Goal: Transaction & Acquisition: Book appointment/travel/reservation

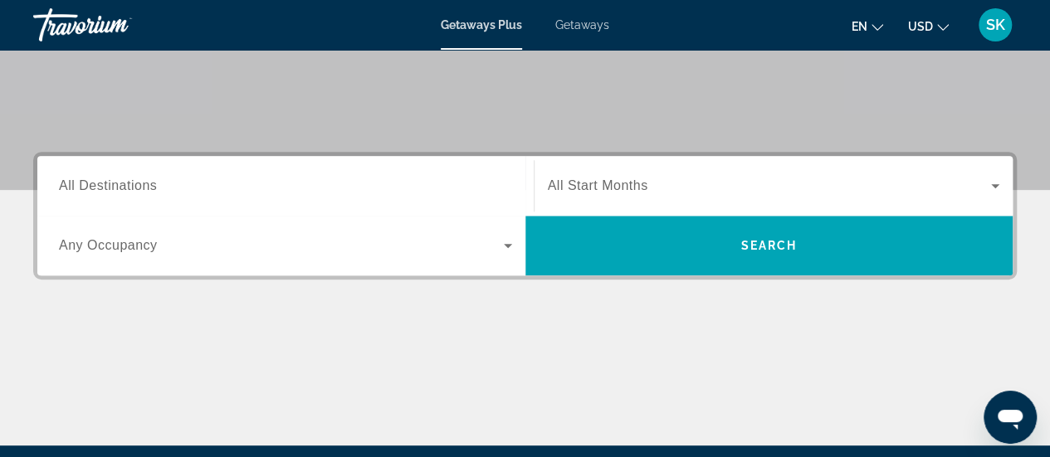
scroll to position [312, 0]
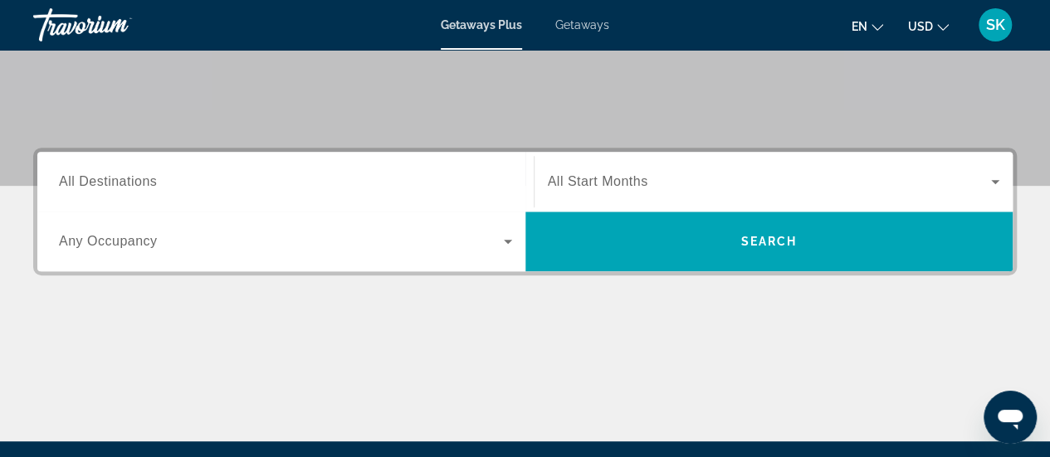
click at [144, 181] on span "All Destinations" at bounding box center [108, 181] width 98 height 14
click at [144, 181] on input "Destination All Destinations" at bounding box center [285, 183] width 453 height 20
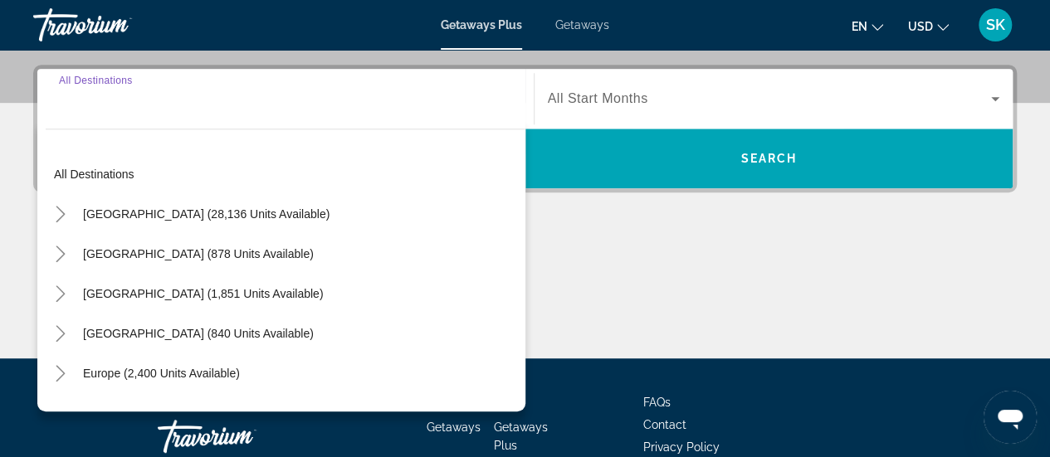
scroll to position [405, 0]
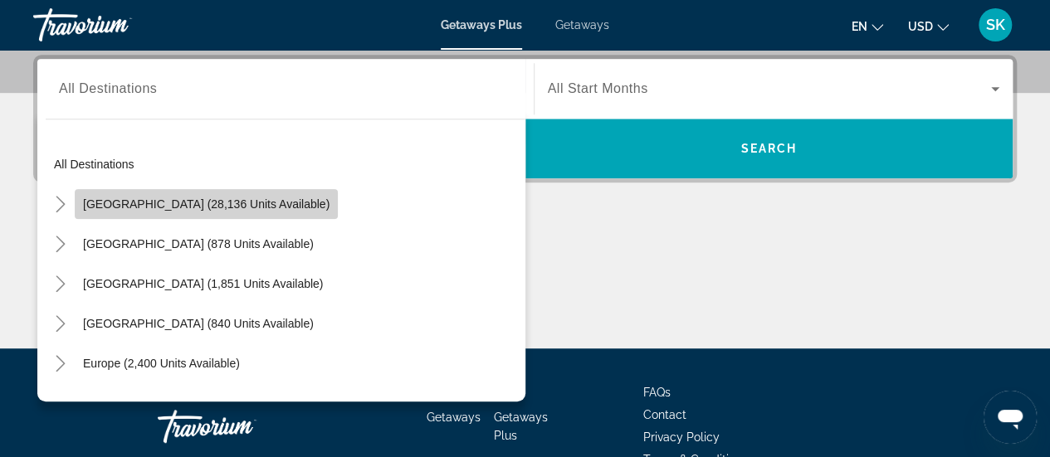
click at [208, 202] on span "[GEOGRAPHIC_DATA] (28,136 units available)" at bounding box center [206, 204] width 247 height 13
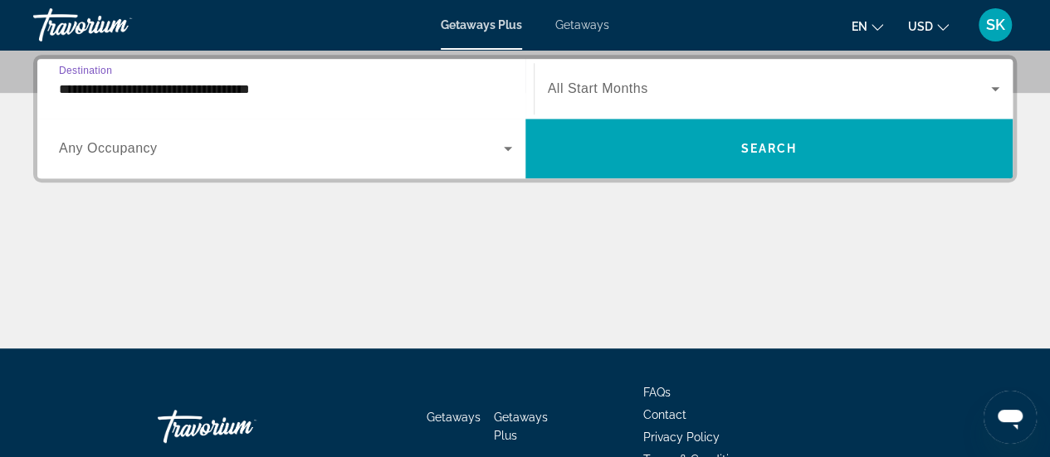
click at [256, 90] on input "**********" at bounding box center [285, 90] width 453 height 20
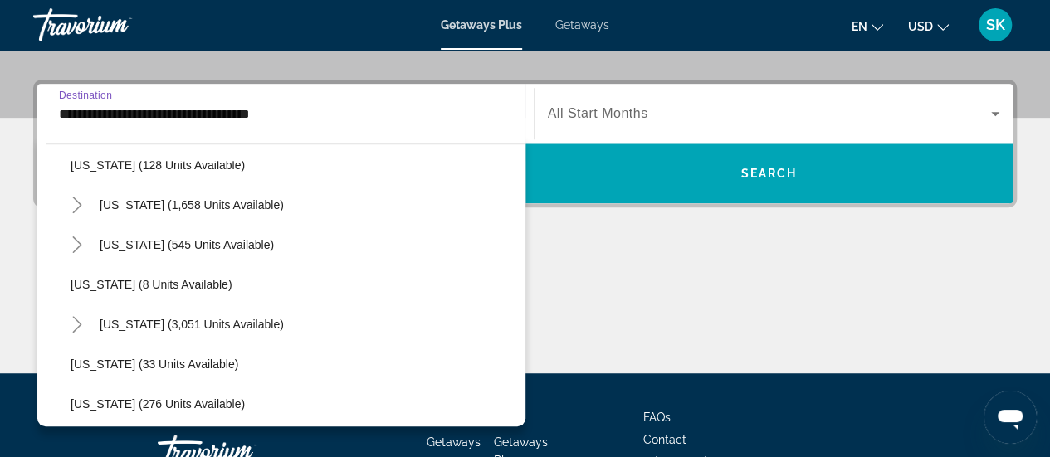
scroll to position [164, 0]
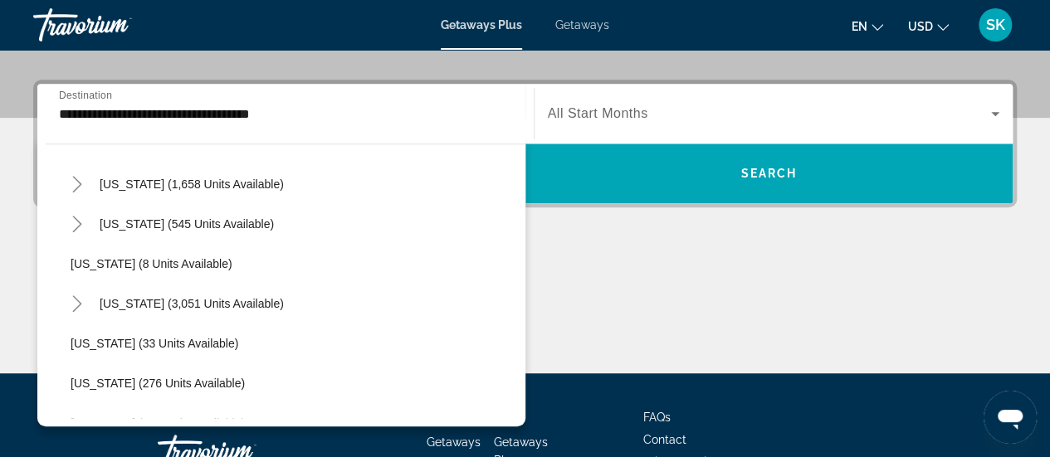
click at [263, 305] on div "[US_STATE] (3,051 units available)" at bounding box center [293, 304] width 463 height 40
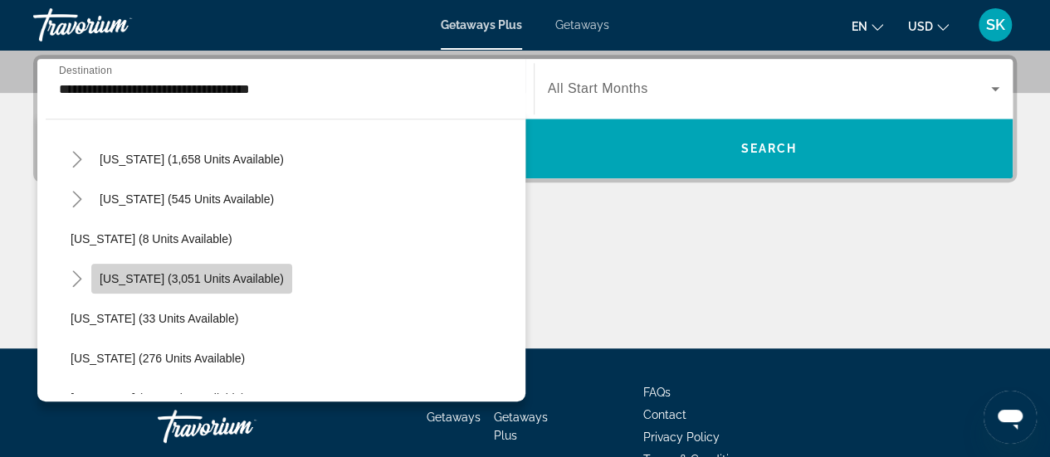
click at [238, 272] on span "[US_STATE] (3,051 units available)" at bounding box center [192, 278] width 184 height 13
type input "**********"
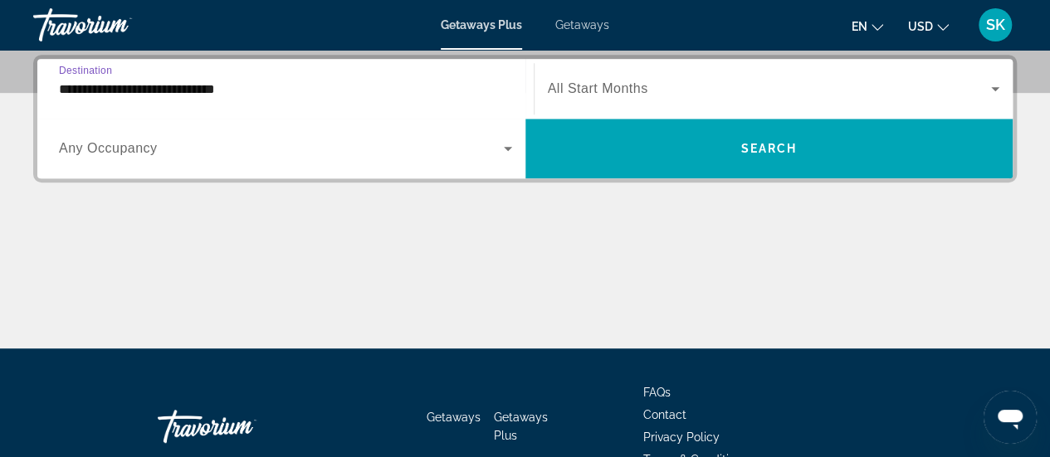
click at [585, 27] on span "Getaways" at bounding box center [582, 24] width 54 height 13
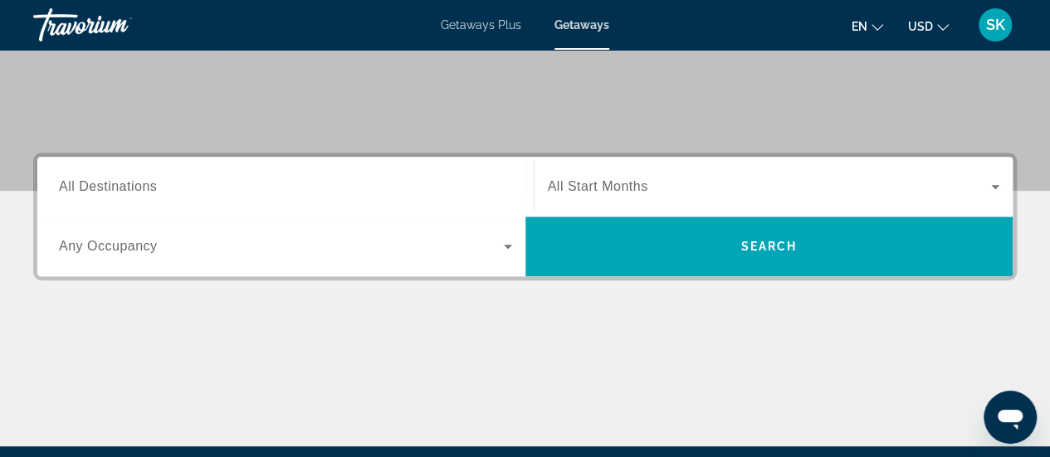
scroll to position [317, 0]
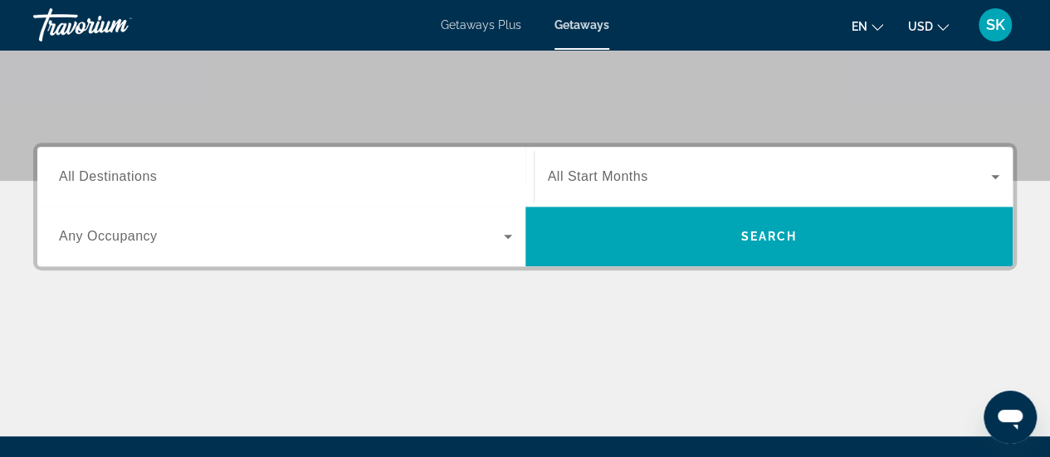
click at [105, 175] on span "All Destinations" at bounding box center [108, 176] width 98 height 14
click at [105, 175] on input "Destination All Destinations" at bounding box center [285, 178] width 453 height 20
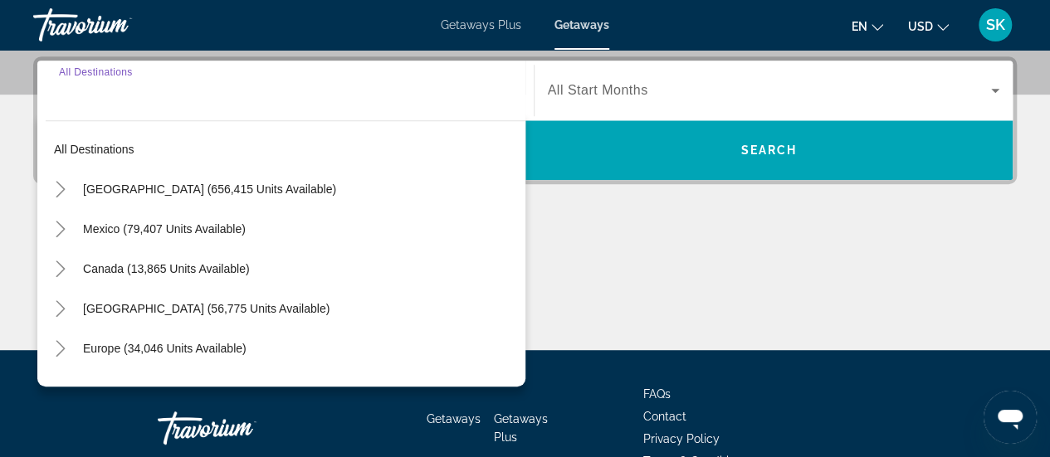
scroll to position [405, 0]
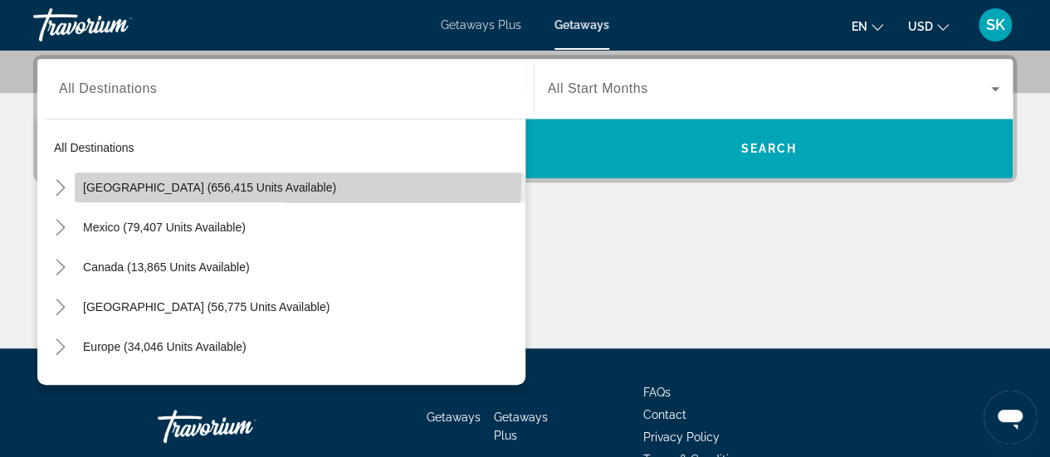
click at [297, 181] on span "Search widget" at bounding box center [300, 188] width 451 height 40
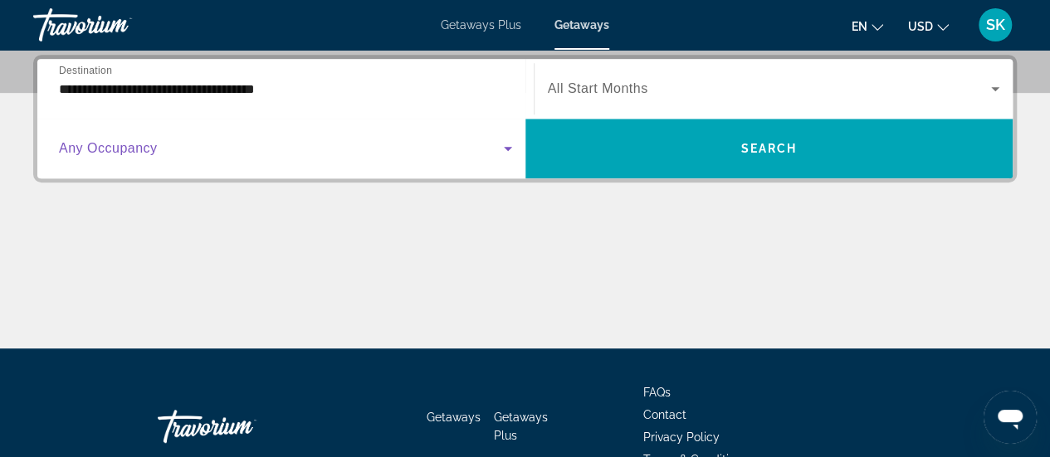
click at [508, 144] on icon "Search widget" at bounding box center [508, 149] width 20 height 20
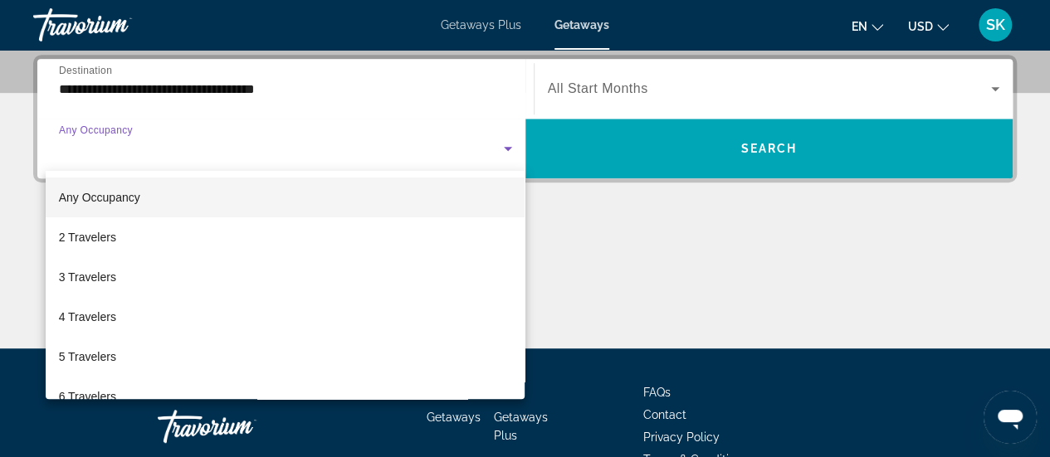
click at [380, 99] on div at bounding box center [525, 228] width 1050 height 457
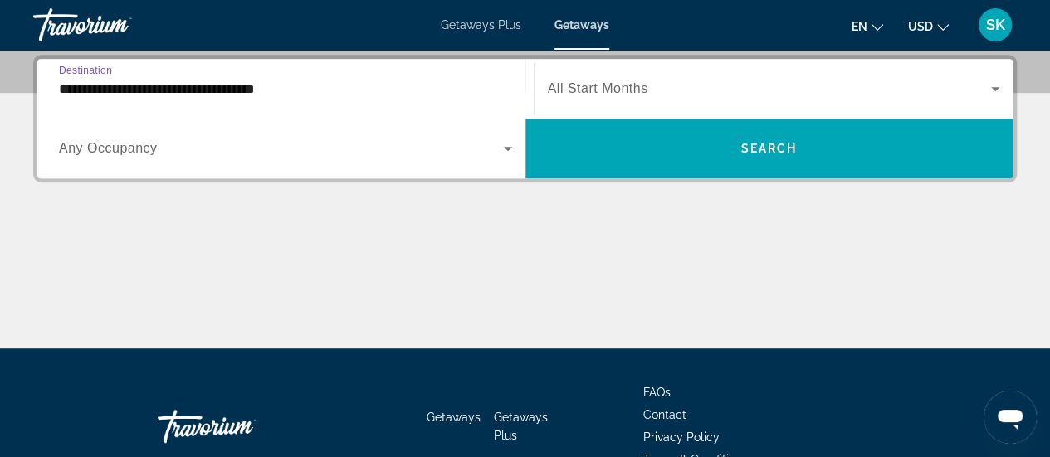
click at [289, 92] on input "**********" at bounding box center [285, 90] width 453 height 20
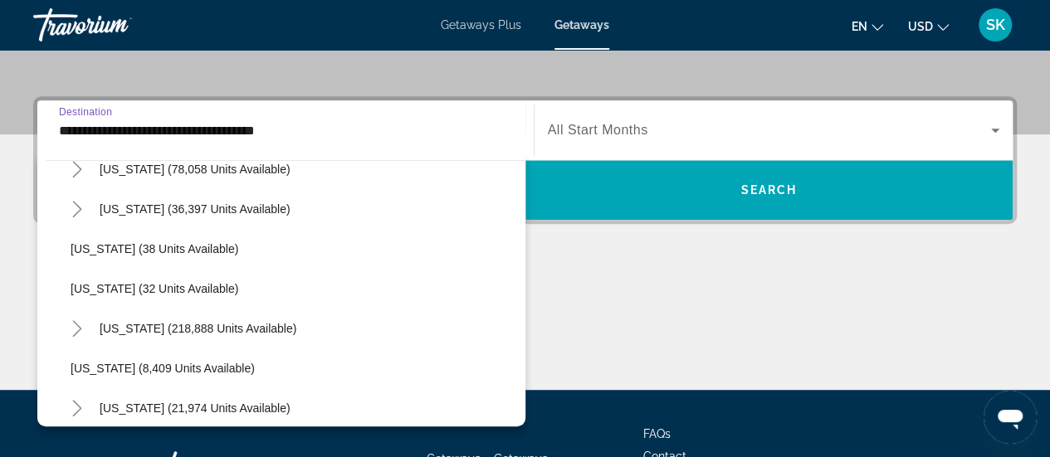
scroll to position [247, 0]
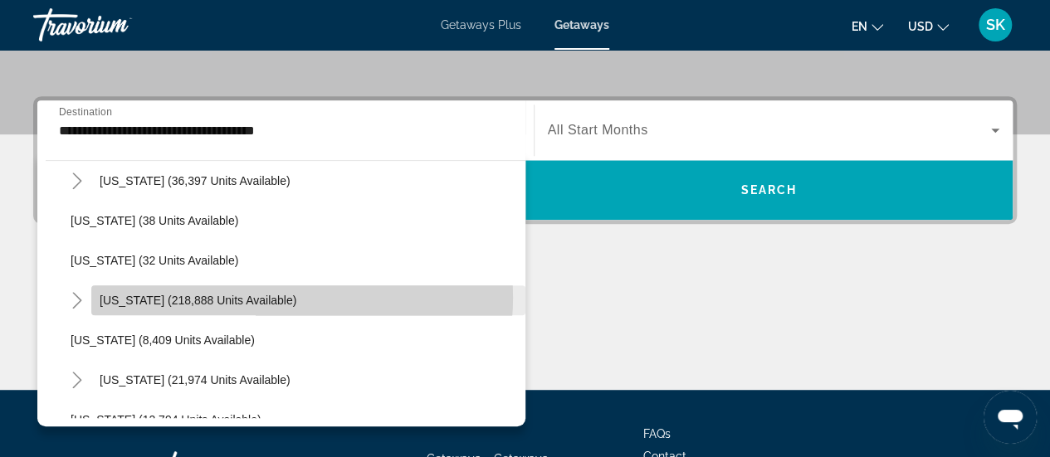
click at [278, 297] on span "Search widget" at bounding box center [308, 301] width 434 height 40
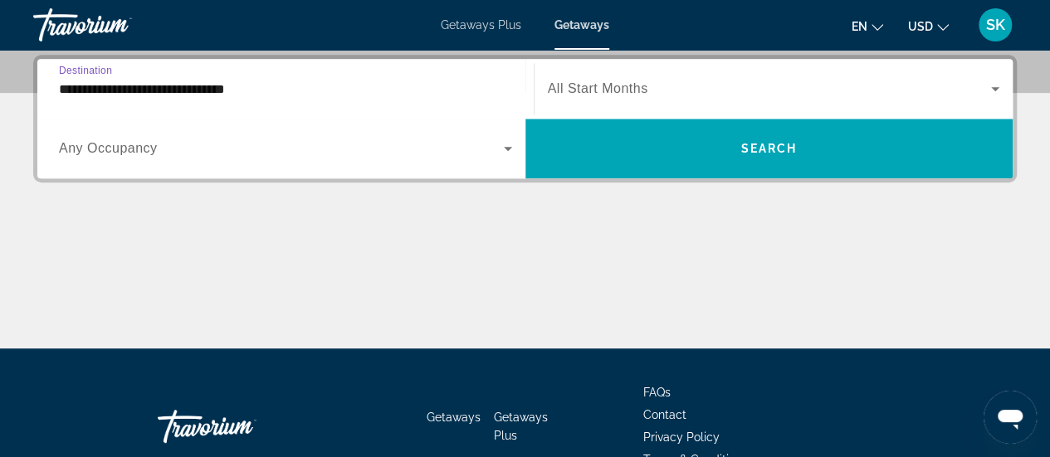
scroll to position [405, 0]
click at [330, 90] on input "**********" at bounding box center [285, 90] width 453 height 20
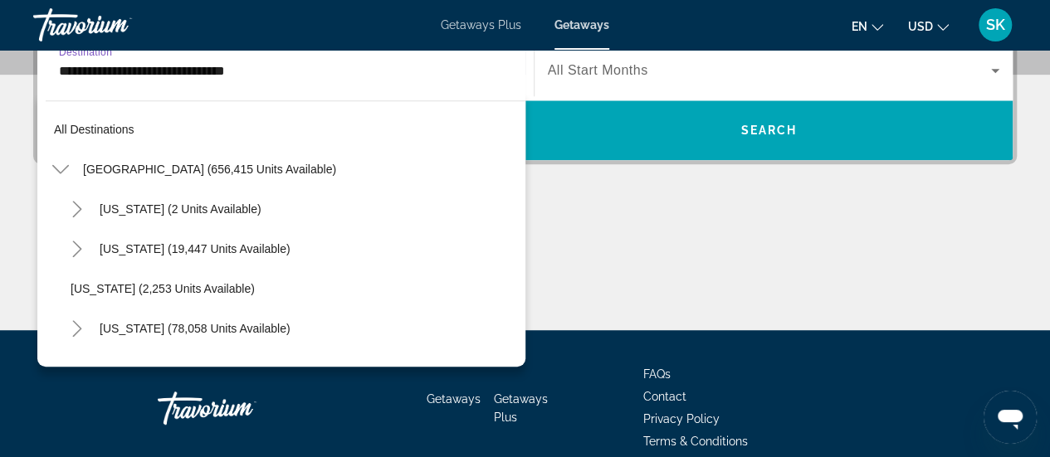
scroll to position [258, 0]
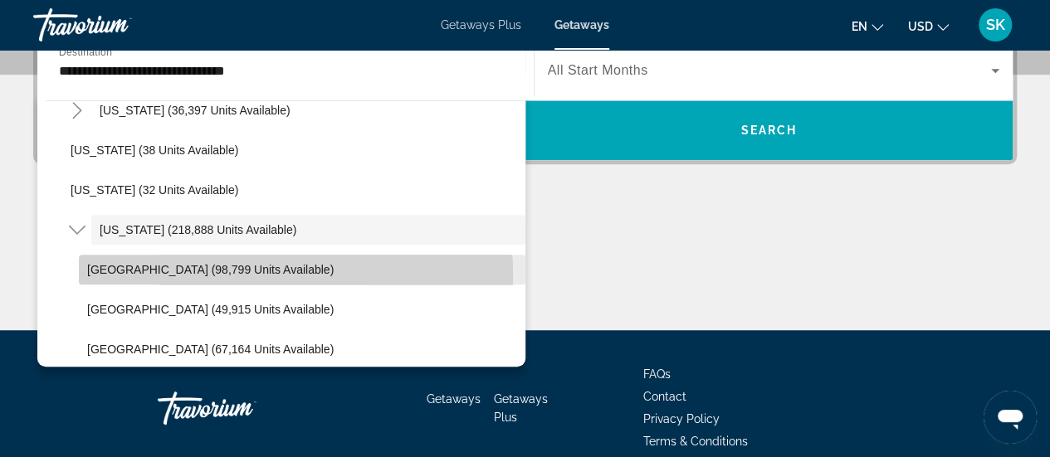
click at [230, 273] on span "[GEOGRAPHIC_DATA] (98,799 units available)" at bounding box center [210, 269] width 247 height 13
type input "**********"
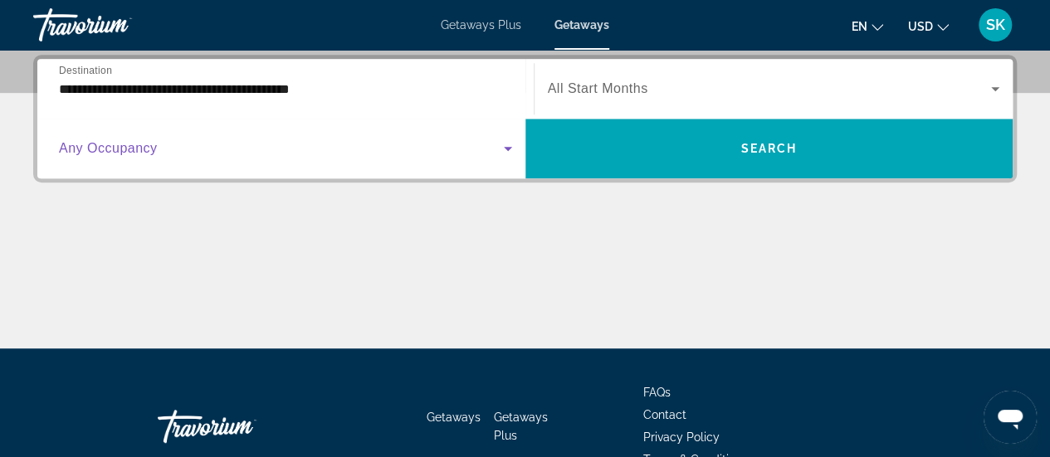
click at [508, 149] on icon "Search widget" at bounding box center [508, 149] width 8 height 4
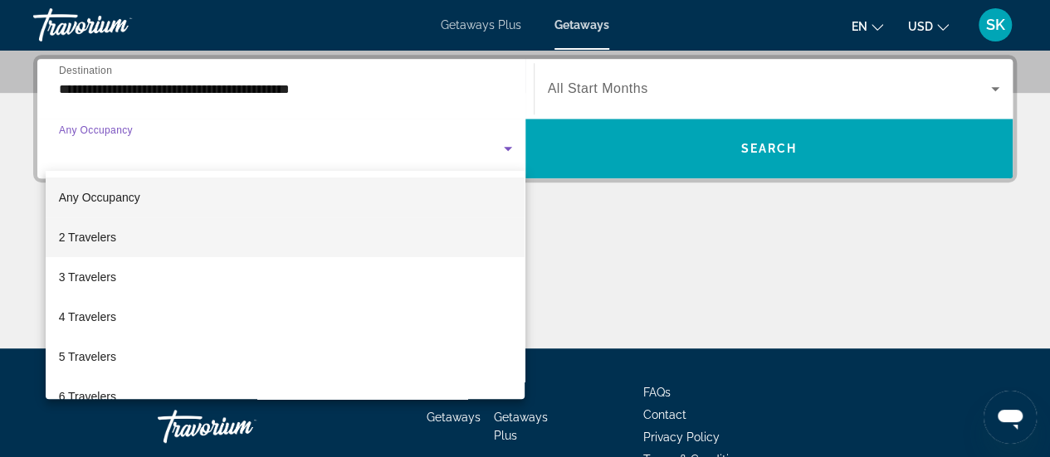
click at [298, 241] on mat-option "2 Travelers" at bounding box center [286, 238] width 480 height 40
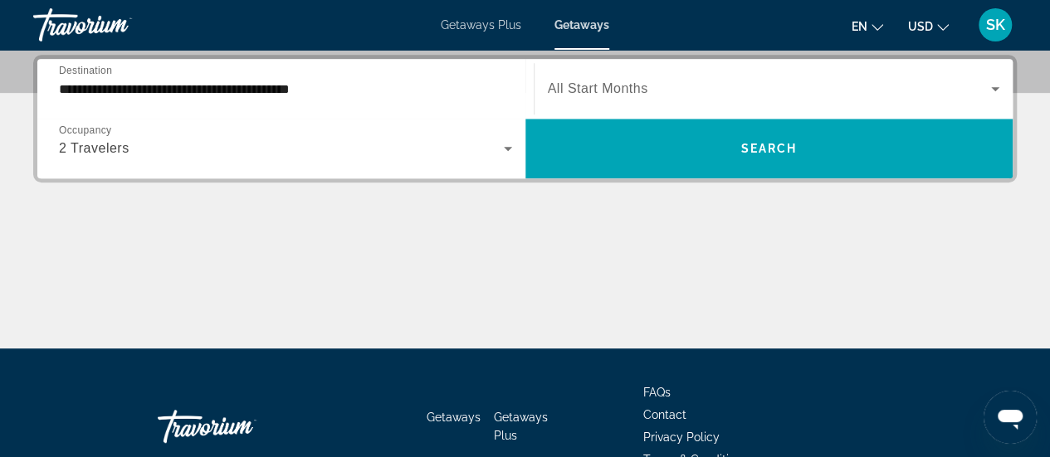
click at [637, 84] on span "All Start Months" at bounding box center [598, 88] width 100 height 14
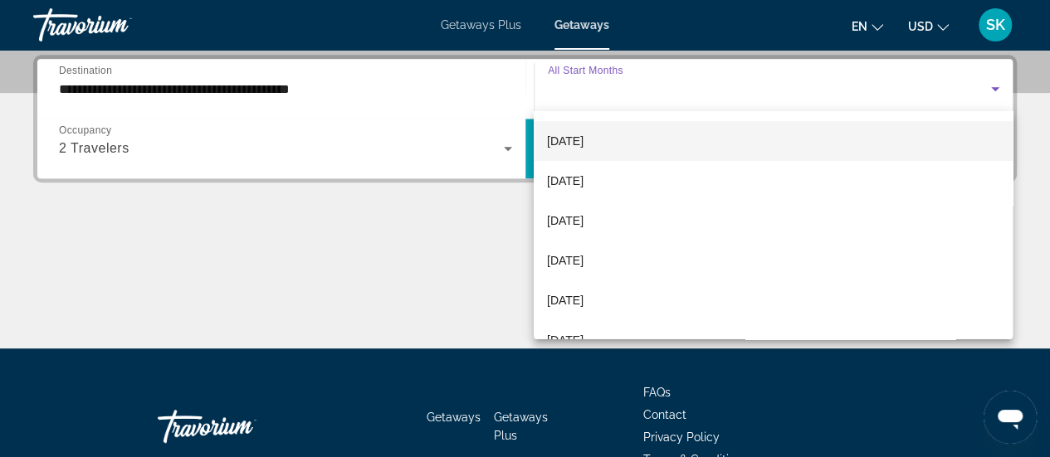
scroll to position [120, 0]
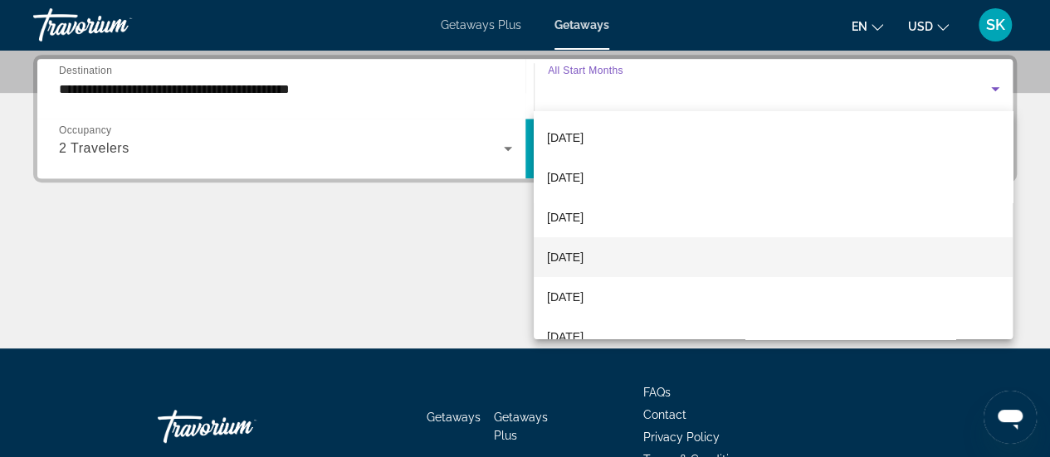
click at [584, 259] on span "[DATE]" at bounding box center [565, 257] width 37 height 20
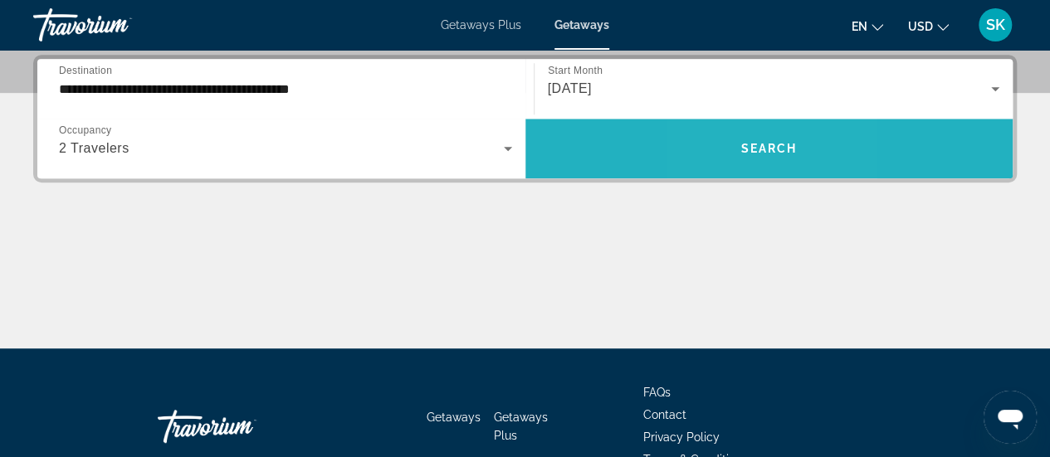
click at [735, 144] on span "Search widget" at bounding box center [770, 149] width 488 height 40
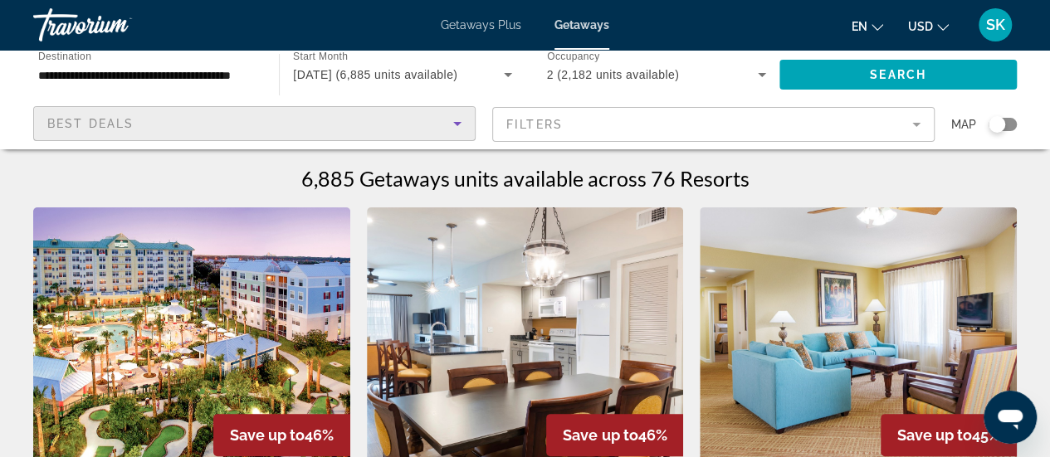
click at [389, 120] on div "Best Deals" at bounding box center [250, 124] width 406 height 20
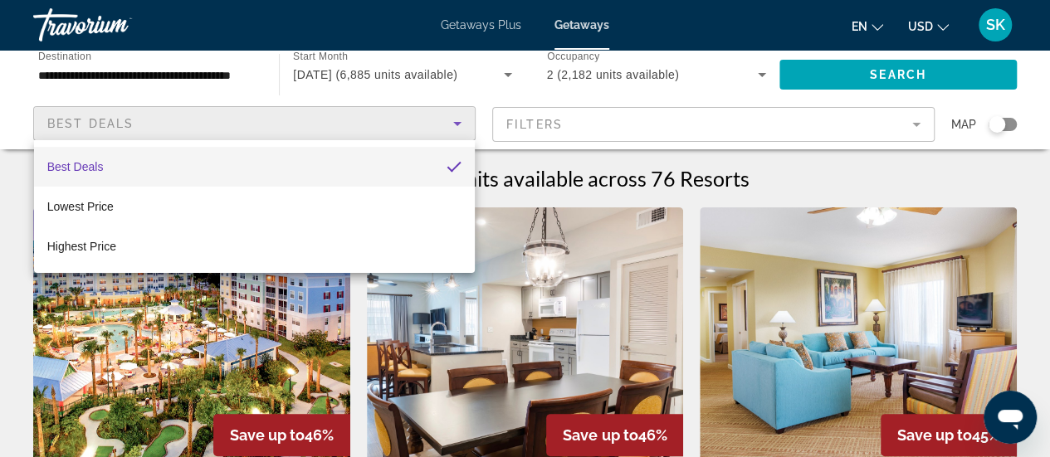
click at [596, 124] on div at bounding box center [525, 228] width 1050 height 457
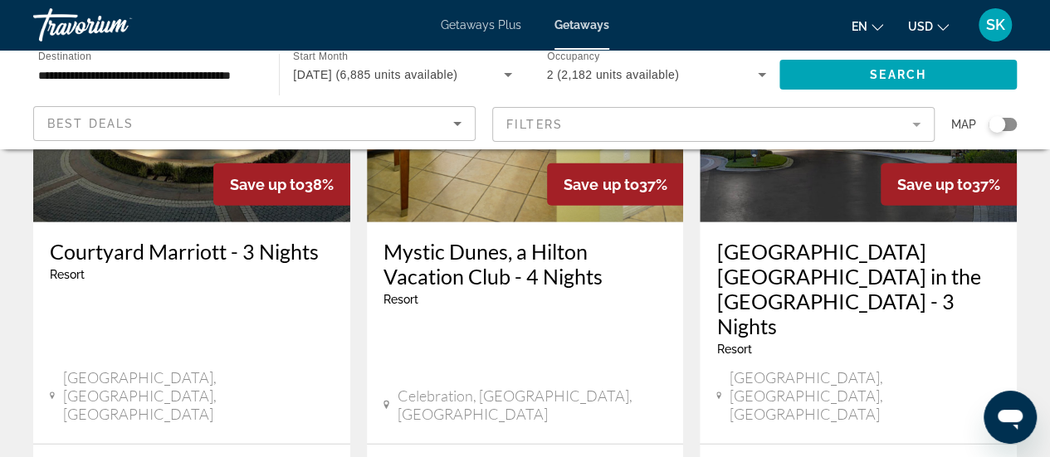
scroll to position [2426, 0]
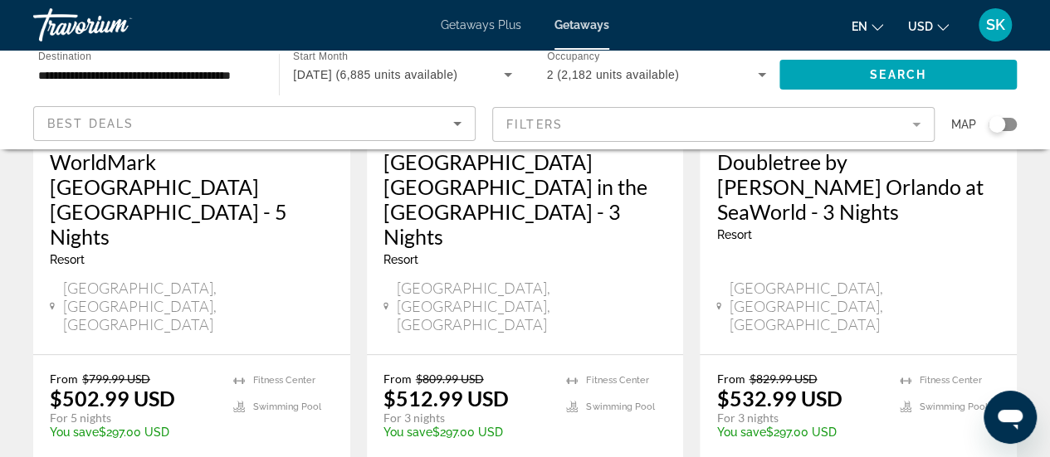
scroll to position [353, 0]
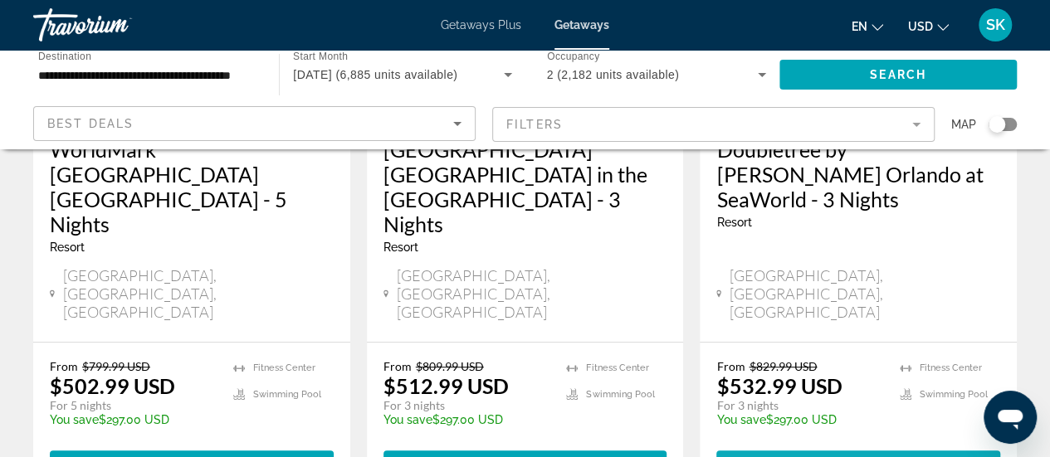
click at [877, 446] on span "Main content" at bounding box center [859, 466] width 284 height 40
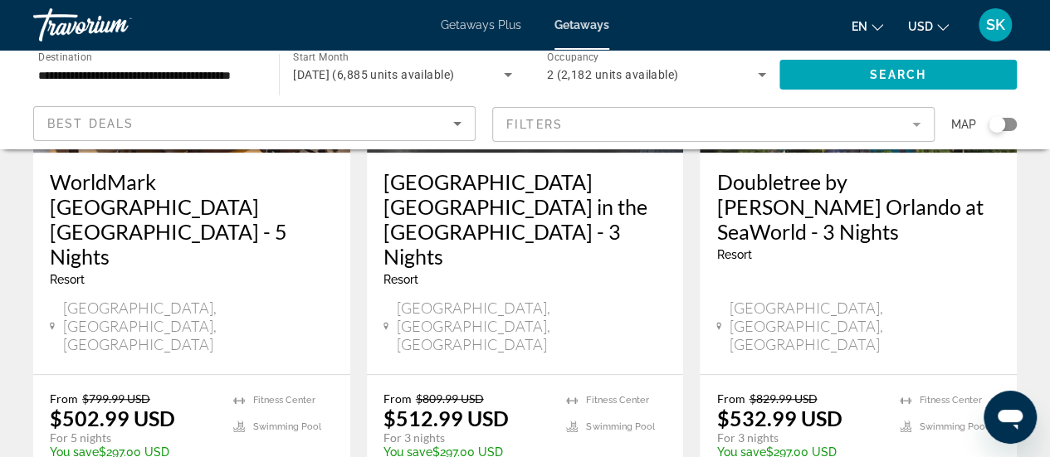
scroll to position [334, 0]
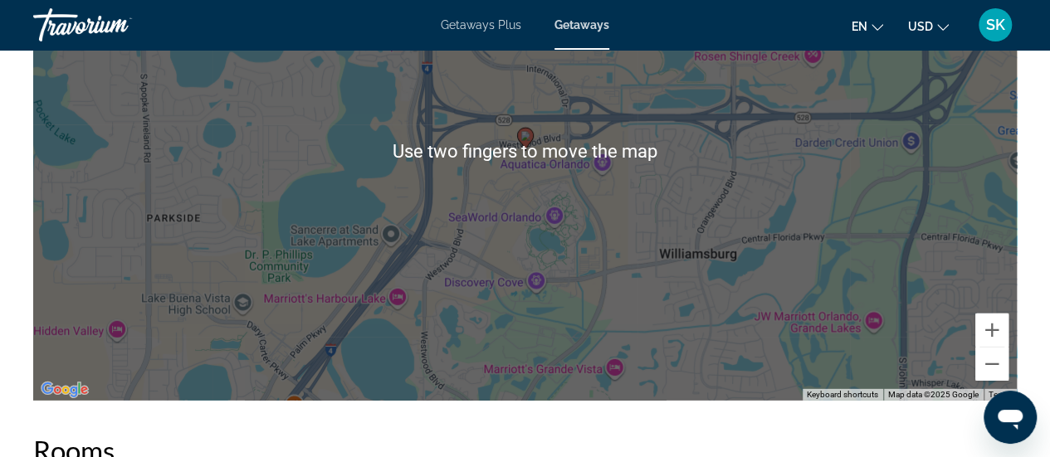
scroll to position [2321, 0]
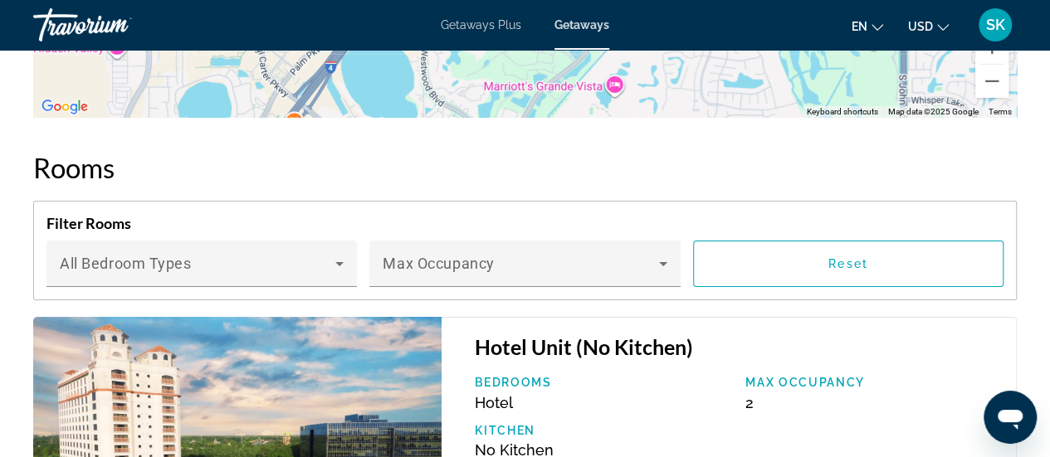
scroll to position [2567, 0]
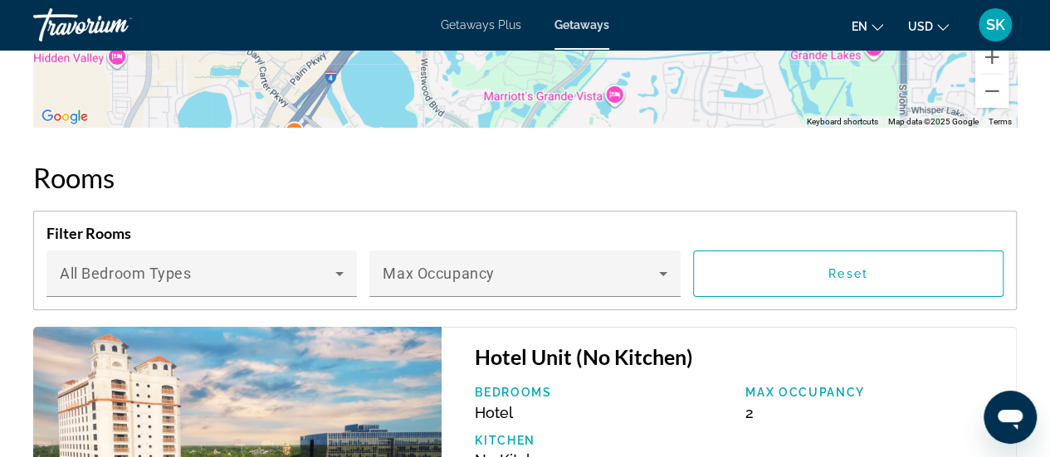
click at [662, 183] on h2 "Rooms" at bounding box center [525, 177] width 984 height 33
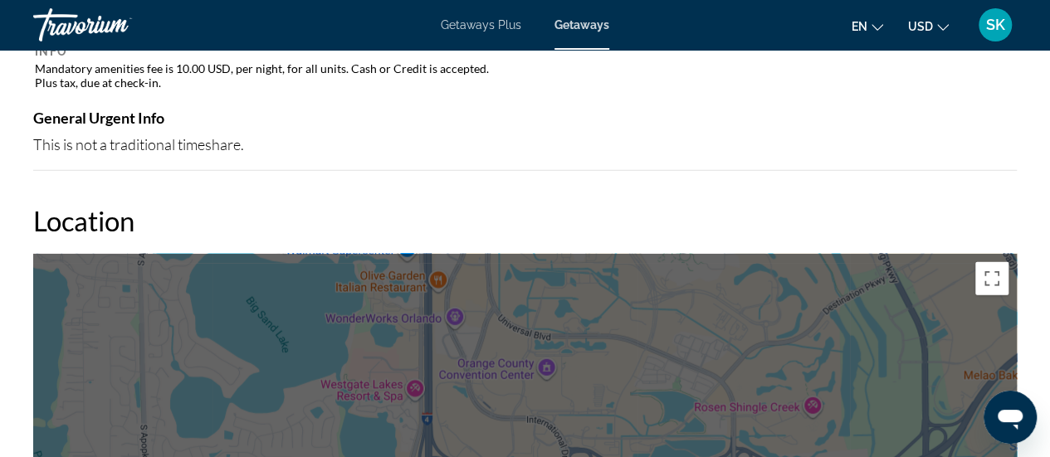
scroll to position [1881, 0]
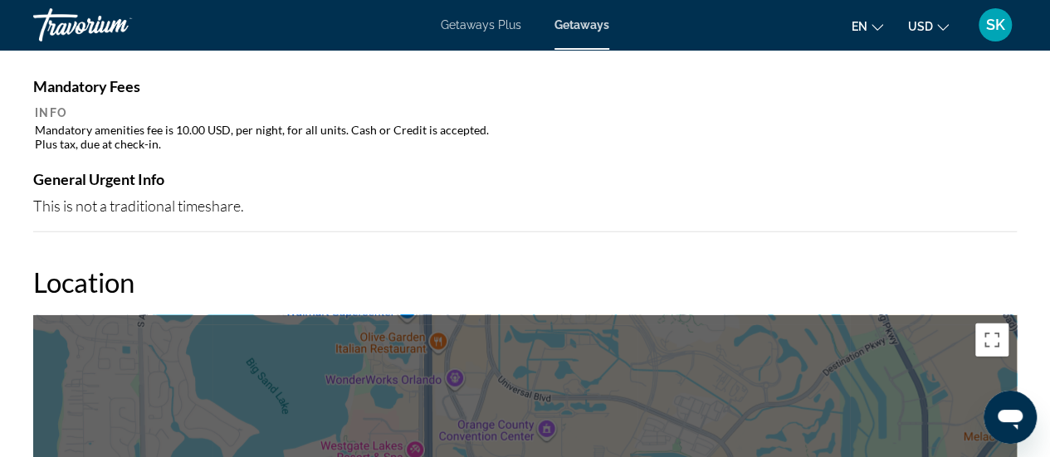
click at [580, 208] on div "This is not a traditional timeshare." at bounding box center [525, 206] width 984 height 18
click at [569, 278] on h2 "Location" at bounding box center [525, 282] width 984 height 33
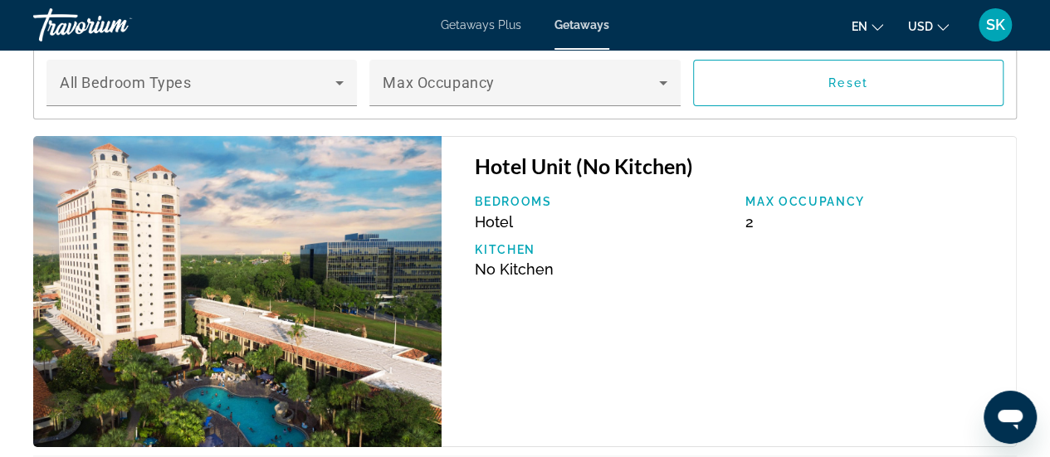
scroll to position [2761, 0]
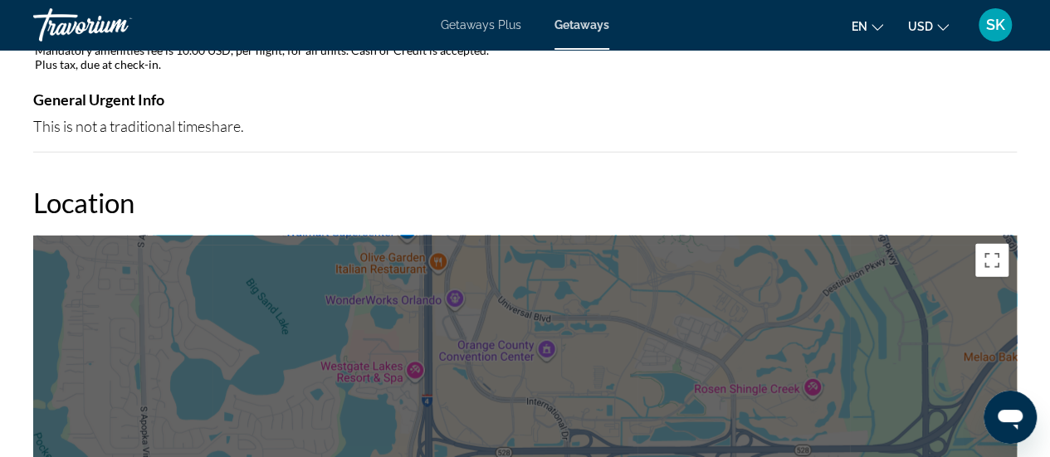
scroll to position [2361, 0]
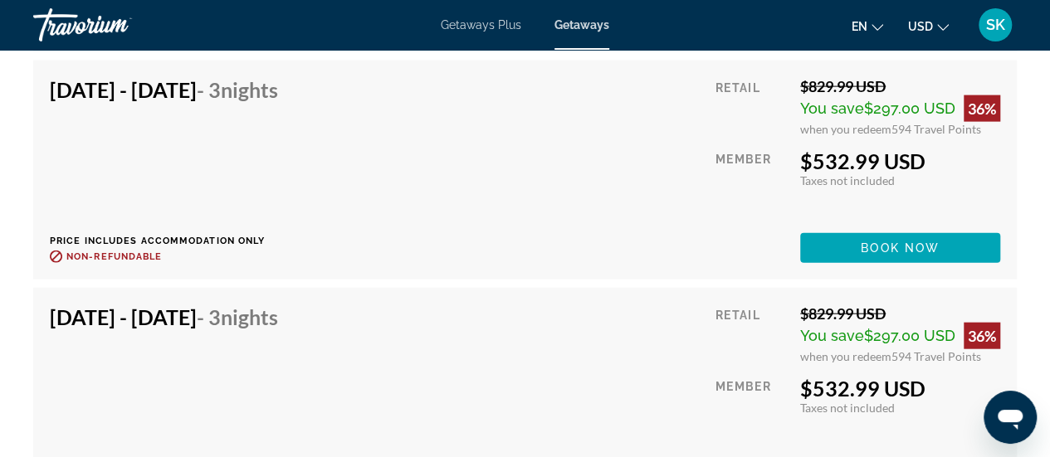
scroll to position [11243, 0]
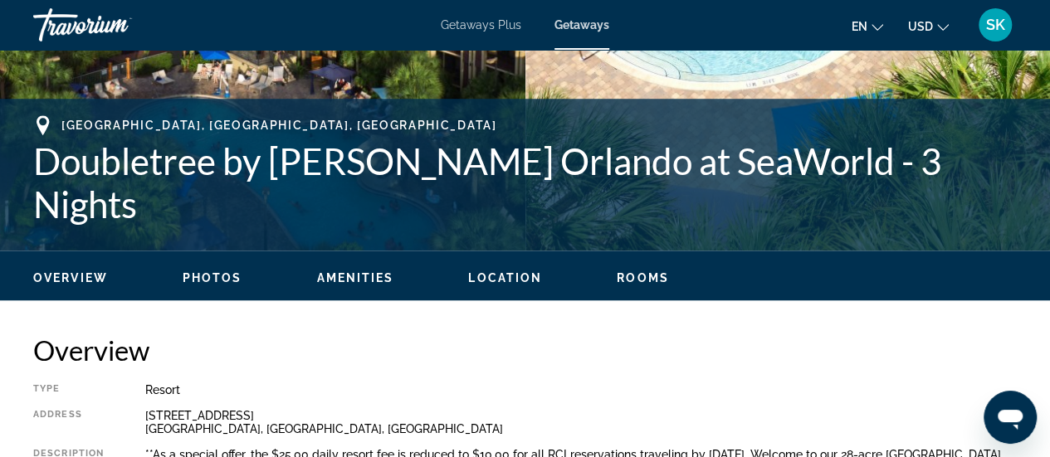
scroll to position [571, 0]
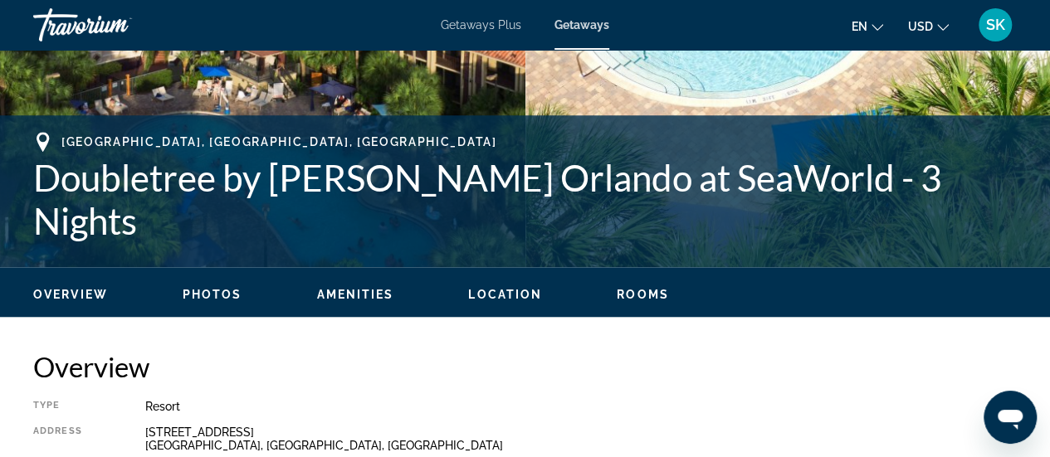
click at [516, 299] on span "Location" at bounding box center [505, 294] width 74 height 13
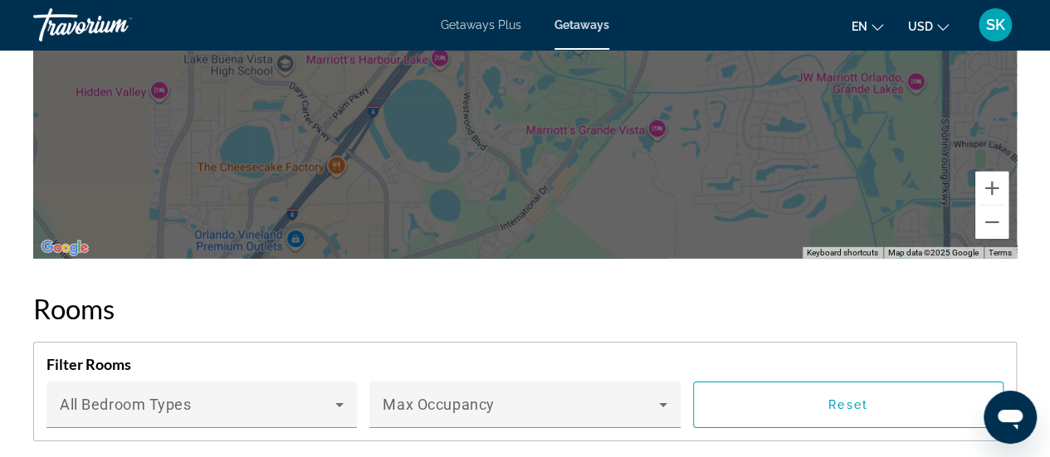
scroll to position [2437, 0]
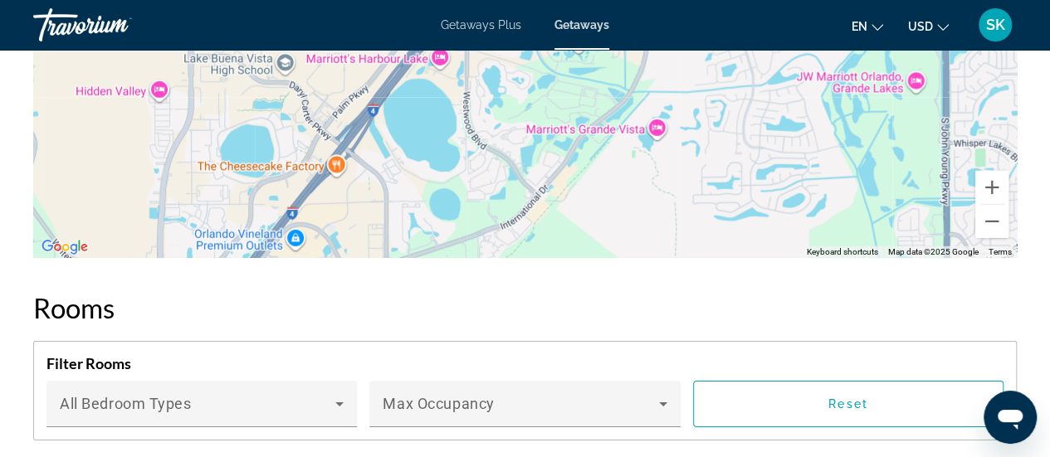
click at [694, 203] on div "To activate drag with keyboard, press Alt + Enter. Once in keyboard drag state,…" at bounding box center [525, 9] width 984 height 498
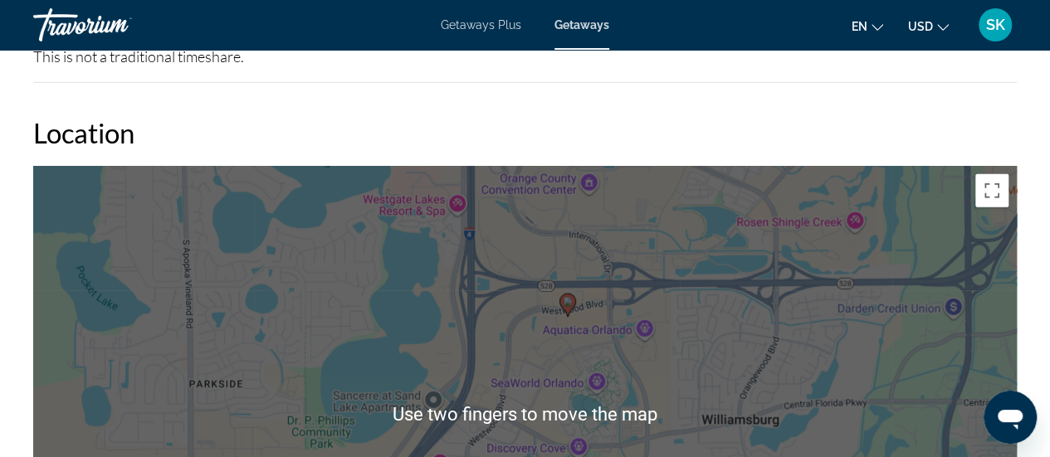
scroll to position [2029, 0]
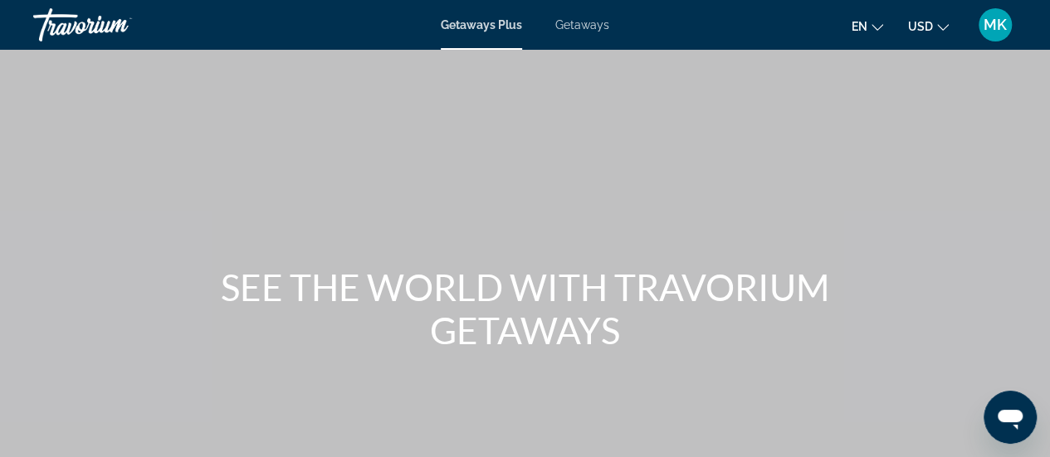
click at [575, 24] on span "Getaways" at bounding box center [582, 24] width 54 height 13
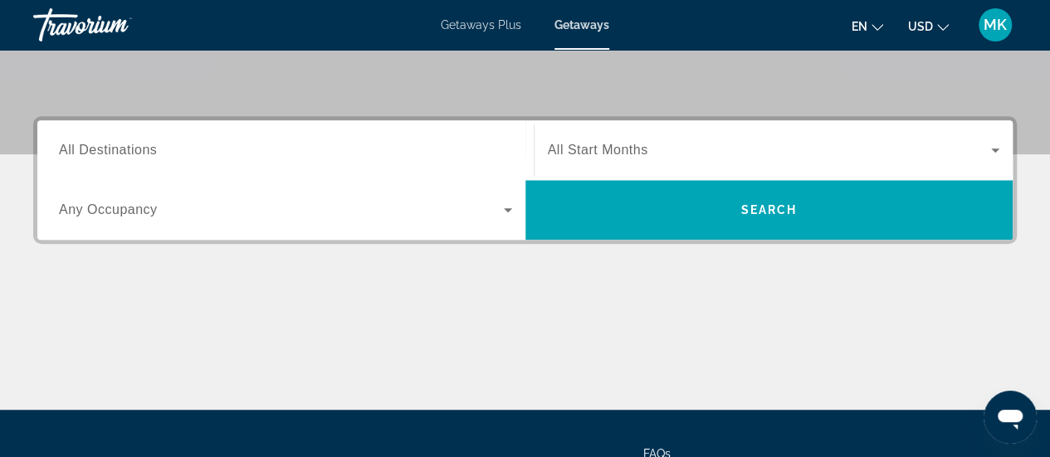
scroll to position [345, 0]
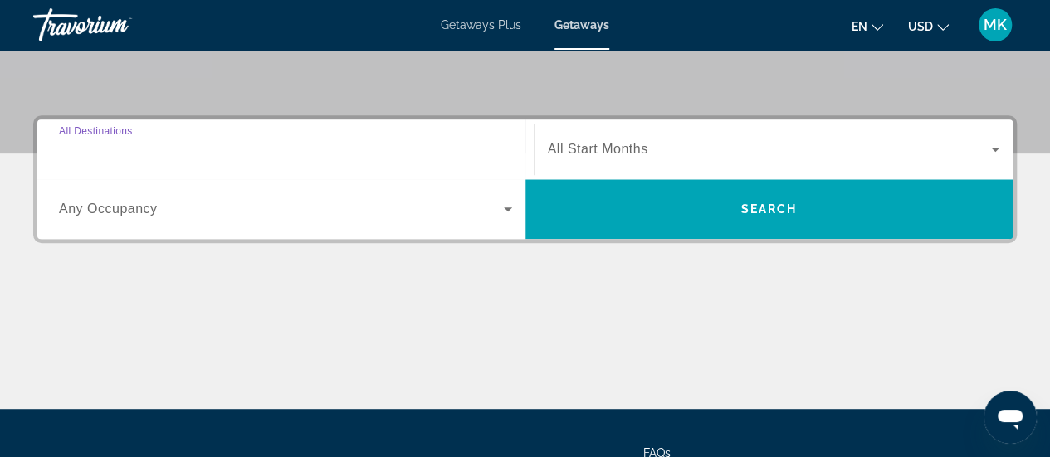
click at [163, 149] on input "Destination All Destinations" at bounding box center [285, 150] width 453 height 20
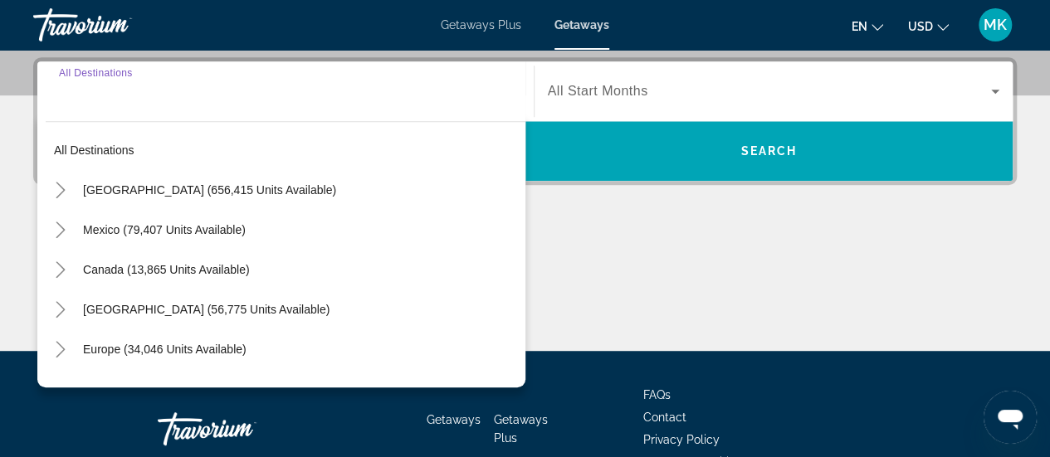
scroll to position [405, 0]
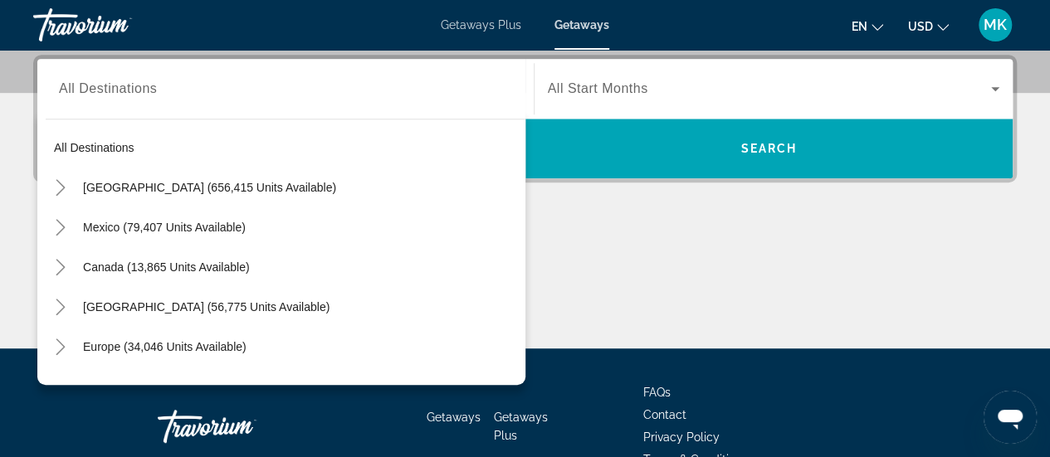
click at [478, 26] on span "Getaways Plus" at bounding box center [481, 24] width 81 height 13
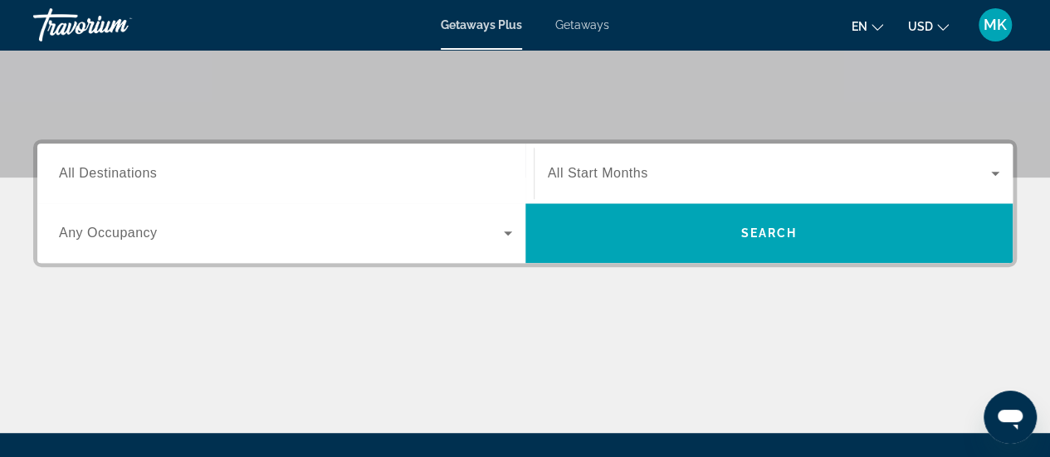
scroll to position [319, 0]
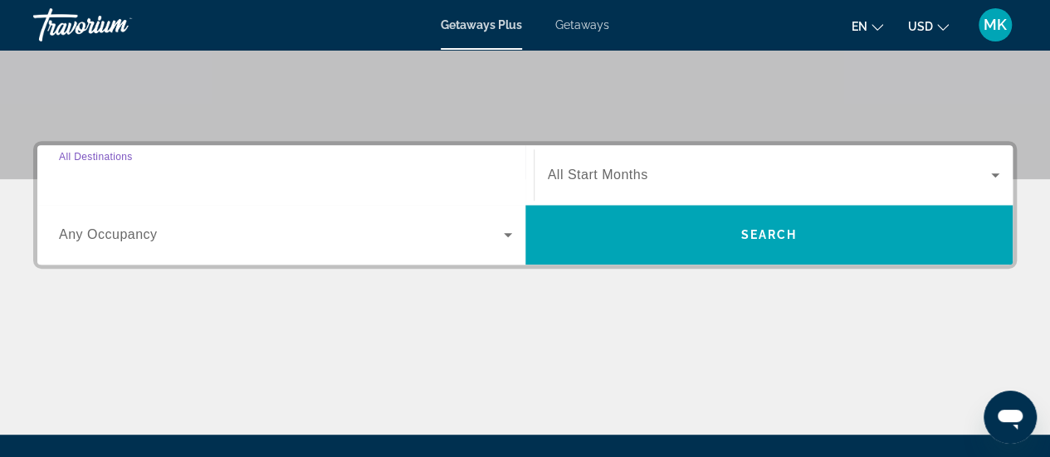
click at [161, 175] on input "Destination All Destinations" at bounding box center [285, 176] width 453 height 20
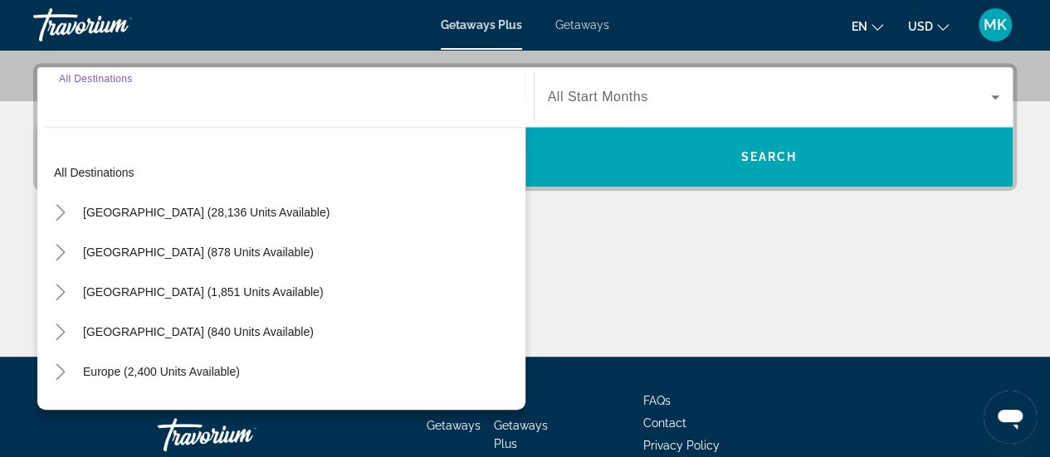
scroll to position [405, 0]
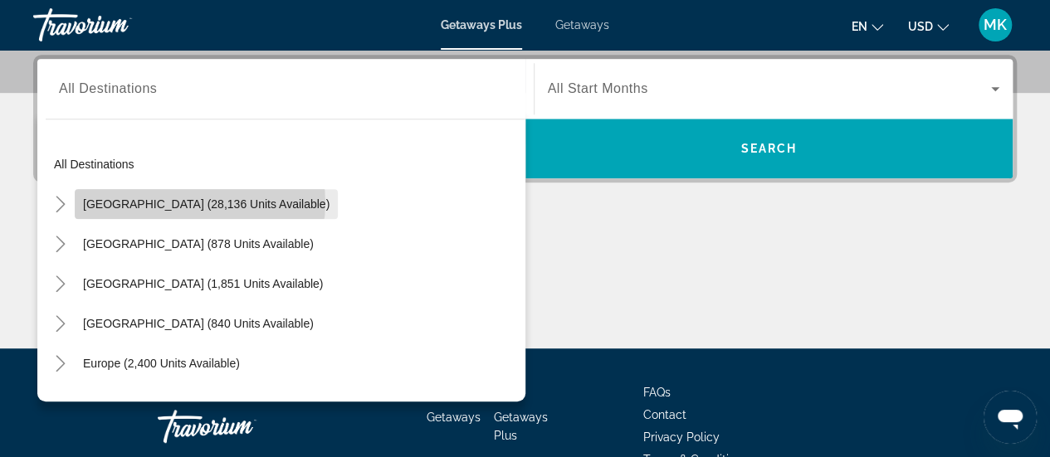
click at [199, 202] on span "[GEOGRAPHIC_DATA] (28,136 units available)" at bounding box center [206, 204] width 247 height 13
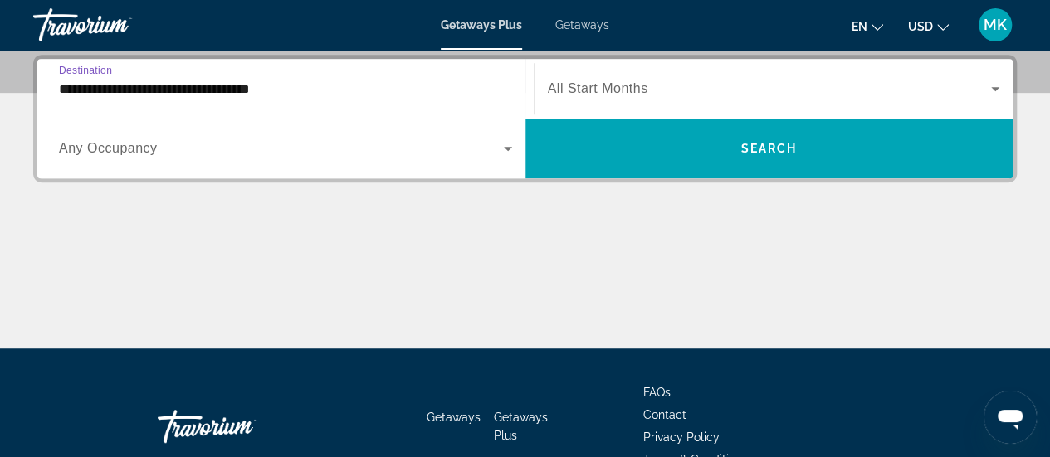
click at [292, 90] on input "**********" at bounding box center [285, 90] width 453 height 20
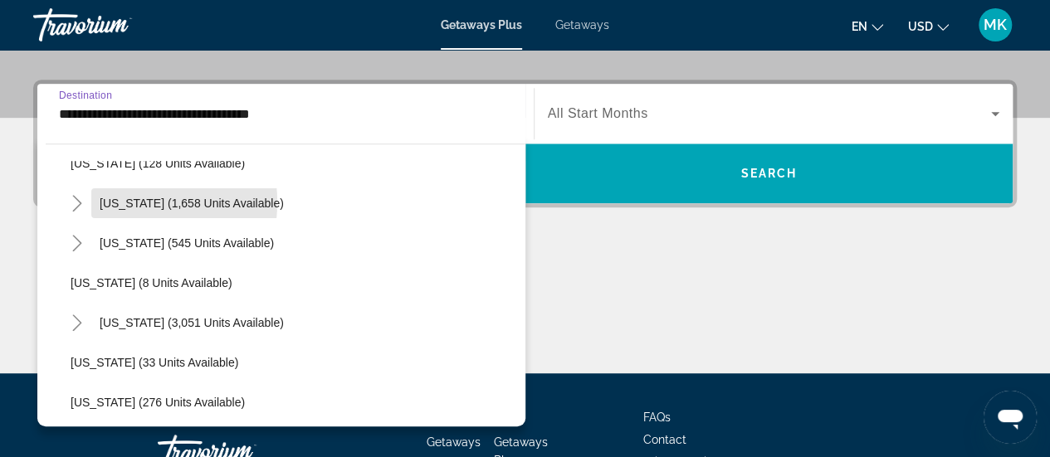
scroll to position [173, 0]
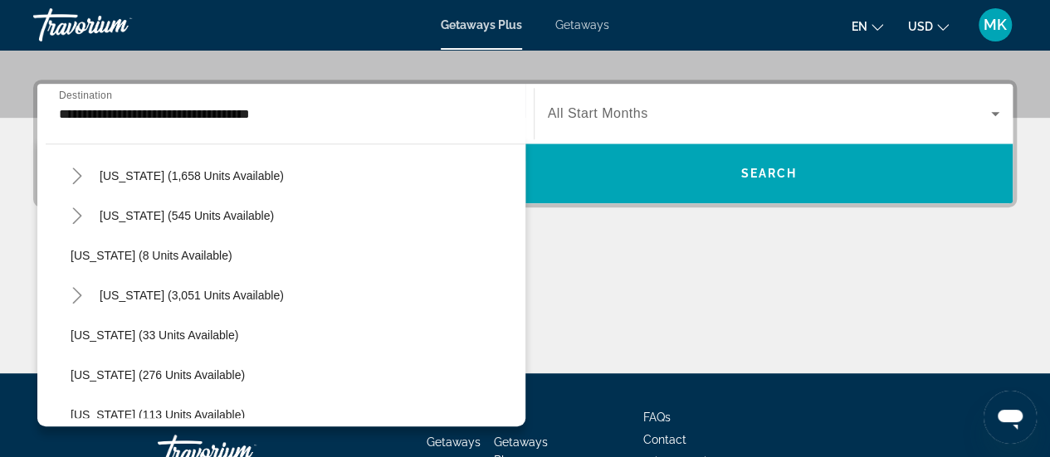
click at [291, 294] on div "[US_STATE] (3,051 units available)" at bounding box center [293, 296] width 463 height 40
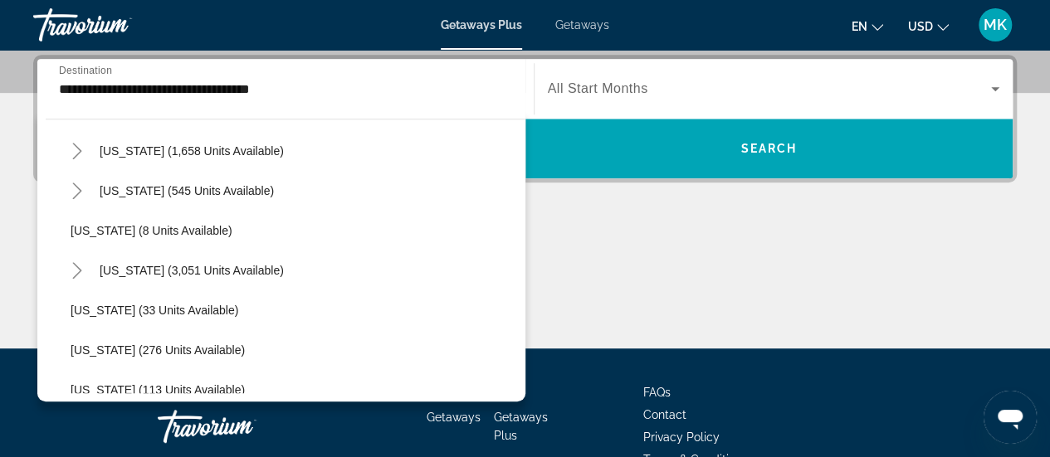
click at [284, 272] on div "[US_STATE] (3,051 units available)" at bounding box center [293, 271] width 463 height 40
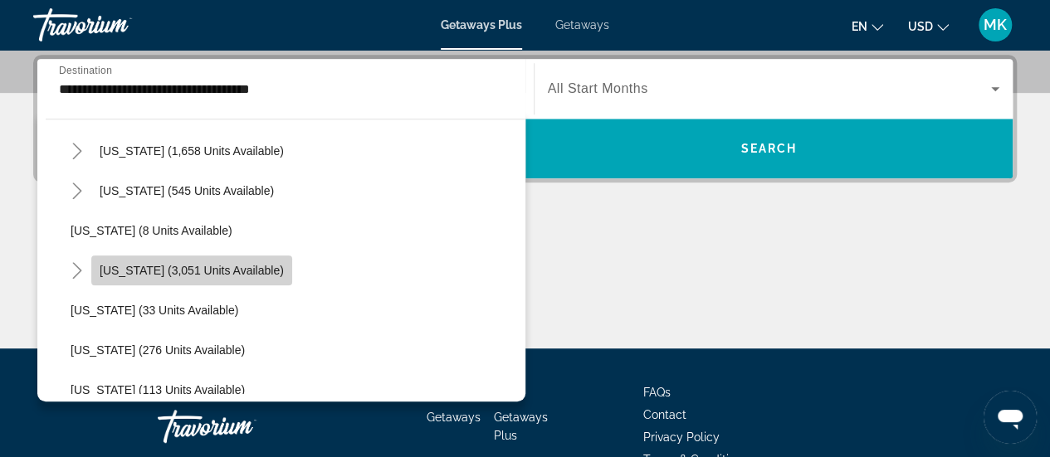
click at [241, 265] on span "[US_STATE] (3,051 units available)" at bounding box center [192, 270] width 184 height 13
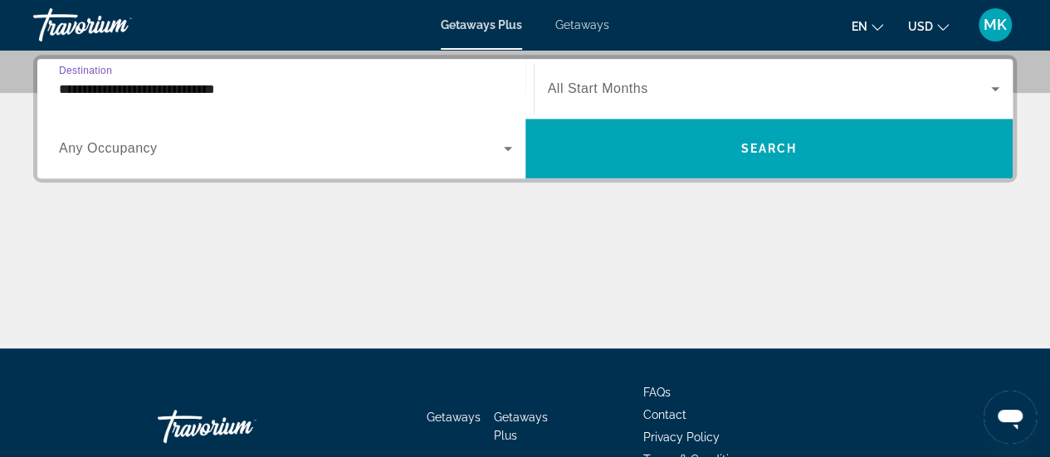
click at [258, 89] on input "**********" at bounding box center [285, 90] width 453 height 20
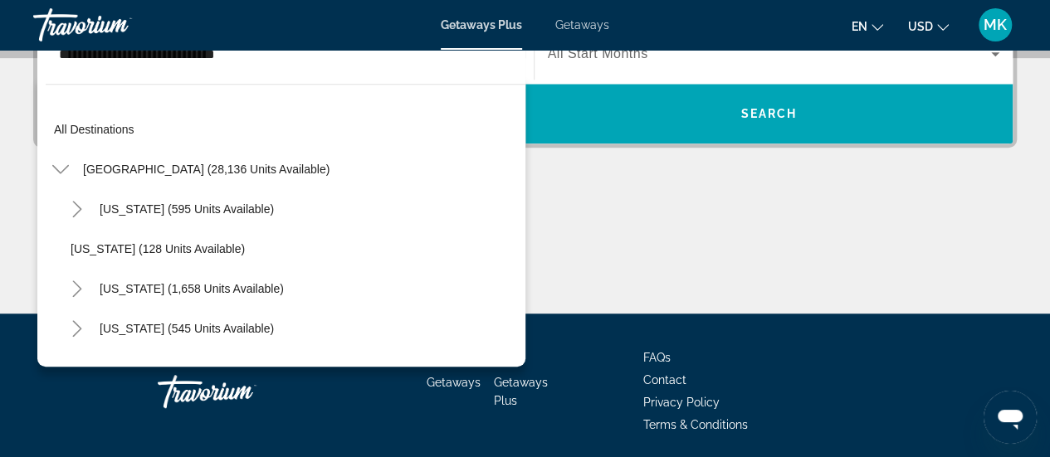
scroll to position [179, 0]
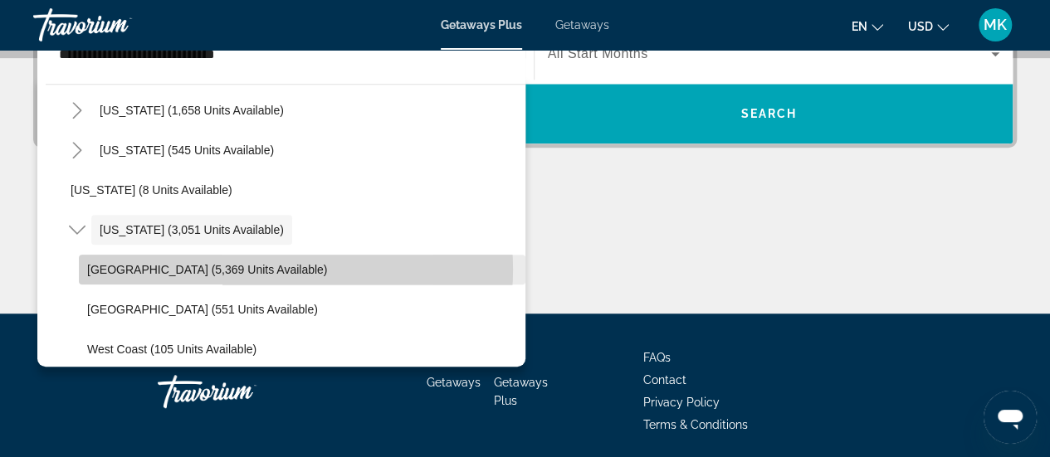
click at [262, 268] on span "Orlando & Disney Area (5,369 units available)" at bounding box center [207, 269] width 240 height 13
type input "**********"
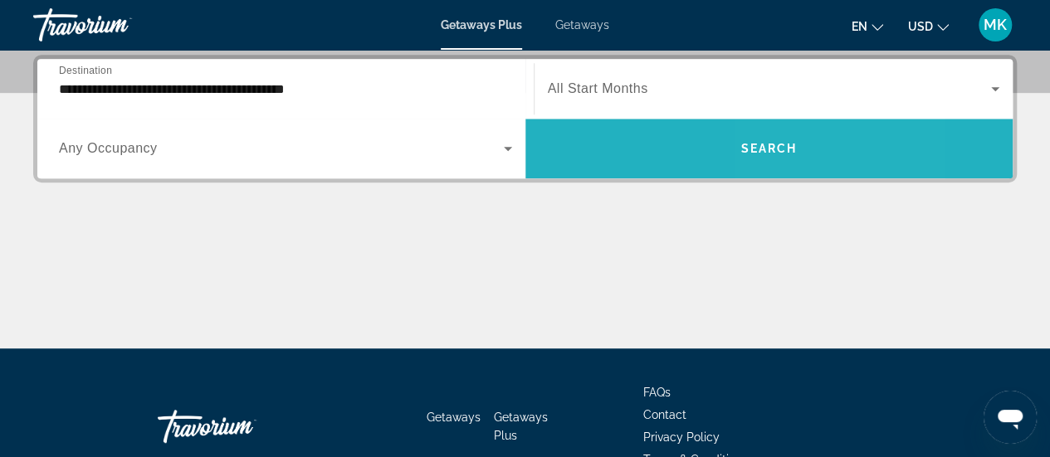
click at [800, 153] on span "Search widget" at bounding box center [770, 149] width 488 height 40
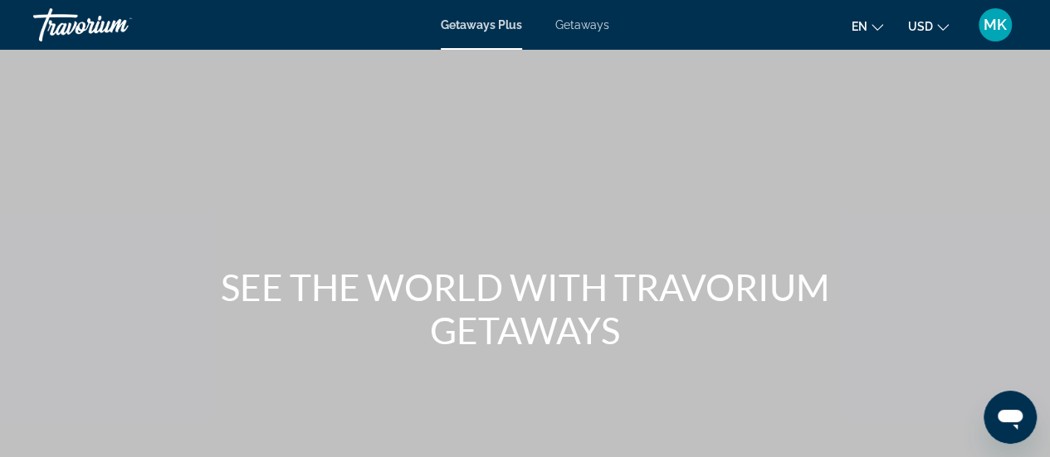
click at [584, 15] on div "Getaways Plus Getaways en English Español Français Italiano Português русский U…" at bounding box center [525, 24] width 1050 height 43
click at [584, 27] on span "Getaways" at bounding box center [582, 24] width 54 height 13
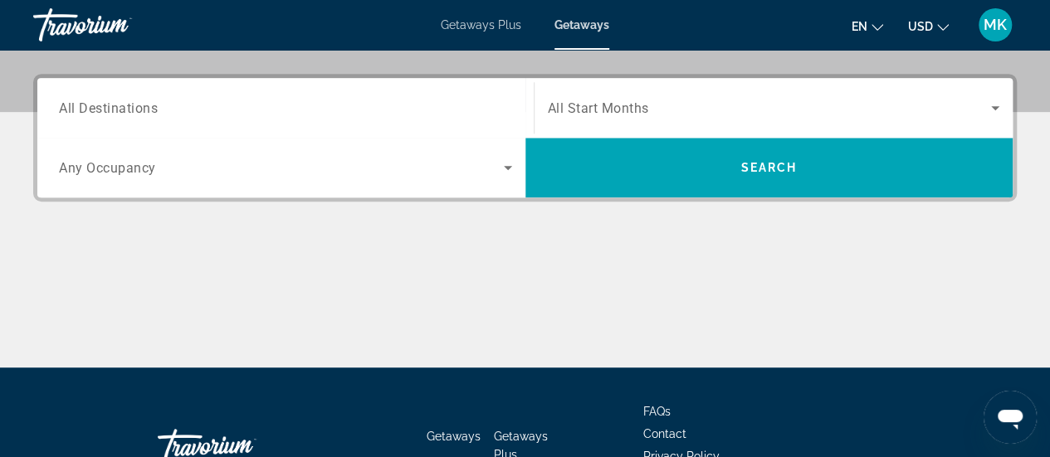
scroll to position [387, 0]
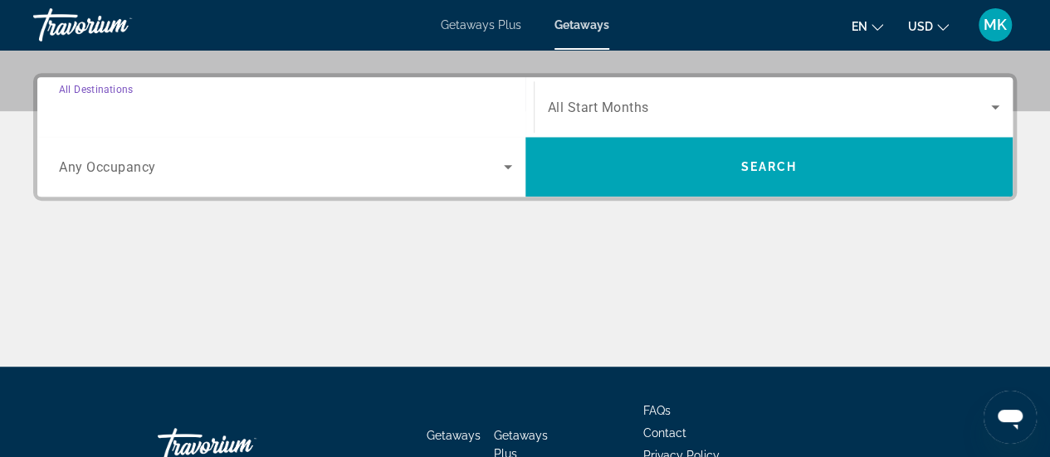
click at [196, 98] on input "Destination All Destinations" at bounding box center [285, 108] width 453 height 20
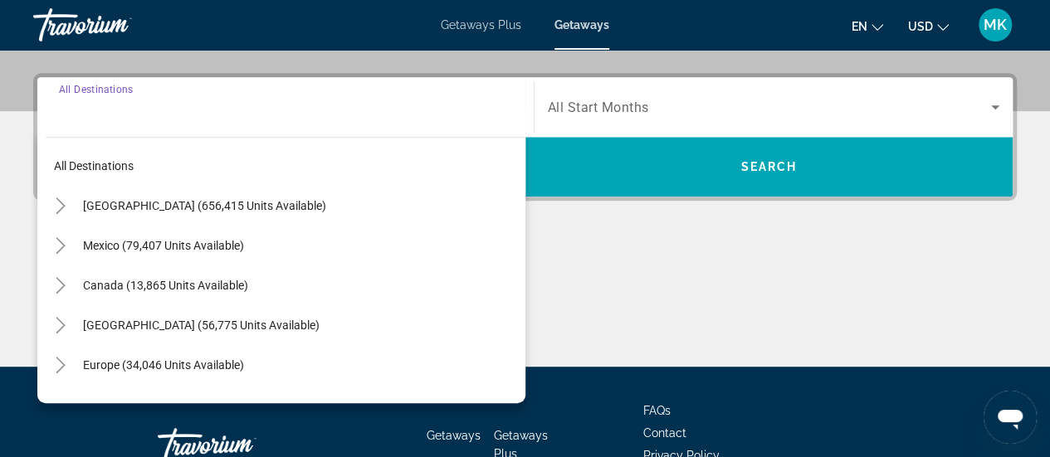
scroll to position [405, 0]
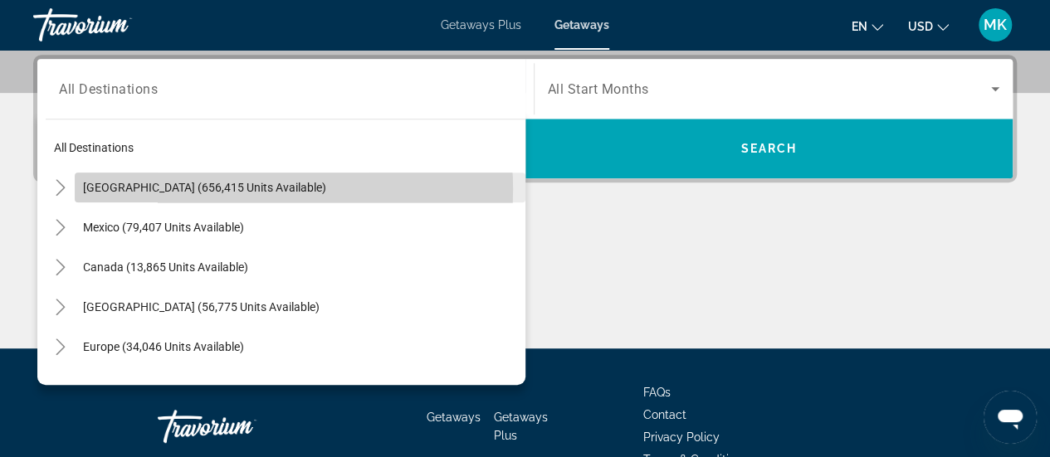
click at [229, 188] on span "[GEOGRAPHIC_DATA] (656,415 units available)" at bounding box center [204, 187] width 243 height 13
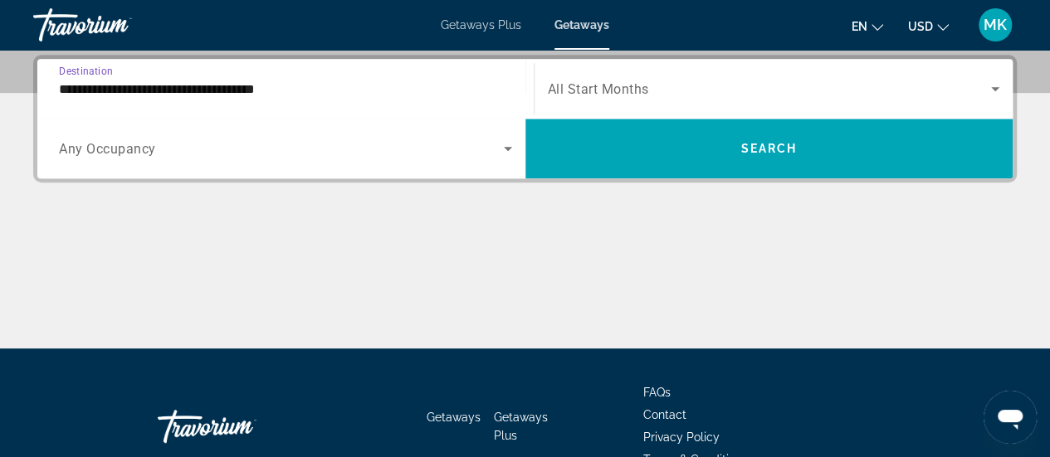
click at [301, 89] on input "**********" at bounding box center [285, 90] width 453 height 20
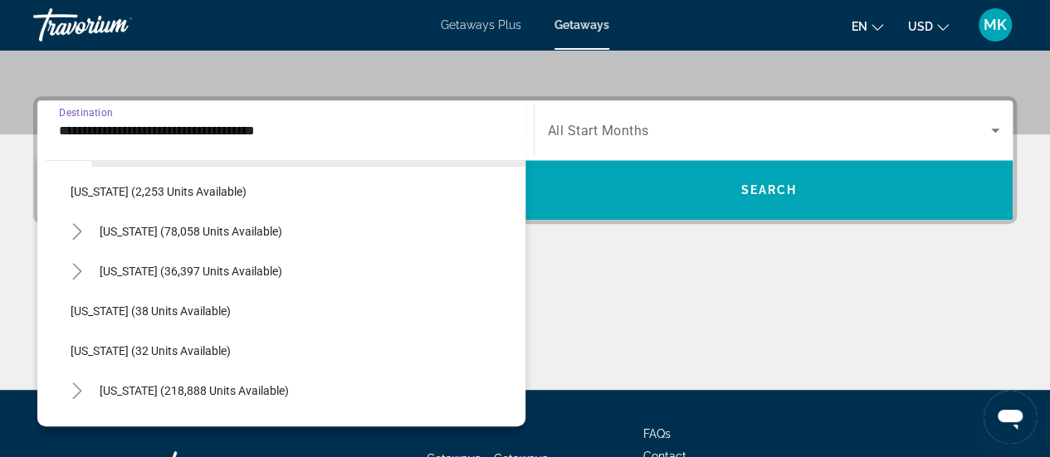
scroll to position [169, 0]
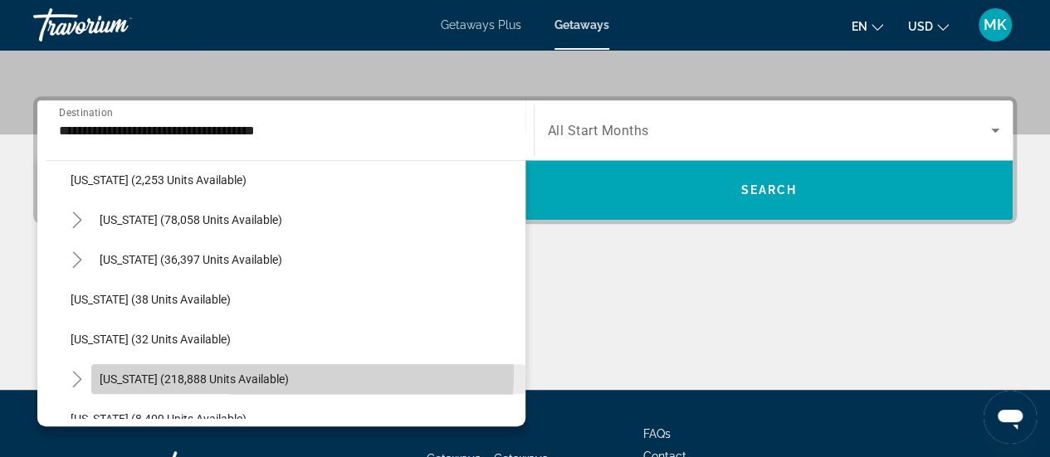
click at [266, 373] on span "[US_STATE] (218,888 units available)" at bounding box center [194, 379] width 189 height 13
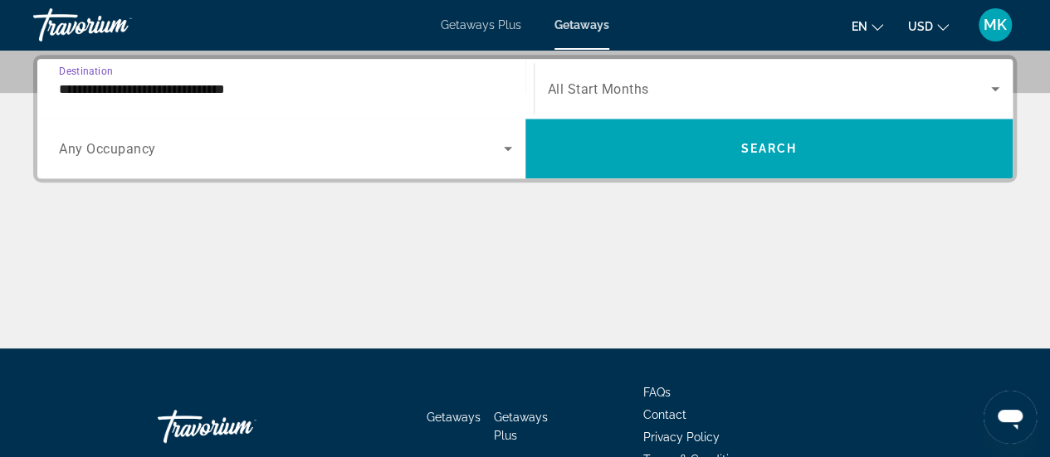
scroll to position [405, 0]
click at [285, 87] on input "**********" at bounding box center [285, 90] width 453 height 20
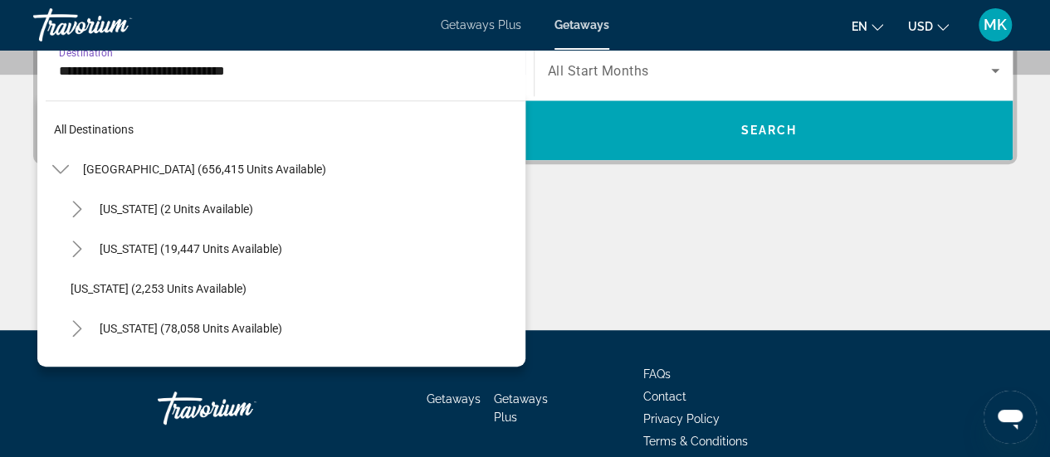
scroll to position [258, 0]
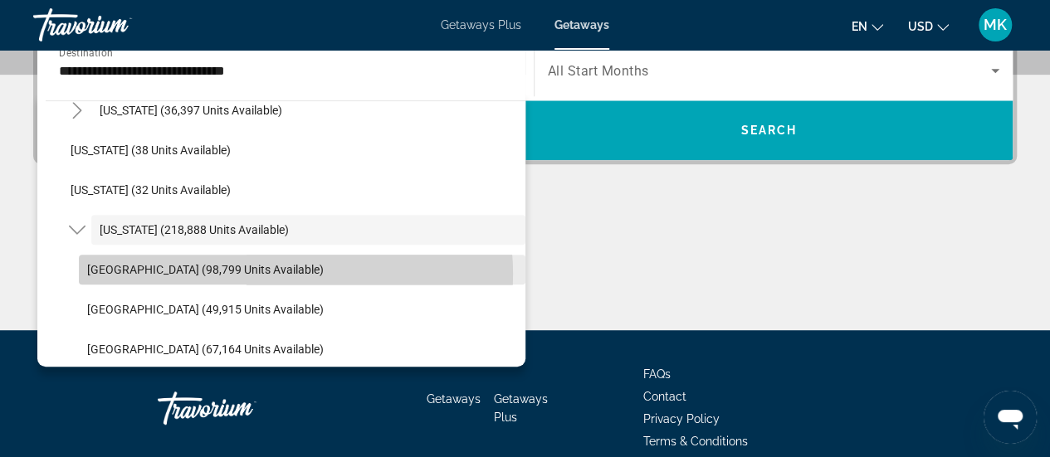
click at [274, 272] on span "[GEOGRAPHIC_DATA] (98,799 units available)" at bounding box center [205, 269] width 237 height 13
type input "**********"
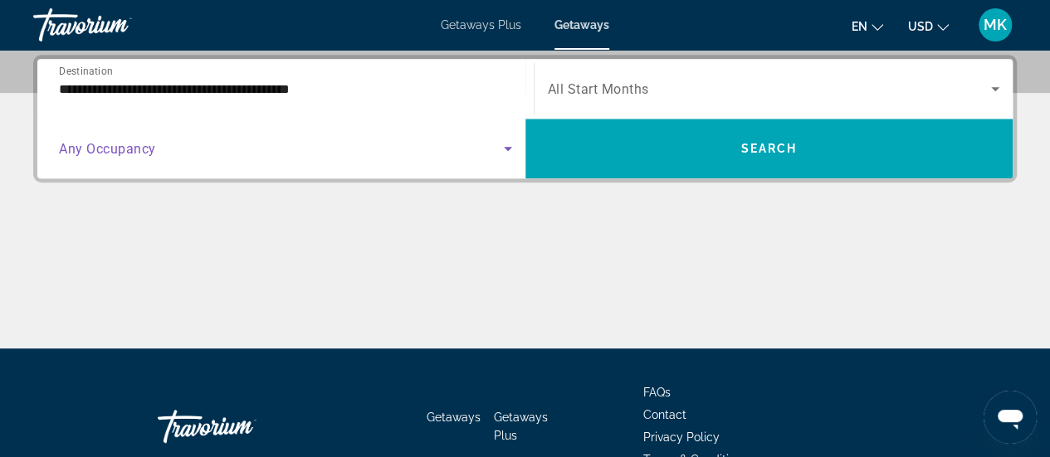
click at [507, 144] on icon "Search widget" at bounding box center [508, 149] width 20 height 20
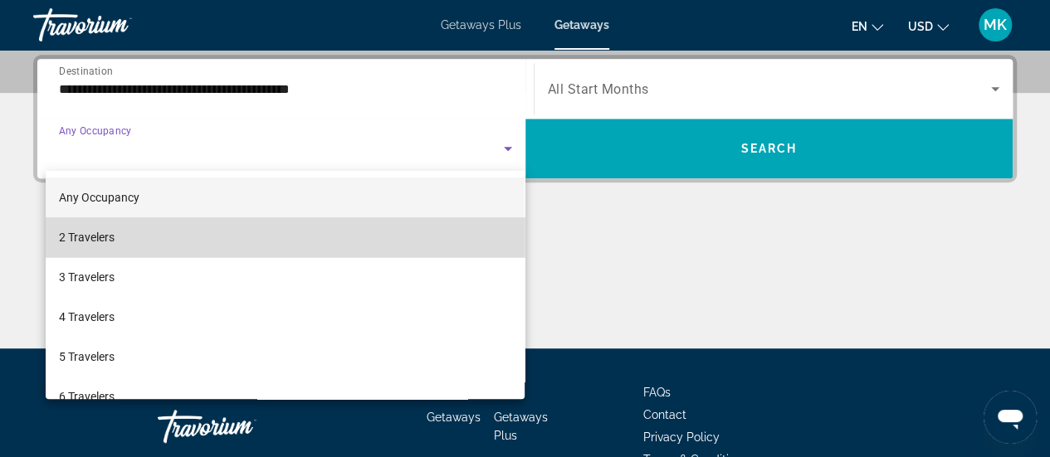
click at [374, 247] on mat-option "2 Travelers" at bounding box center [286, 238] width 480 height 40
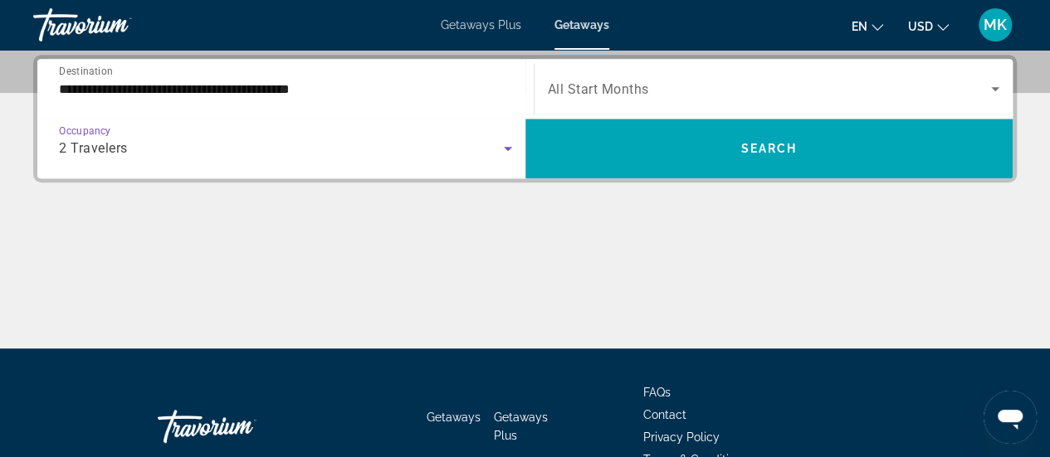
click at [656, 86] on span "Search widget" at bounding box center [770, 89] width 444 height 20
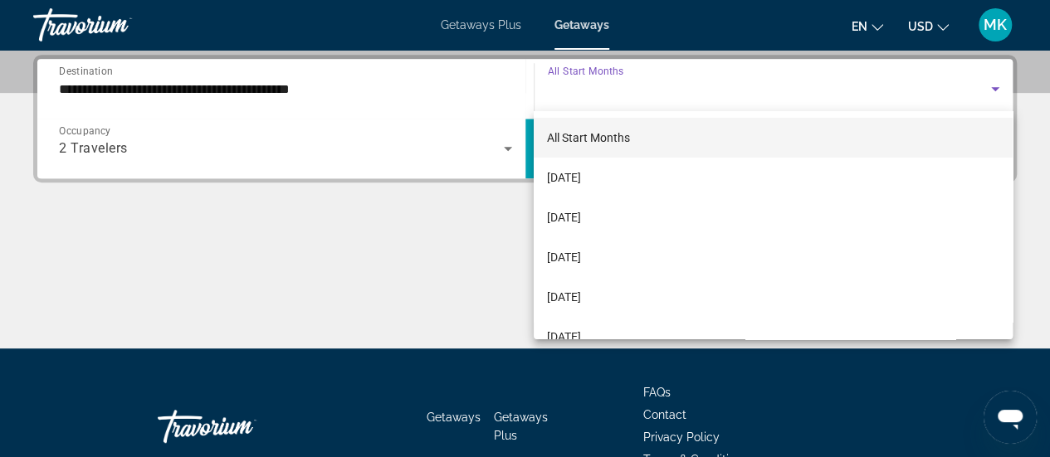
scroll to position [199, 0]
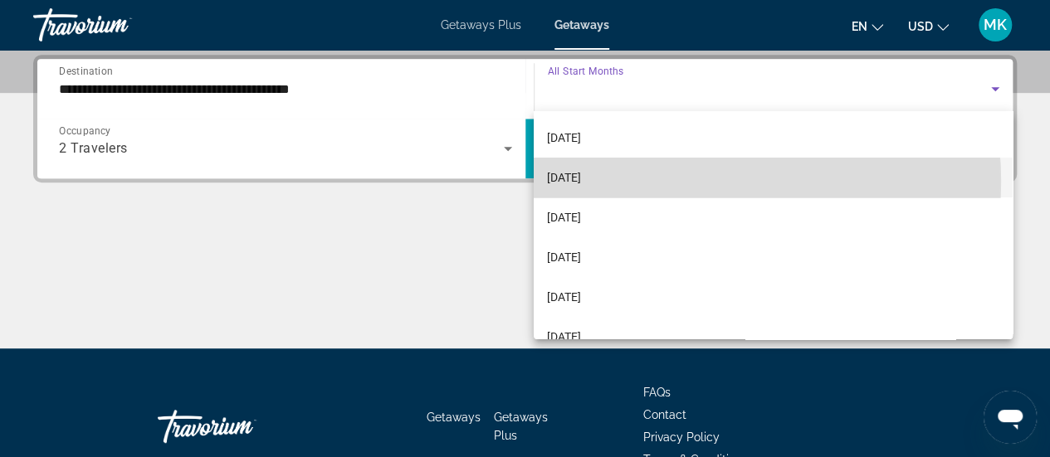
click at [664, 181] on mat-option "[DATE]" at bounding box center [773, 178] width 479 height 40
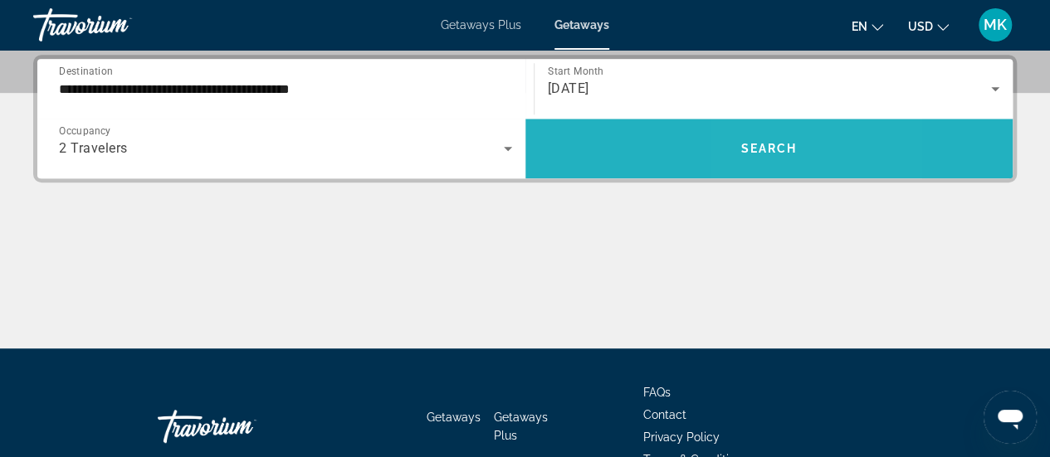
click at [757, 145] on span "Search" at bounding box center [769, 148] width 56 height 13
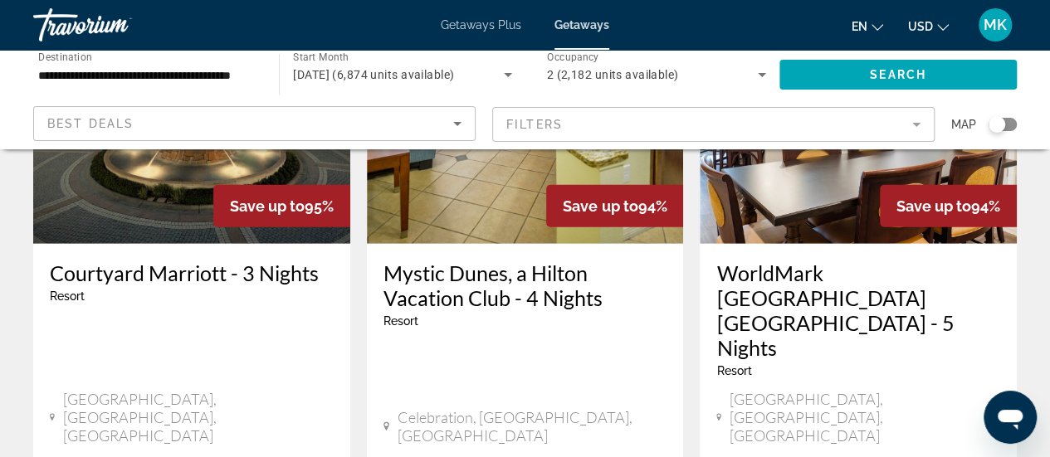
scroll to position [2401, 0]
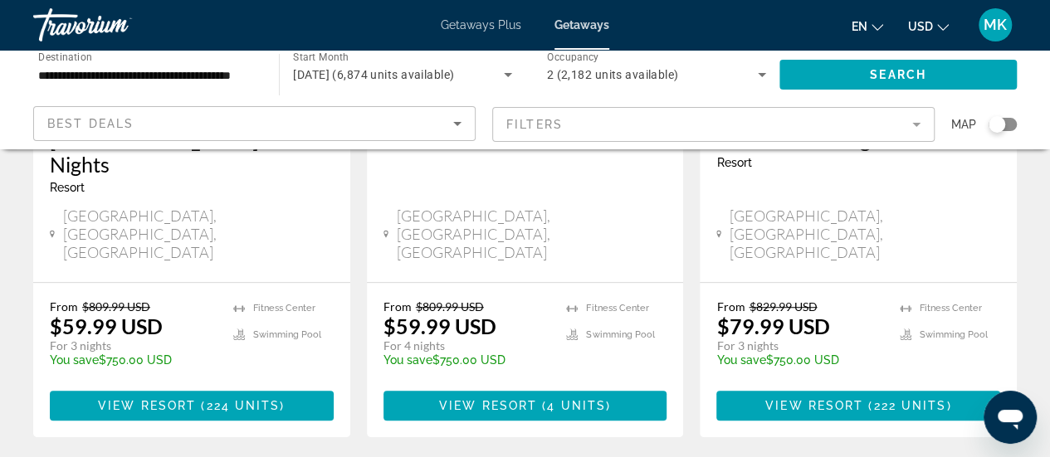
scroll to position [413, 0]
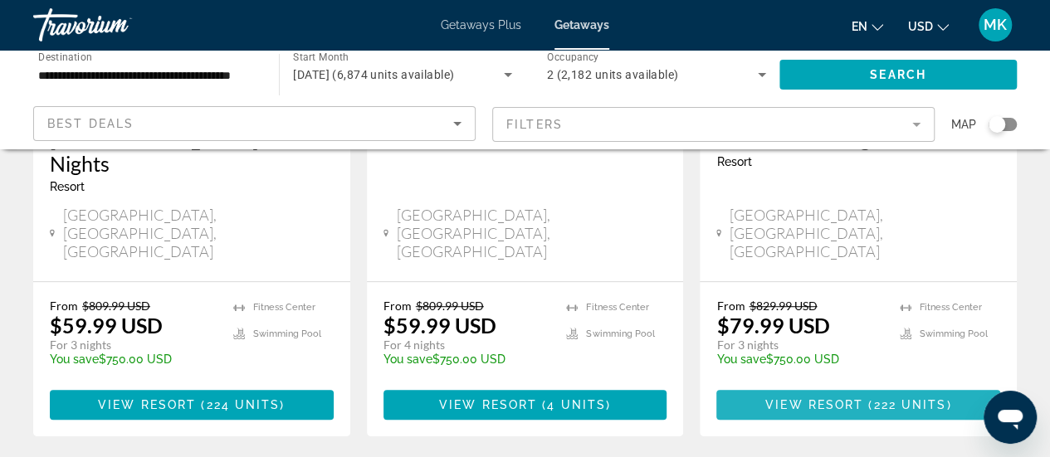
click at [810, 399] on span "View Resort" at bounding box center [814, 405] width 98 height 13
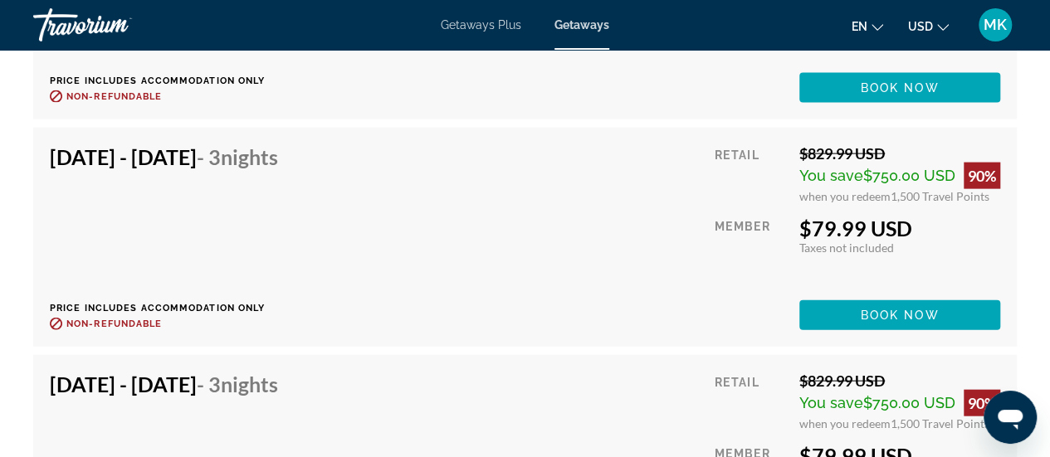
scroll to position [11174, 0]
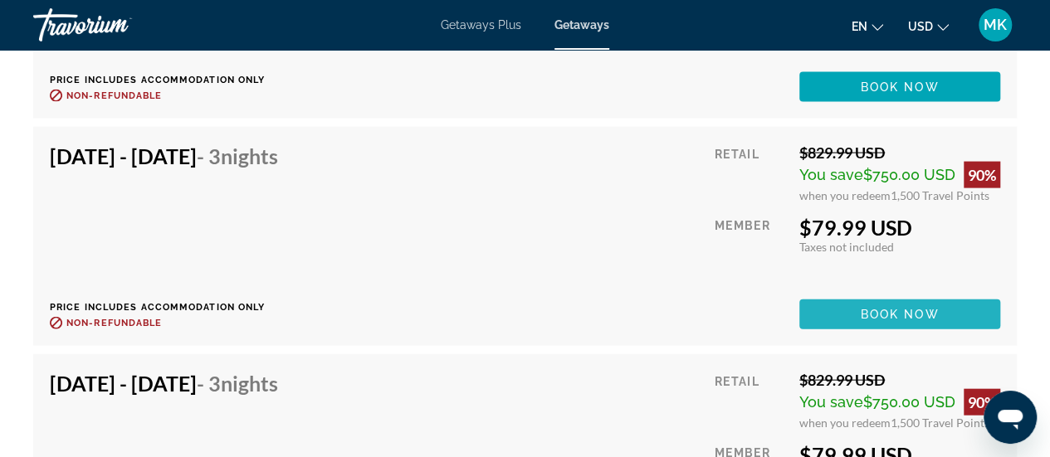
click at [863, 321] on span "Main content" at bounding box center [900, 315] width 201 height 40
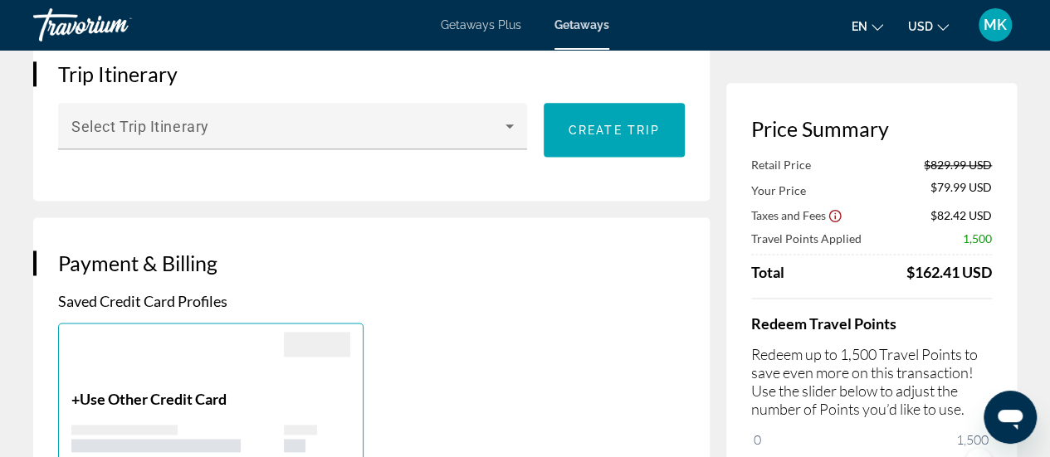
scroll to position [946, 0]
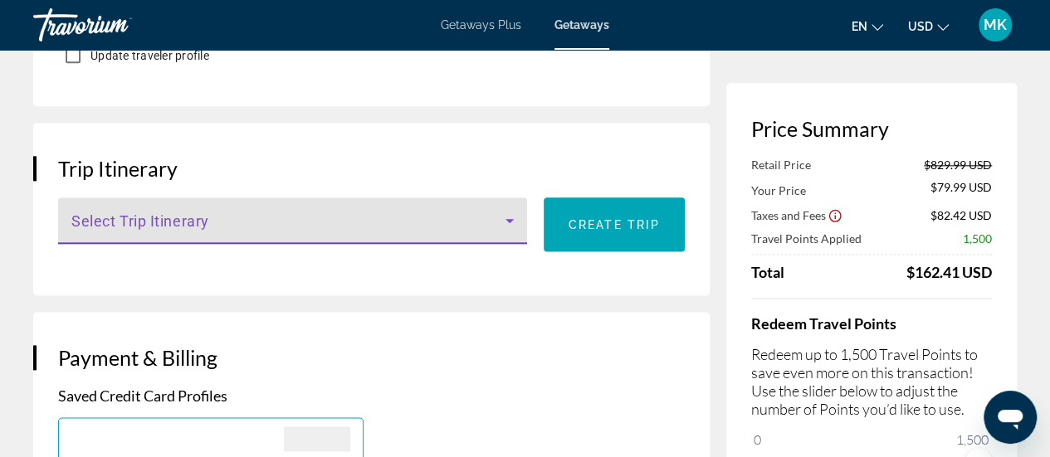
click at [508, 211] on icon "Main content" at bounding box center [510, 221] width 20 height 20
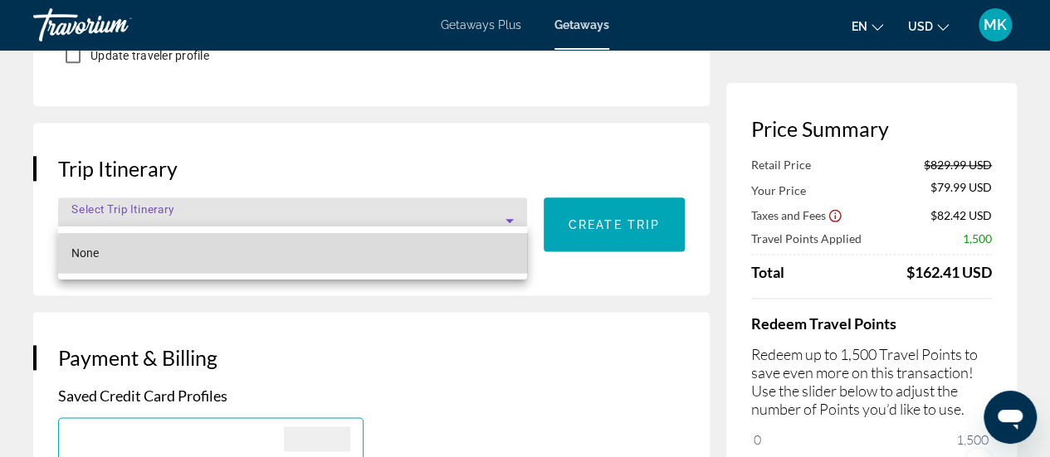
click at [461, 263] on mat-option "None" at bounding box center [292, 253] width 469 height 40
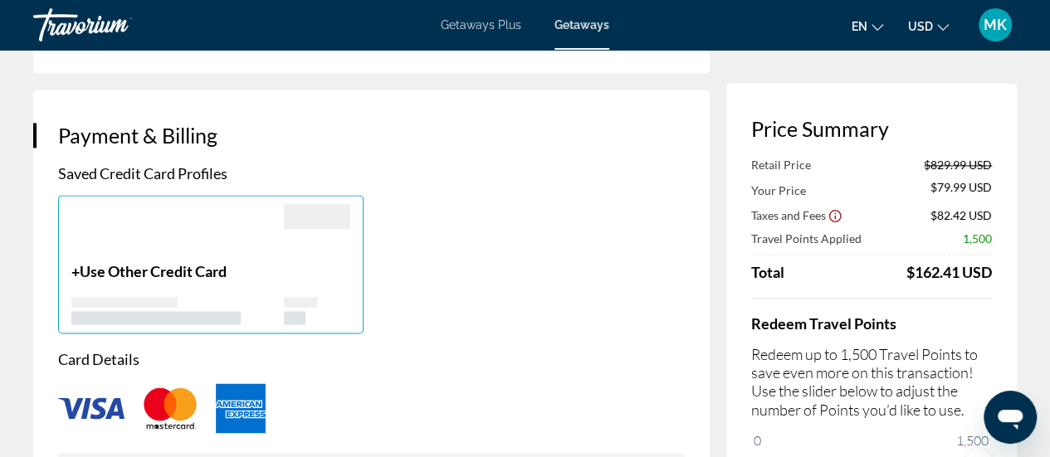
scroll to position [1200, 0]
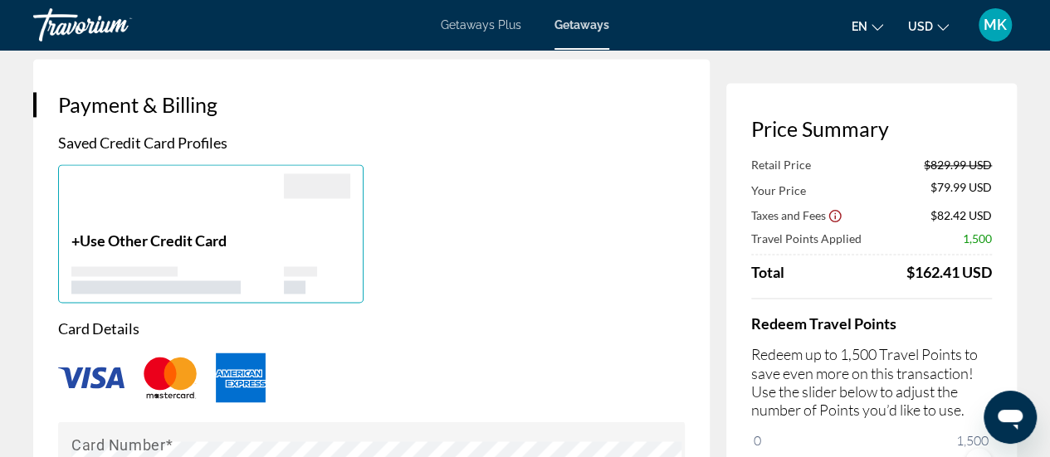
click at [86, 367] on img "Main content" at bounding box center [91, 378] width 66 height 22
click at [152, 174] on div "Main content" at bounding box center [177, 203] width 213 height 58
click at [143, 232] on span "Use Other Credit Card" at bounding box center [153, 241] width 147 height 18
click at [137, 232] on span "Use Other Credit Card" at bounding box center [153, 241] width 147 height 18
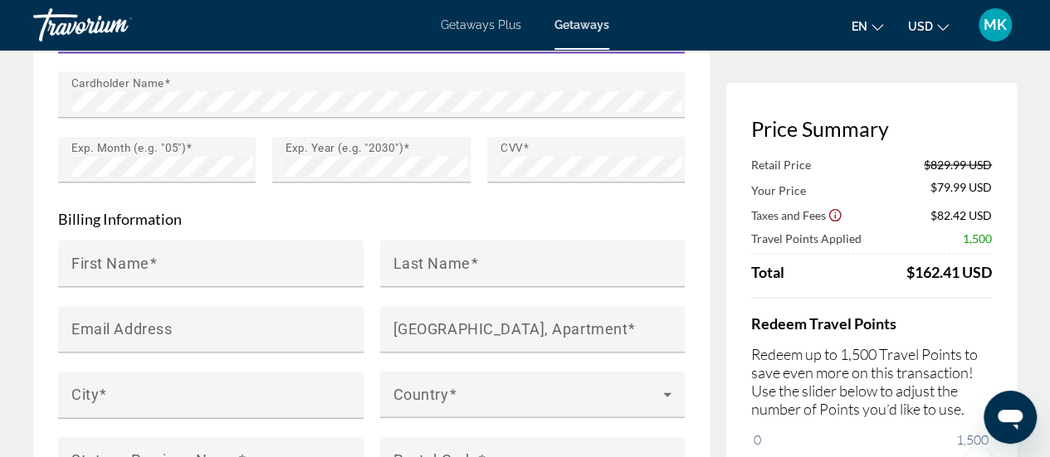
scroll to position [1615, 0]
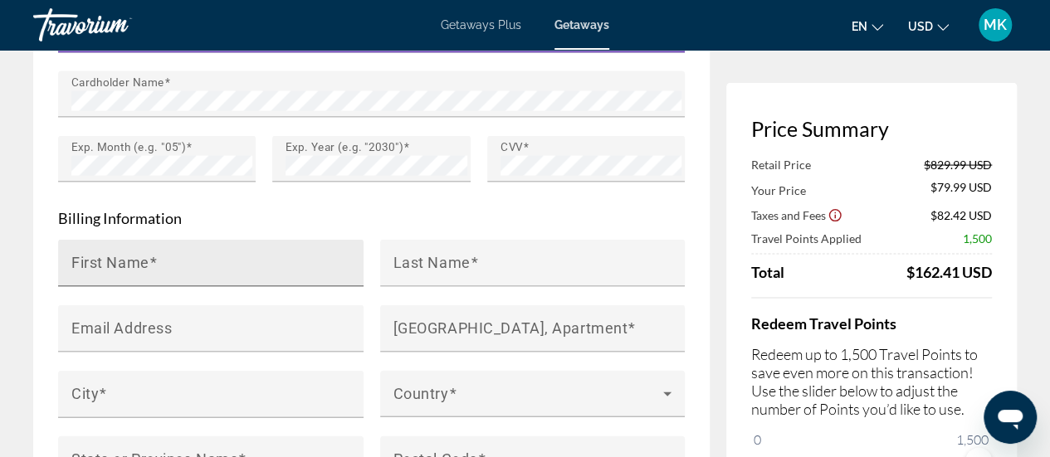
click at [191, 261] on input "First Name" at bounding box center [215, 271] width 289 height 20
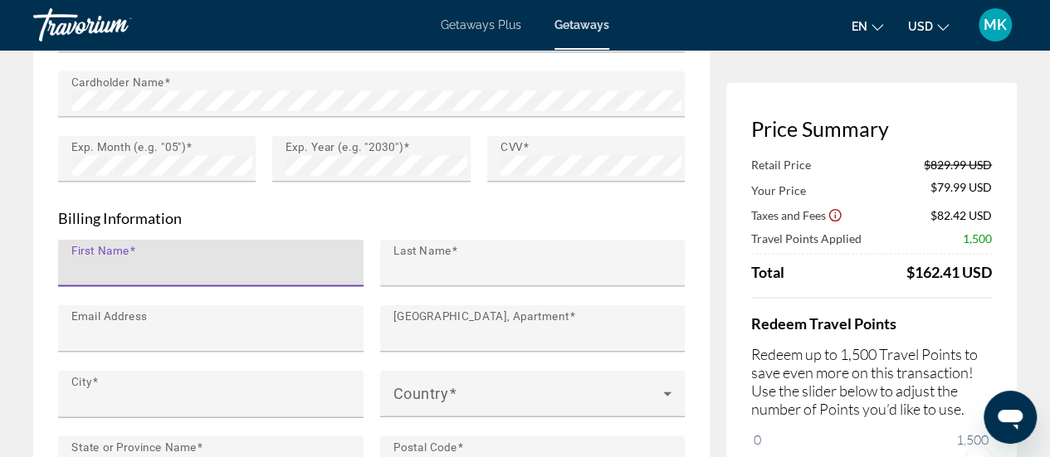
type input "******"
type input "********"
type input "**********"
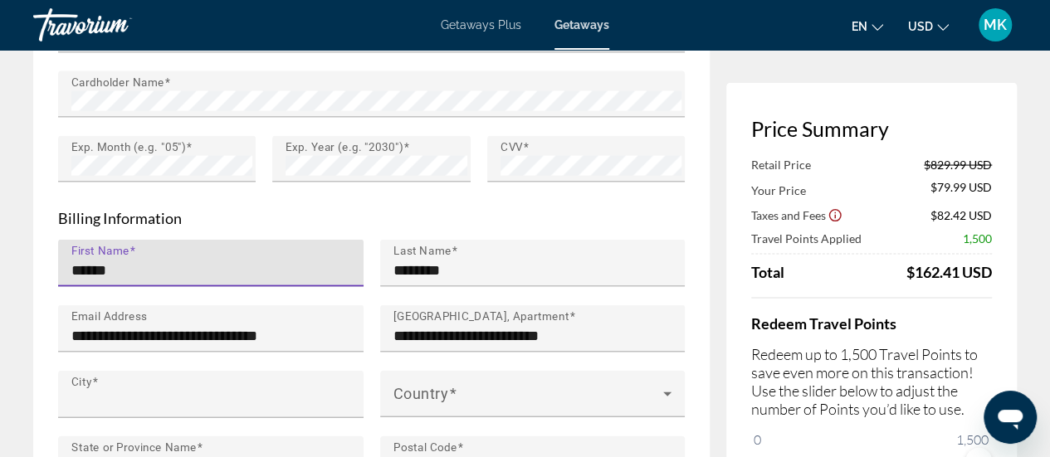
type input "**********"
type input "**"
type input "*****"
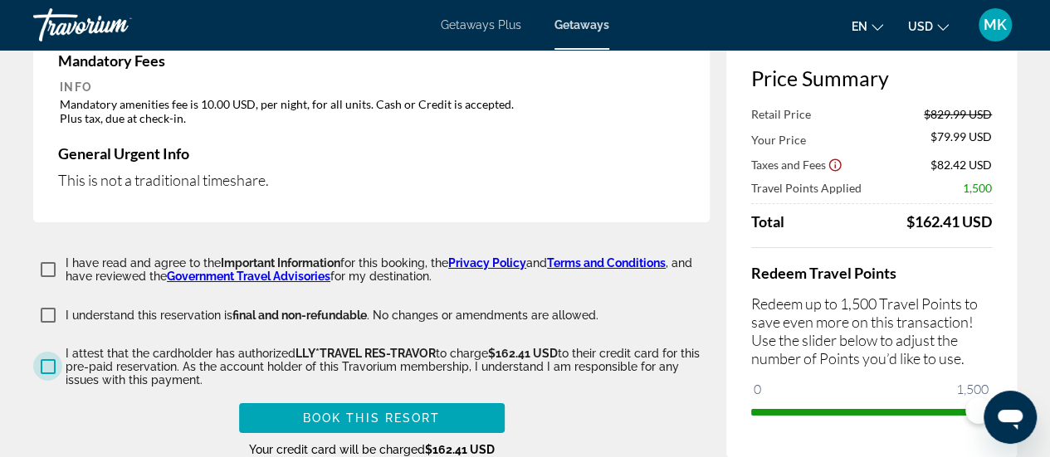
scroll to position [2749, 0]
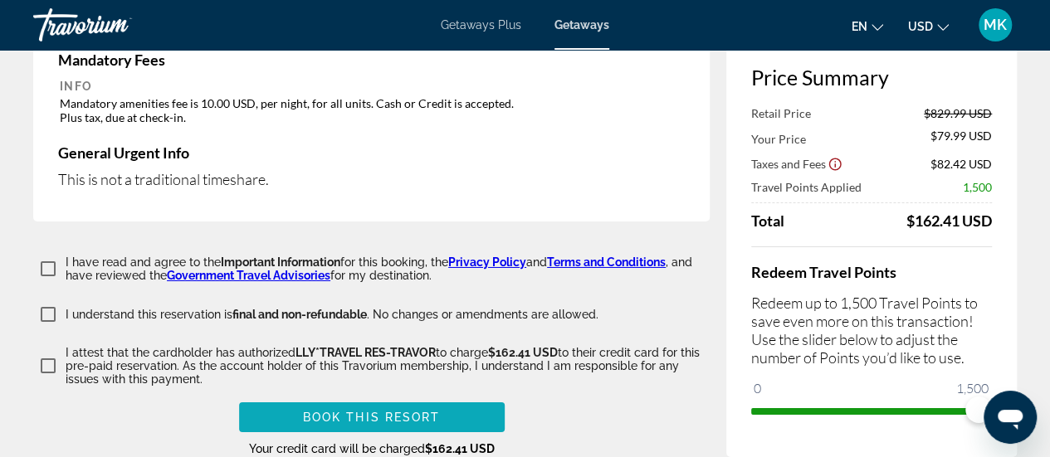
click at [385, 411] on span "Book this Resort" at bounding box center [372, 417] width 138 height 13
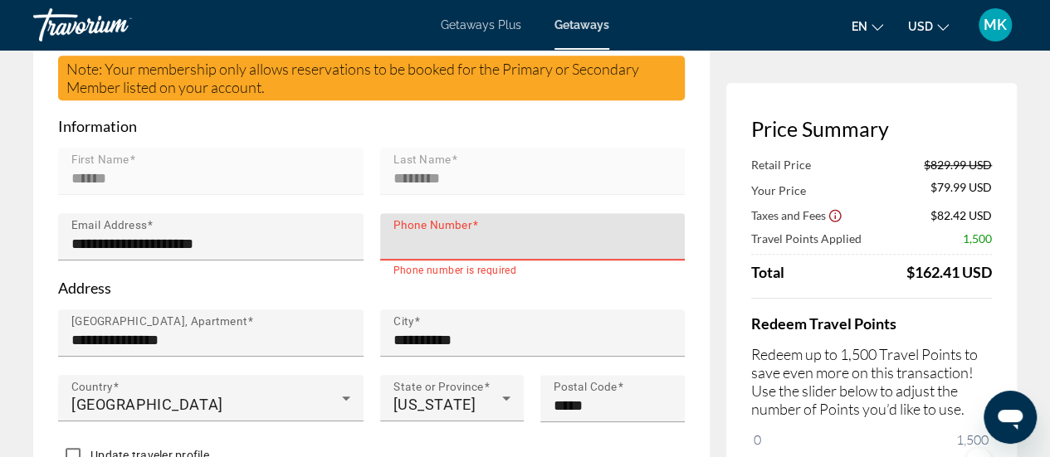
click at [397, 234] on input "Phone Number" at bounding box center [538, 244] width 289 height 20
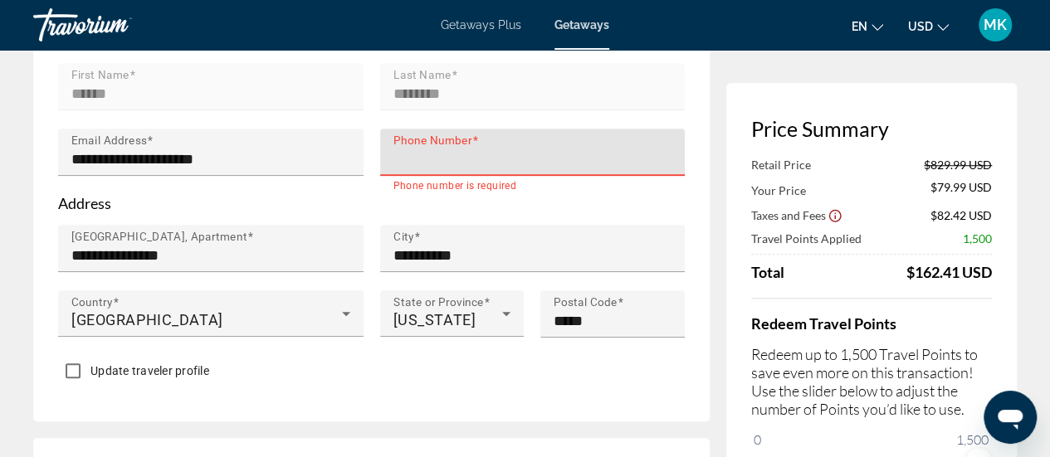
scroll to position [636, 0]
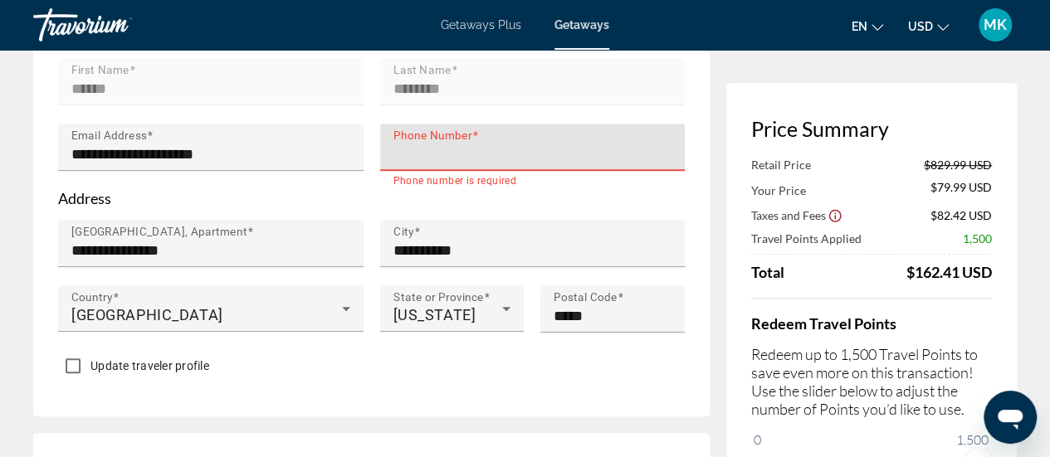
click at [409, 144] on input "Phone Number" at bounding box center [538, 154] width 289 height 20
type input "**********"
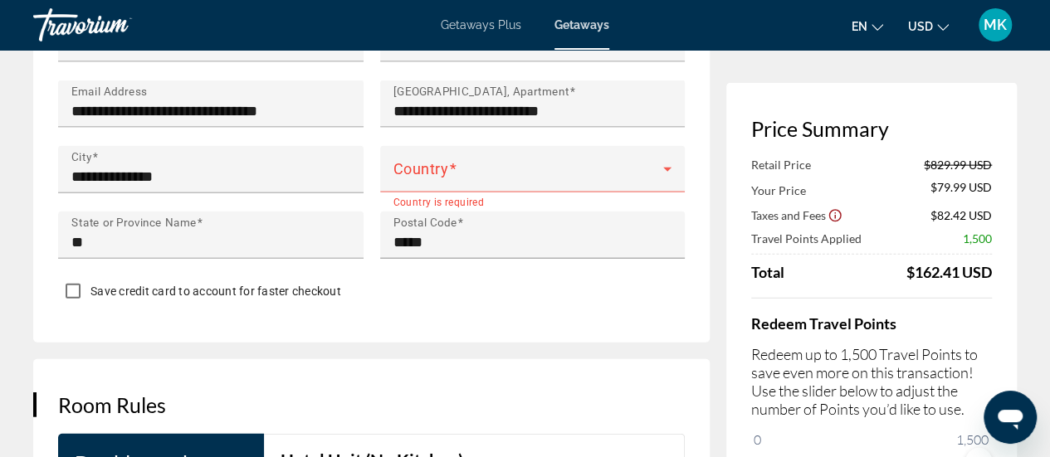
scroll to position [1839, 0]
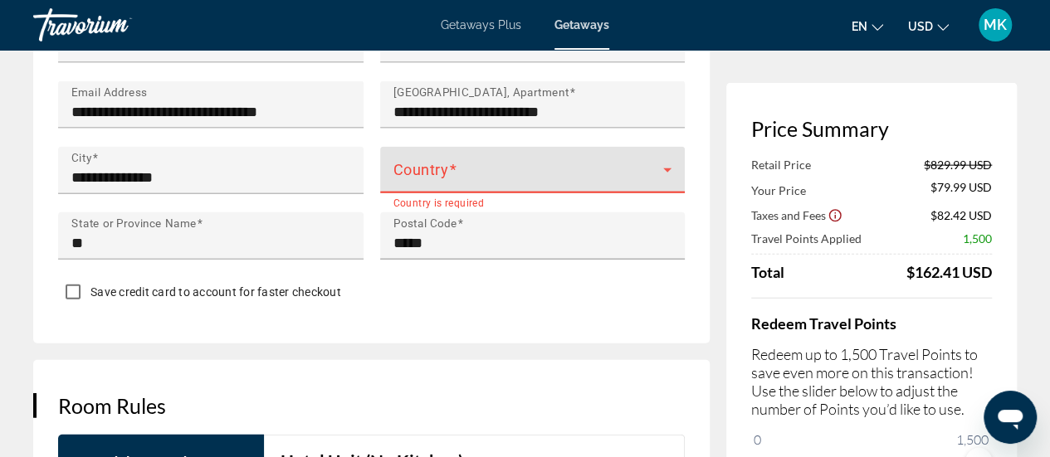
click at [672, 160] on icon "Main content" at bounding box center [668, 170] width 20 height 20
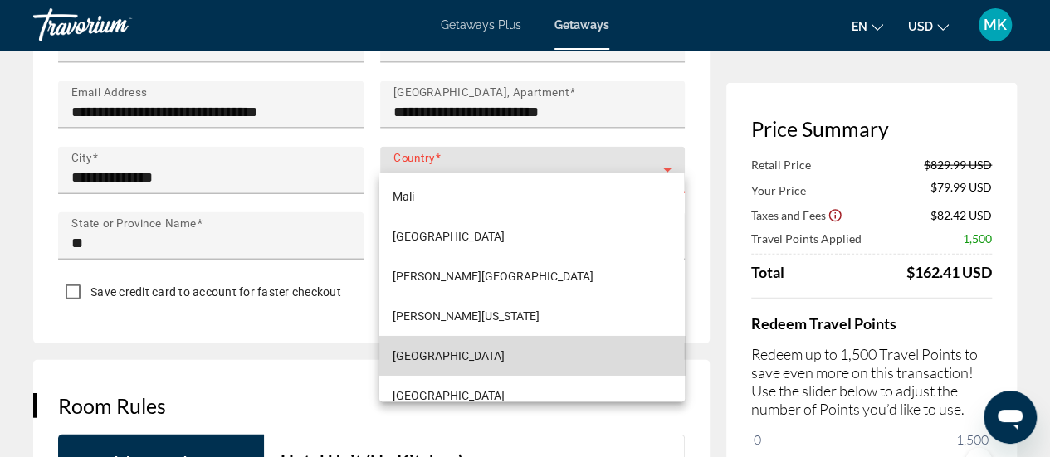
click at [568, 336] on mat-option "Martinique" at bounding box center [531, 356] width 305 height 40
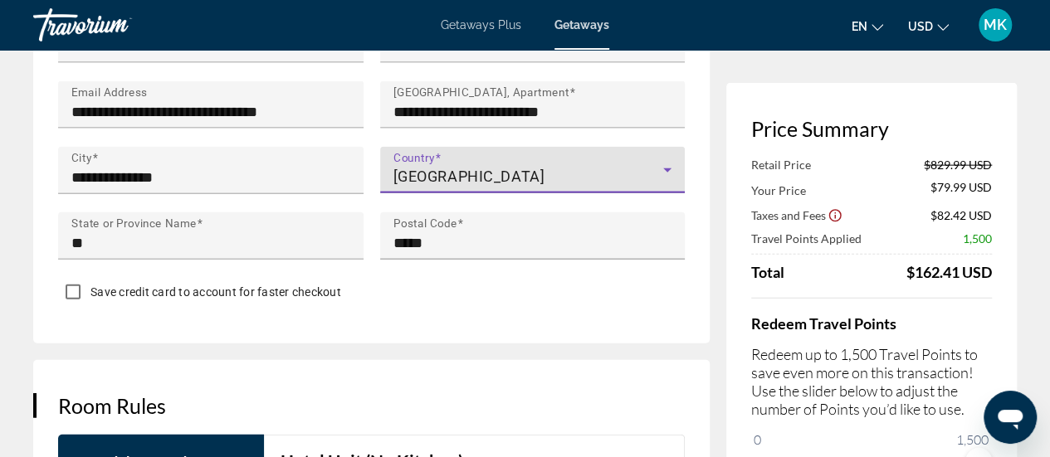
click at [667, 169] on icon "Main content" at bounding box center [667, 171] width 8 height 4
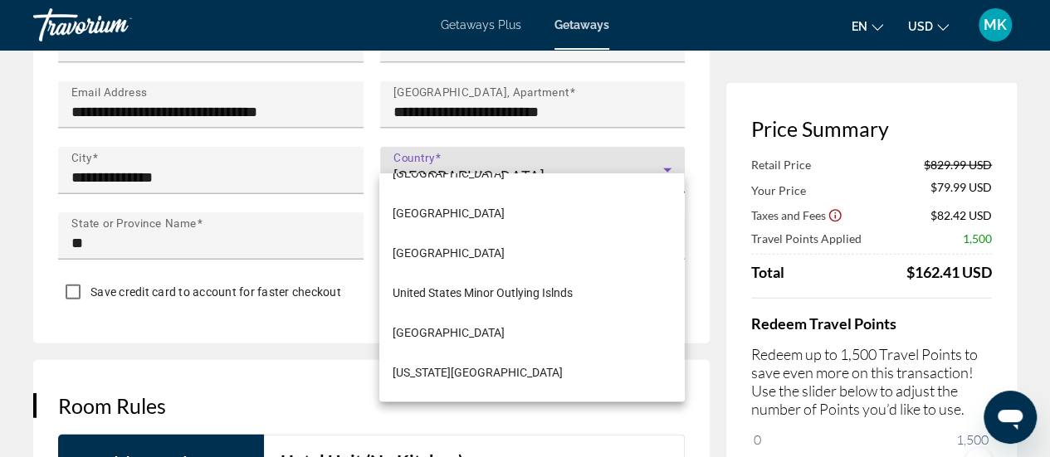
scroll to position [9652, 0]
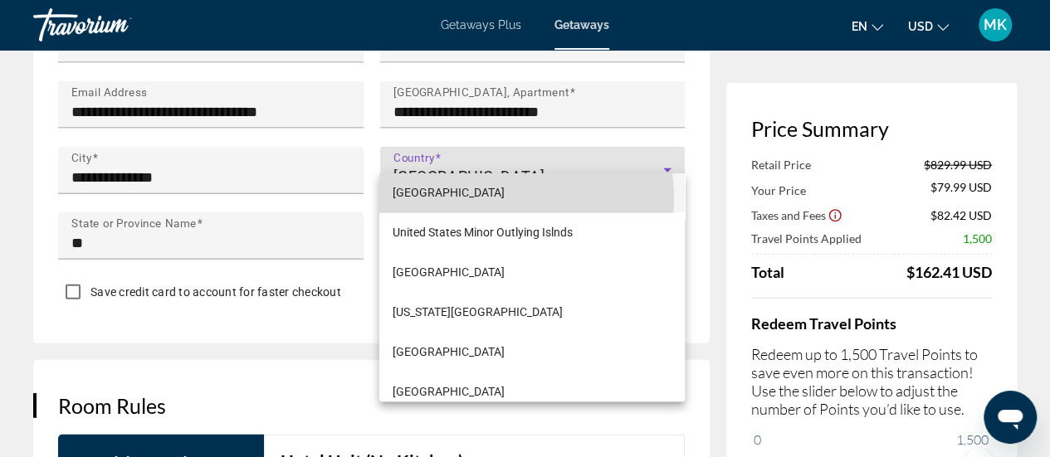
click at [493, 198] on span "United States of America" at bounding box center [449, 193] width 112 height 20
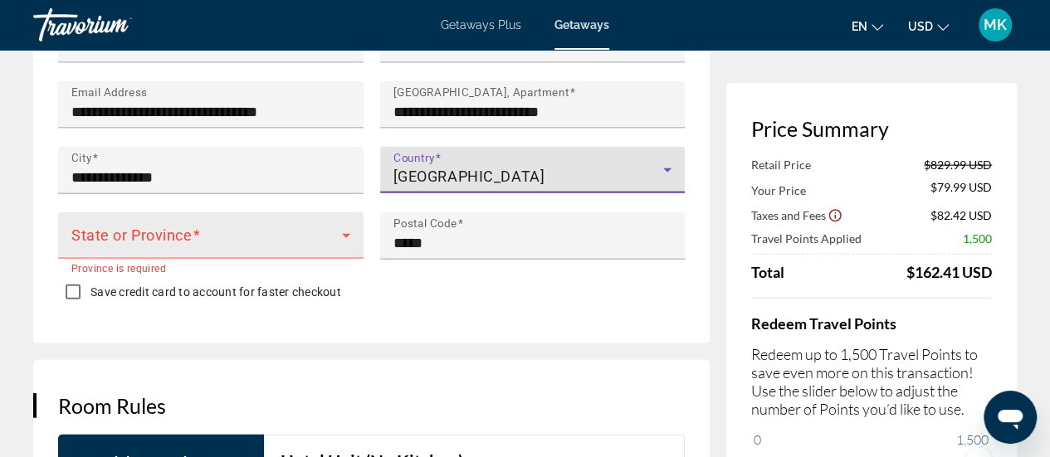
click at [345, 226] on icon "Main content" at bounding box center [346, 236] width 20 height 20
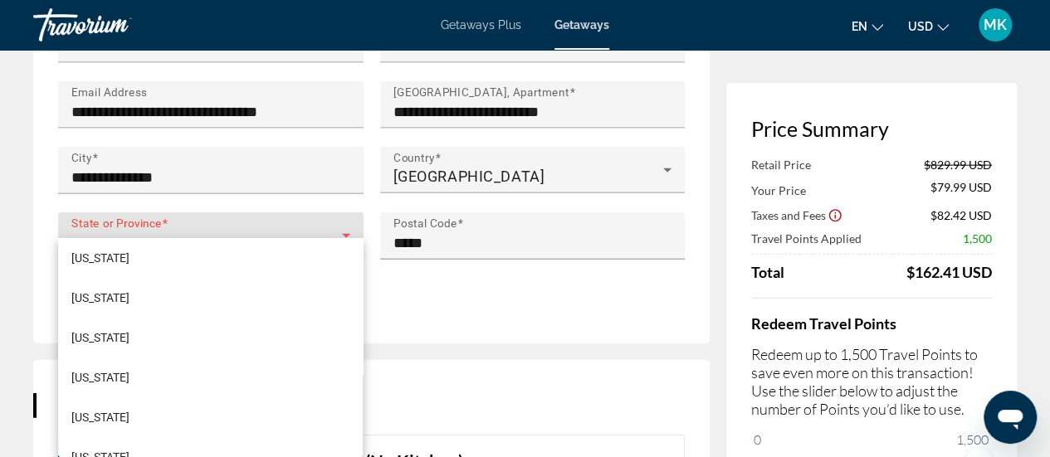
scroll to position [290, 0]
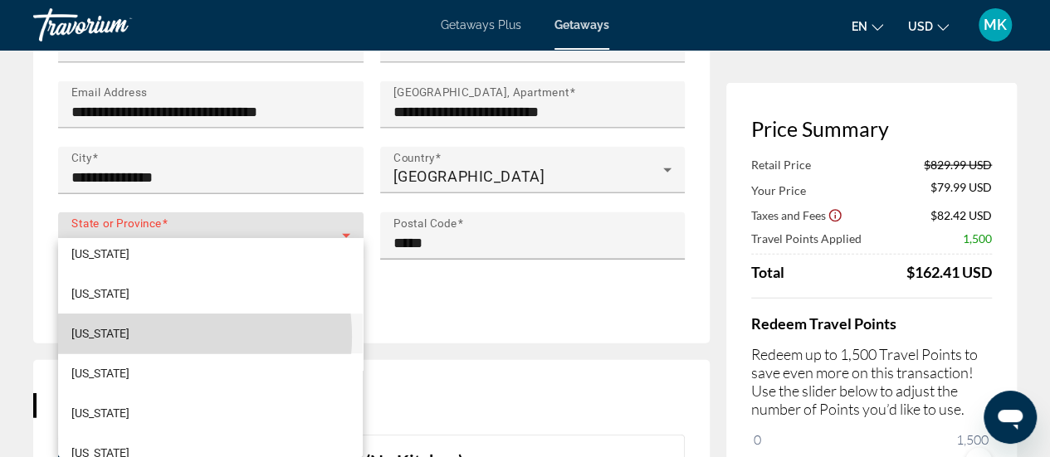
click at [153, 336] on mat-option "Florida" at bounding box center [210, 334] width 305 height 40
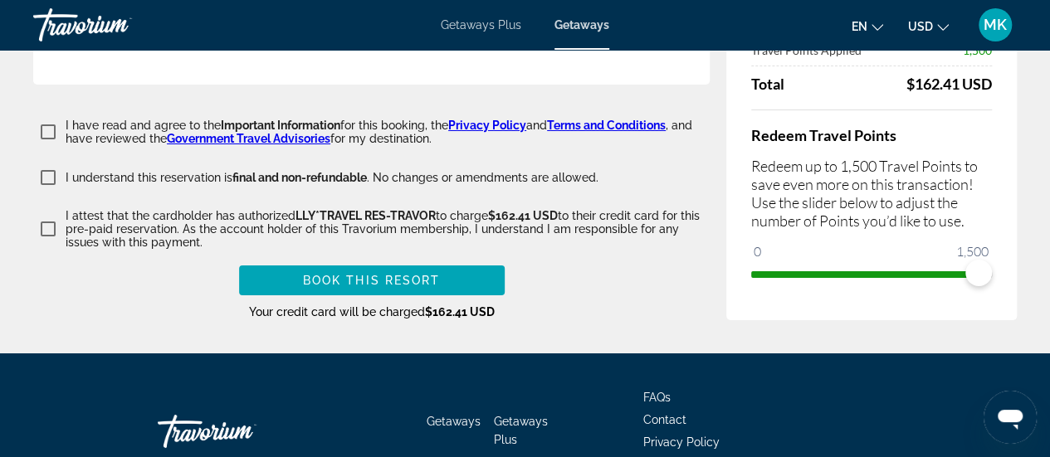
scroll to position [2887, 0]
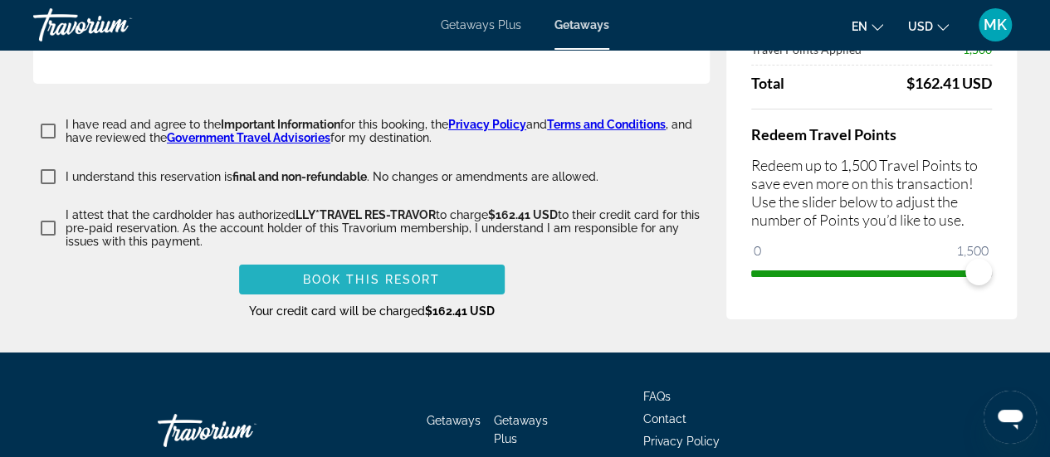
click at [411, 273] on span "Book this Resort" at bounding box center [372, 279] width 138 height 13
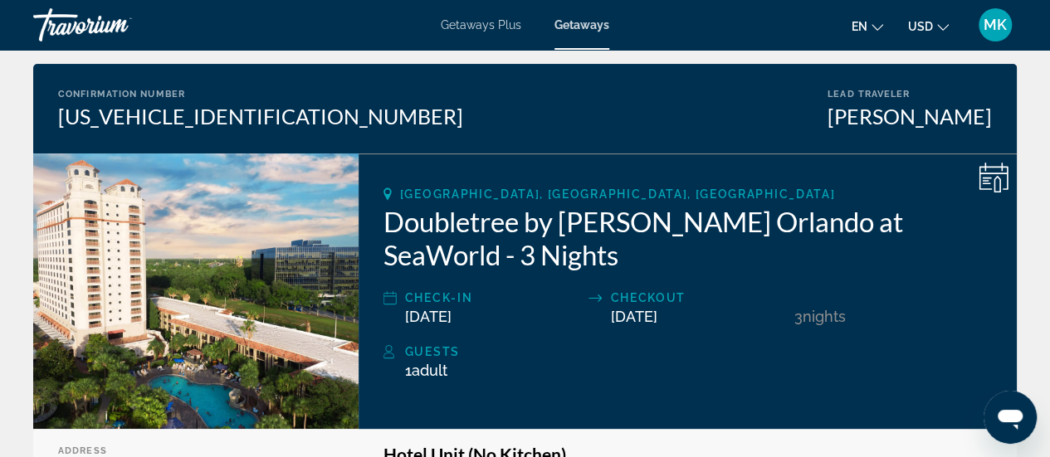
scroll to position [117, 0]
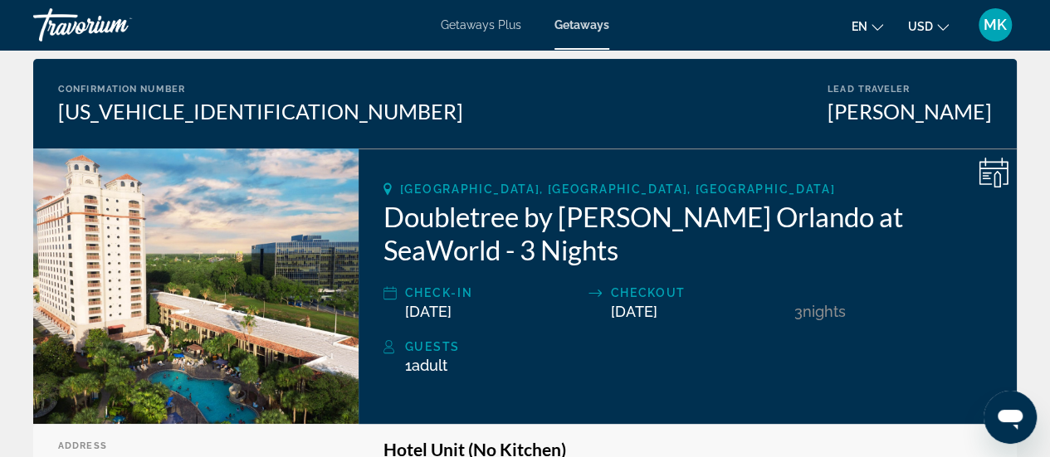
click at [129, 134] on div "Confirmation Number EVRN0001063977001 Lead Traveler Marina Kurbatov" at bounding box center [525, 104] width 984 height 90
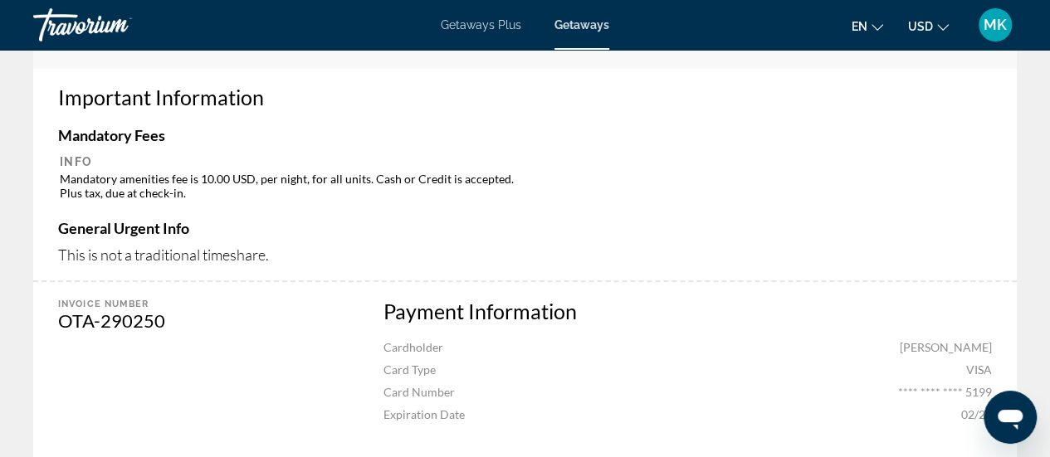
scroll to position [712, 0]
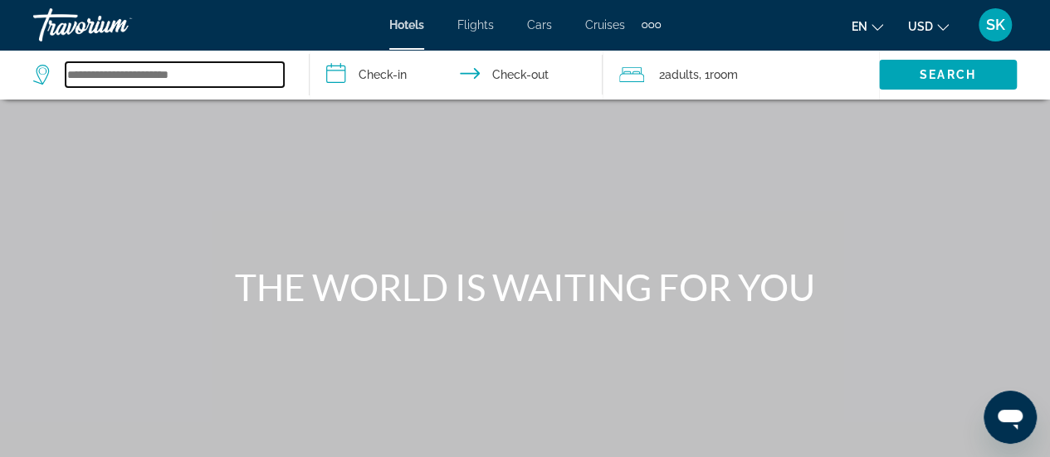
click at [213, 77] on input "Search widget" at bounding box center [175, 74] width 218 height 25
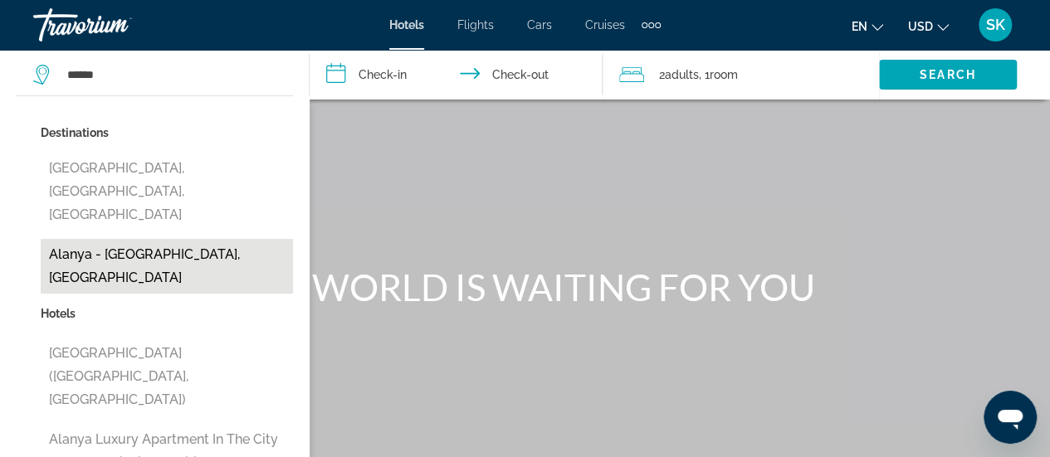
click at [181, 239] on button "Alanya - East Gulf, Turkey" at bounding box center [167, 266] width 252 height 55
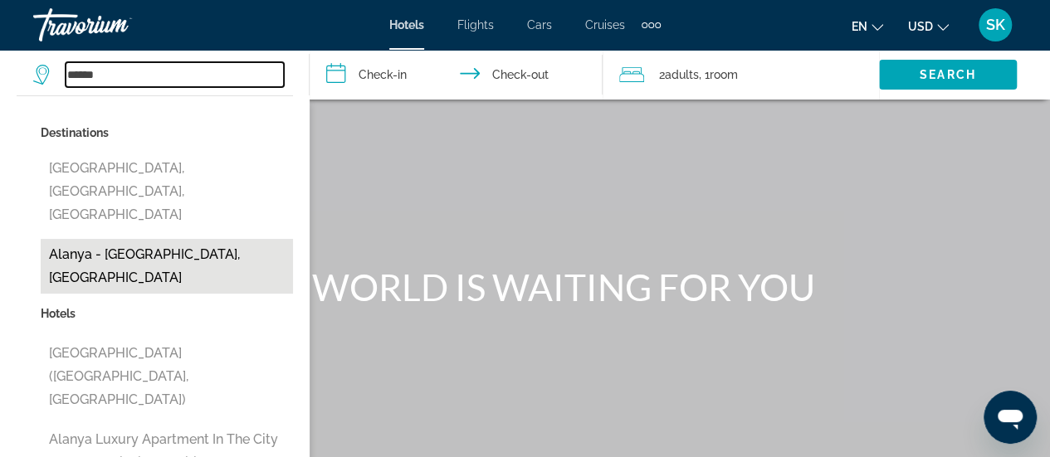
type input "**********"
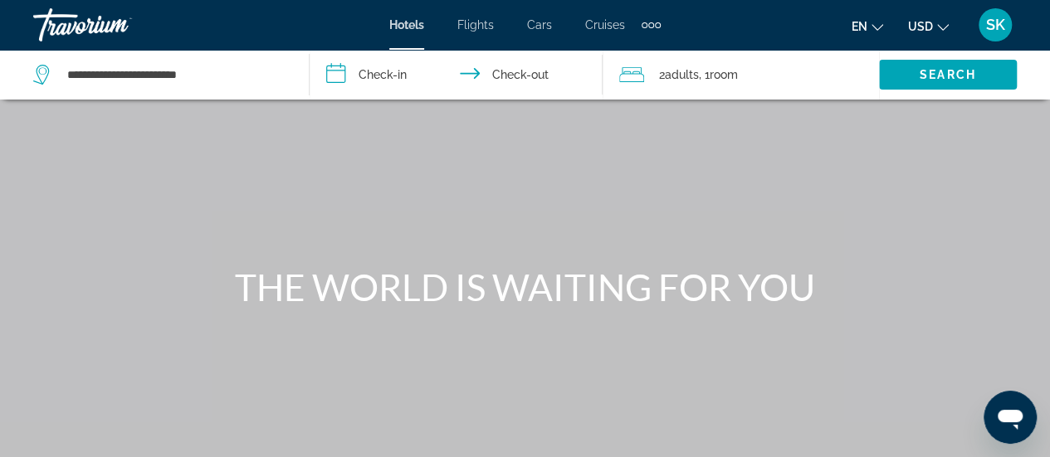
click at [387, 77] on input "**********" at bounding box center [460, 77] width 300 height 55
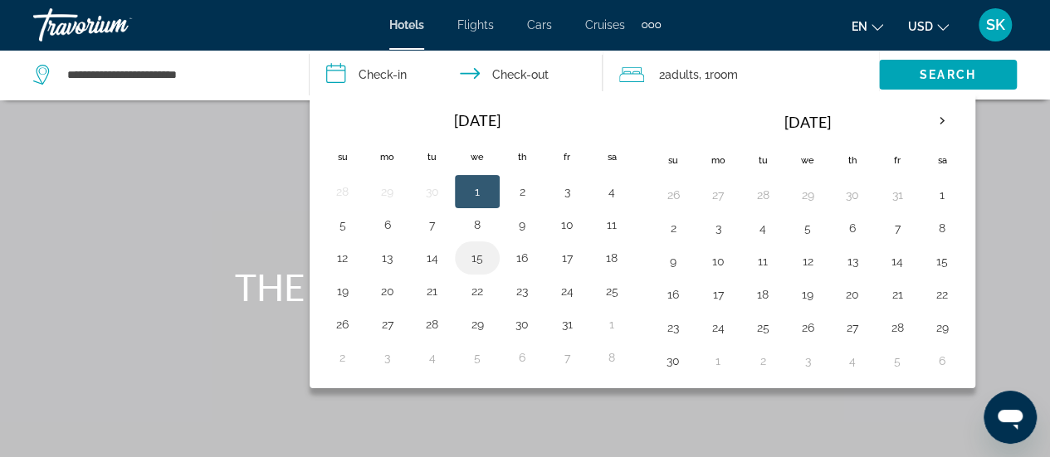
click at [473, 254] on button "15" at bounding box center [477, 258] width 27 height 23
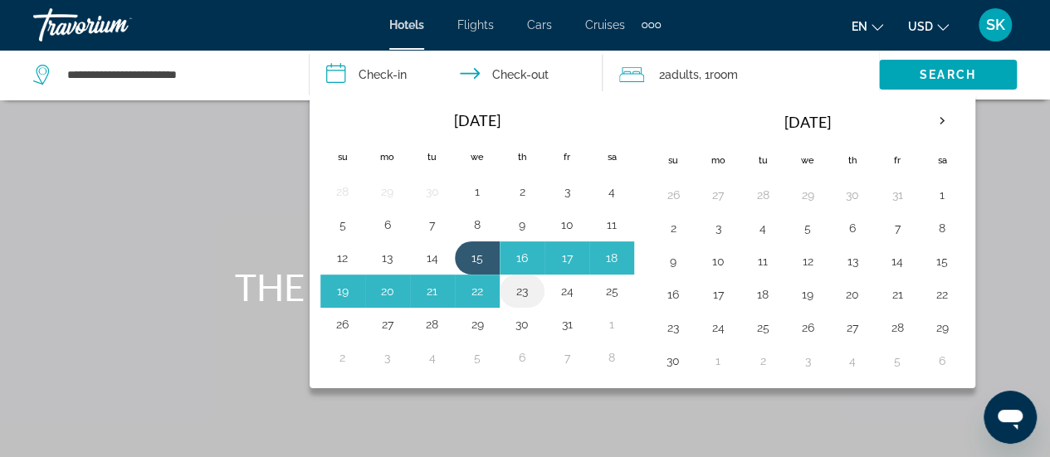
click at [521, 291] on button "23" at bounding box center [522, 291] width 27 height 23
type input "**********"
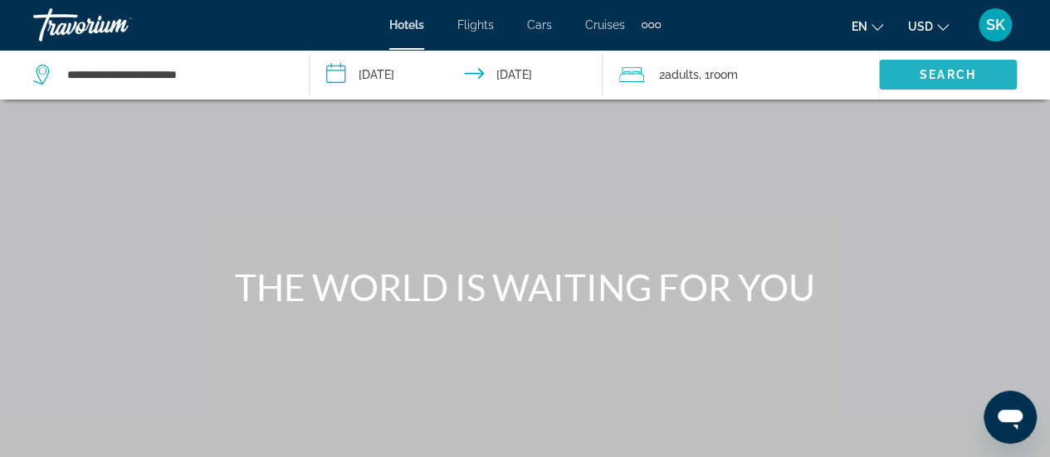
click at [929, 78] on span "Search" at bounding box center [948, 74] width 56 height 13
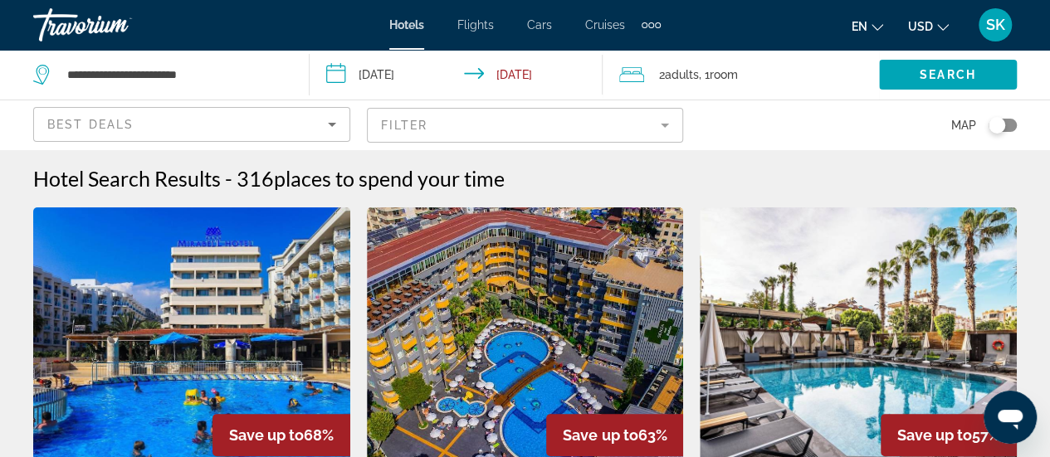
click at [659, 124] on mat-form-field "Filter" at bounding box center [525, 125] width 317 height 35
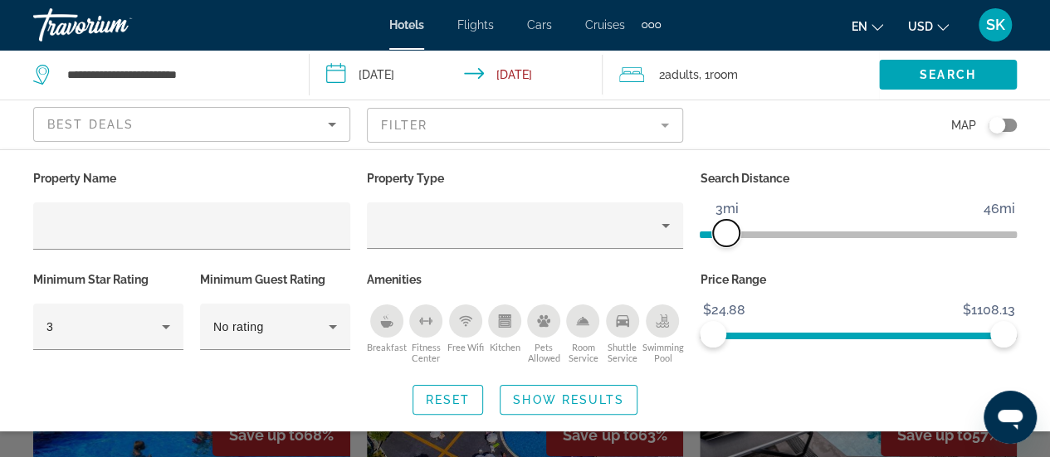
drag, startPoint x: 908, startPoint y: 232, endPoint x: 726, endPoint y: 240, distance: 182.8
click at [726, 240] on span "ngx-slider" at bounding box center [726, 233] width 27 height 27
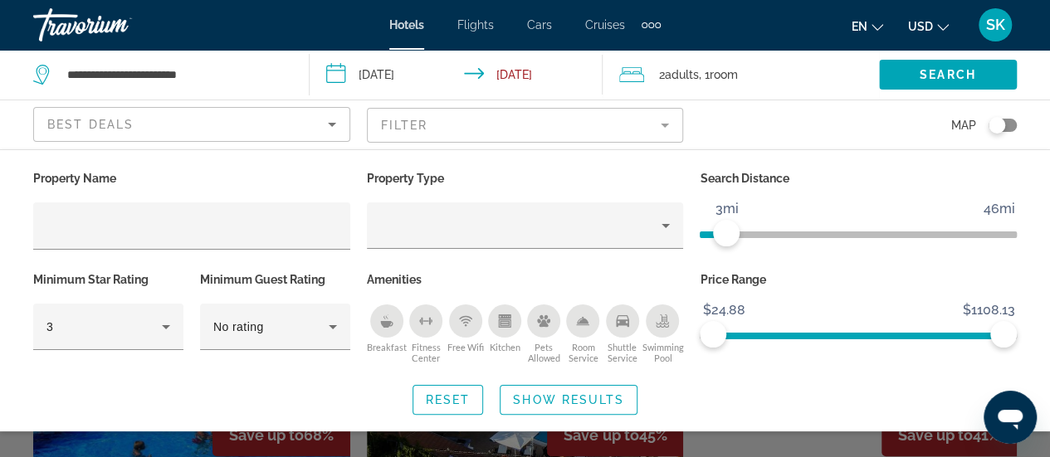
click at [780, 268] on p "Price Range" at bounding box center [858, 279] width 317 height 23
click at [389, 323] on icon "Breakfast" at bounding box center [386, 324] width 12 height 7
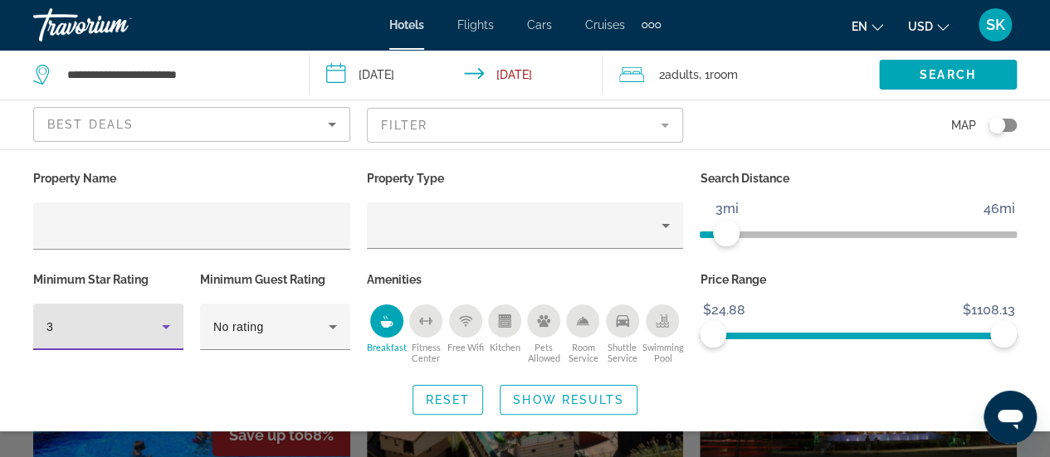
click at [172, 324] on icon "Hotel Filters" at bounding box center [166, 327] width 20 height 20
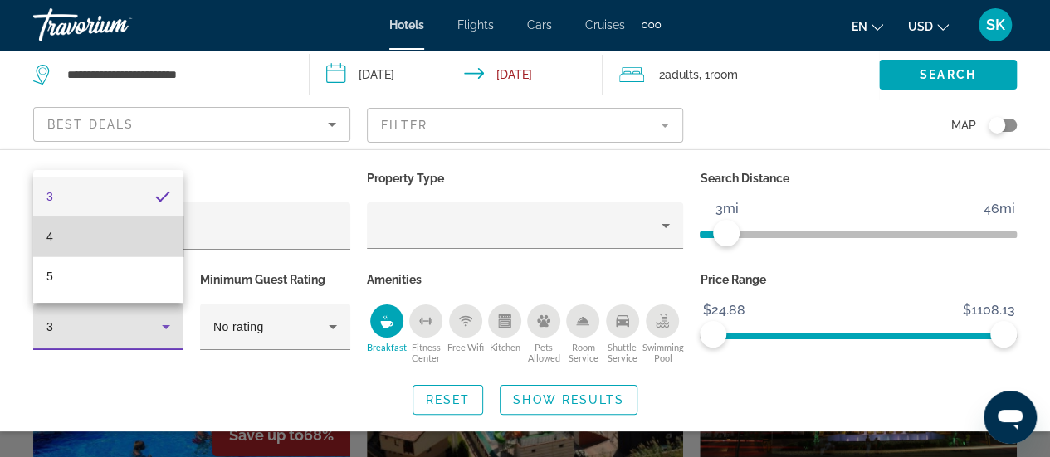
click at [154, 242] on mat-option "4" at bounding box center [108, 237] width 150 height 40
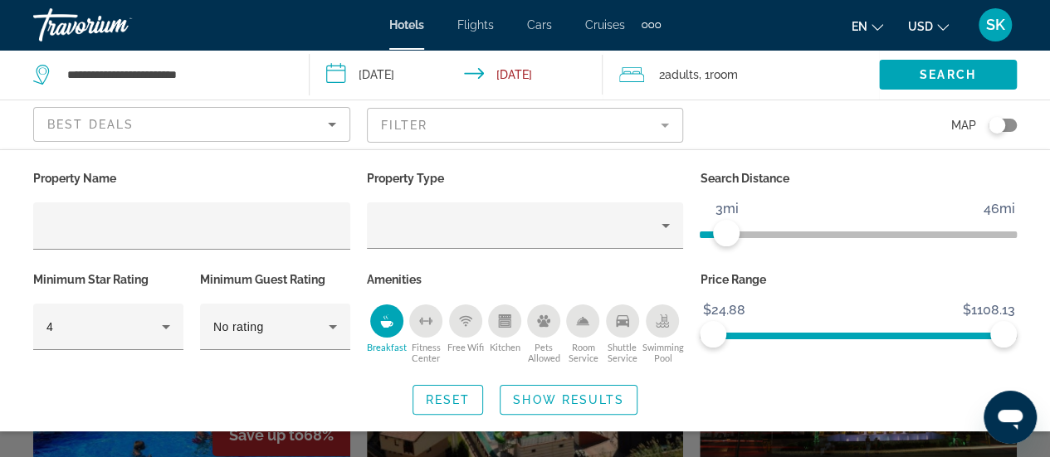
click at [626, 332] on div "Shuttle Service" at bounding box center [622, 321] width 33 height 33
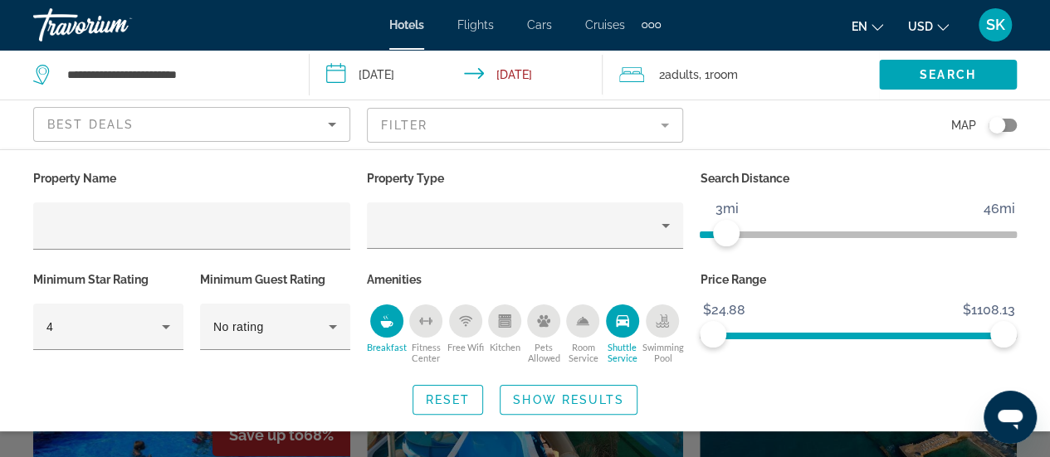
click at [462, 327] on div "Free Wifi" at bounding box center [465, 321] width 33 height 33
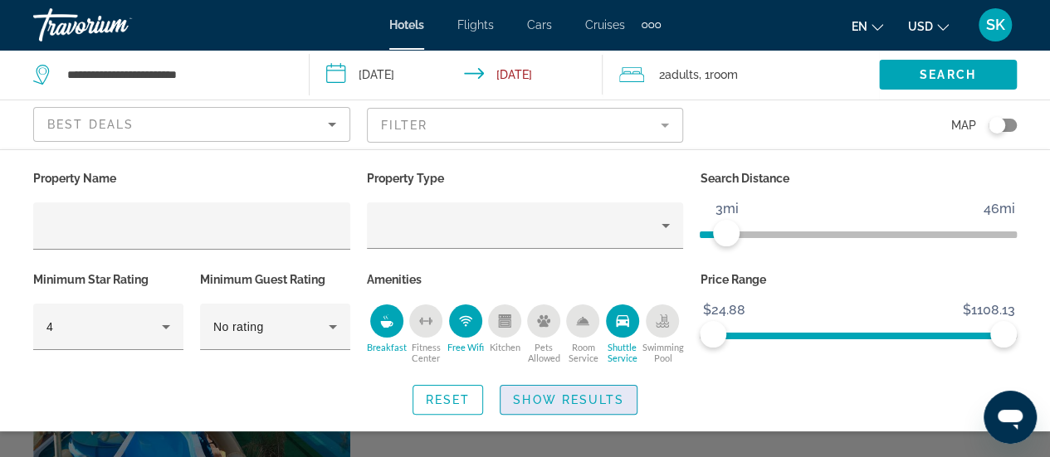
click at [580, 404] on span "Show Results" at bounding box center [568, 400] width 111 height 13
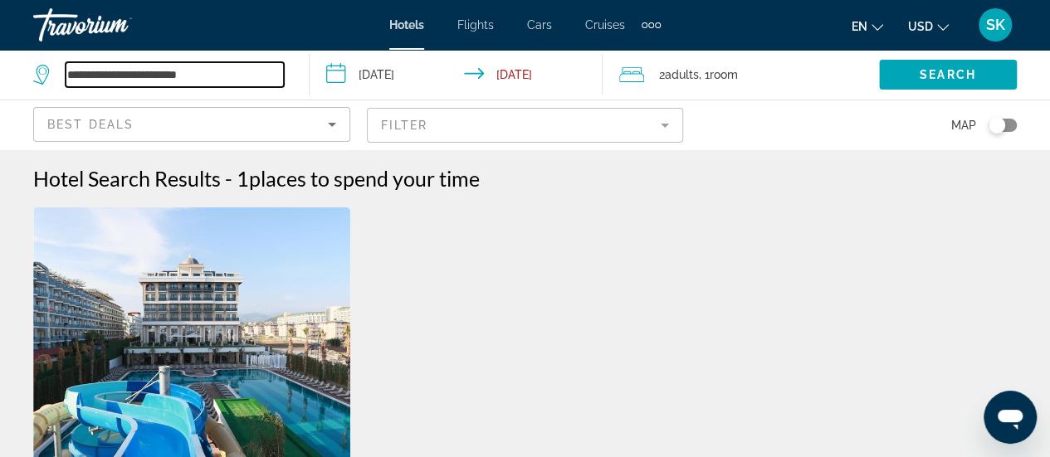
click at [100, 72] on input "**********" at bounding box center [175, 74] width 218 height 25
click at [206, 81] on input "**********" at bounding box center [175, 74] width 218 height 25
type input "*"
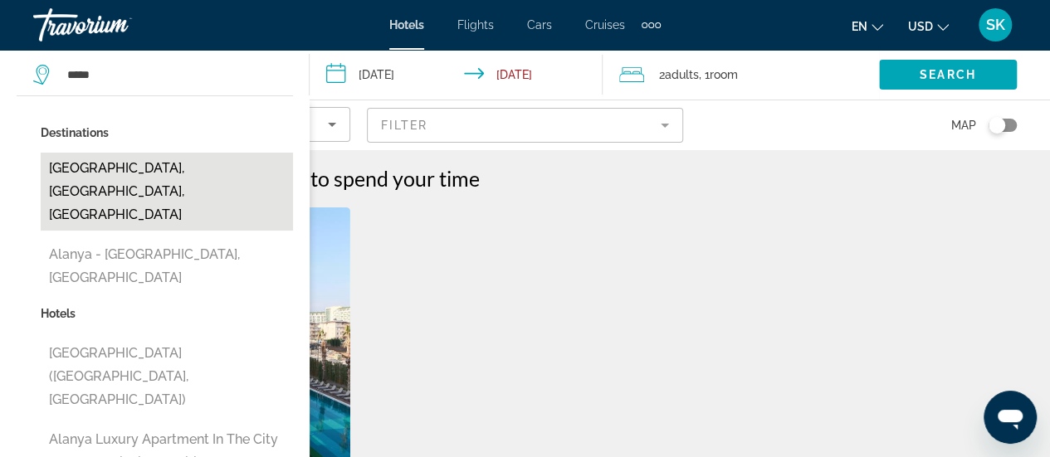
click at [163, 164] on button "Alanya, Antalya, Turkey" at bounding box center [167, 192] width 252 height 78
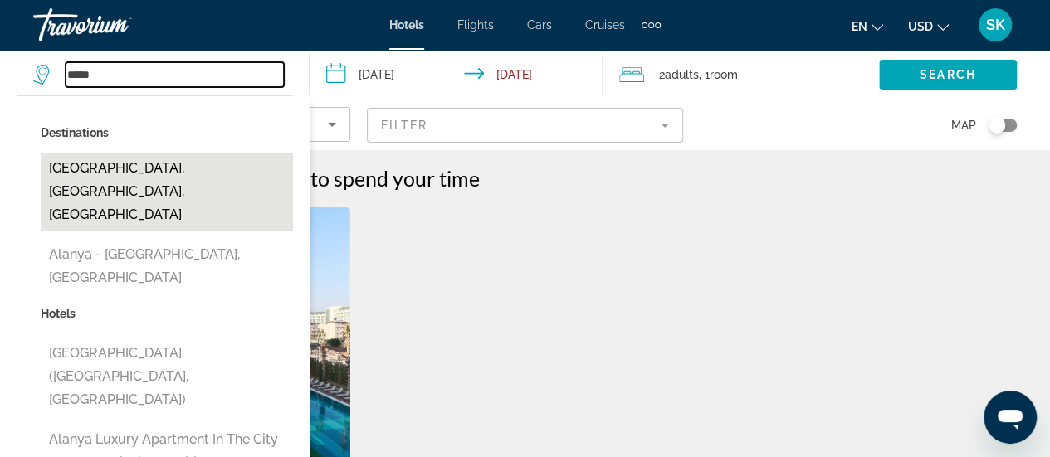
type input "**********"
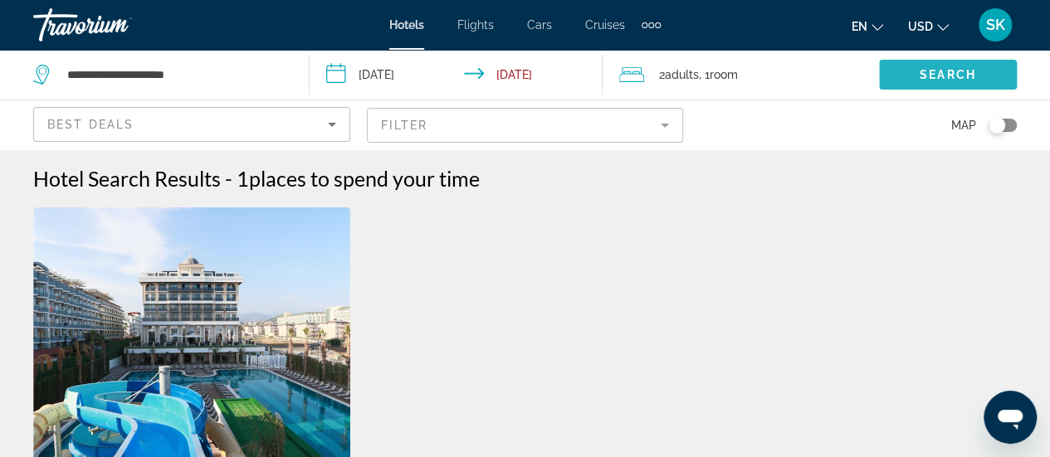
click at [962, 81] on span "Search" at bounding box center [948, 74] width 56 height 13
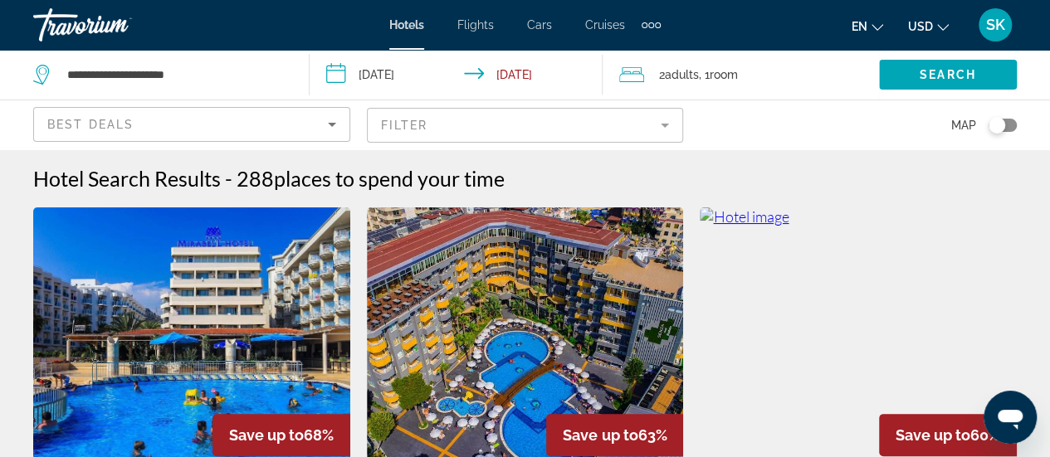
click at [668, 124] on mat-form-field "Filter" at bounding box center [525, 125] width 317 height 35
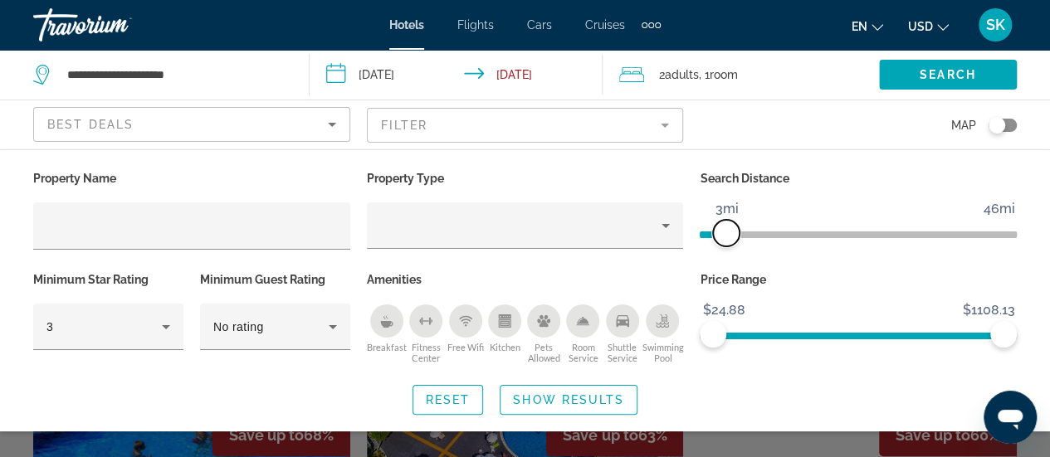
drag, startPoint x: 900, startPoint y: 227, endPoint x: 726, endPoint y: 242, distance: 174.2
click at [726, 242] on span "ngx-slider" at bounding box center [726, 233] width 27 height 27
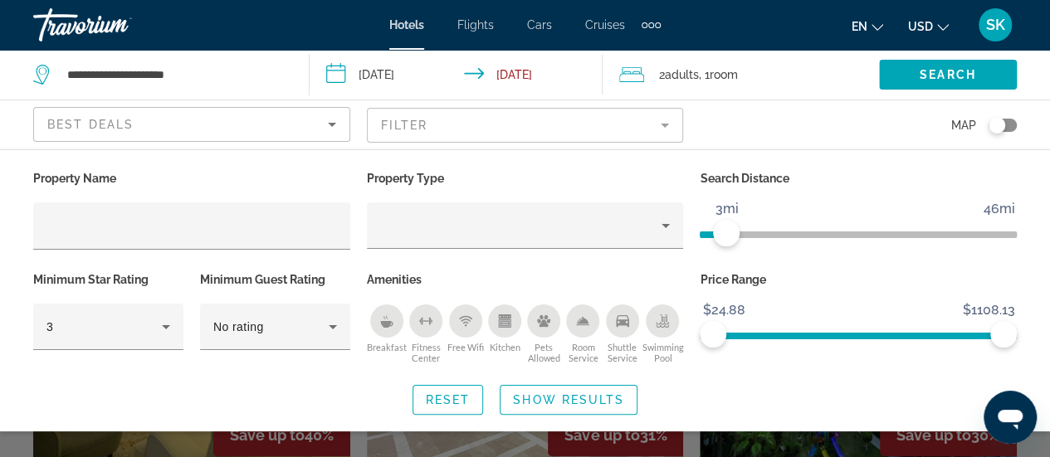
click at [672, 271] on p "Amenities" at bounding box center [525, 279] width 317 height 23
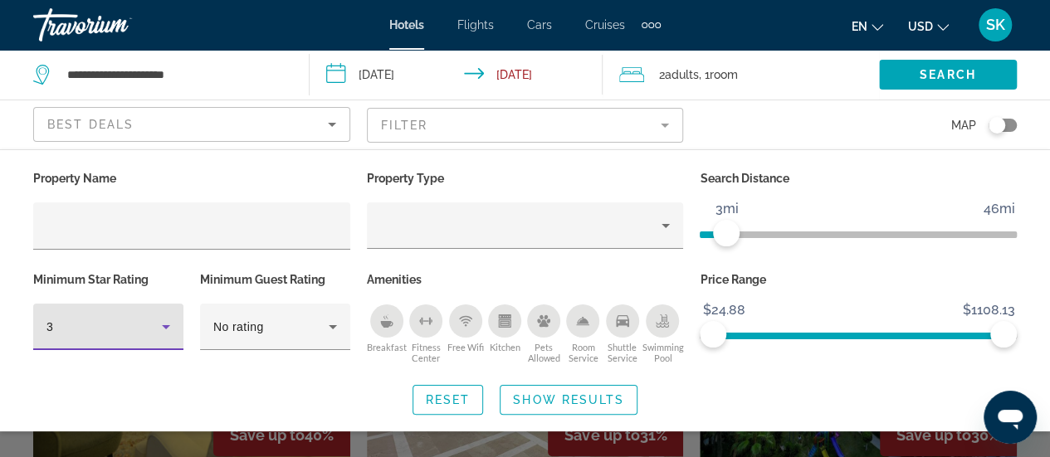
click at [164, 325] on icon "Hotel Filters" at bounding box center [166, 327] width 8 height 4
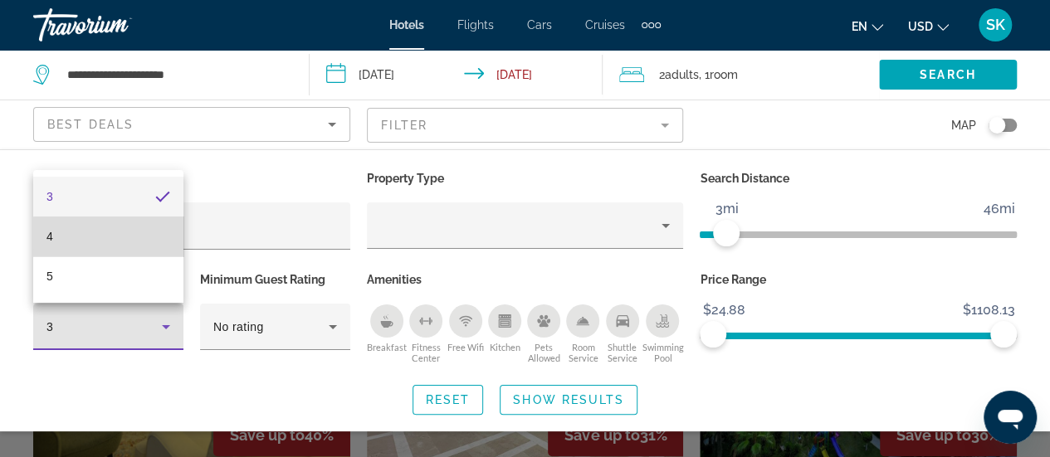
click at [130, 239] on mat-option "4" at bounding box center [108, 237] width 150 height 40
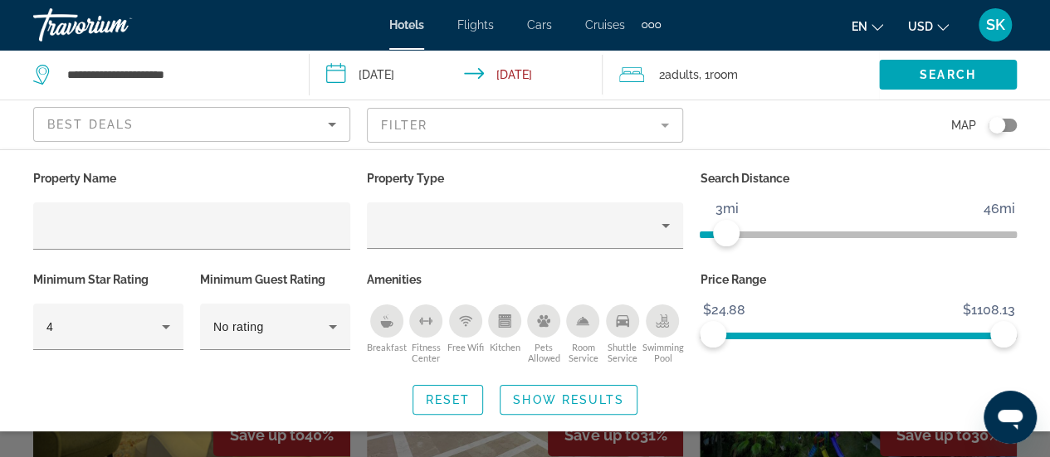
click at [391, 321] on icon "Breakfast" at bounding box center [386, 324] width 12 height 7
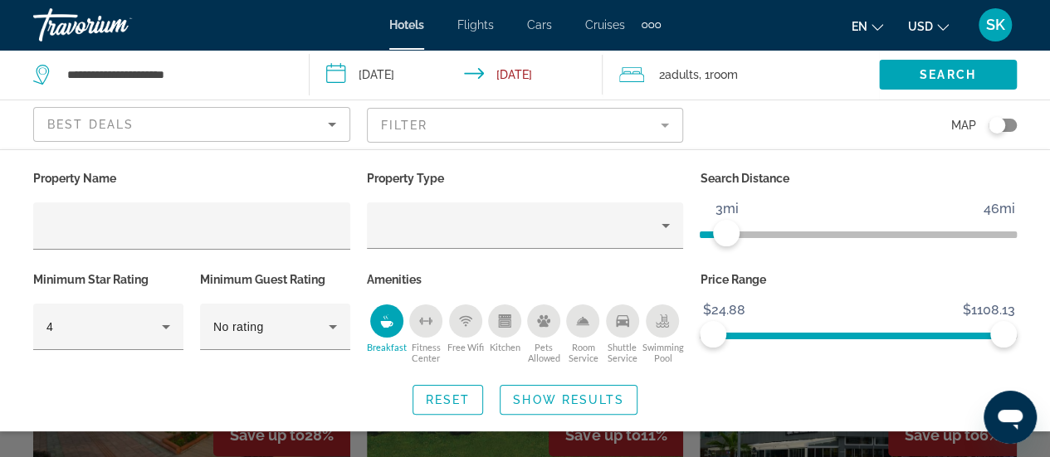
click at [462, 326] on div "Free Wifi" at bounding box center [465, 321] width 33 height 33
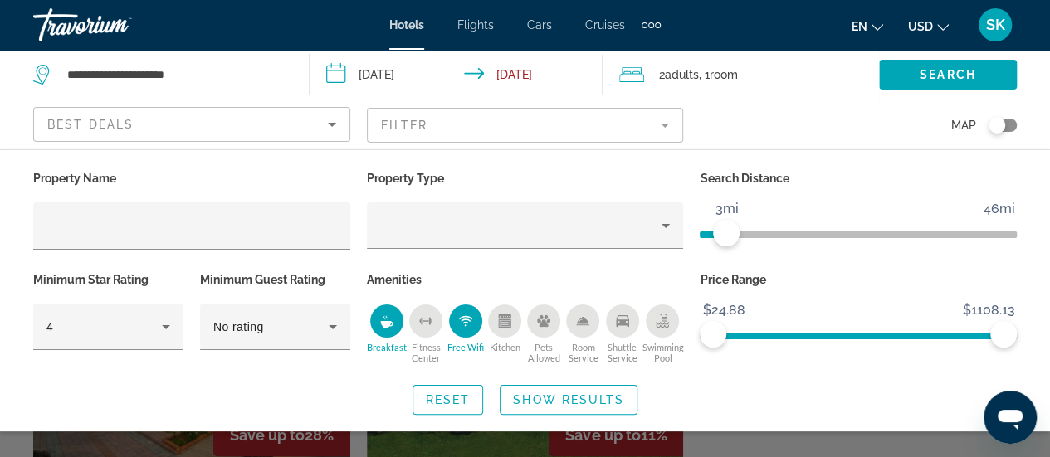
click at [623, 320] on icon "Shuttle Service" at bounding box center [622, 321] width 13 height 12
click at [573, 405] on span "Show Results" at bounding box center [568, 400] width 111 height 13
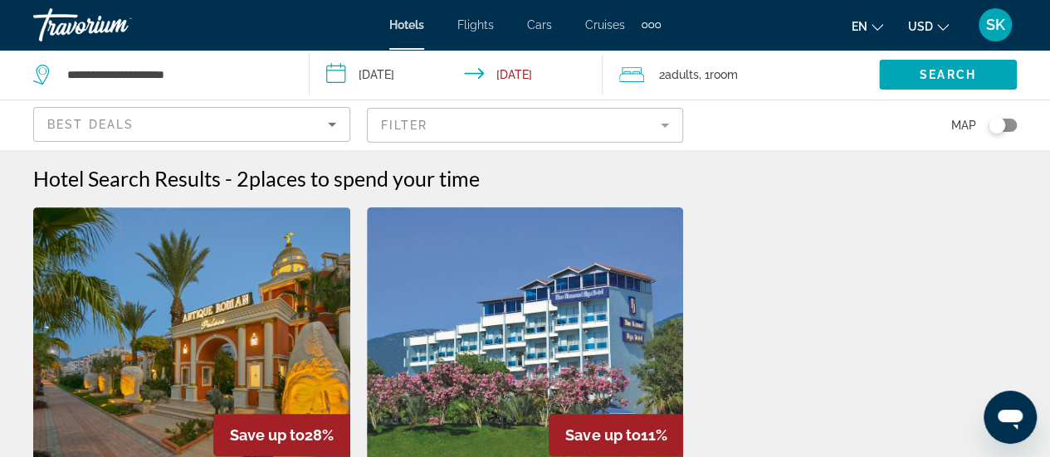
click at [668, 121] on mat-form-field "Filter" at bounding box center [525, 125] width 317 height 35
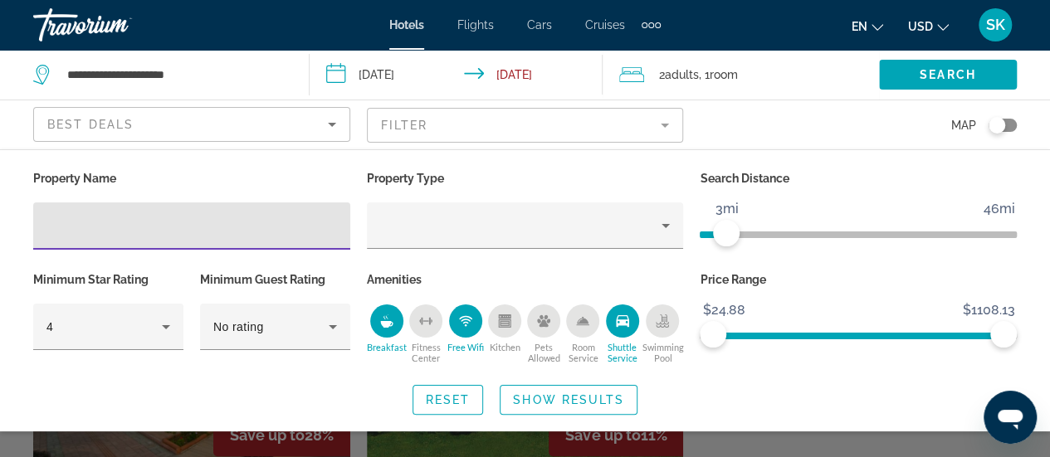
click at [462, 325] on icon "Free Wifi" at bounding box center [465, 321] width 13 height 13
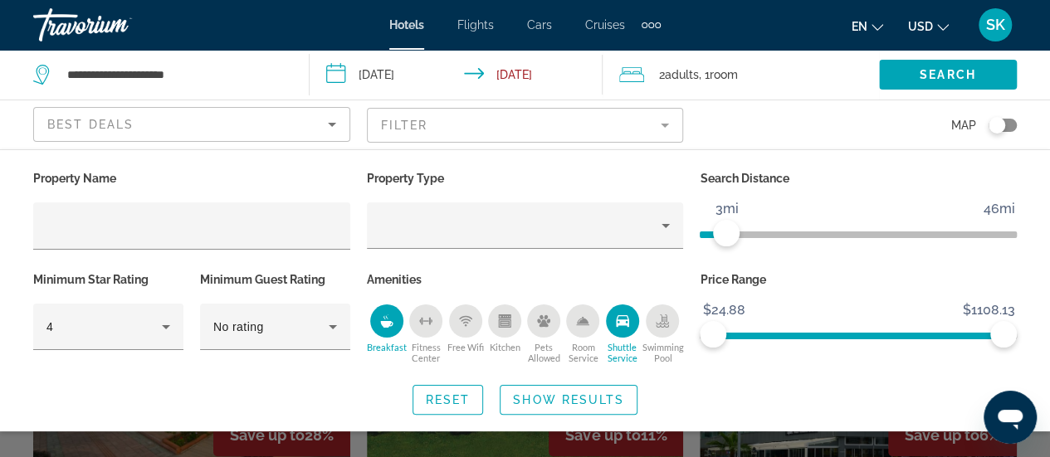
click at [619, 326] on icon "Shuttle Service" at bounding box center [622, 321] width 13 height 13
click at [382, 325] on icon "Breakfast" at bounding box center [386, 321] width 13 height 13
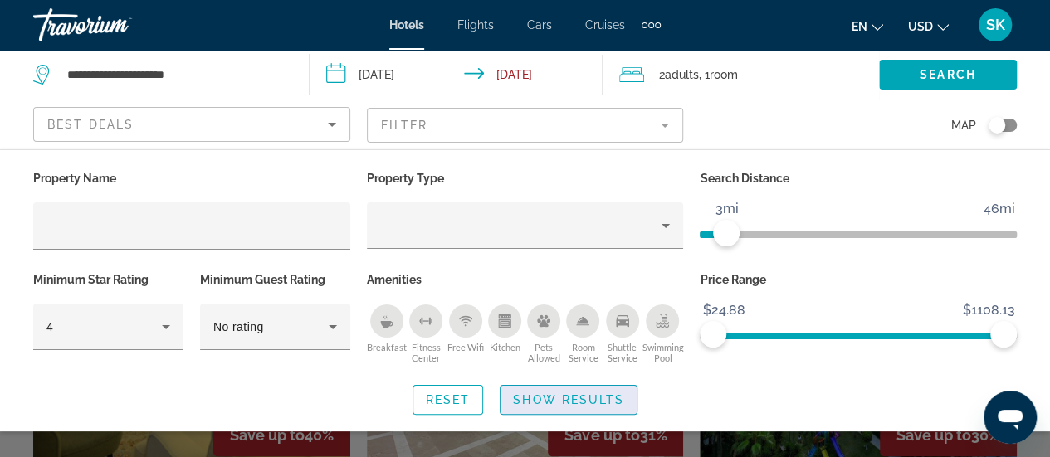
click at [530, 399] on span "Show Results" at bounding box center [568, 400] width 111 height 13
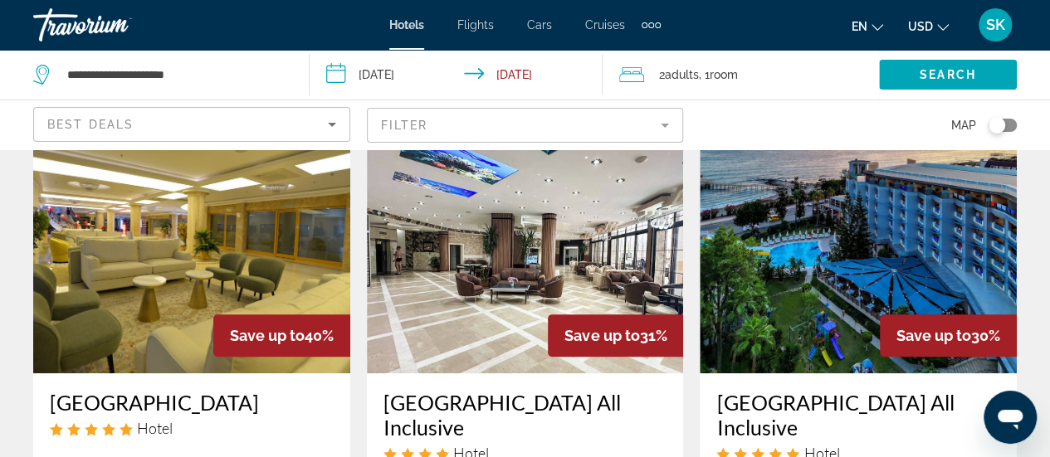
scroll to position [66, 0]
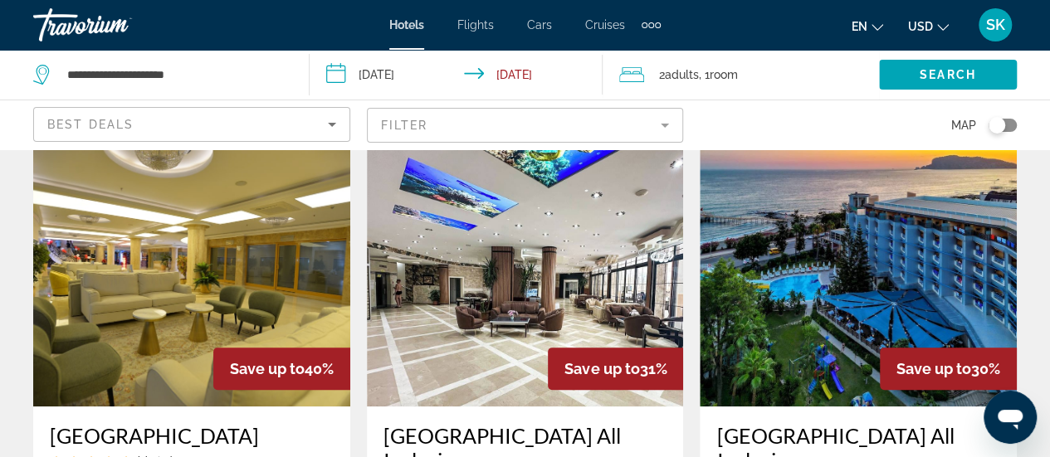
click at [821, 300] on img "Main content" at bounding box center [858, 274] width 317 height 266
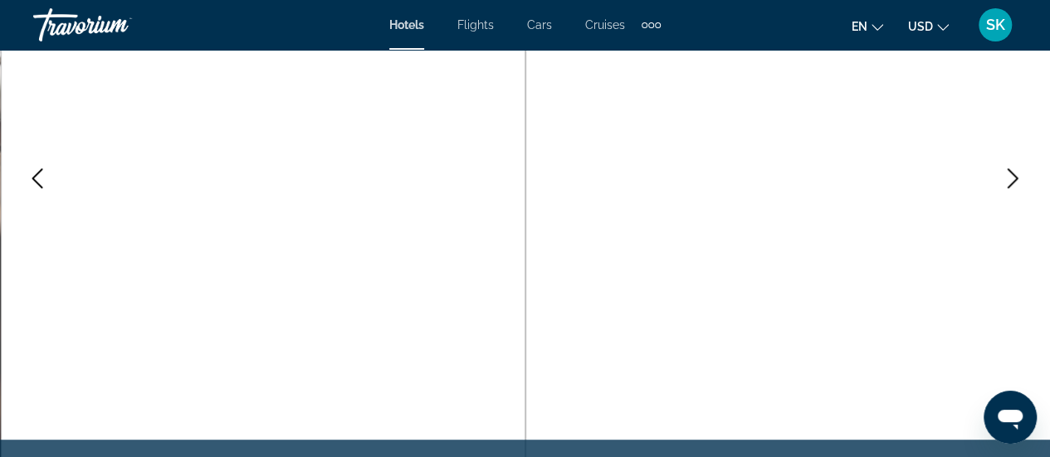
scroll to position [232, 0]
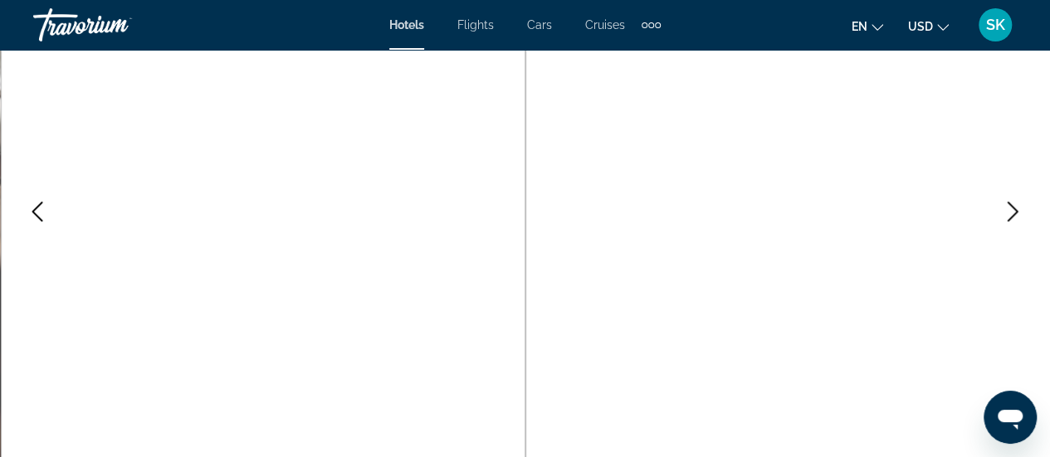
click at [1008, 223] on button "Next image" at bounding box center [1013, 212] width 42 height 42
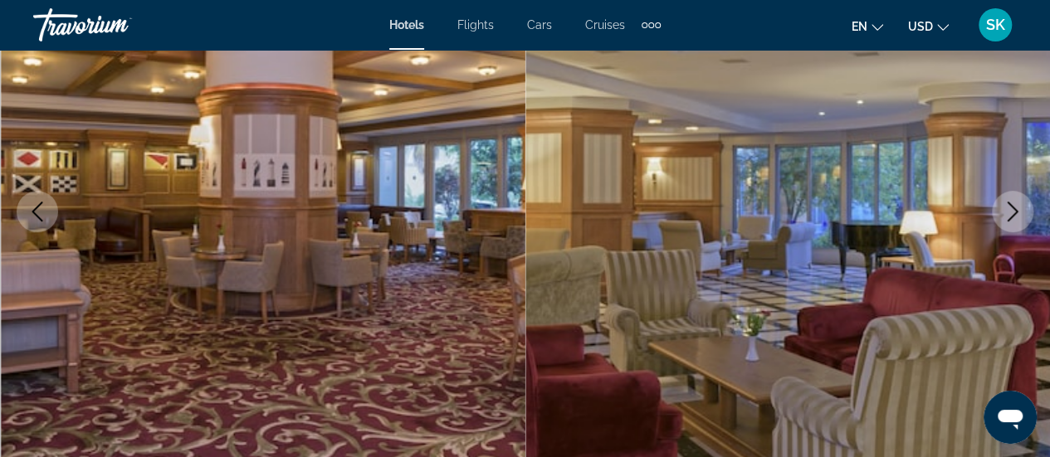
click at [1008, 223] on button "Next image" at bounding box center [1013, 212] width 42 height 42
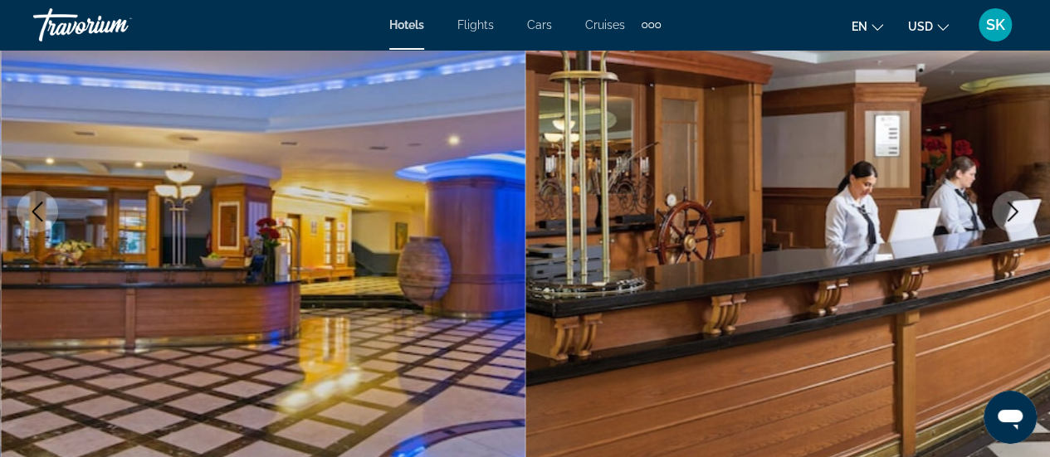
click at [1008, 223] on button "Next image" at bounding box center [1013, 212] width 42 height 42
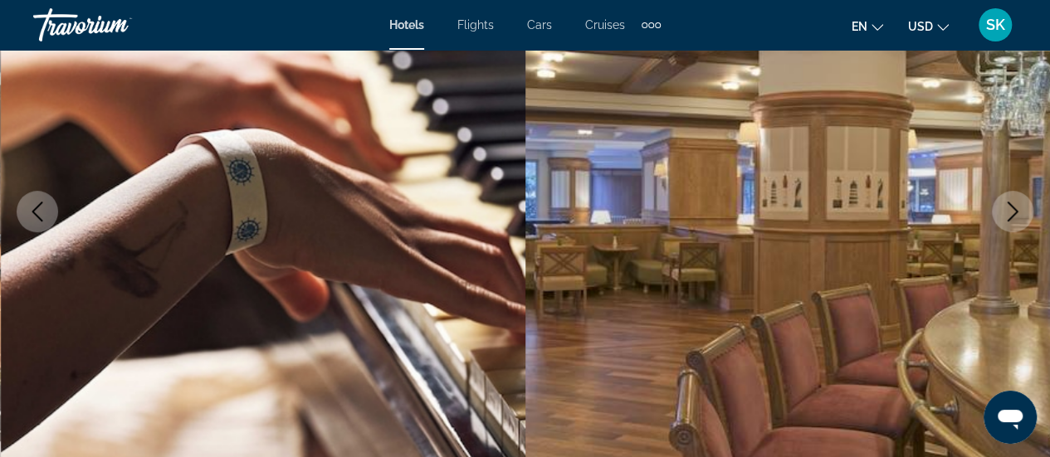
click at [1010, 213] on icon "Next image" at bounding box center [1013, 212] width 20 height 20
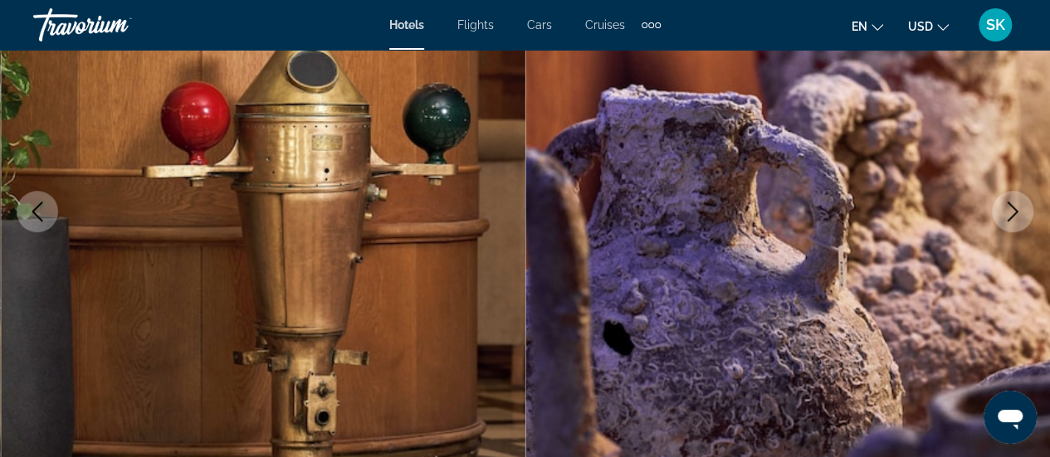
click at [1010, 213] on icon "Next image" at bounding box center [1013, 212] width 20 height 20
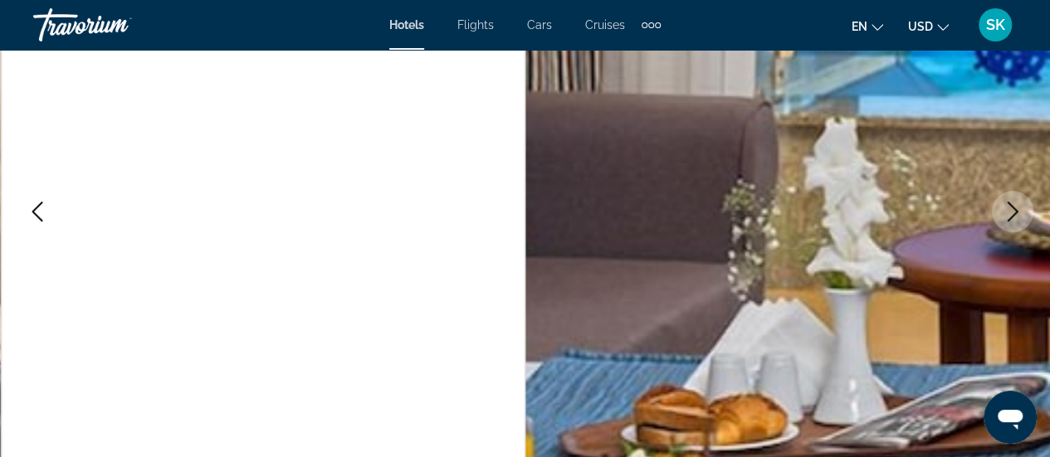
click at [1010, 213] on icon "Next image" at bounding box center [1013, 212] width 20 height 20
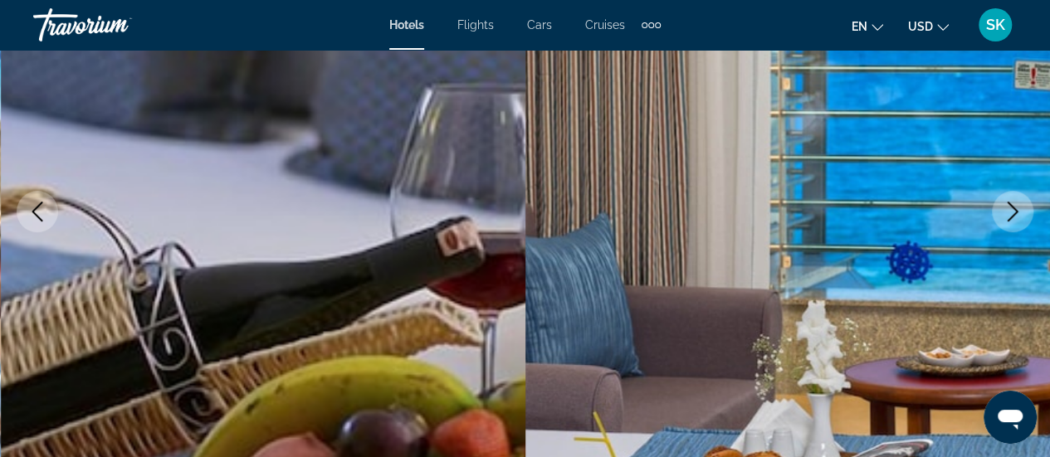
click at [1010, 213] on icon "Next image" at bounding box center [1013, 212] width 20 height 20
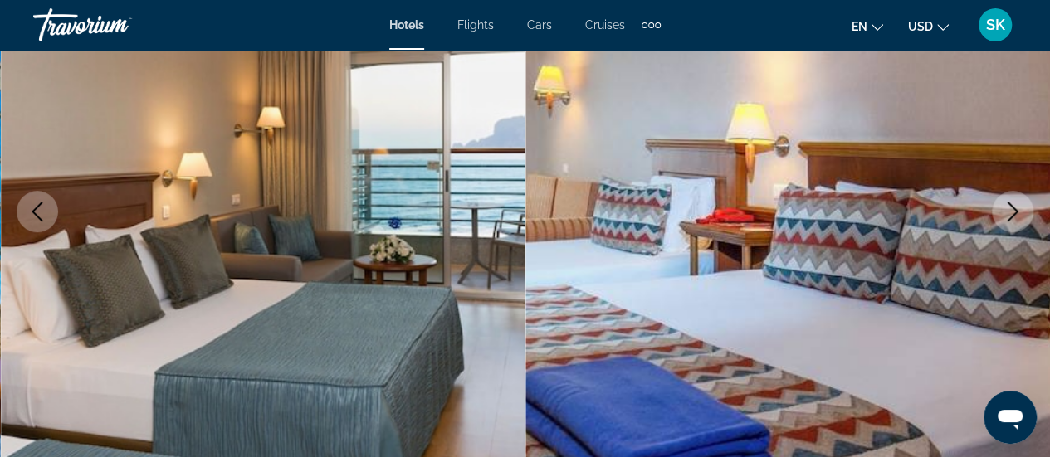
click at [1010, 213] on icon "Next image" at bounding box center [1013, 212] width 20 height 20
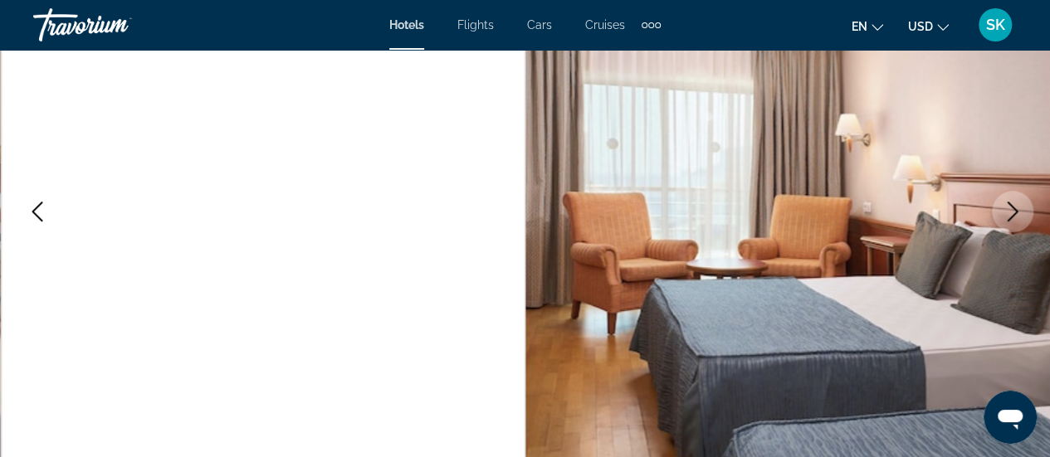
click at [1010, 213] on icon "Next image" at bounding box center [1013, 212] width 20 height 20
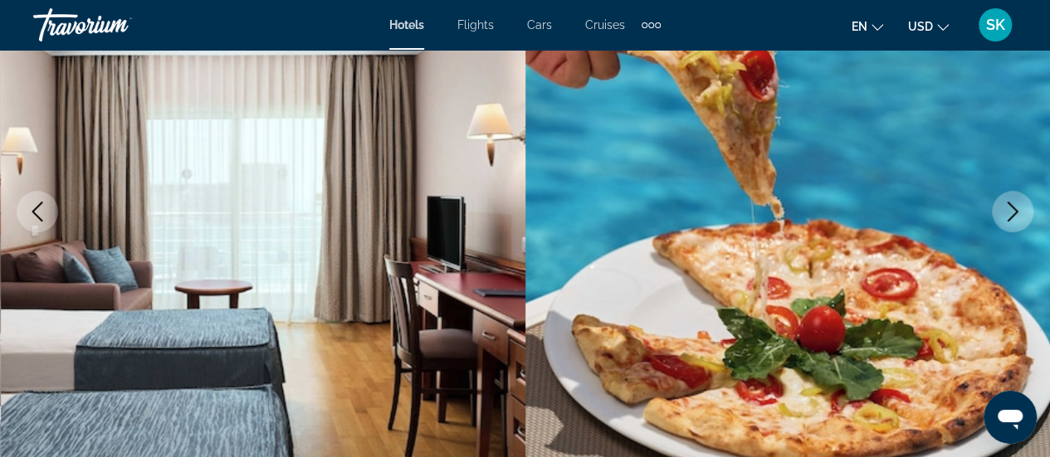
click at [1010, 213] on icon "Next image" at bounding box center [1013, 212] width 20 height 20
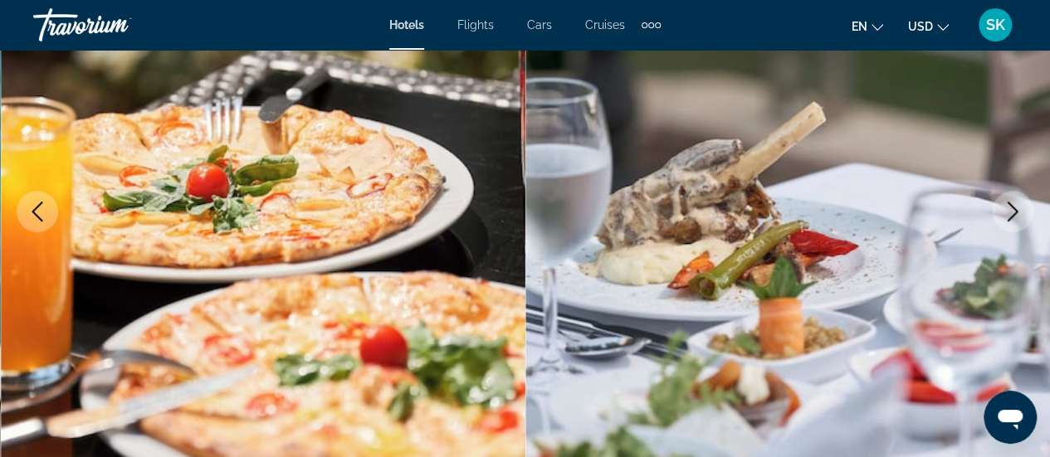
click at [1010, 213] on icon "Next image" at bounding box center [1013, 212] width 20 height 20
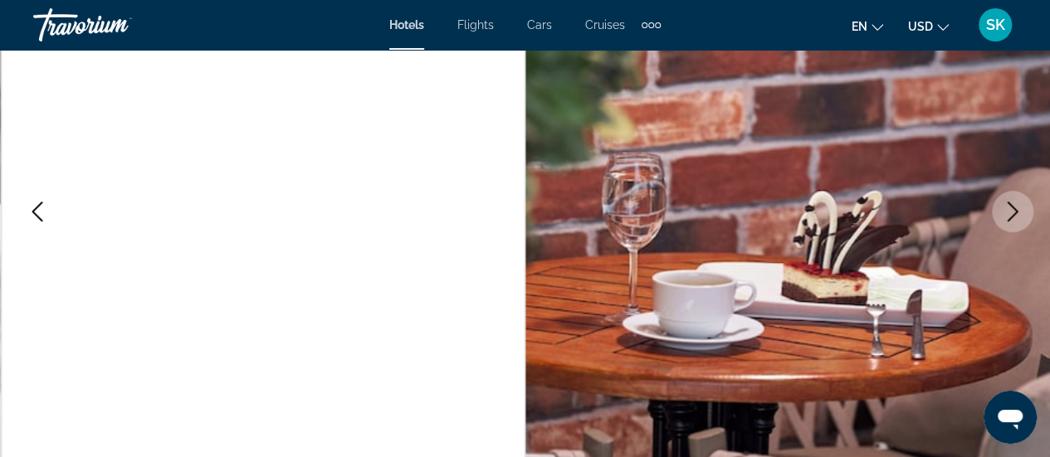
click at [1010, 213] on icon "Next image" at bounding box center [1013, 212] width 20 height 20
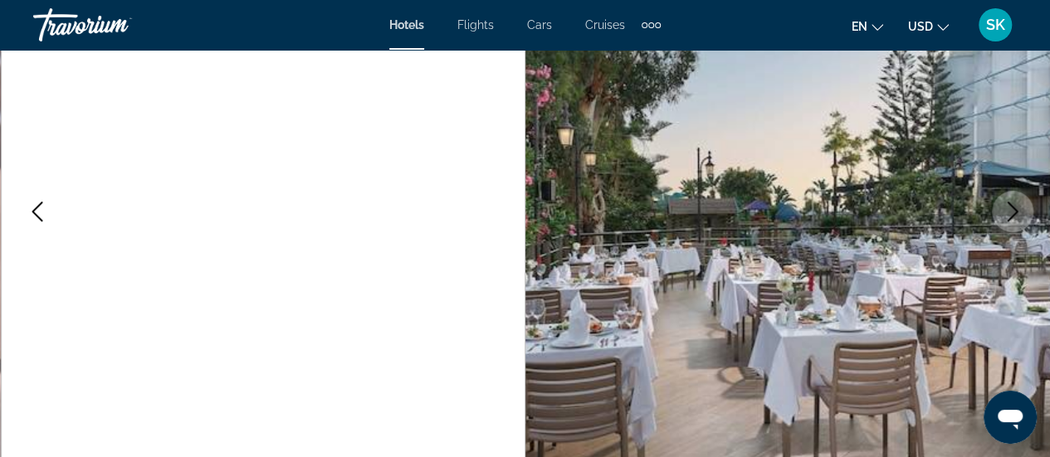
click at [1010, 213] on icon "Next image" at bounding box center [1013, 212] width 20 height 20
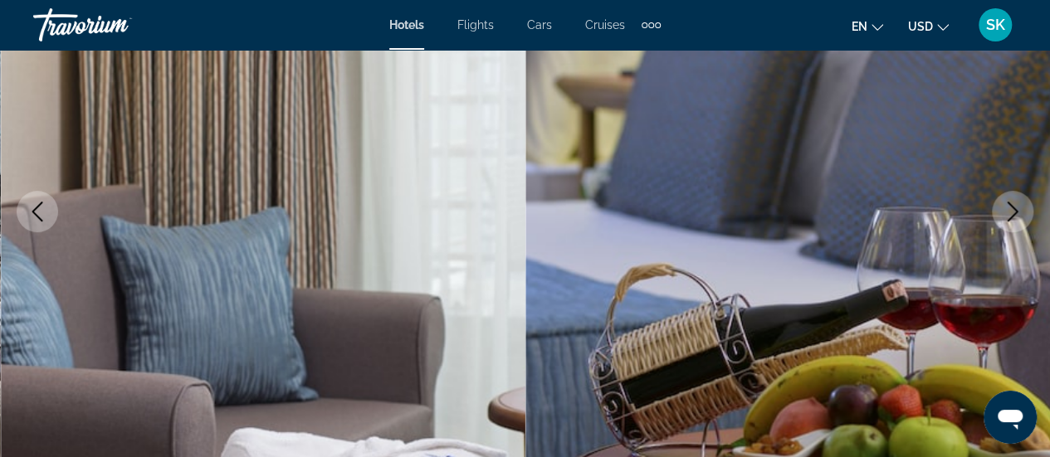
click at [1008, 215] on icon "Next image" at bounding box center [1013, 212] width 20 height 20
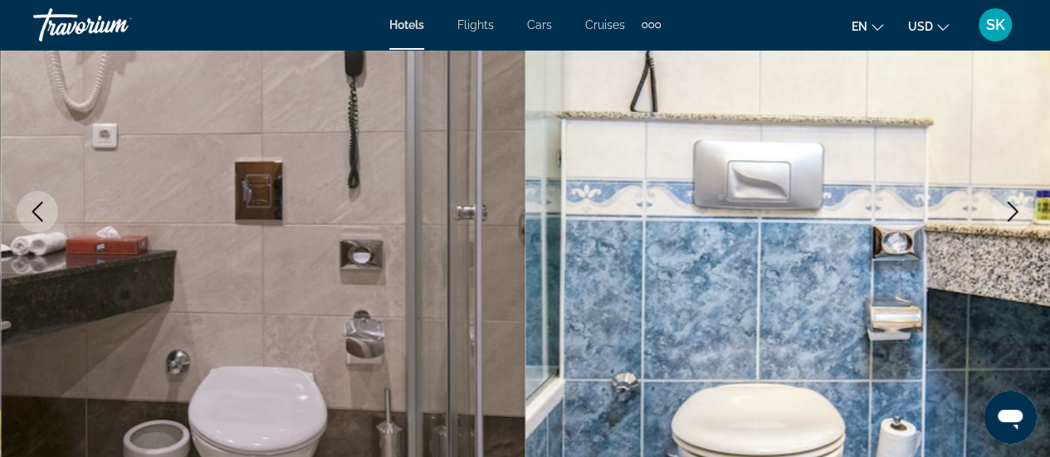
click at [1008, 215] on icon "Next image" at bounding box center [1013, 212] width 20 height 20
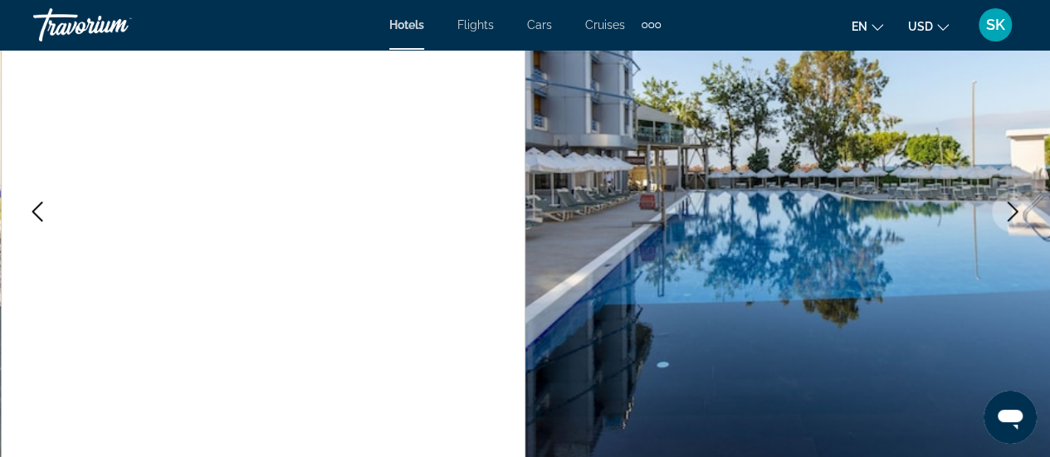
click at [1008, 215] on icon "Next image" at bounding box center [1013, 212] width 20 height 20
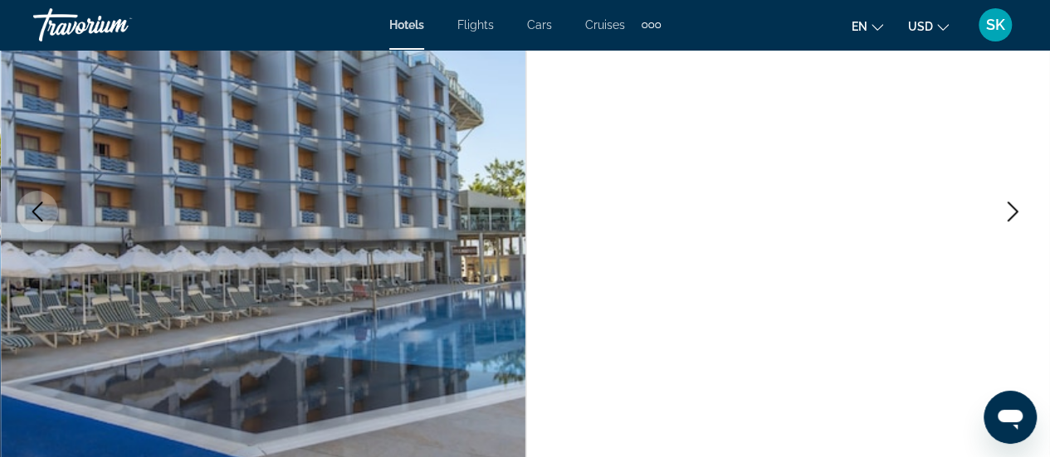
click at [1008, 215] on icon "Next image" at bounding box center [1013, 212] width 20 height 20
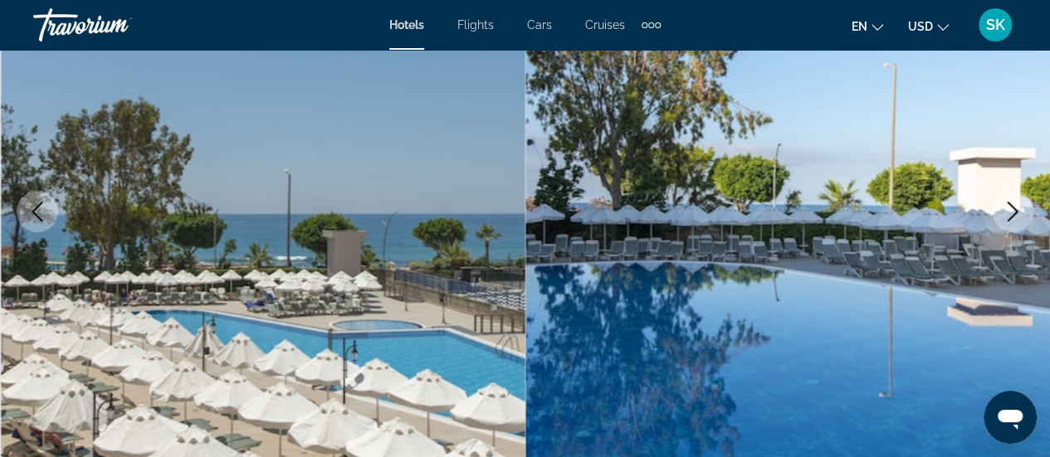
click at [1008, 215] on icon "Next image" at bounding box center [1013, 212] width 20 height 20
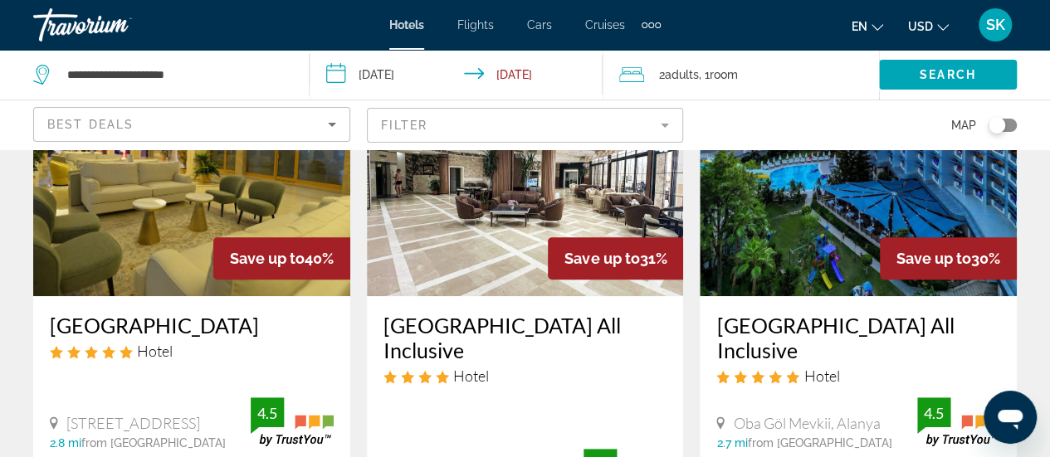
scroll to position [185, 0]
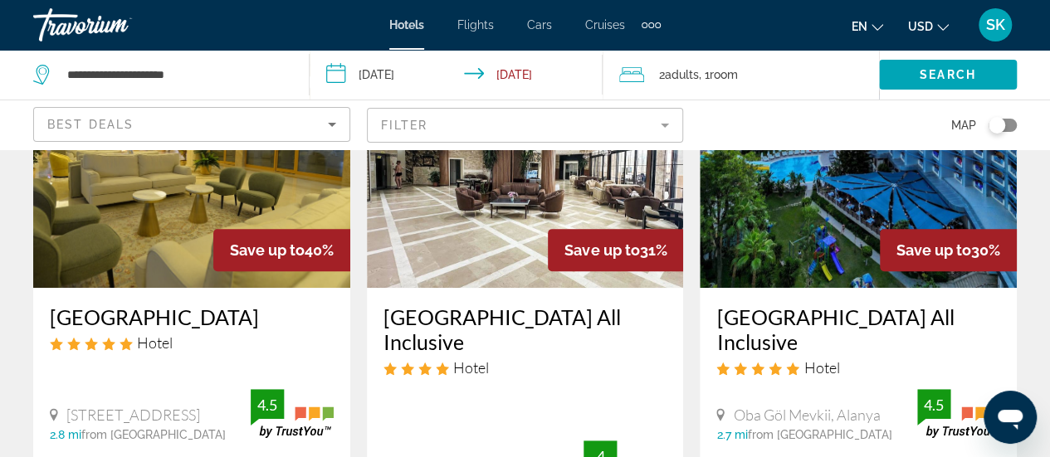
click at [429, 201] on img "Main content" at bounding box center [525, 155] width 317 height 266
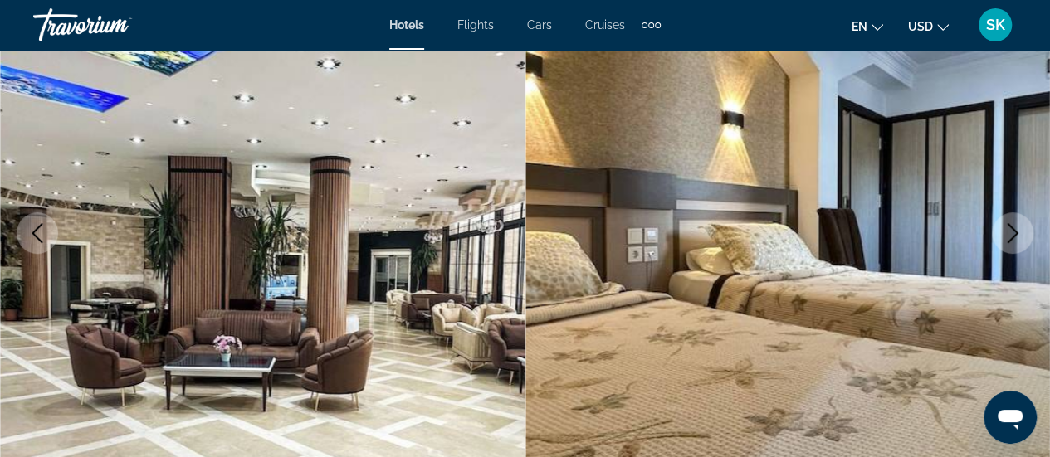
scroll to position [232, 0]
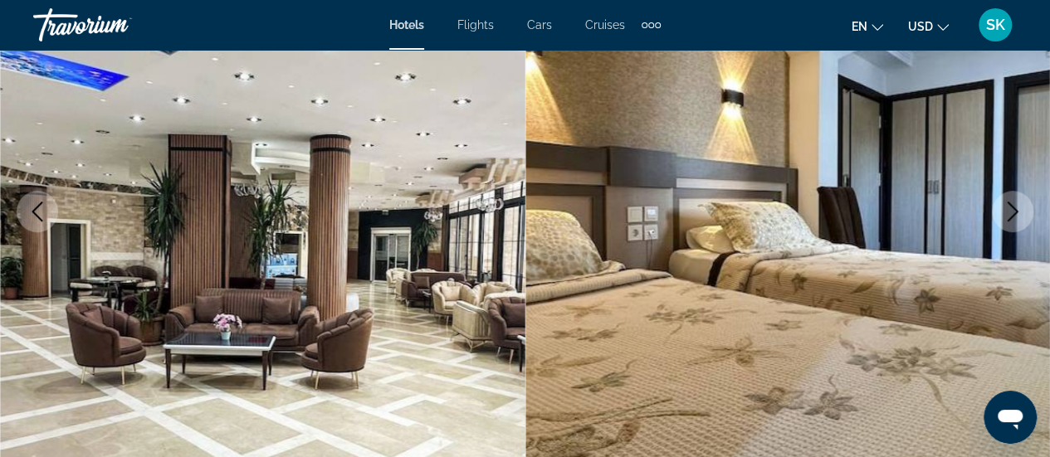
click at [1010, 219] on icon "Next image" at bounding box center [1013, 212] width 11 height 20
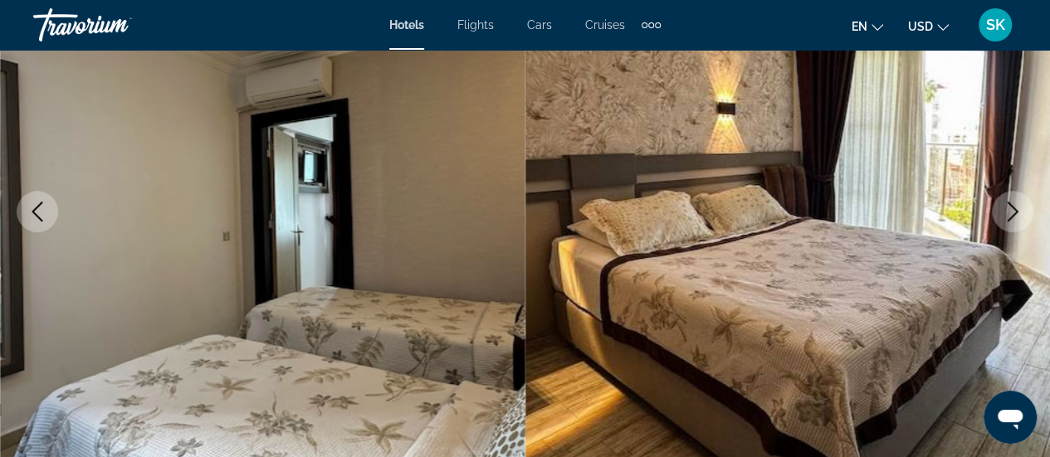
click at [1010, 219] on icon "Next image" at bounding box center [1013, 212] width 11 height 20
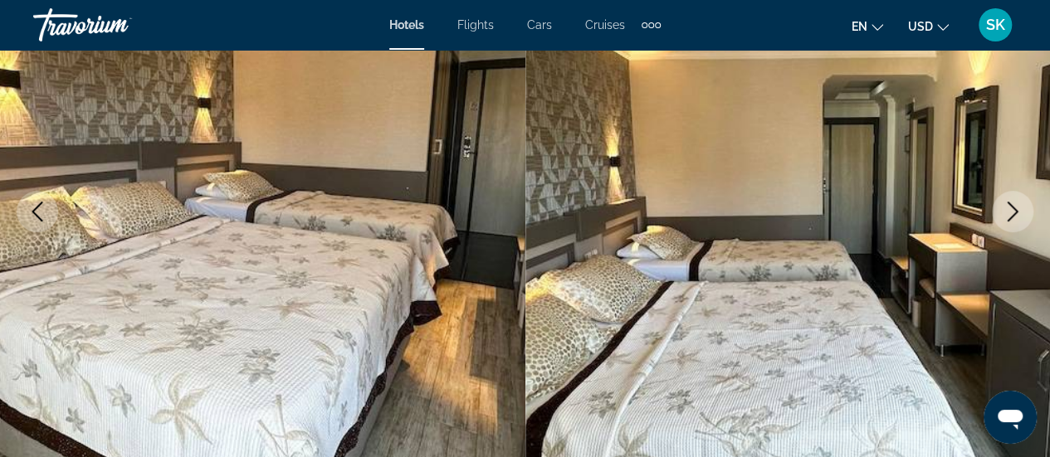
click at [1010, 219] on icon "Next image" at bounding box center [1013, 212] width 11 height 20
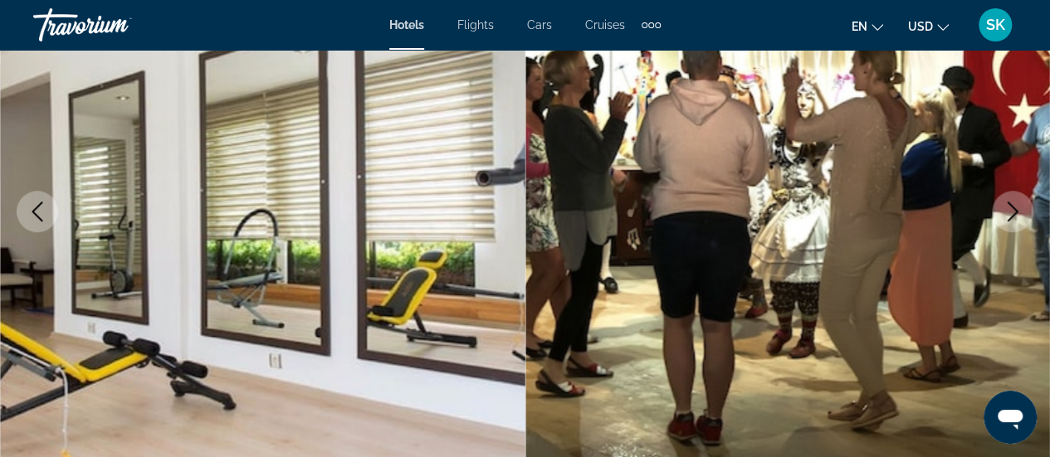
click at [1010, 219] on icon "Next image" at bounding box center [1013, 212] width 11 height 20
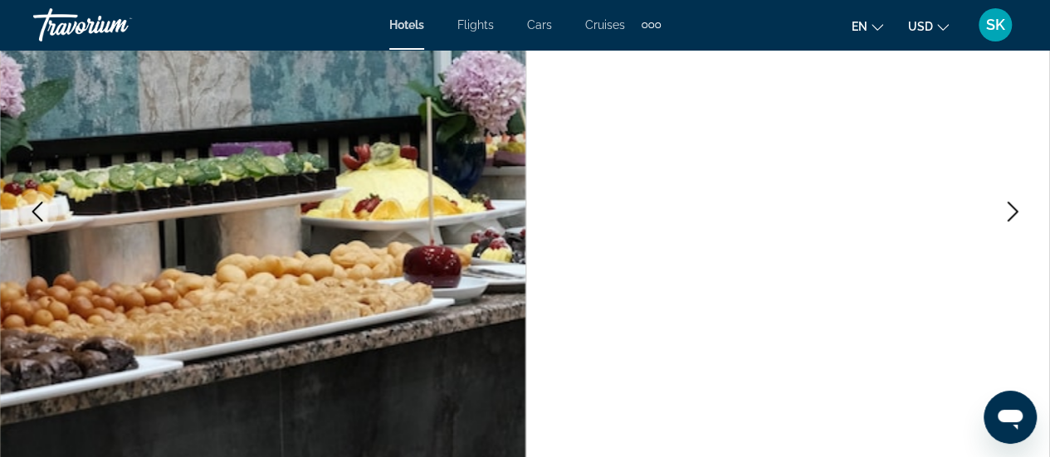
click at [1010, 219] on icon "Next image" at bounding box center [1013, 212] width 11 height 20
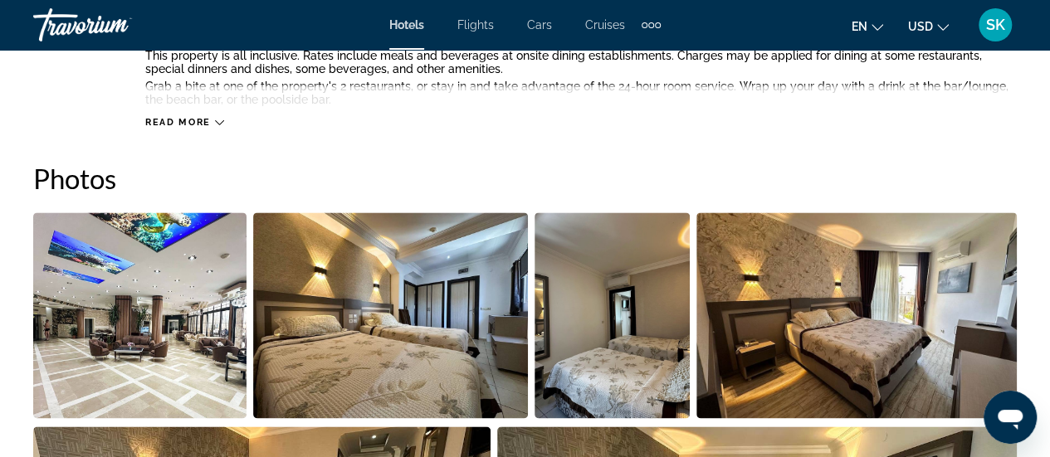
scroll to position [1038, 0]
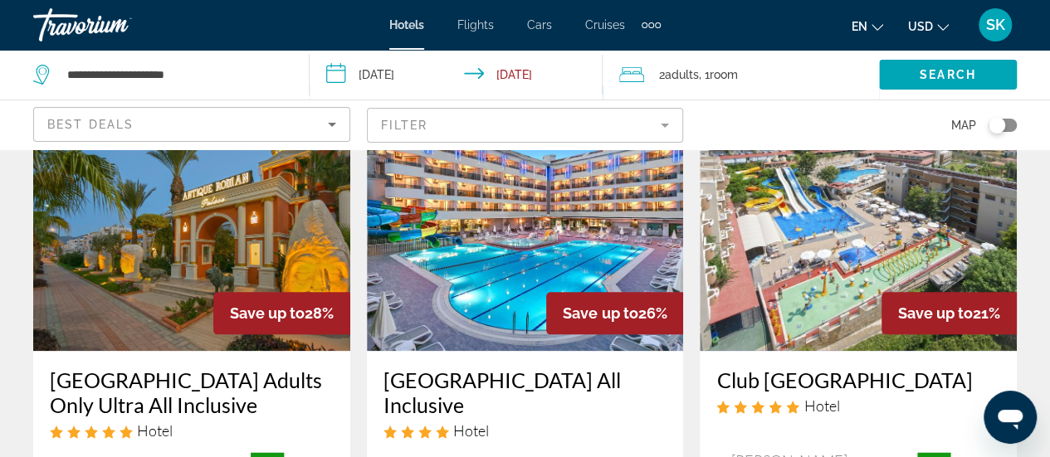
scroll to position [809, 0]
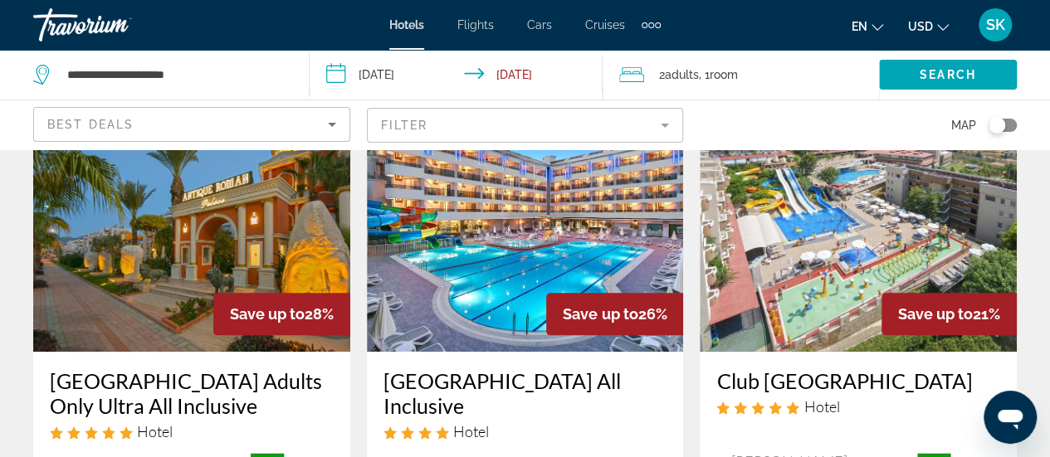
click at [536, 272] on img "Main content" at bounding box center [525, 219] width 317 height 266
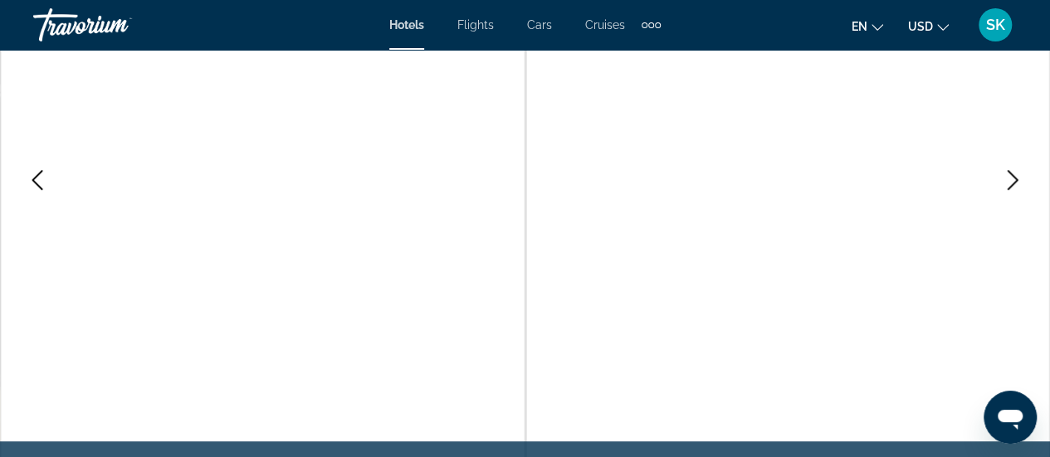
scroll to position [266, 0]
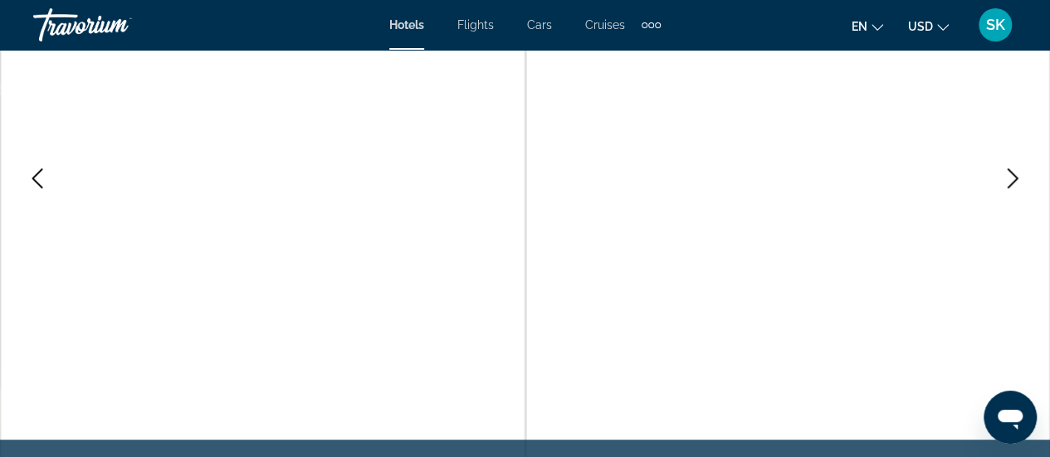
click at [1001, 170] on button "Next image" at bounding box center [1013, 179] width 42 height 42
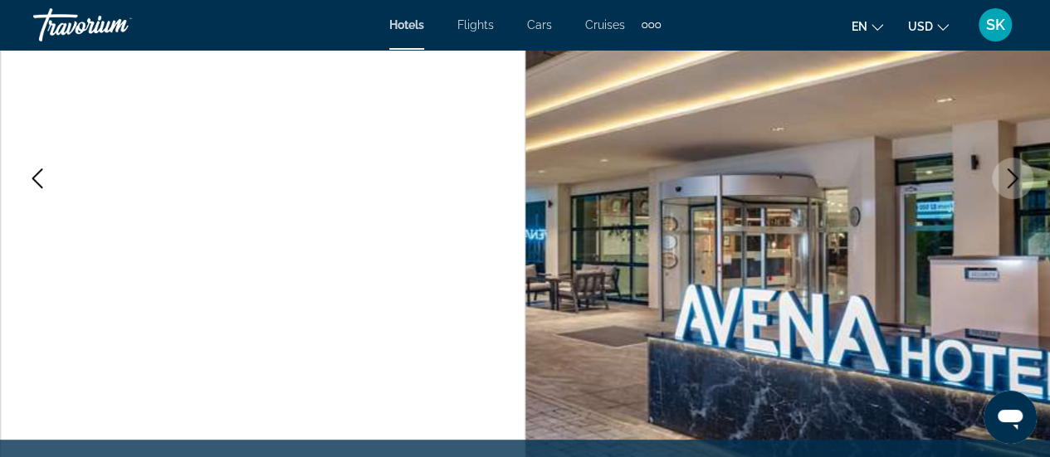
click at [1001, 170] on button "Next image" at bounding box center [1013, 179] width 42 height 42
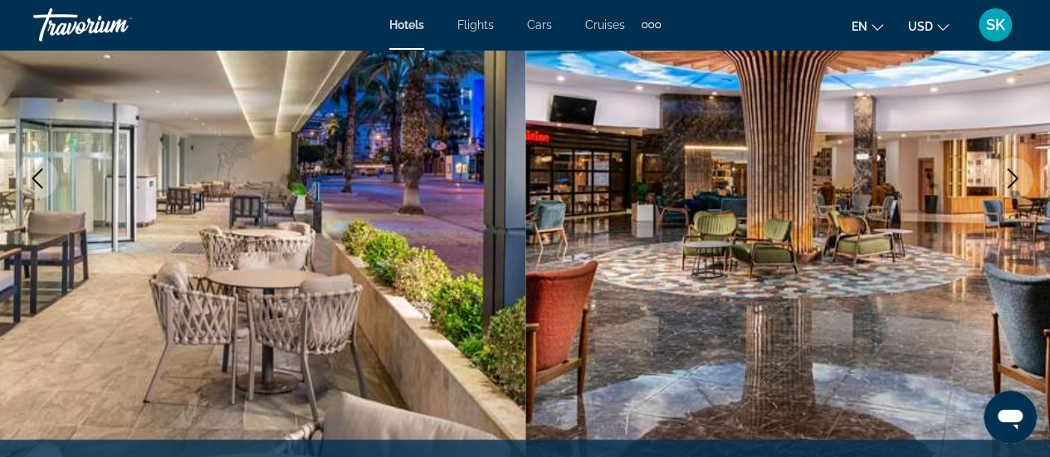
click at [1001, 170] on button "Next image" at bounding box center [1013, 179] width 42 height 42
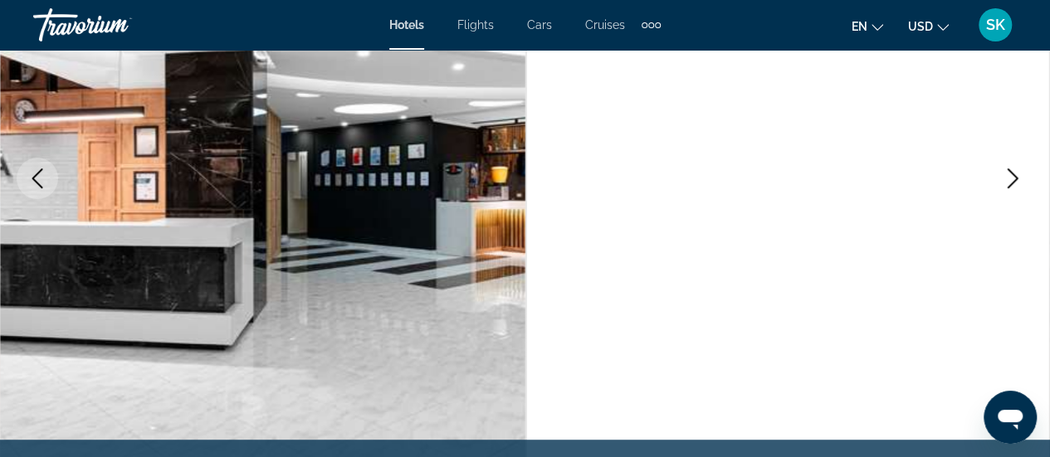
click at [1001, 170] on button "Next image" at bounding box center [1013, 179] width 42 height 42
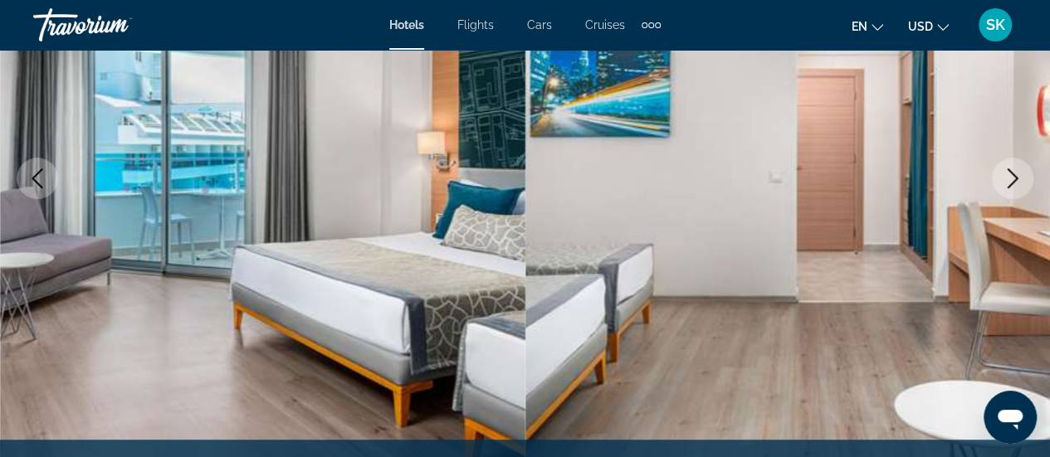
click at [1001, 170] on button "Next image" at bounding box center [1013, 179] width 42 height 42
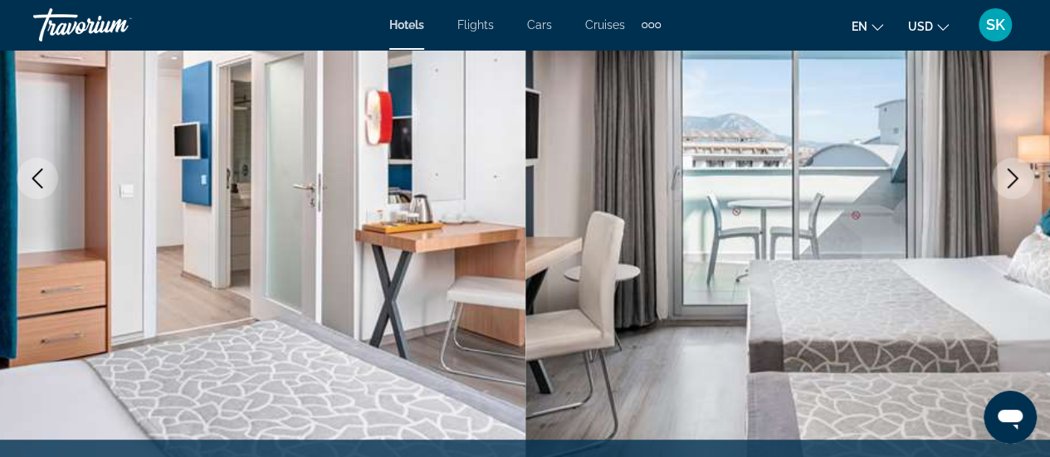
click at [1001, 170] on button "Next image" at bounding box center [1013, 179] width 42 height 42
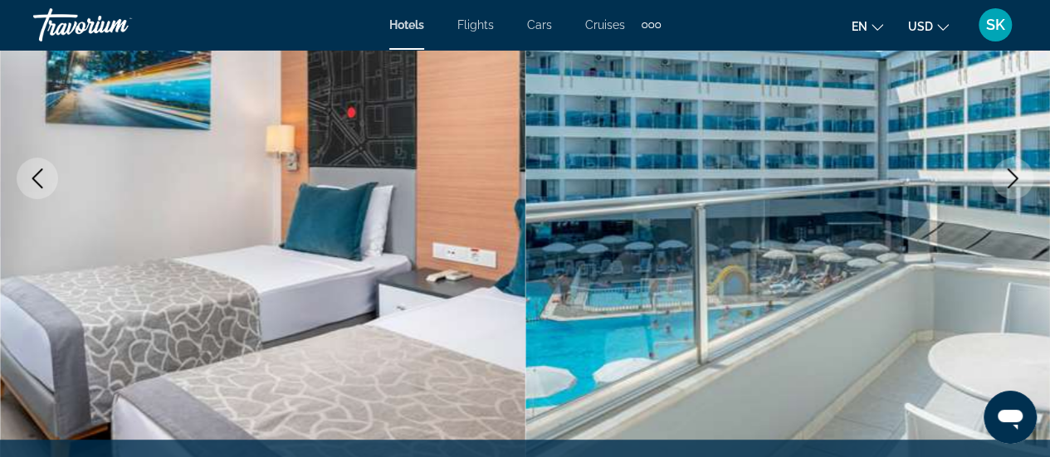
click at [1001, 170] on button "Next image" at bounding box center [1013, 179] width 42 height 42
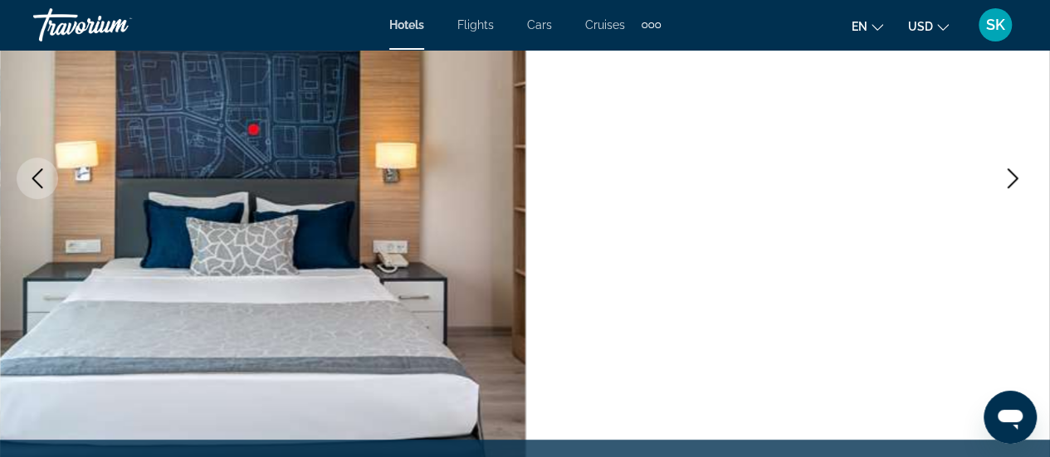
click at [1001, 170] on button "Next image" at bounding box center [1013, 179] width 42 height 42
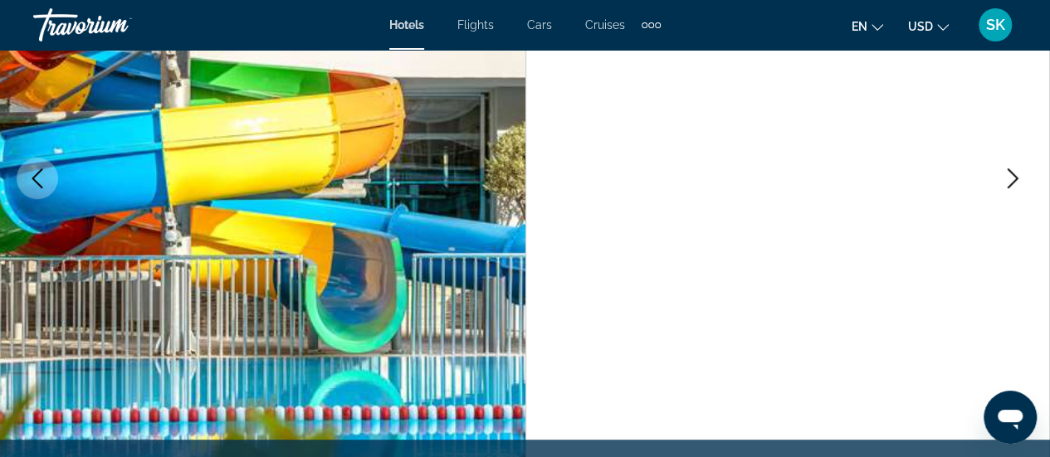
click at [1001, 170] on button "Next image" at bounding box center [1013, 179] width 42 height 42
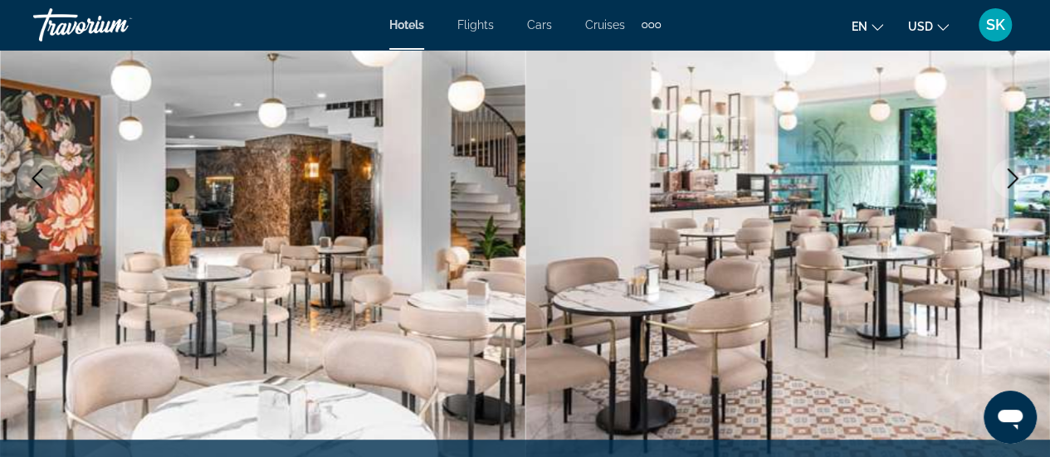
click at [1001, 170] on button "Next image" at bounding box center [1013, 179] width 42 height 42
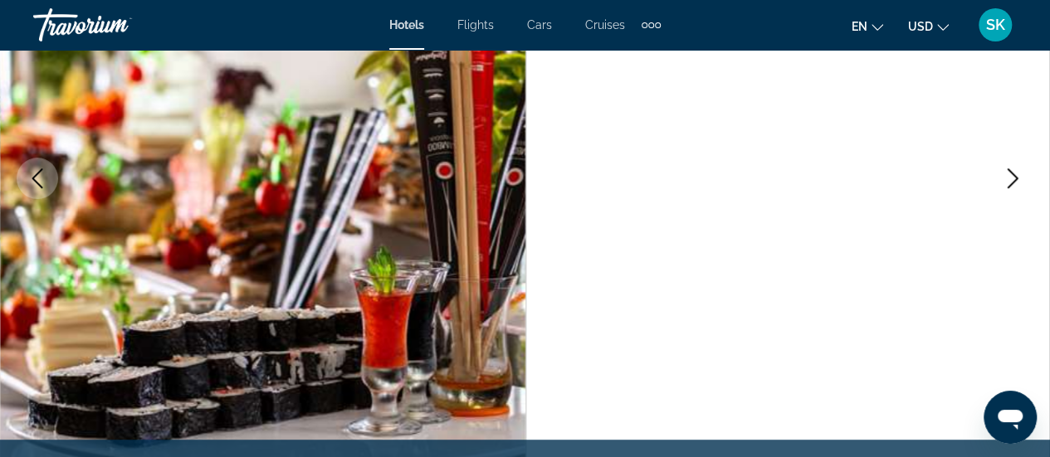
click at [1001, 170] on button "Next image" at bounding box center [1013, 179] width 42 height 42
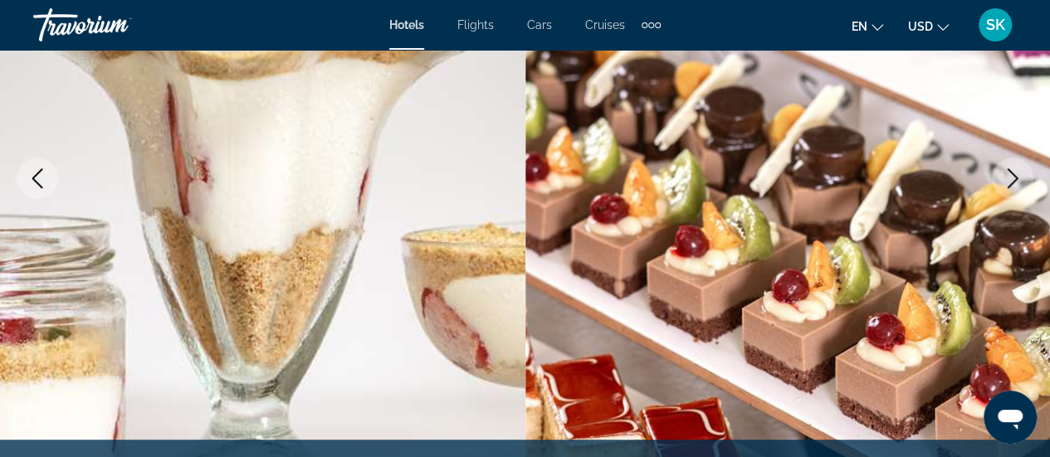
click at [1001, 170] on button "Next image" at bounding box center [1013, 179] width 42 height 42
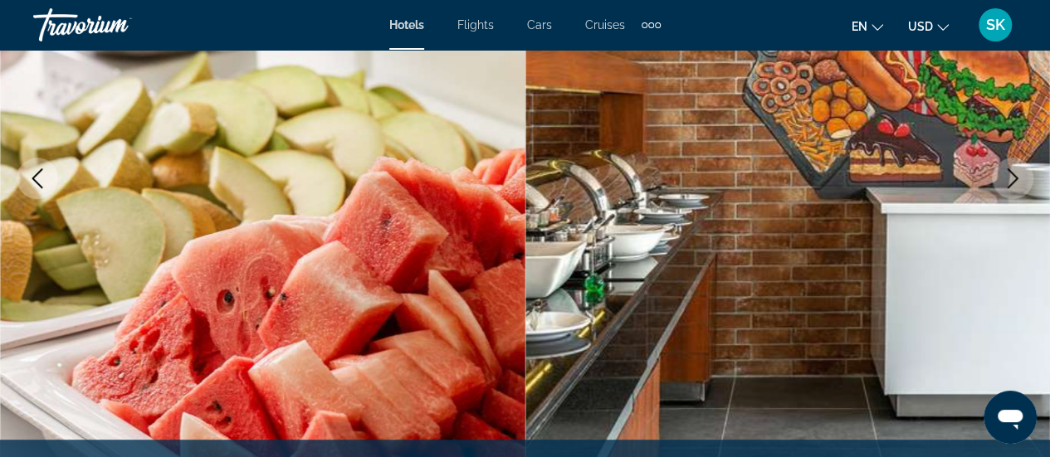
click at [1001, 170] on button "Next image" at bounding box center [1013, 179] width 42 height 42
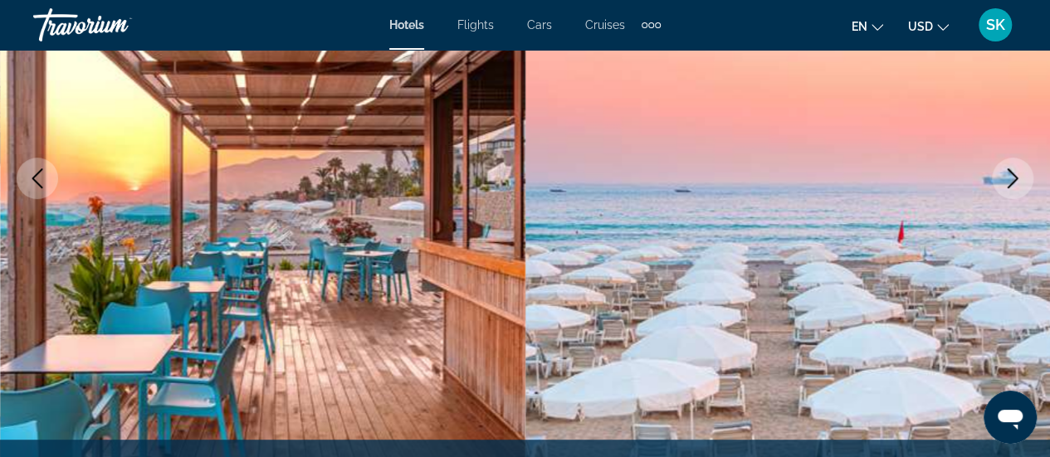
click at [1001, 170] on button "Next image" at bounding box center [1013, 179] width 42 height 42
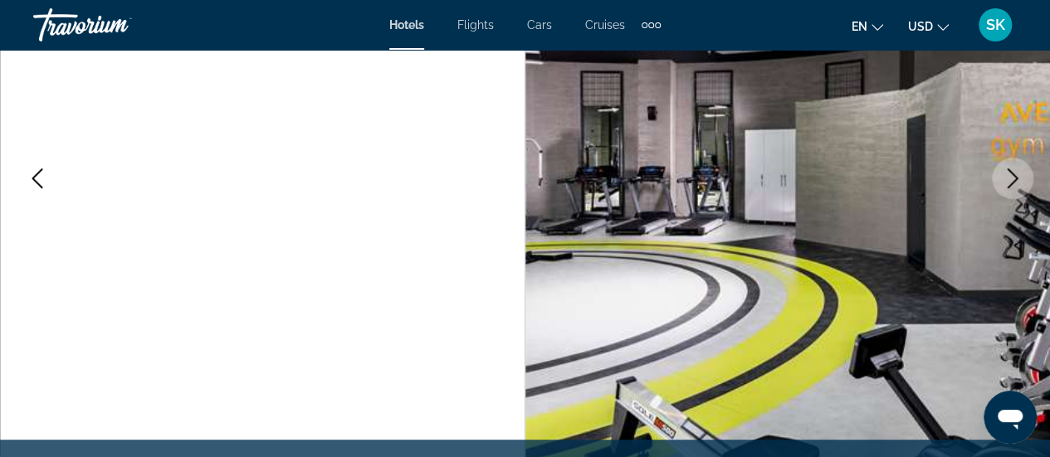
click at [1001, 170] on button "Next image" at bounding box center [1013, 179] width 42 height 42
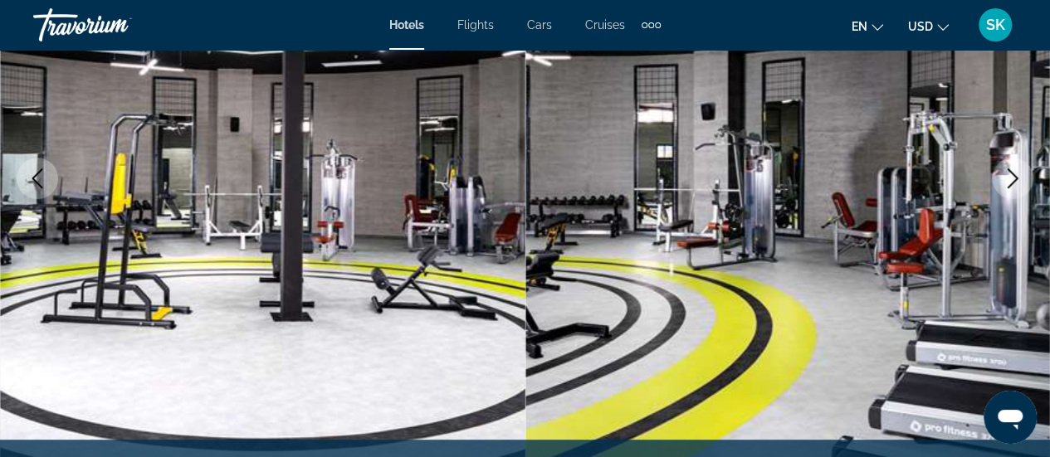
click at [1001, 170] on button "Next image" at bounding box center [1013, 179] width 42 height 42
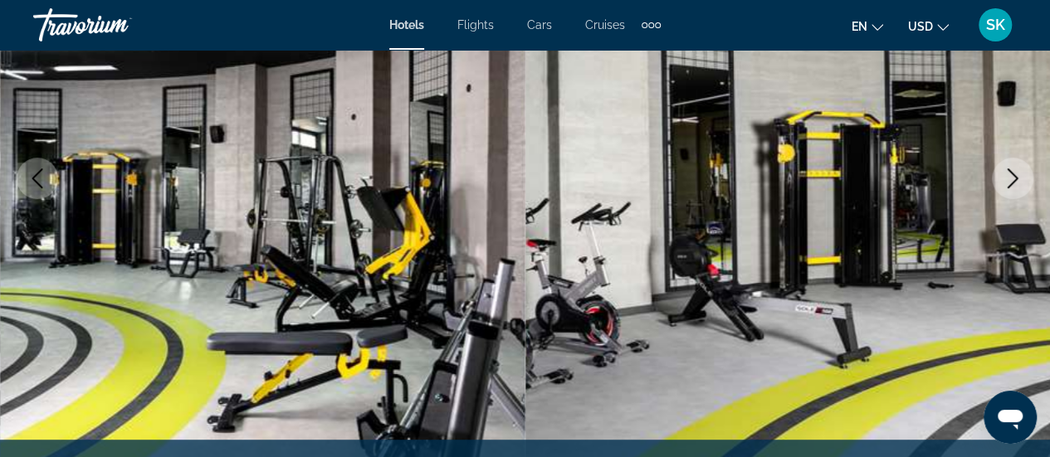
click at [1001, 170] on button "Next image" at bounding box center [1013, 179] width 42 height 42
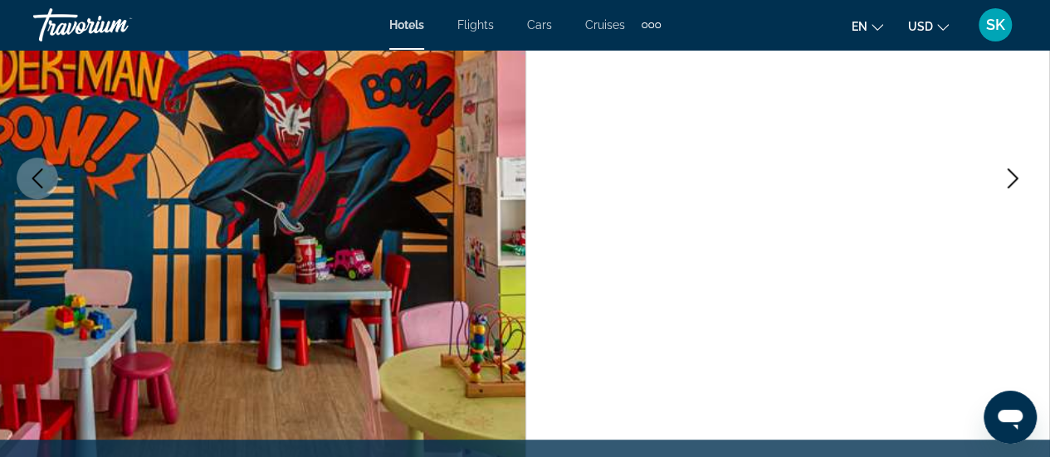
click at [1001, 170] on button "Next image" at bounding box center [1013, 179] width 42 height 42
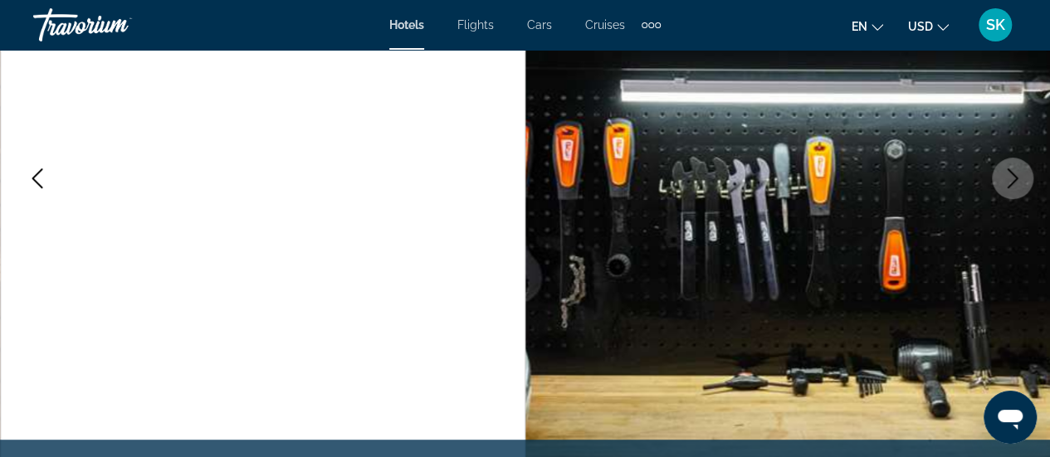
click at [1001, 170] on button "Next image" at bounding box center [1013, 179] width 42 height 42
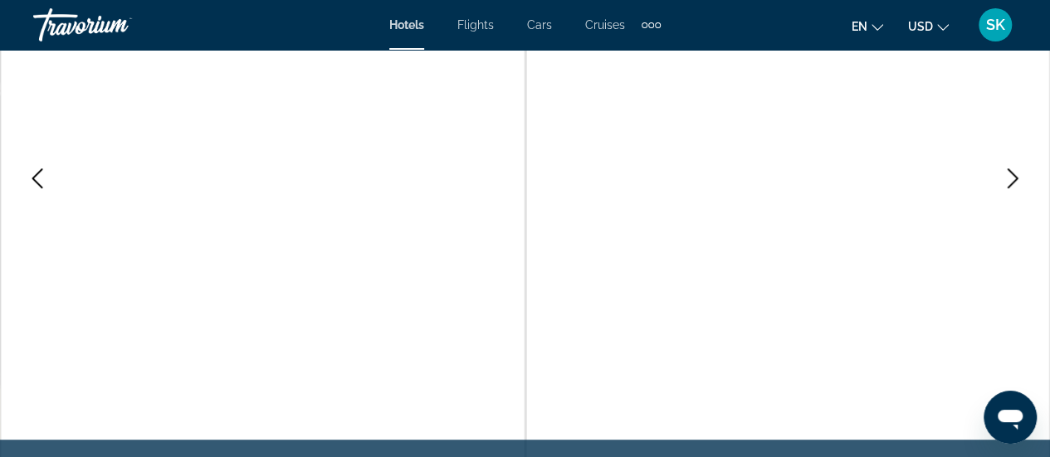
click at [1001, 170] on button "Next image" at bounding box center [1013, 179] width 42 height 42
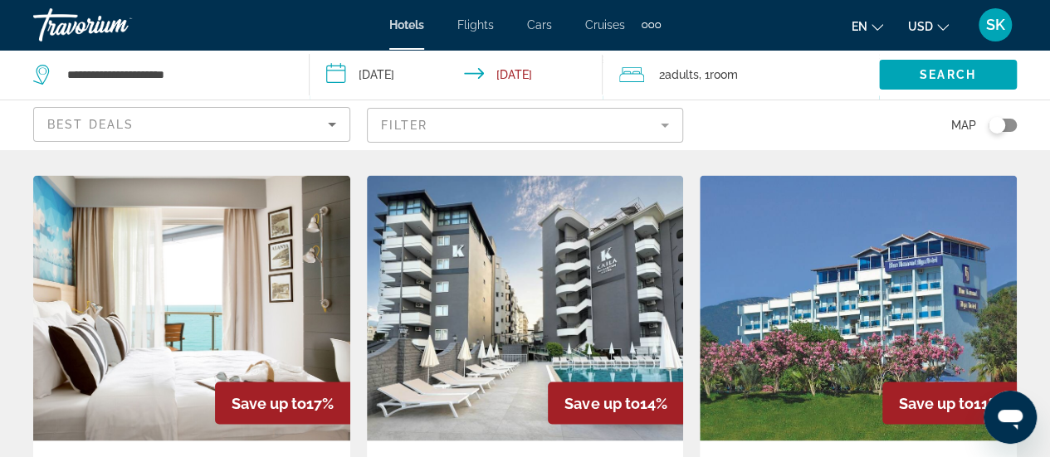
scroll to position [1404, 0]
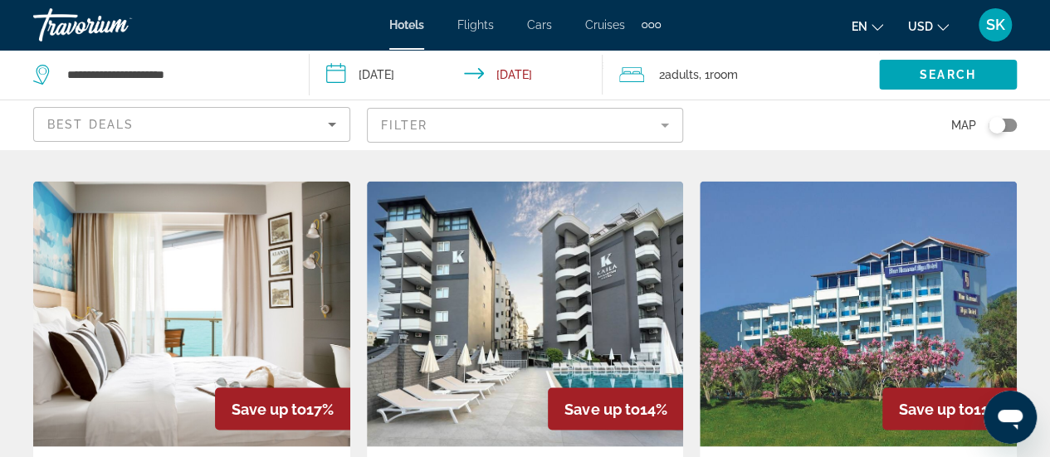
click at [532, 368] on img "Main content" at bounding box center [525, 314] width 317 height 266
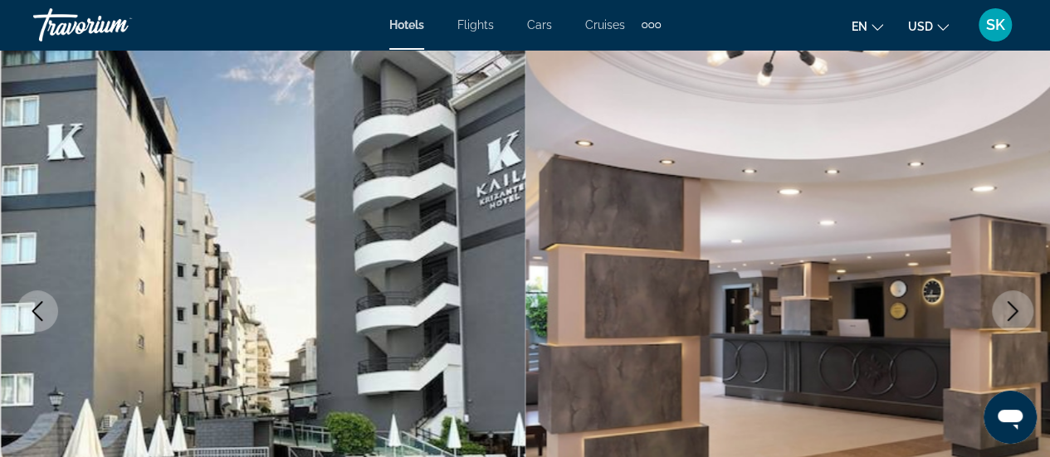
scroll to position [166, 0]
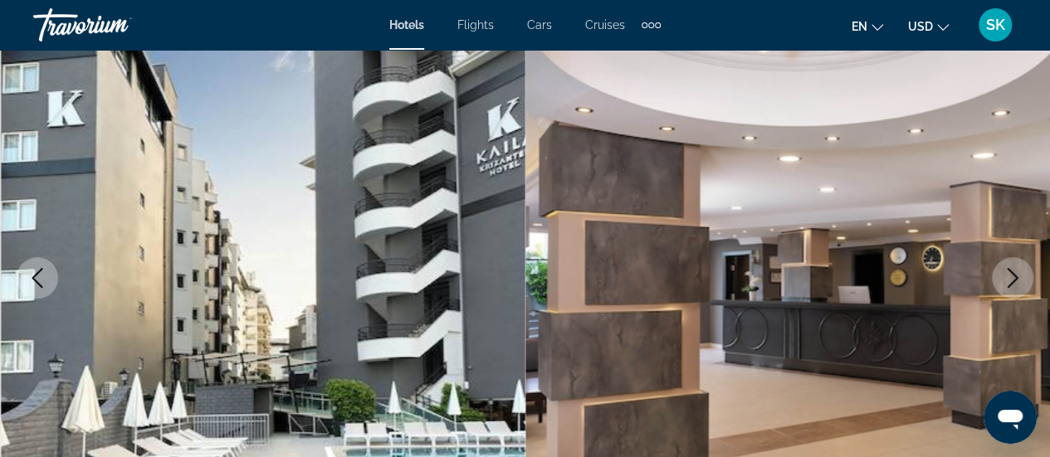
click at [1018, 285] on icon "Next image" at bounding box center [1013, 278] width 20 height 20
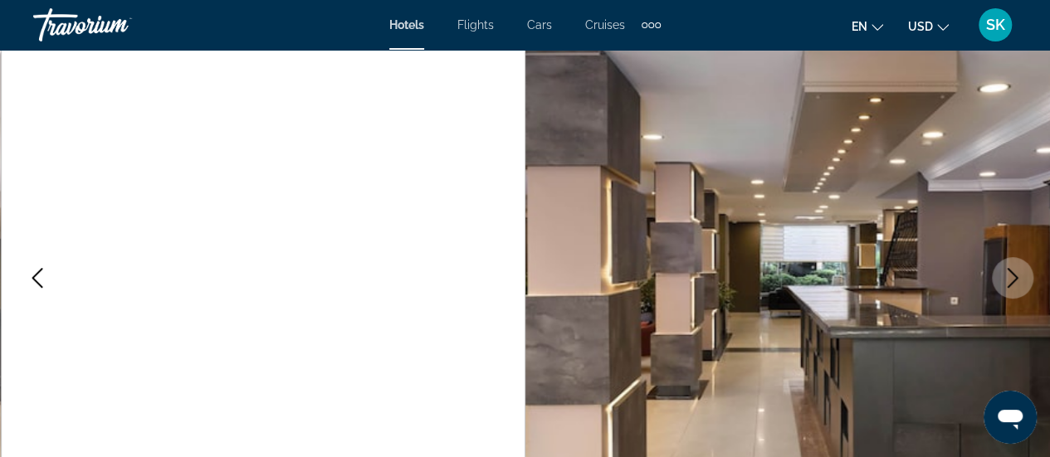
click at [1018, 285] on icon "Next image" at bounding box center [1013, 278] width 20 height 20
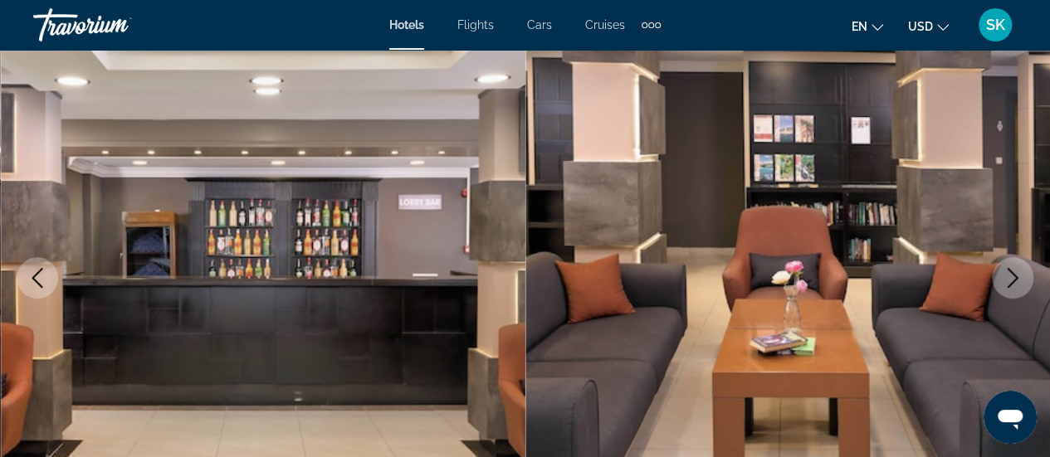
click at [1018, 285] on icon "Next image" at bounding box center [1013, 278] width 20 height 20
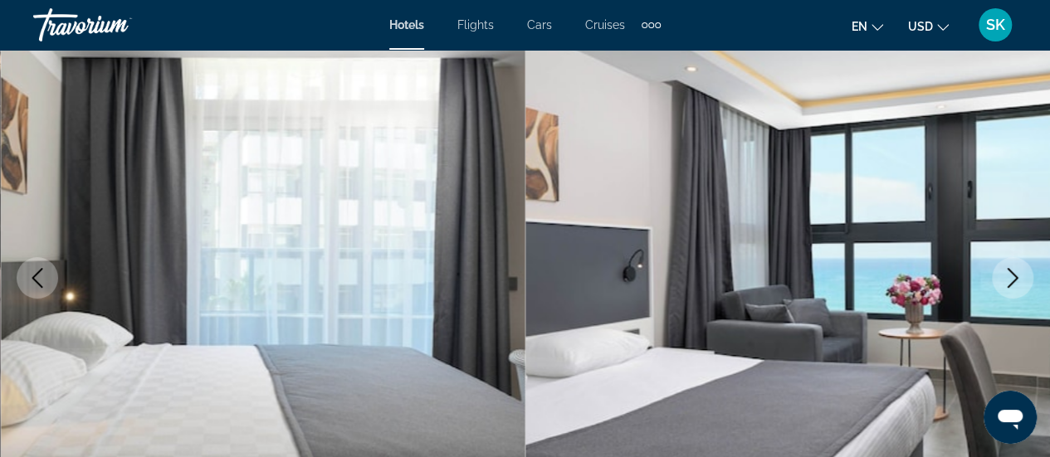
click at [1018, 285] on icon "Next image" at bounding box center [1013, 278] width 20 height 20
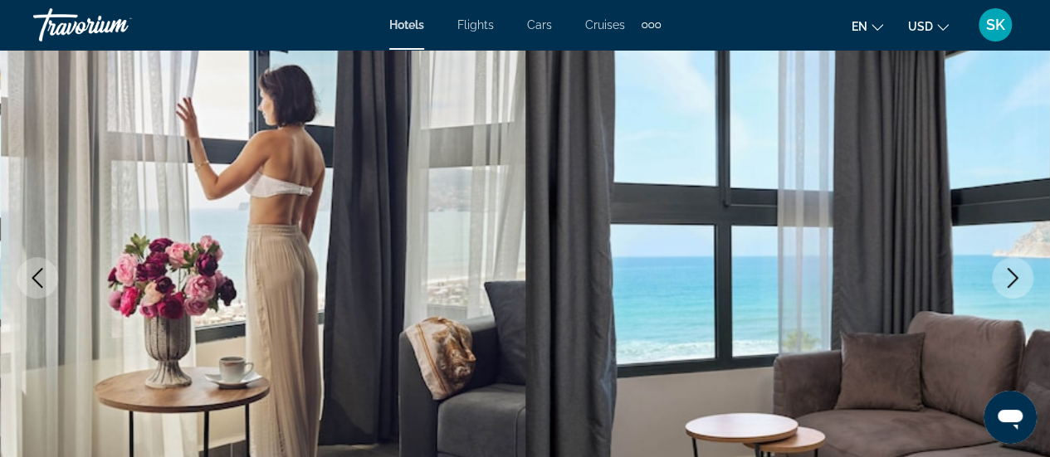
click at [1018, 285] on icon "Next image" at bounding box center [1013, 278] width 20 height 20
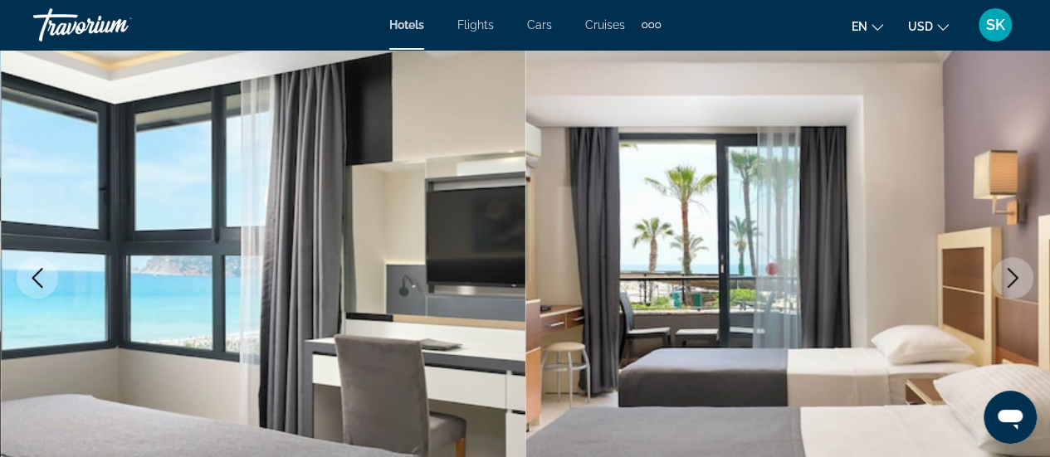
click at [1018, 285] on icon "Next image" at bounding box center [1013, 278] width 20 height 20
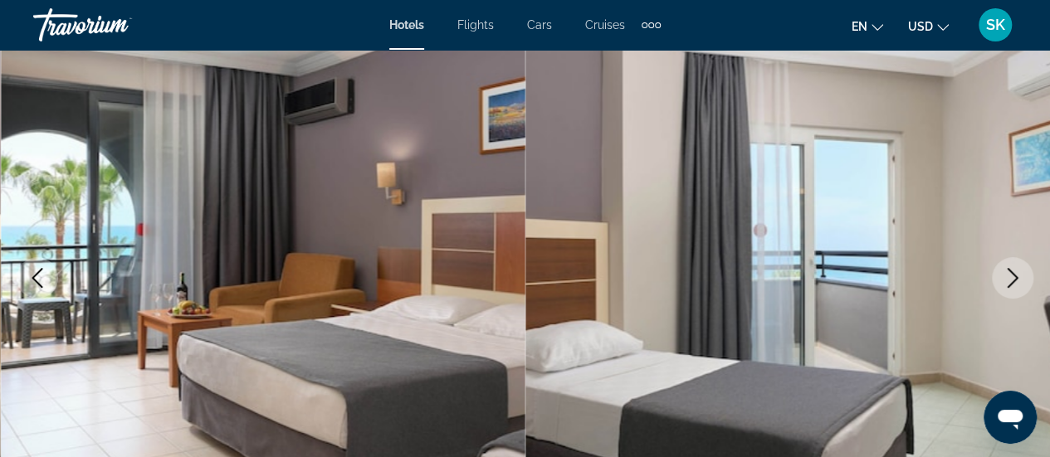
click at [1018, 285] on icon "Next image" at bounding box center [1013, 278] width 20 height 20
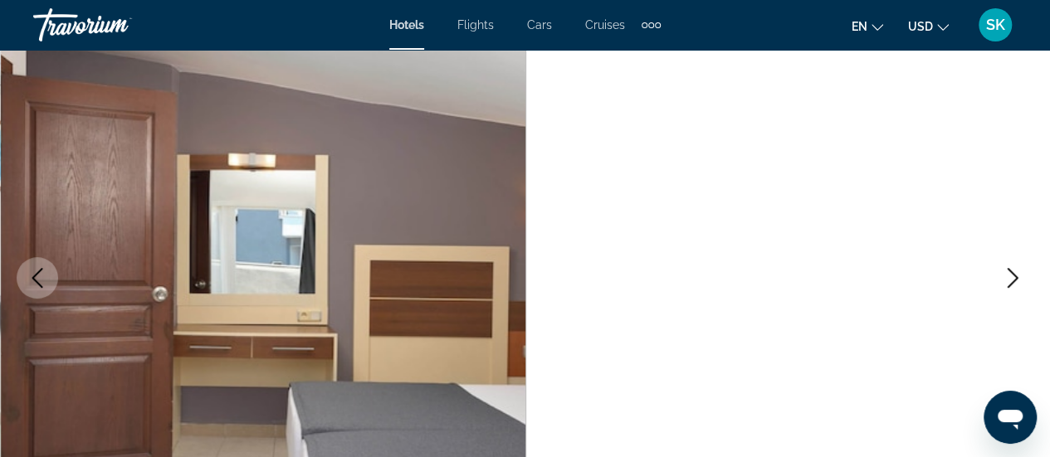
click at [1018, 285] on icon "Next image" at bounding box center [1013, 278] width 20 height 20
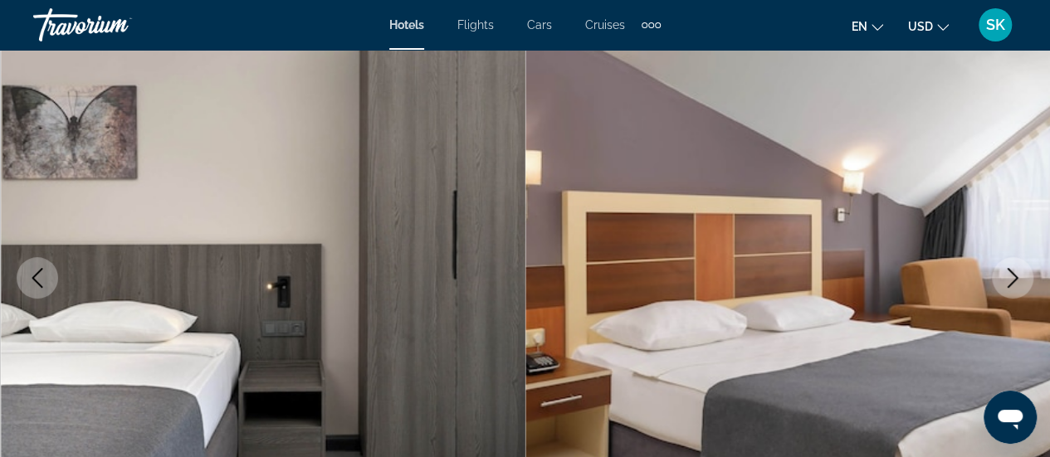
click at [1018, 285] on icon "Next image" at bounding box center [1013, 278] width 20 height 20
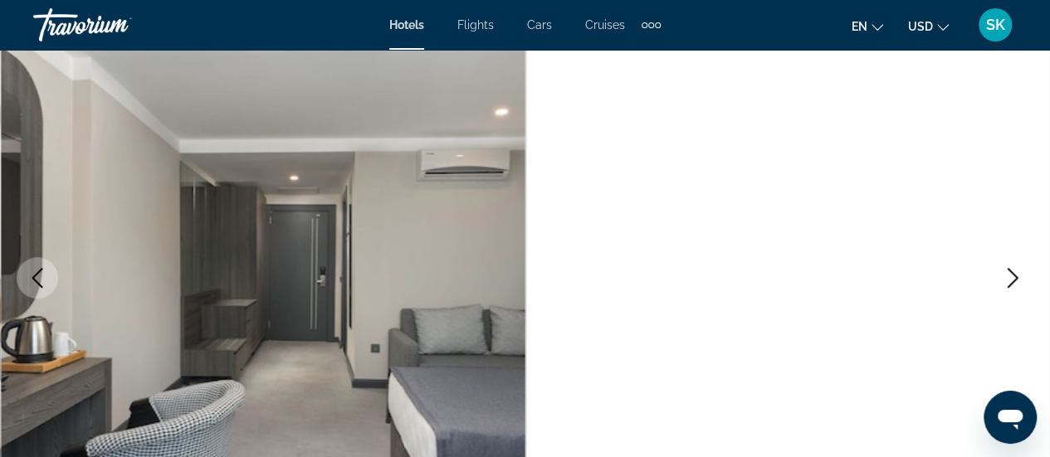
click at [1018, 285] on icon "Next image" at bounding box center [1013, 278] width 20 height 20
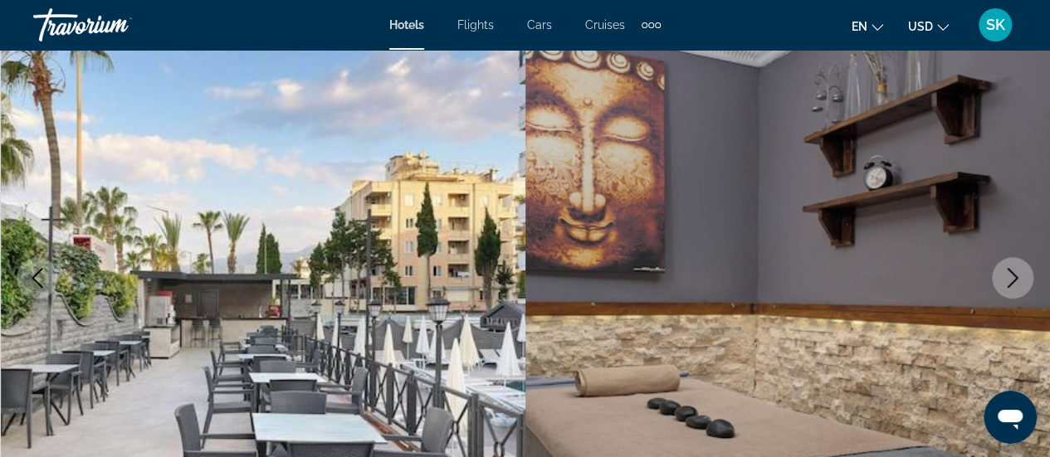
click at [1018, 285] on icon "Next image" at bounding box center [1013, 278] width 20 height 20
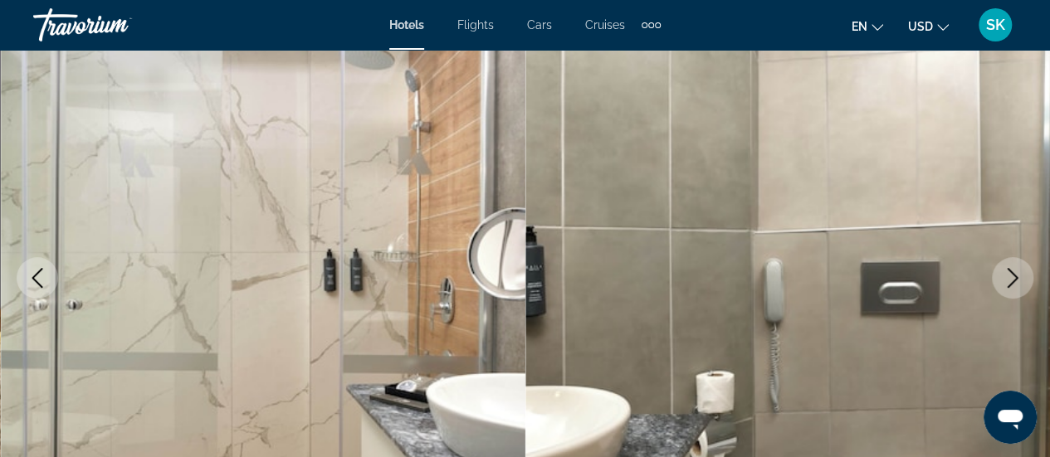
click at [1018, 285] on icon "Next image" at bounding box center [1013, 278] width 20 height 20
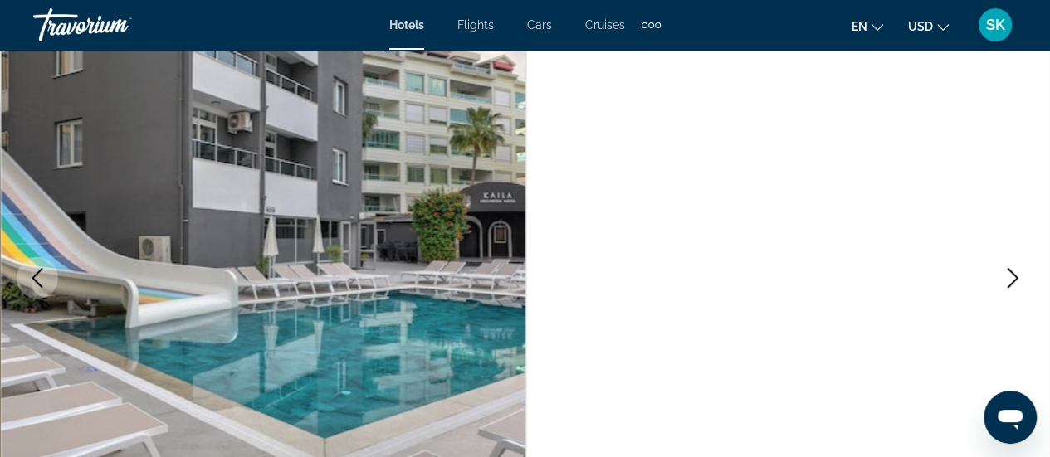
click at [1018, 285] on icon "Next image" at bounding box center [1013, 278] width 20 height 20
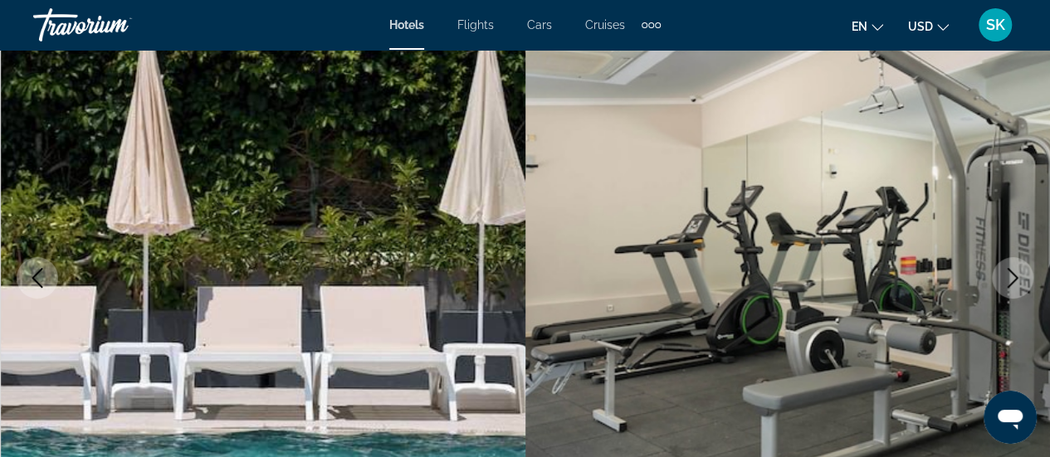
click at [1018, 285] on icon "Next image" at bounding box center [1013, 278] width 20 height 20
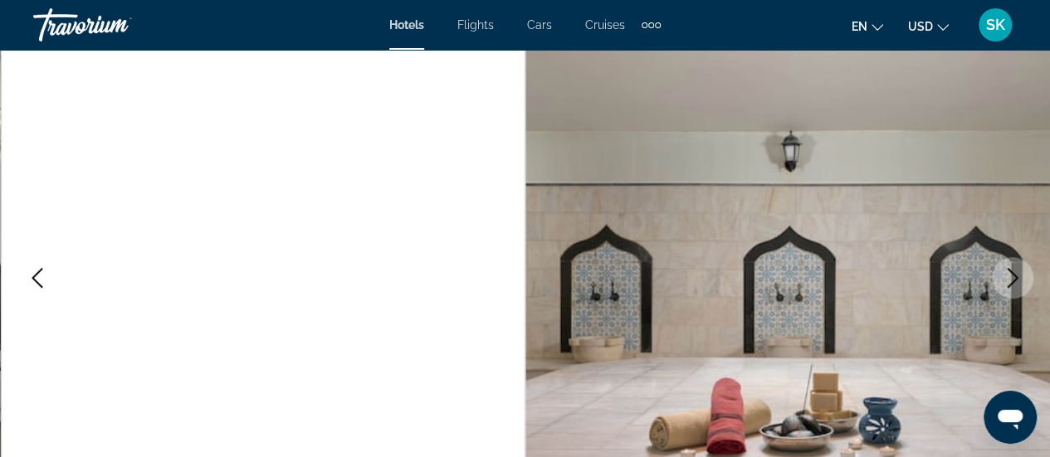
click at [1018, 285] on icon "Next image" at bounding box center [1013, 278] width 20 height 20
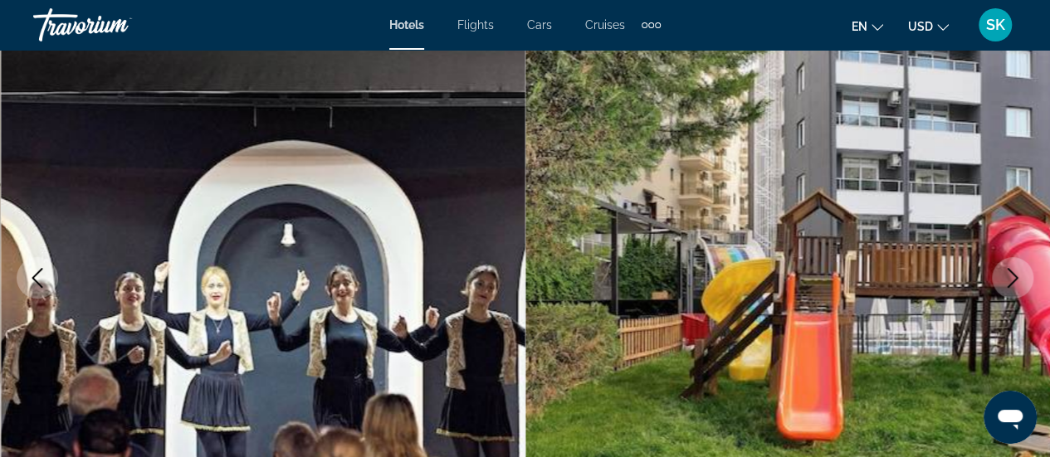
click at [1018, 285] on icon "Next image" at bounding box center [1013, 278] width 20 height 20
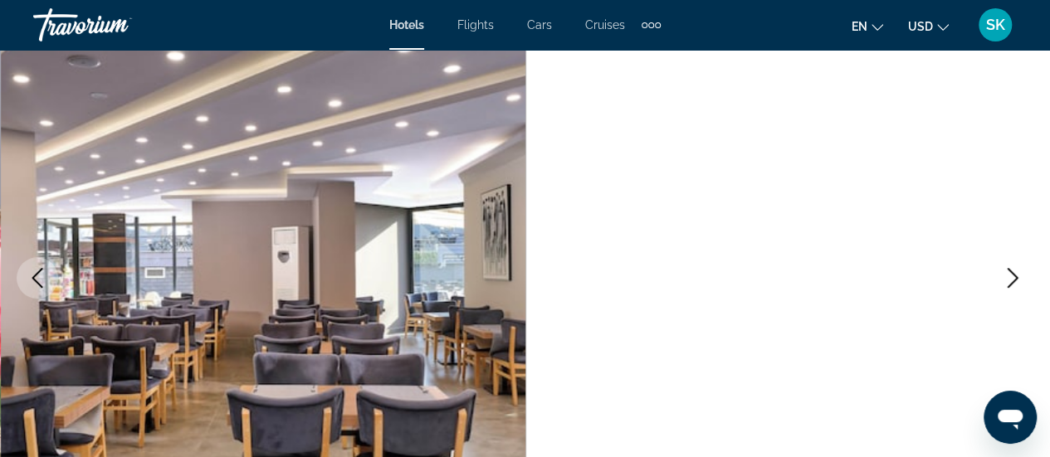
click at [1018, 285] on icon "Next image" at bounding box center [1013, 278] width 20 height 20
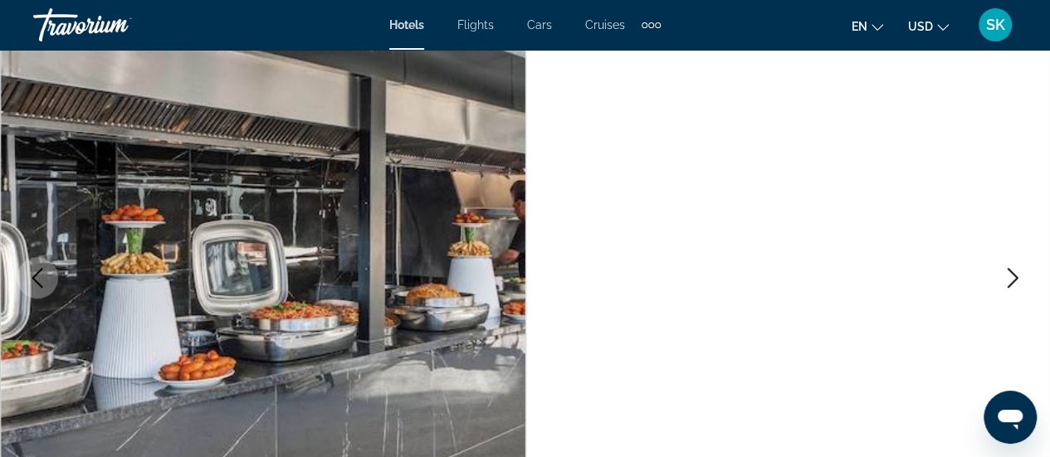
click at [1018, 285] on icon "Next image" at bounding box center [1013, 278] width 20 height 20
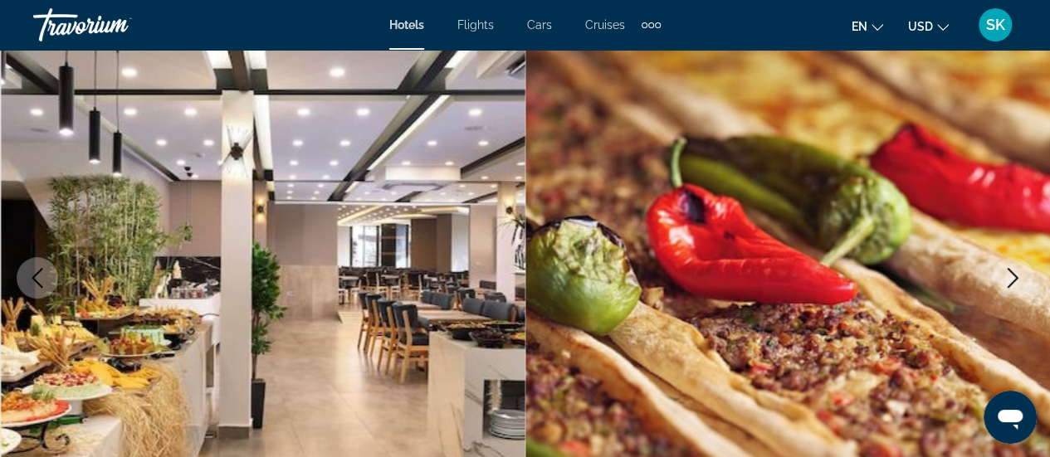
click at [1018, 285] on icon "Next image" at bounding box center [1013, 278] width 20 height 20
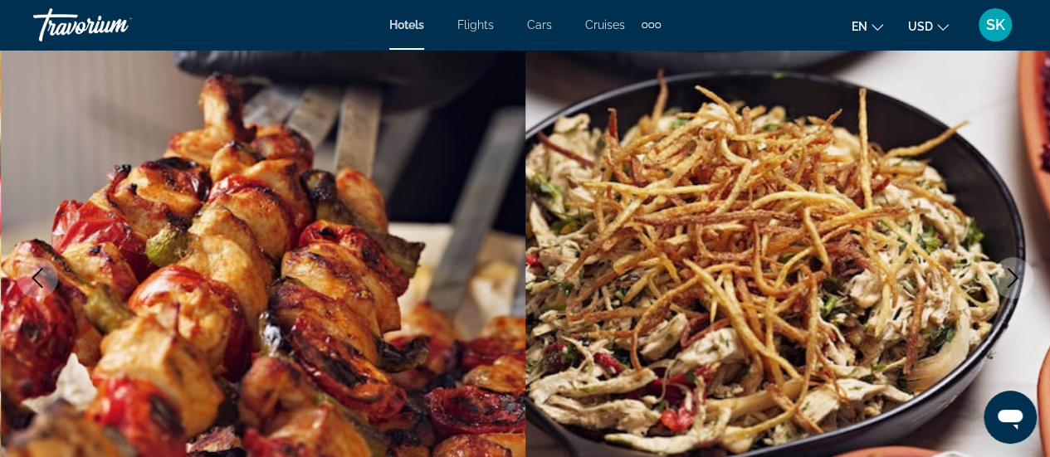
click at [1018, 285] on icon "Next image" at bounding box center [1013, 278] width 20 height 20
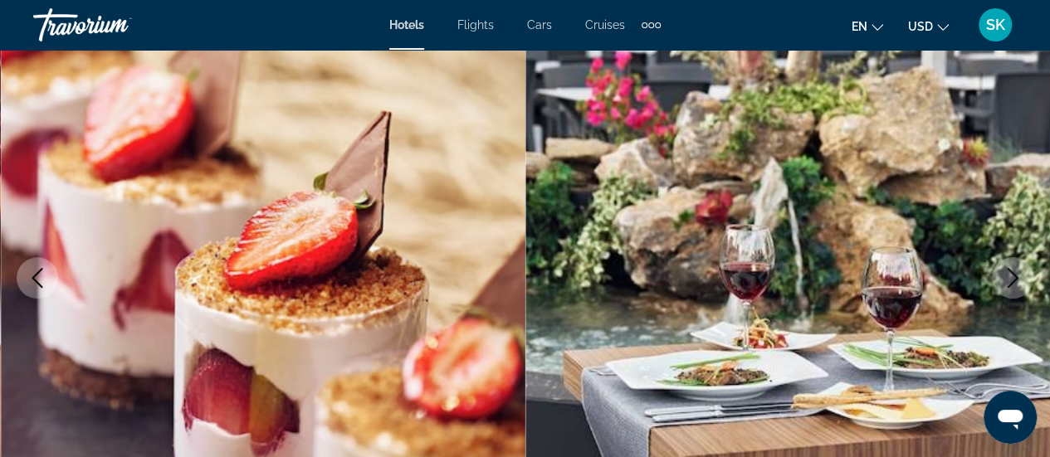
click at [1018, 285] on icon "Next image" at bounding box center [1013, 278] width 20 height 20
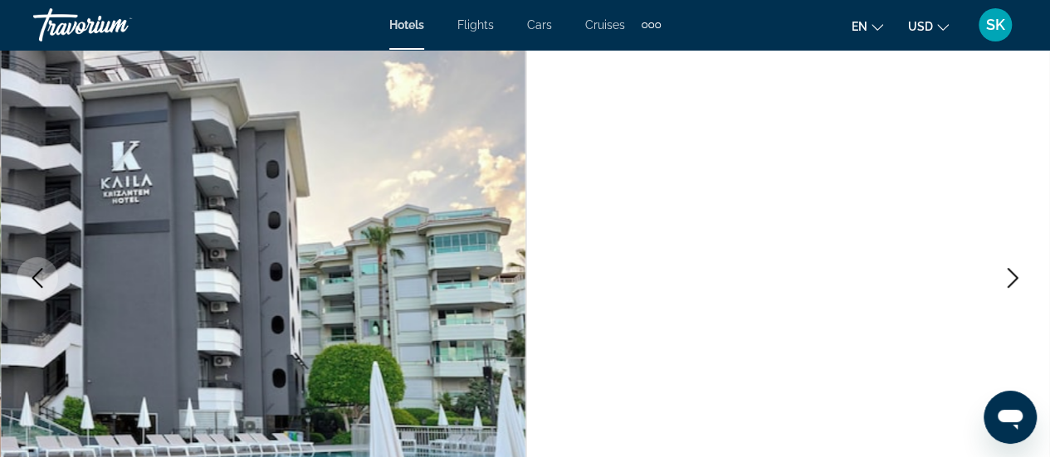
click at [1018, 285] on icon "Next image" at bounding box center [1013, 278] width 20 height 20
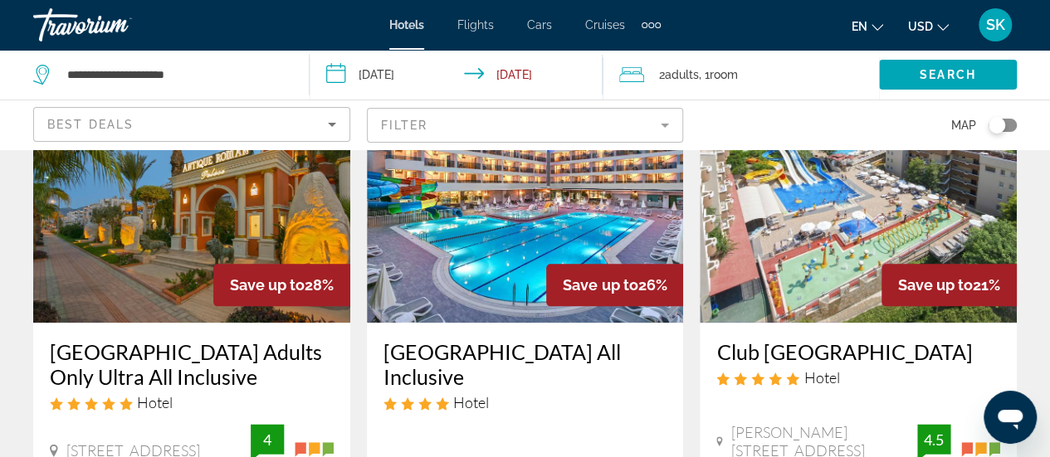
scroll to position [796, 0]
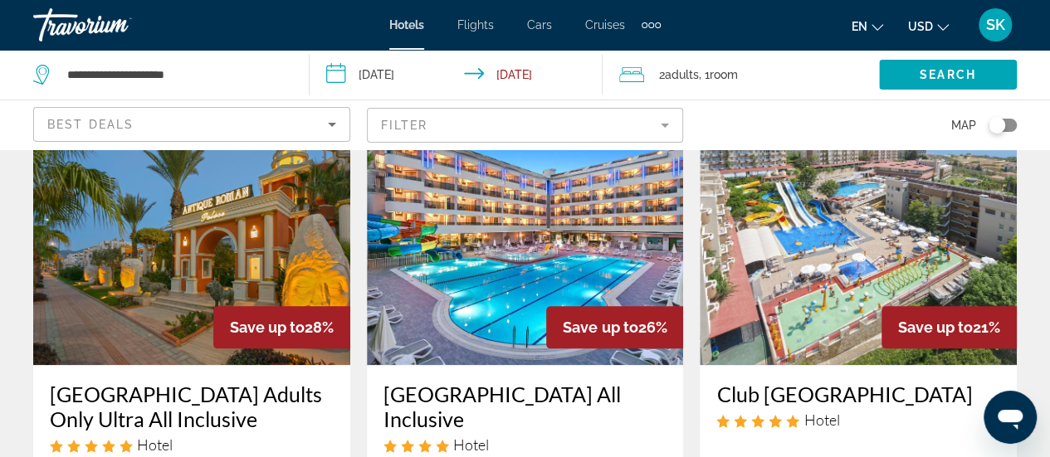
click at [286, 257] on img "Main content" at bounding box center [191, 233] width 317 height 266
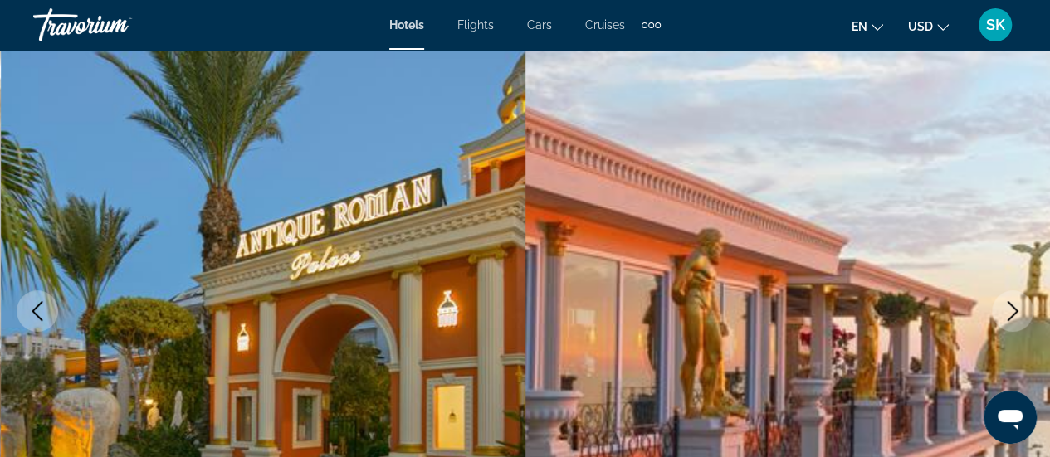
scroll to position [166, 0]
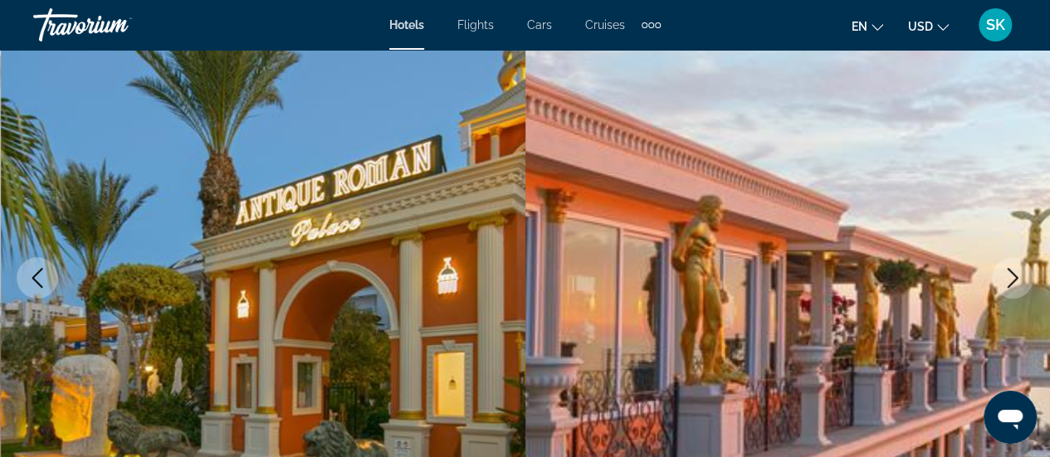
click at [1016, 281] on icon "Next image" at bounding box center [1013, 278] width 20 height 20
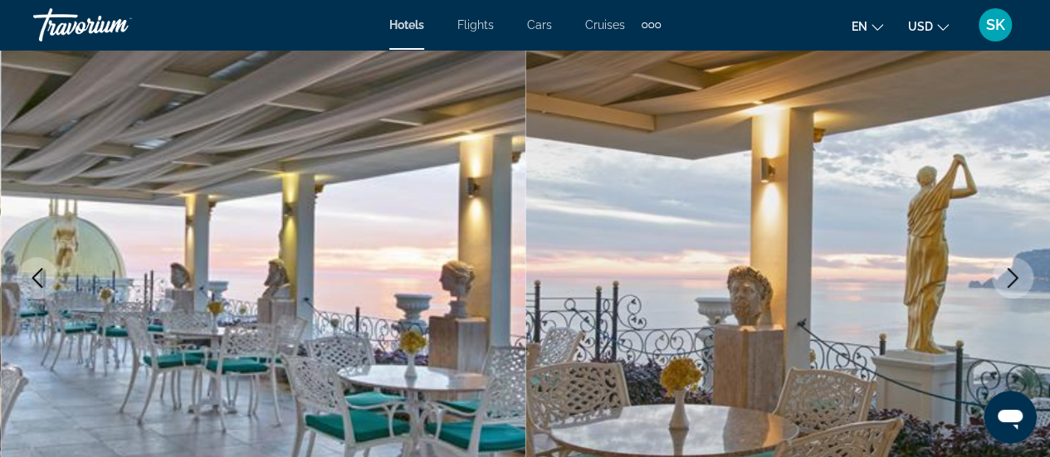
click at [1016, 281] on icon "Next image" at bounding box center [1013, 278] width 20 height 20
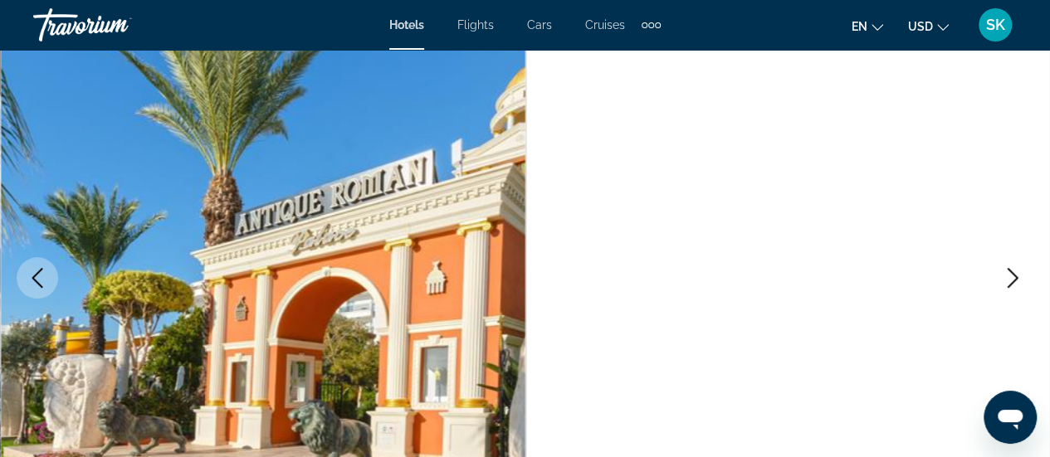
click at [1016, 281] on icon "Next image" at bounding box center [1013, 278] width 20 height 20
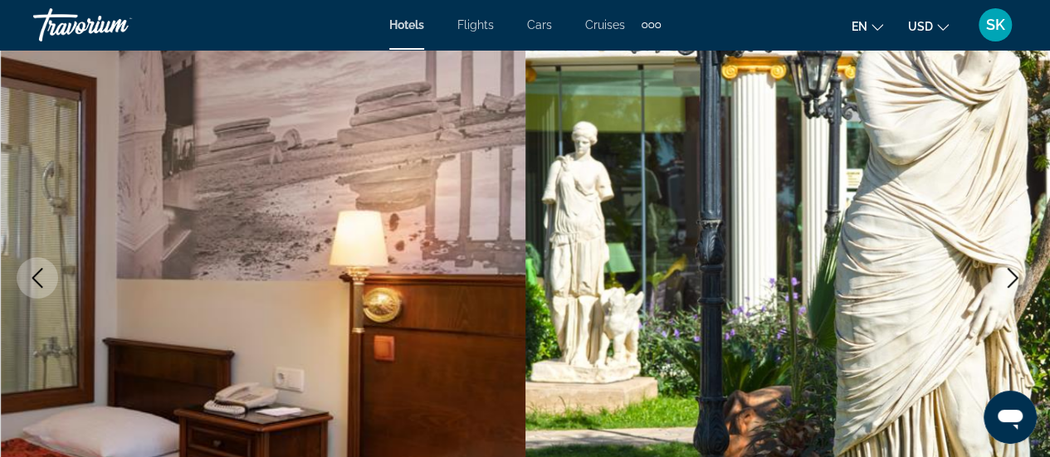
click at [1016, 281] on icon "Next image" at bounding box center [1013, 278] width 20 height 20
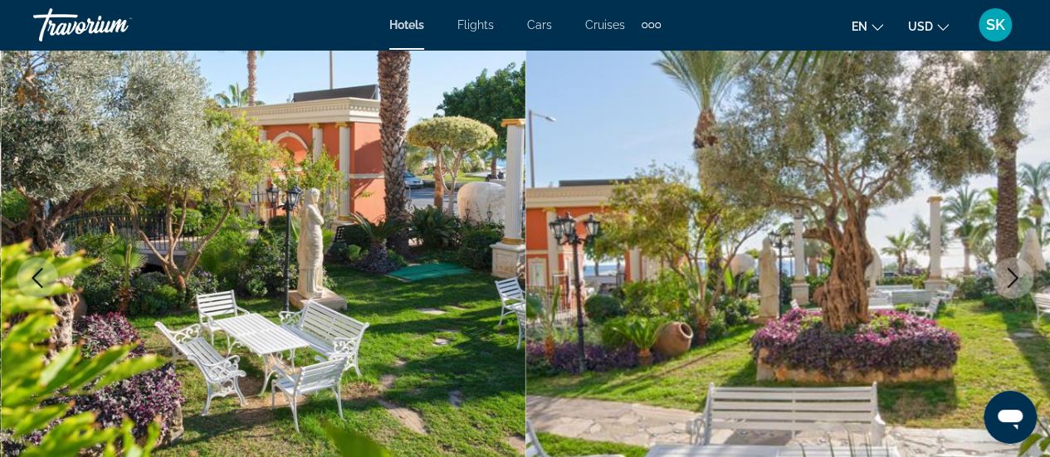
click at [1016, 281] on icon "Next image" at bounding box center [1013, 278] width 20 height 20
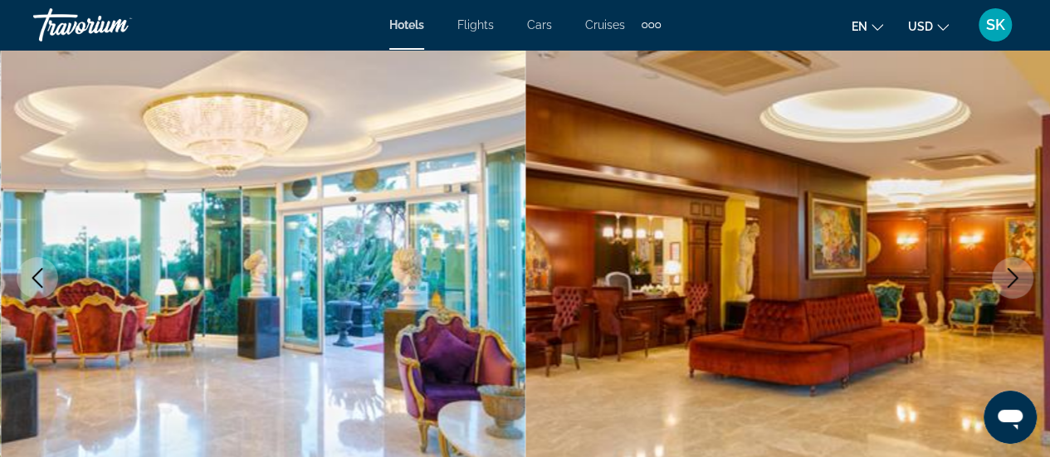
click at [1016, 281] on icon "Next image" at bounding box center [1013, 278] width 20 height 20
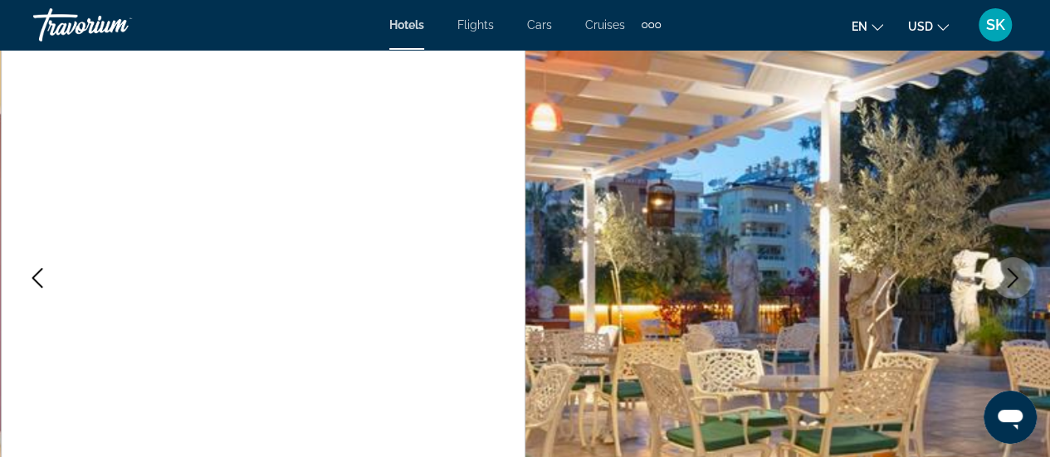
click at [1016, 281] on icon "Next image" at bounding box center [1013, 278] width 20 height 20
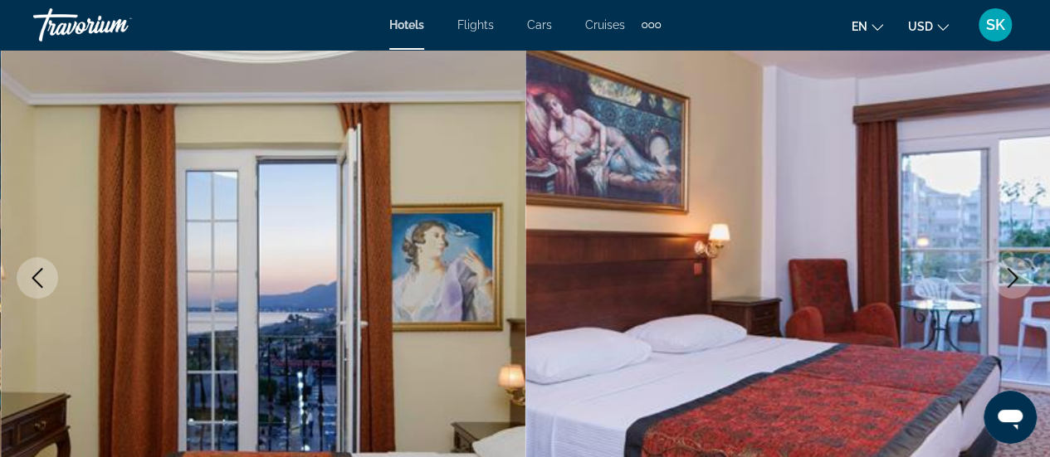
click at [1016, 281] on icon "Next image" at bounding box center [1013, 278] width 20 height 20
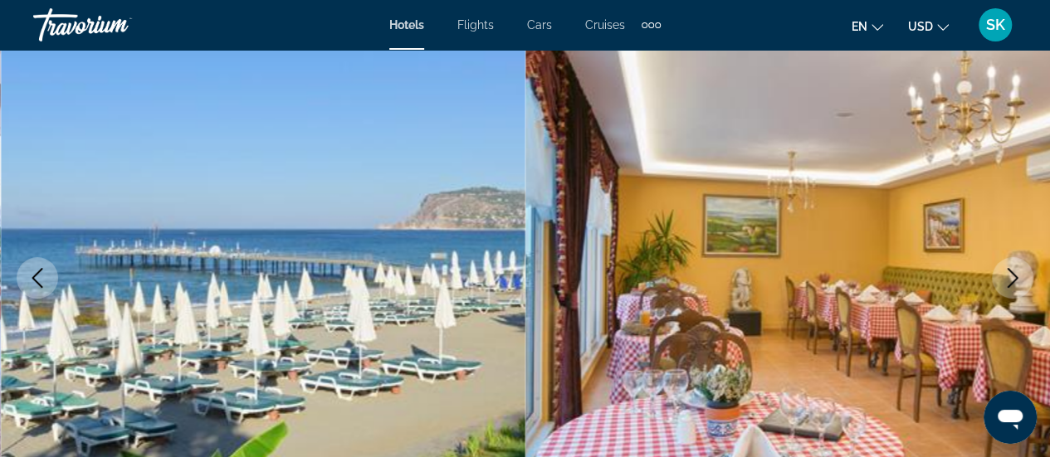
click at [1016, 281] on icon "Next image" at bounding box center [1013, 278] width 20 height 20
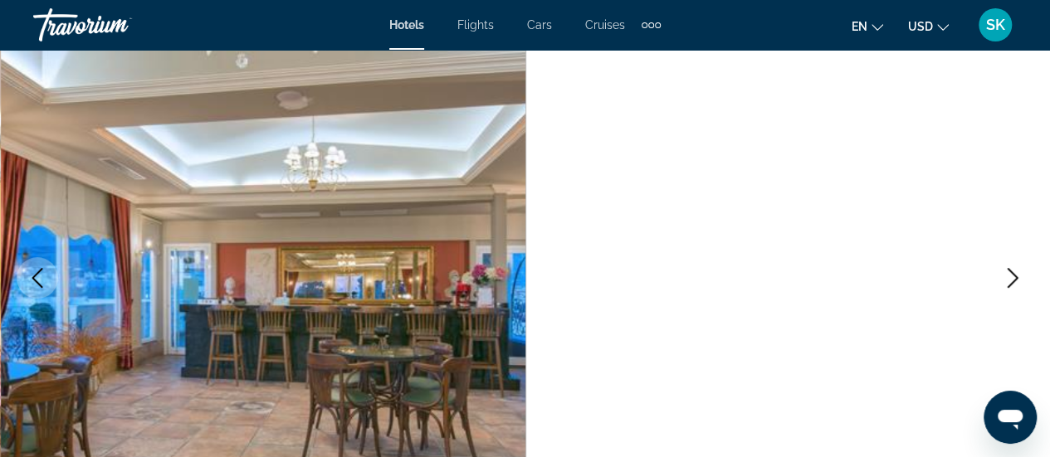
click at [1016, 281] on icon "Next image" at bounding box center [1013, 278] width 20 height 20
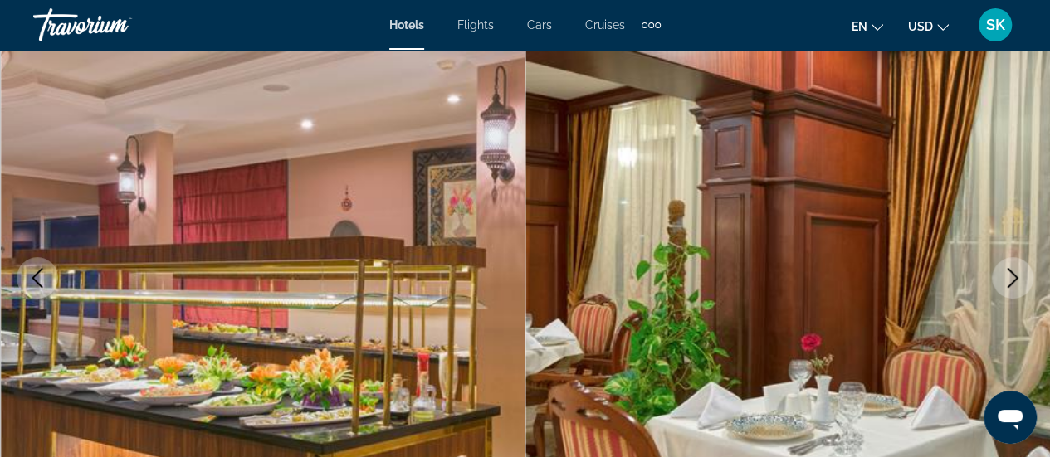
click at [1016, 281] on icon "Next image" at bounding box center [1013, 278] width 20 height 20
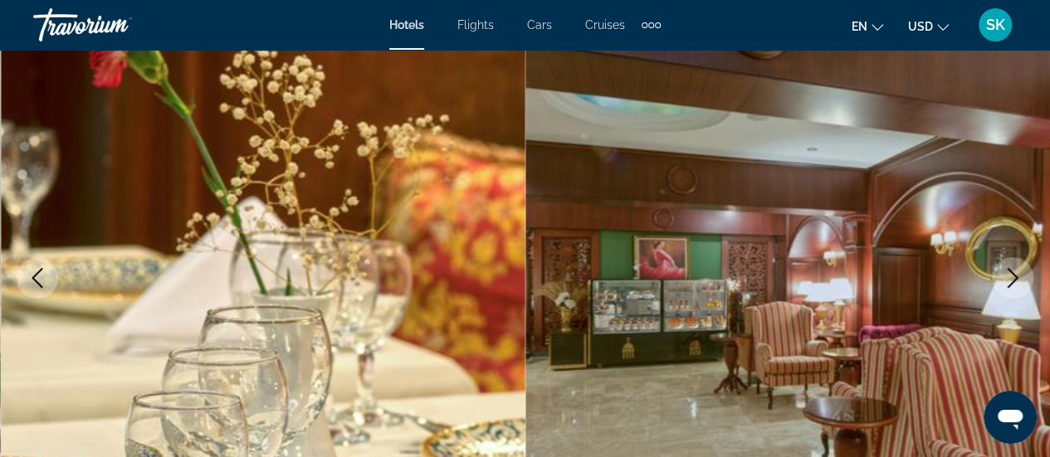
click at [1016, 281] on icon "Next image" at bounding box center [1013, 278] width 20 height 20
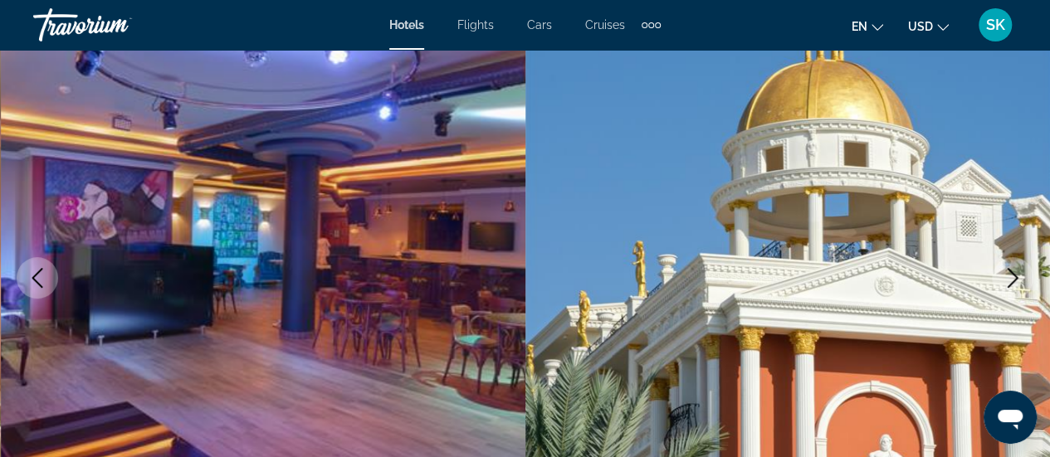
click at [1016, 281] on icon "Next image" at bounding box center [1013, 278] width 20 height 20
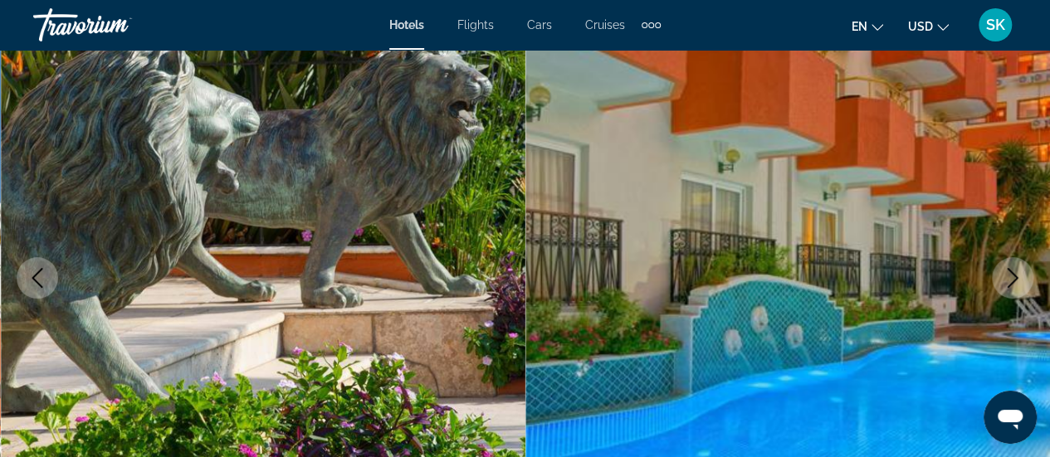
click at [41, 290] on button "Previous image" at bounding box center [38, 278] width 42 height 42
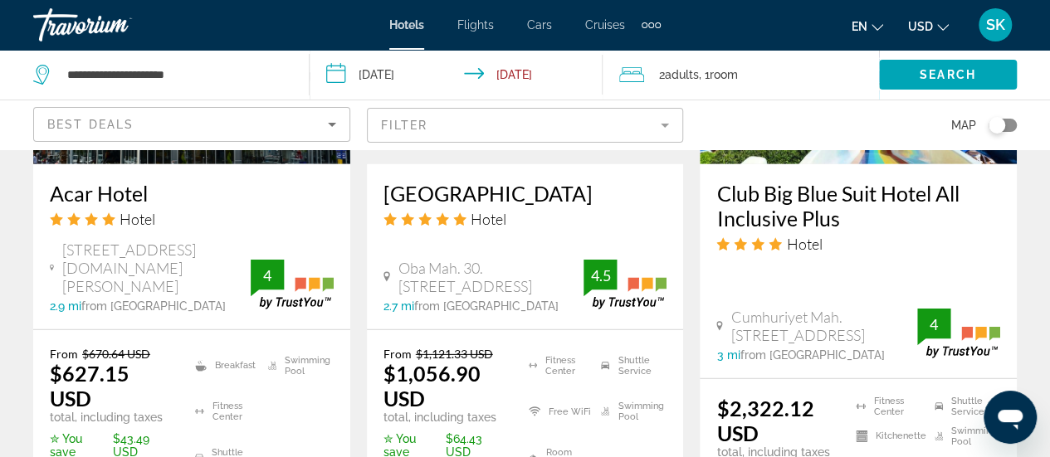
scroll to position [2384, 0]
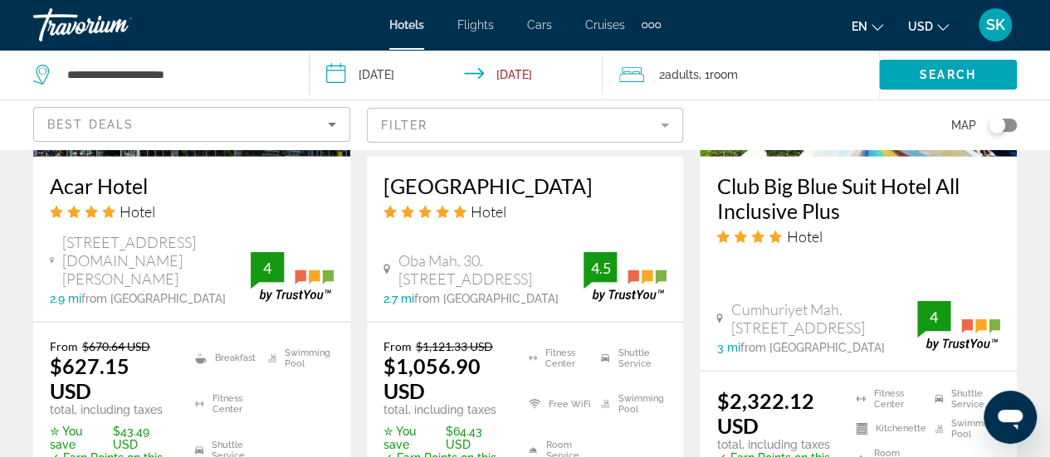
click at [498, 157] on img "Main content" at bounding box center [525, 24] width 317 height 266
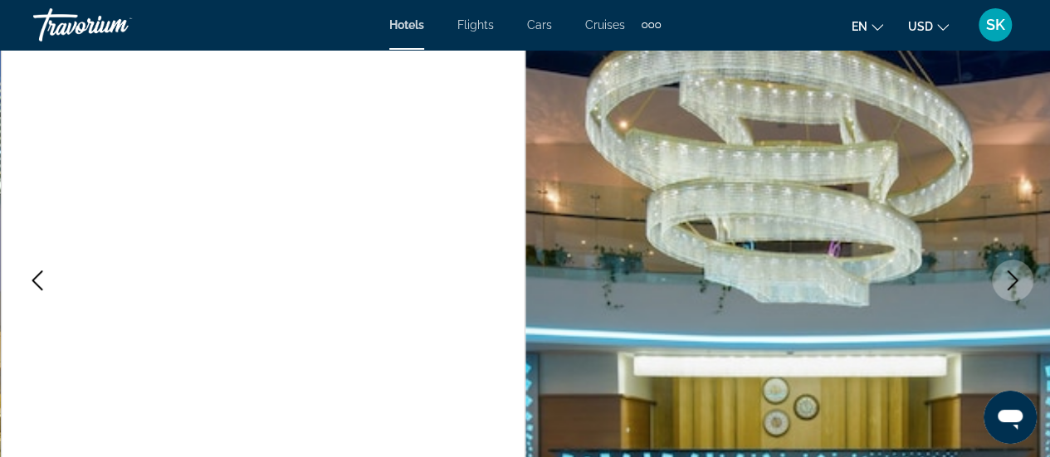
scroll to position [166, 0]
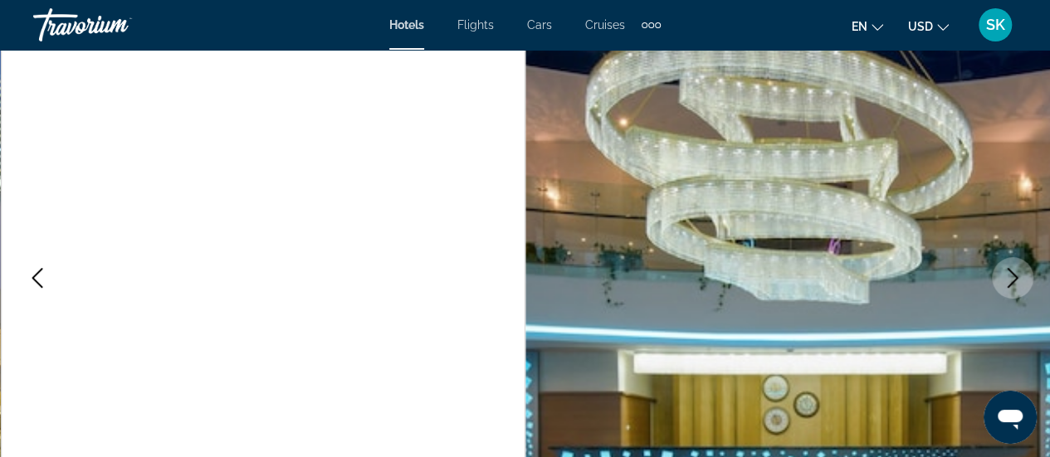
click at [1014, 285] on icon "Next image" at bounding box center [1013, 278] width 20 height 20
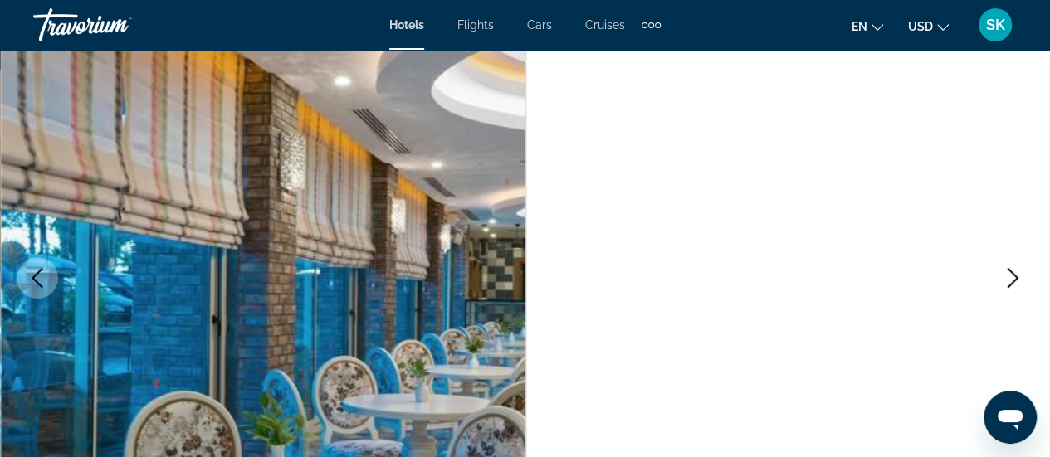
click at [1014, 285] on icon "Next image" at bounding box center [1013, 278] width 20 height 20
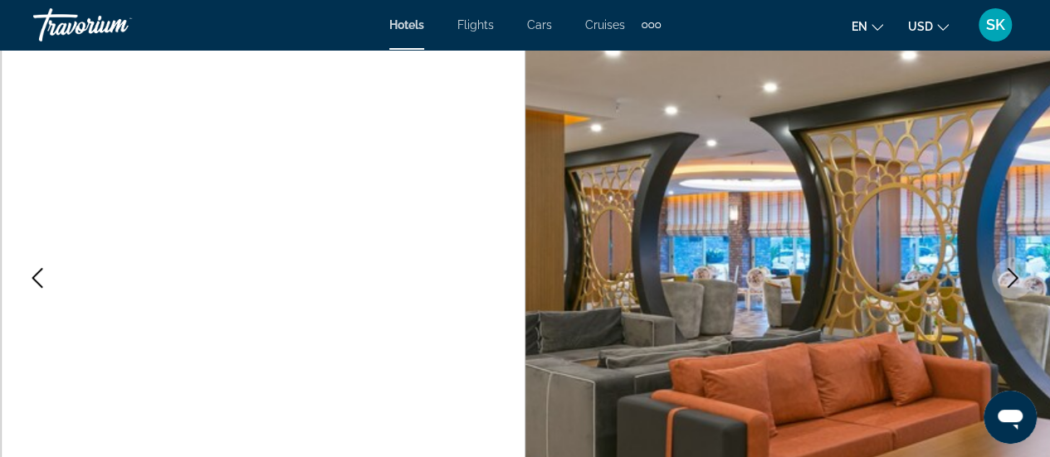
click at [1014, 285] on icon "Next image" at bounding box center [1013, 278] width 20 height 20
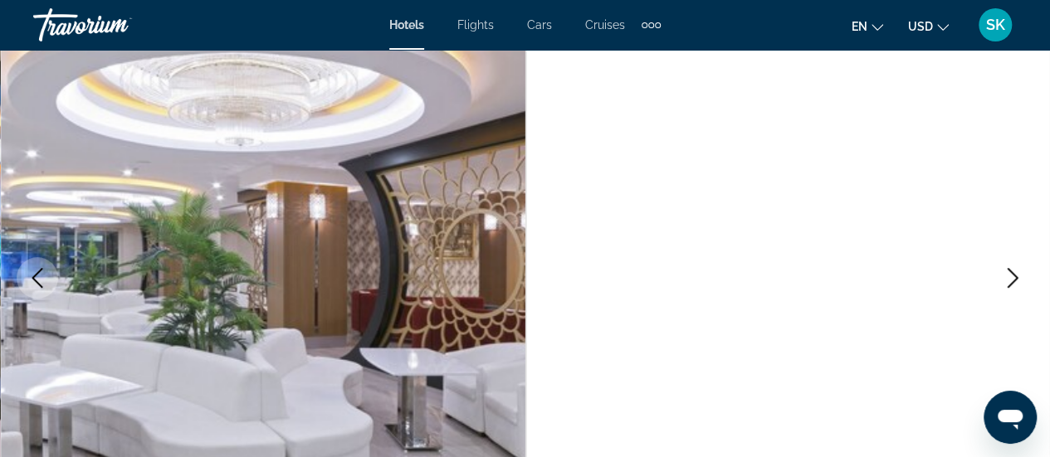
click at [1014, 285] on icon "Next image" at bounding box center [1013, 278] width 20 height 20
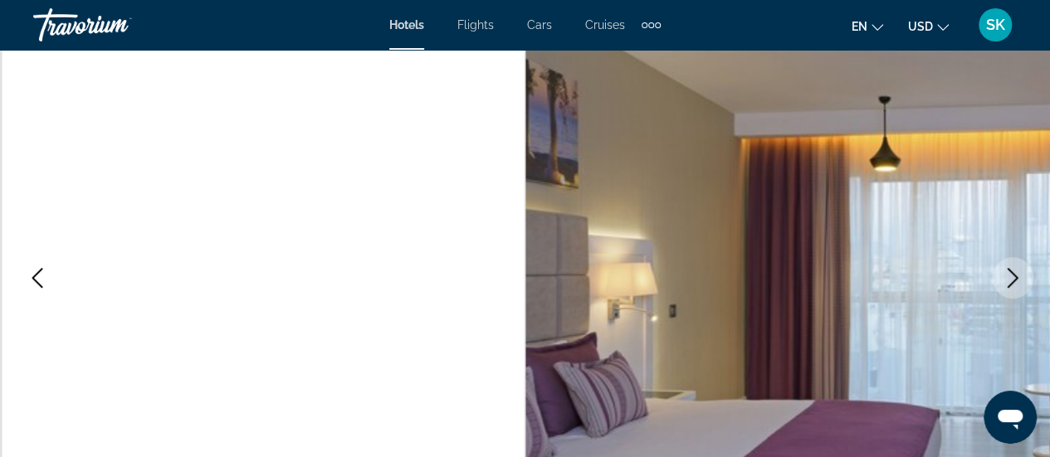
click at [1014, 285] on icon "Next image" at bounding box center [1013, 278] width 20 height 20
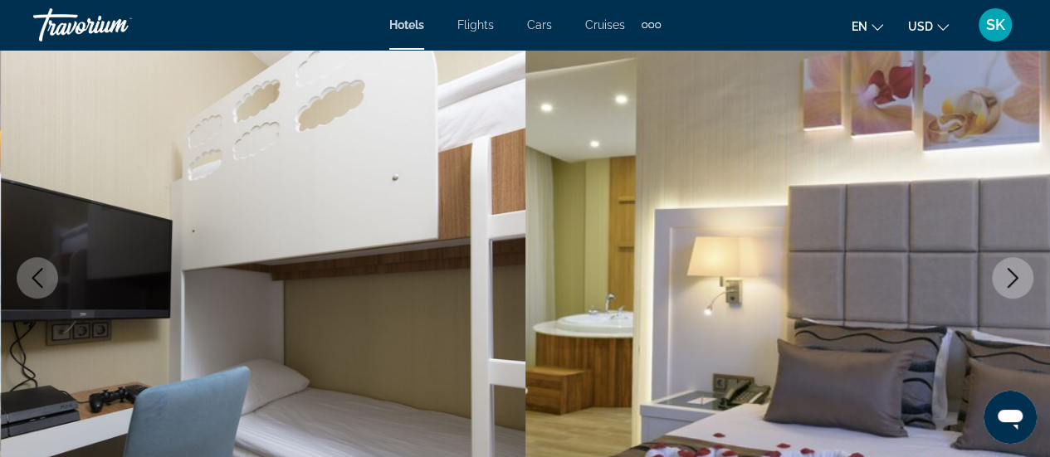
click at [1014, 285] on icon "Next image" at bounding box center [1013, 278] width 20 height 20
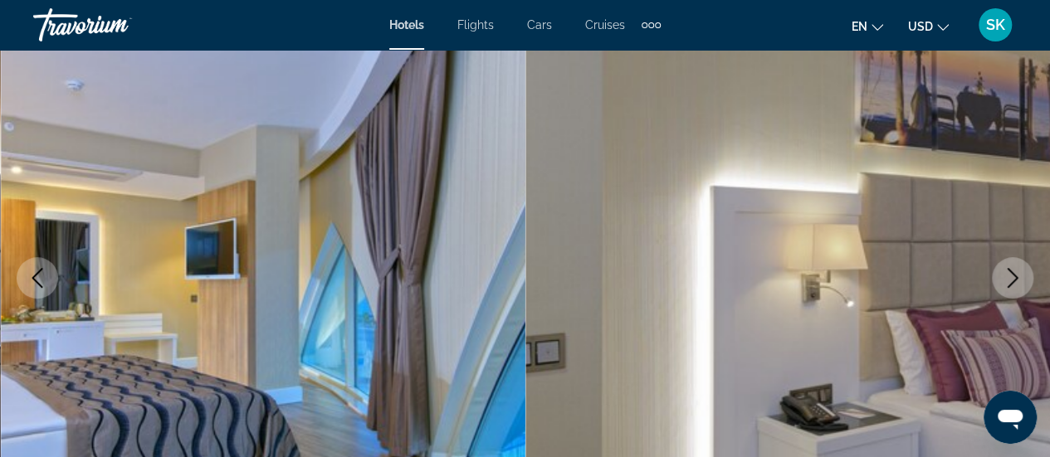
click at [1014, 285] on icon "Next image" at bounding box center [1013, 278] width 20 height 20
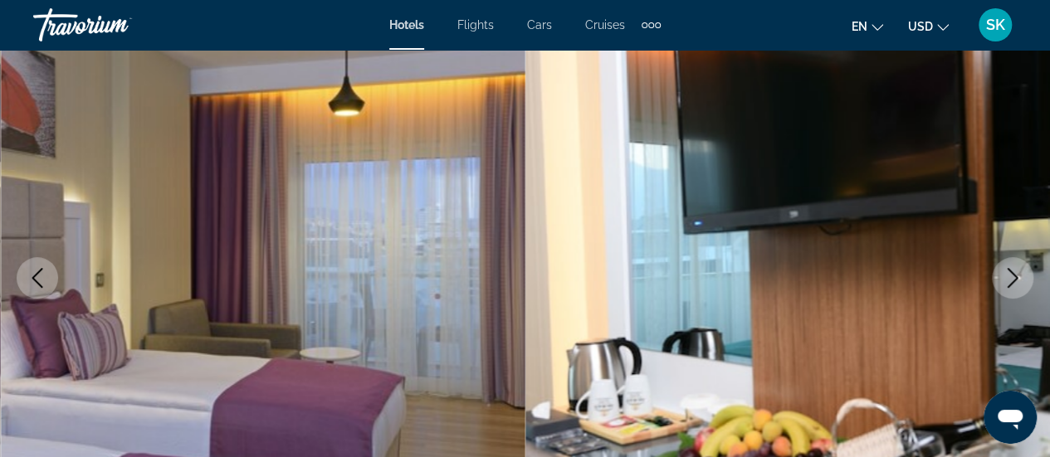
click at [1014, 285] on icon "Next image" at bounding box center [1013, 278] width 20 height 20
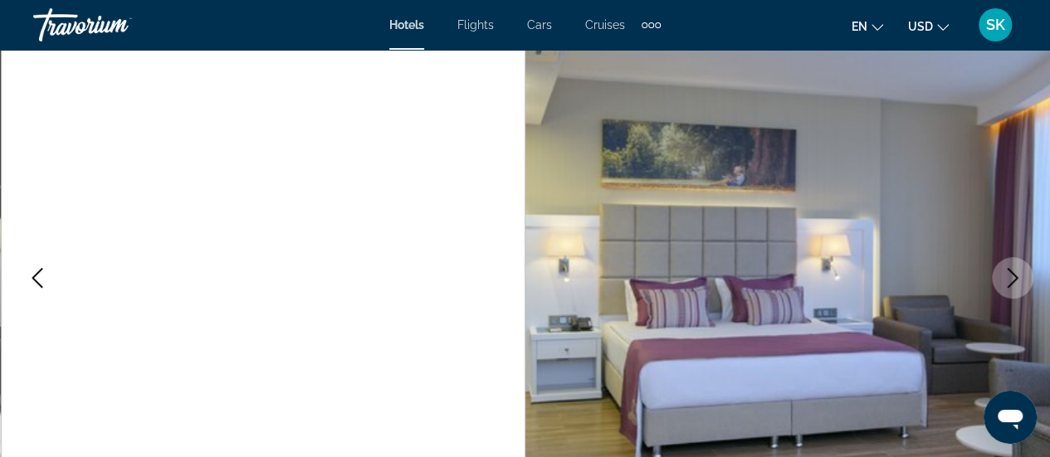
click at [1014, 285] on icon "Next image" at bounding box center [1013, 278] width 20 height 20
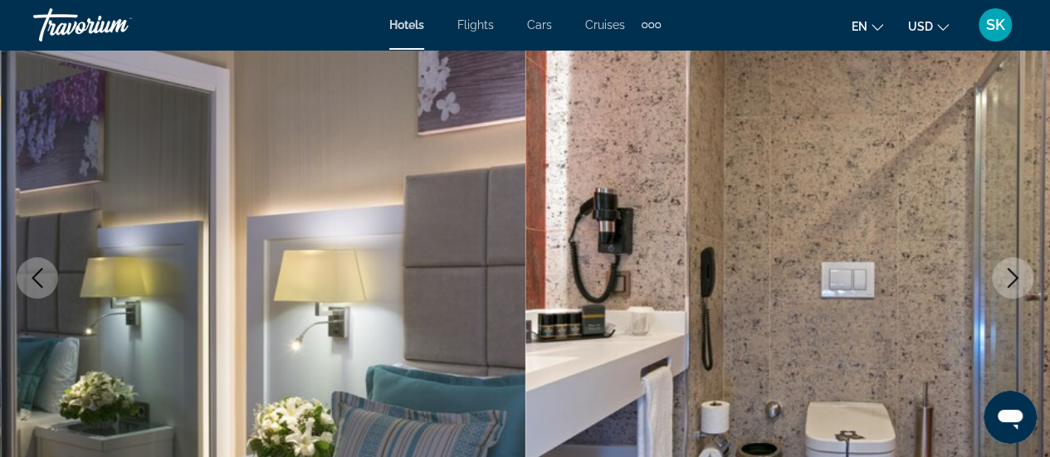
click at [1014, 285] on icon "Next image" at bounding box center [1013, 278] width 20 height 20
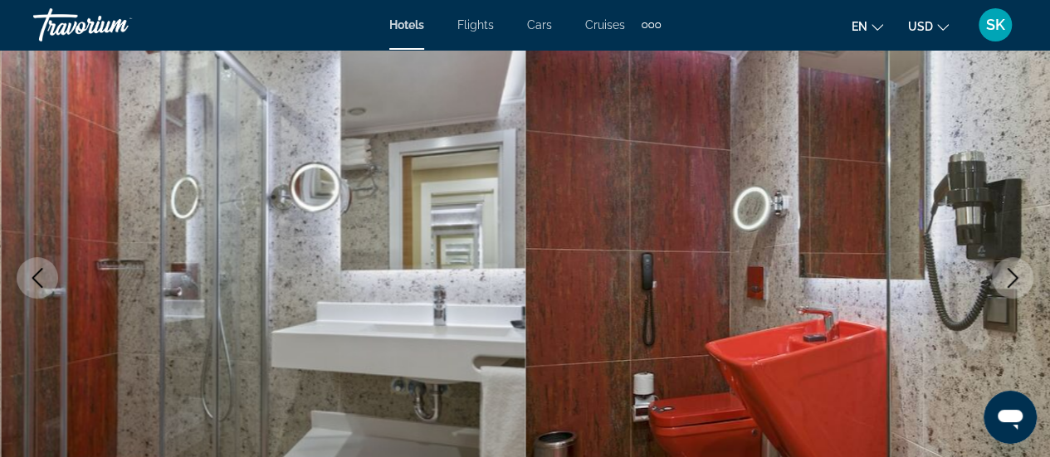
click at [1014, 285] on icon "Next image" at bounding box center [1013, 278] width 20 height 20
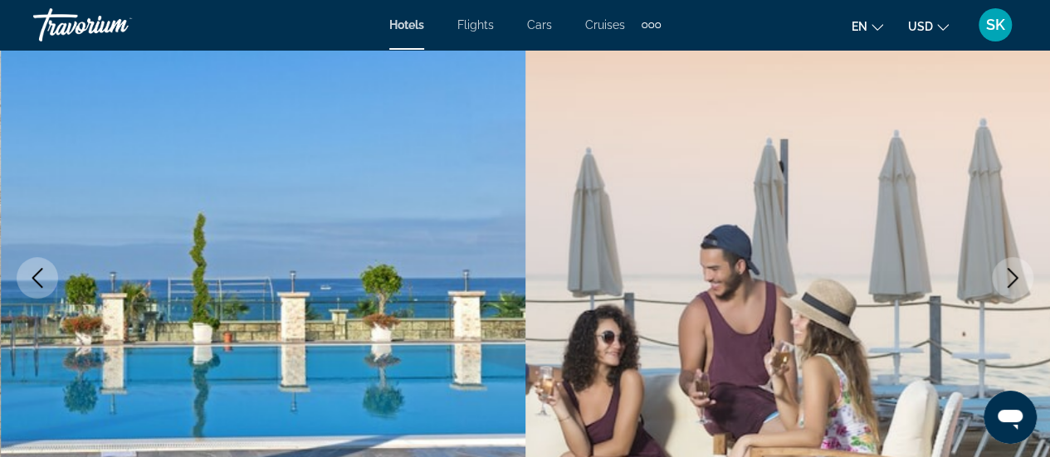
click at [1014, 285] on icon "Next image" at bounding box center [1013, 278] width 20 height 20
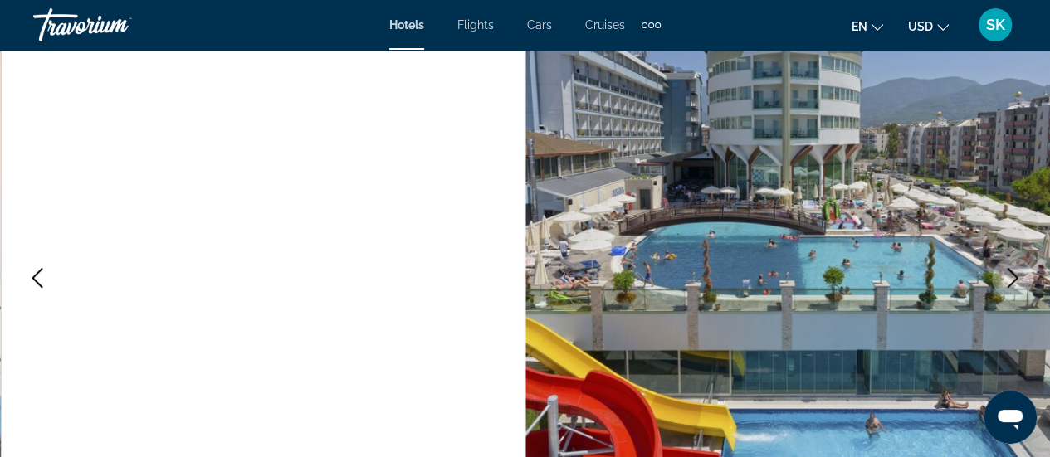
click at [1014, 285] on icon "Next image" at bounding box center [1013, 278] width 20 height 20
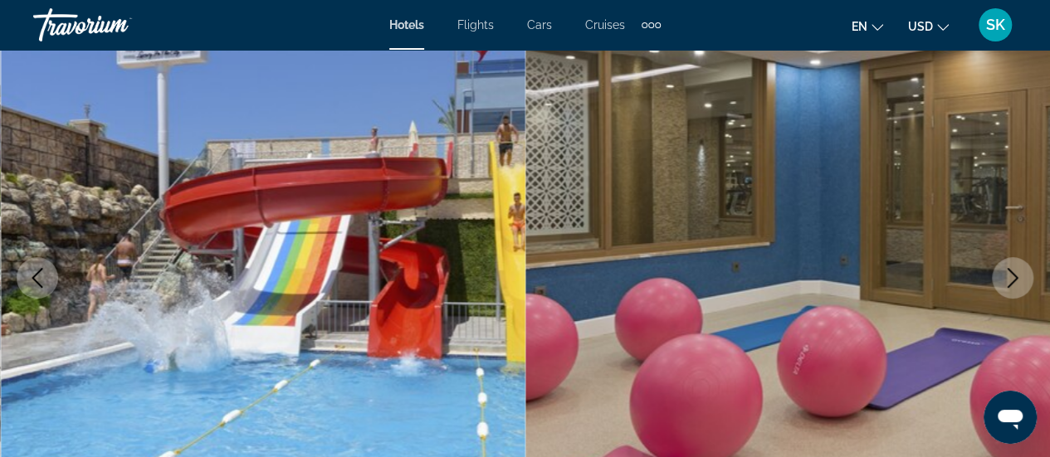
click at [1014, 285] on icon "Next image" at bounding box center [1013, 278] width 20 height 20
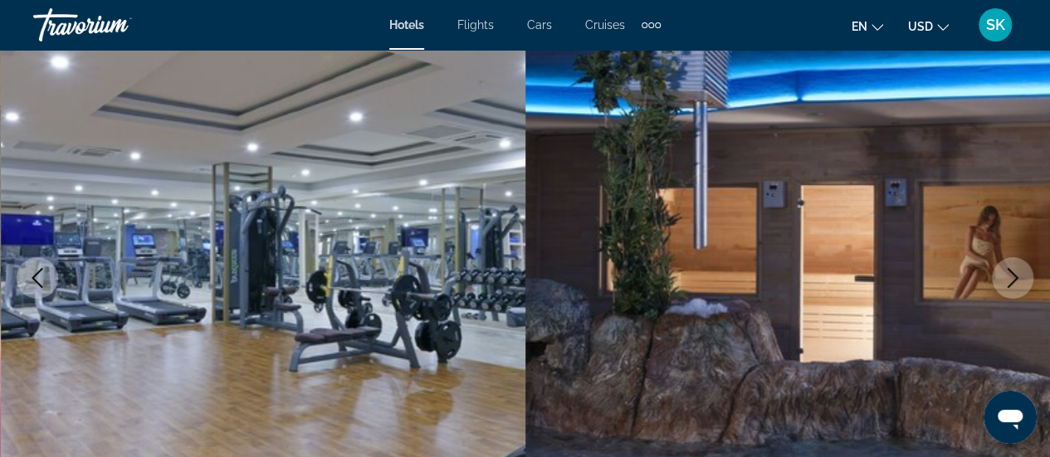
click at [1014, 285] on icon "Next image" at bounding box center [1013, 278] width 20 height 20
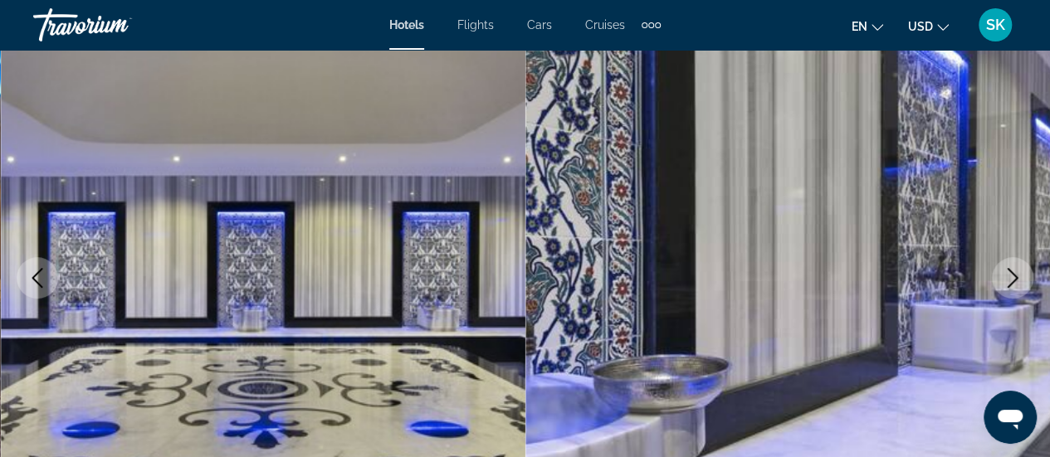
click at [1014, 285] on icon "Next image" at bounding box center [1013, 278] width 20 height 20
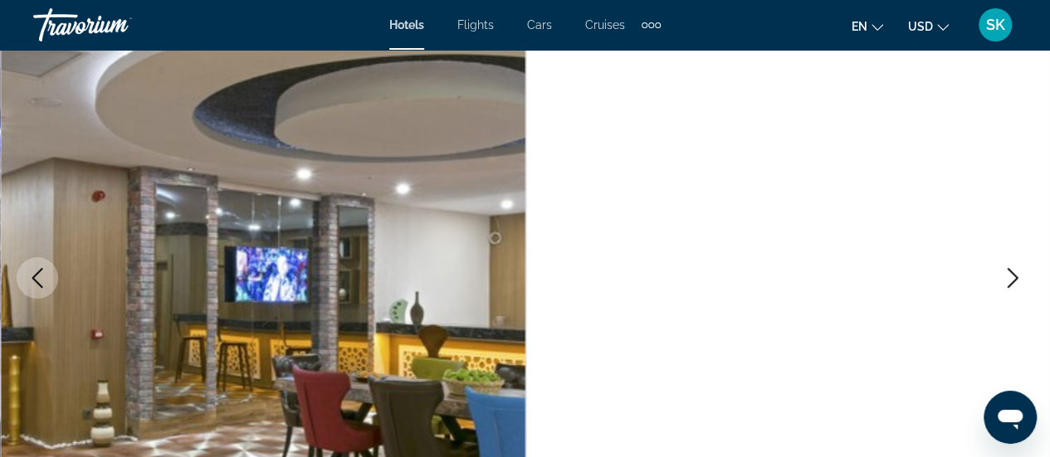
click at [1014, 285] on icon "Next image" at bounding box center [1013, 278] width 20 height 20
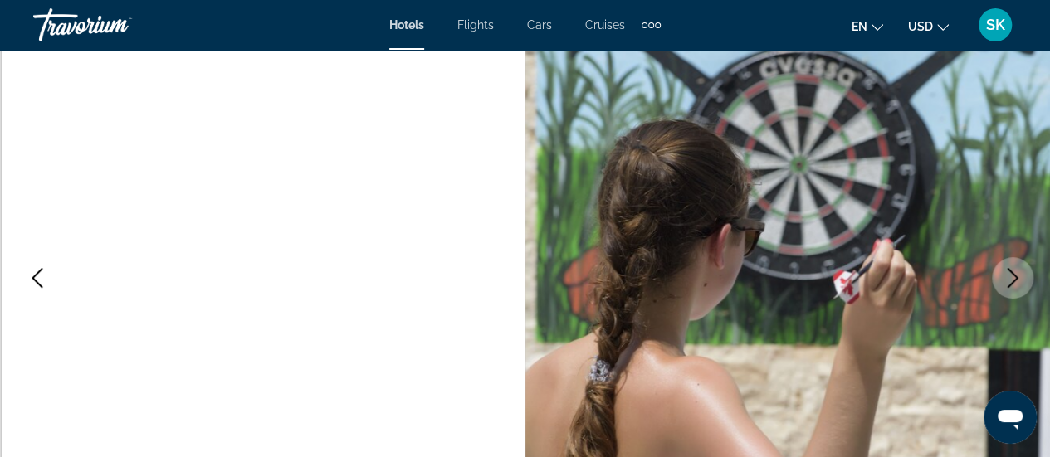
click at [1014, 285] on icon "Next image" at bounding box center [1013, 278] width 20 height 20
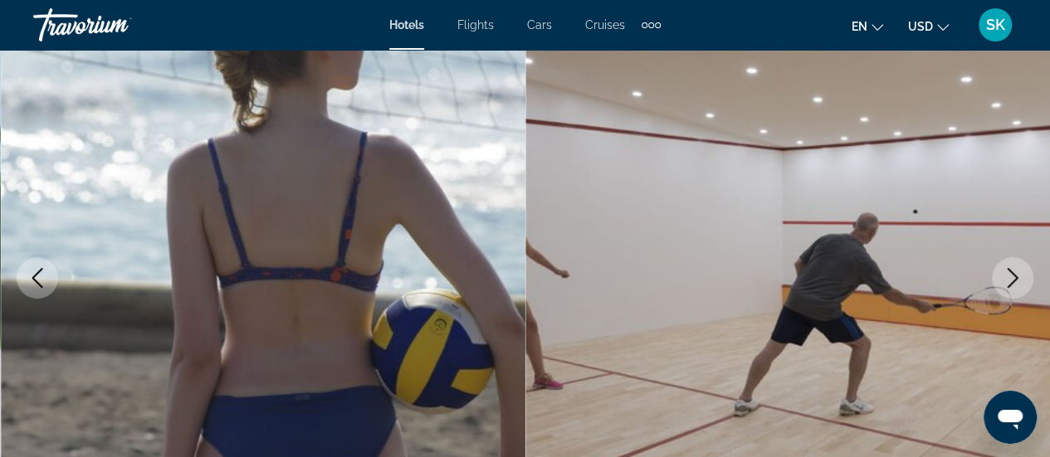
click at [1014, 285] on icon "Next image" at bounding box center [1013, 278] width 20 height 20
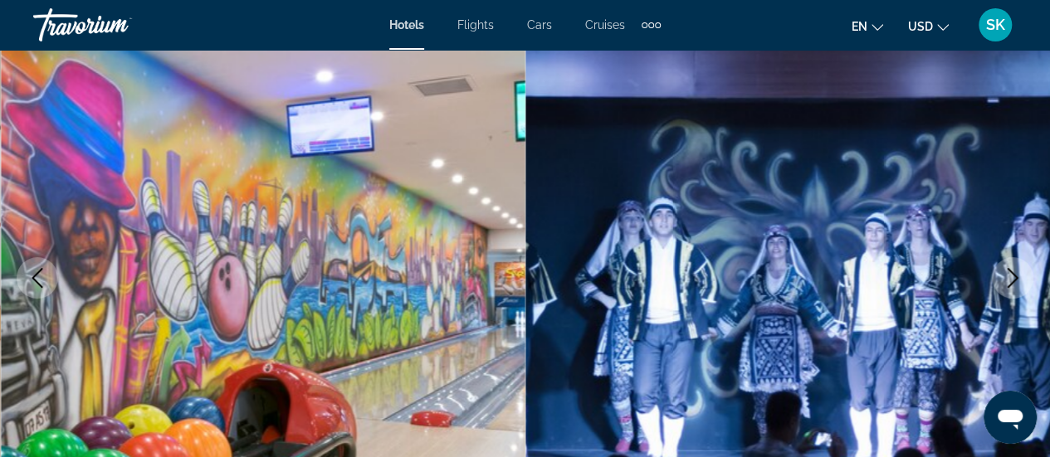
click at [1014, 285] on icon "Next image" at bounding box center [1013, 278] width 20 height 20
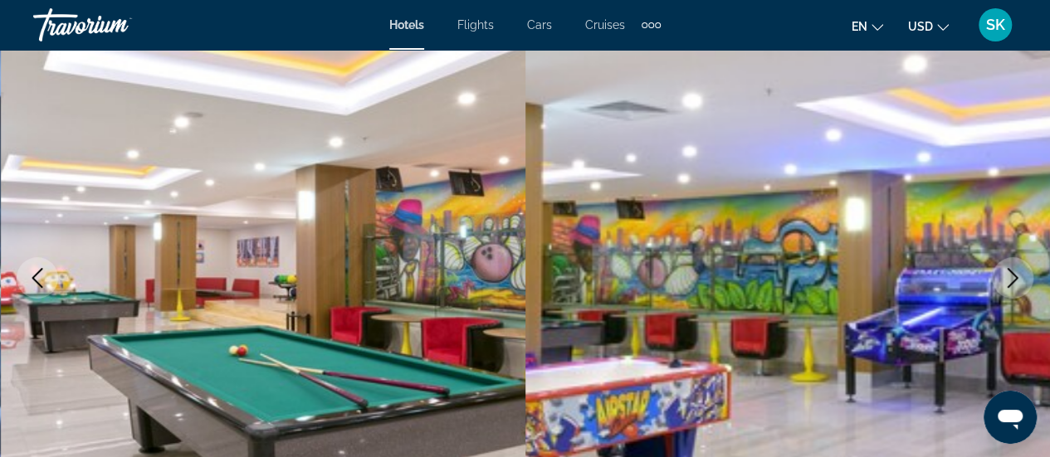
click at [1014, 285] on icon "Next image" at bounding box center [1013, 278] width 20 height 20
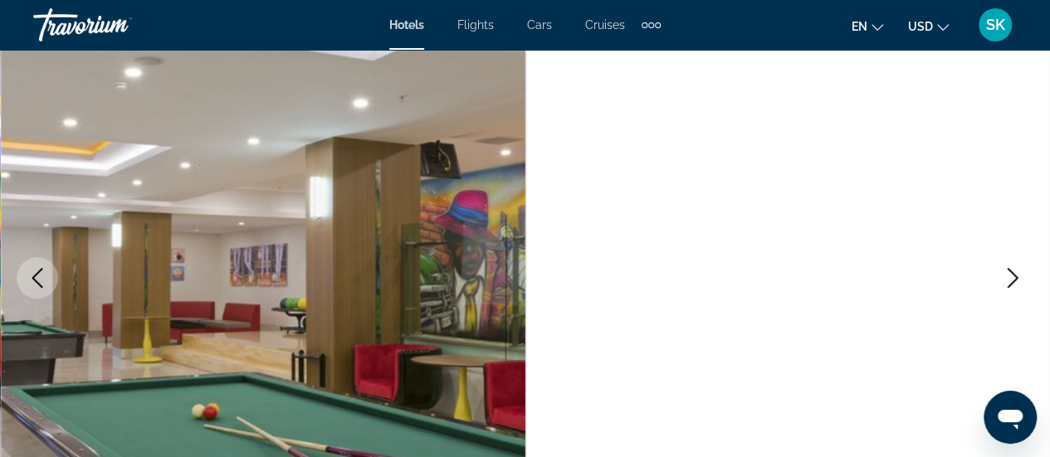
click at [1014, 285] on icon "Next image" at bounding box center [1013, 278] width 20 height 20
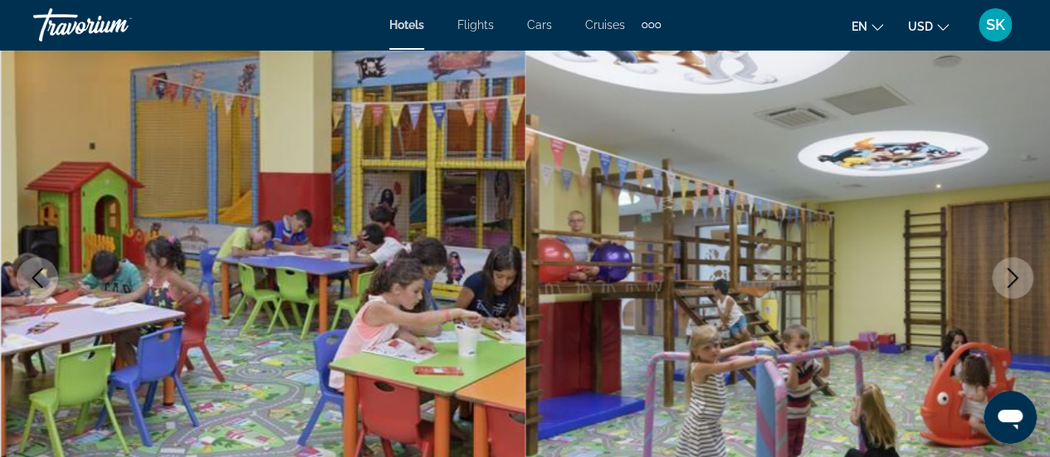
click at [1014, 285] on icon "Next image" at bounding box center [1013, 278] width 20 height 20
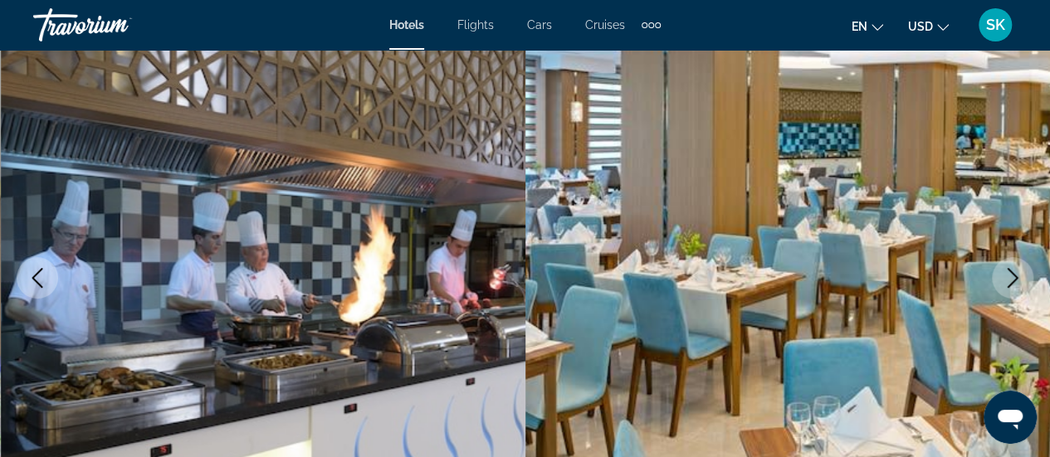
click at [1014, 285] on icon "Next image" at bounding box center [1013, 278] width 20 height 20
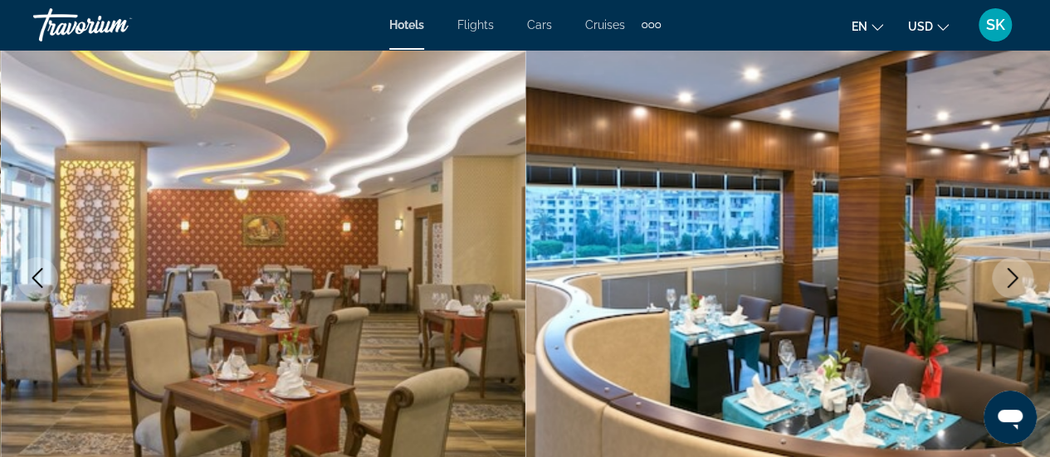
click at [1014, 285] on icon "Next image" at bounding box center [1013, 278] width 20 height 20
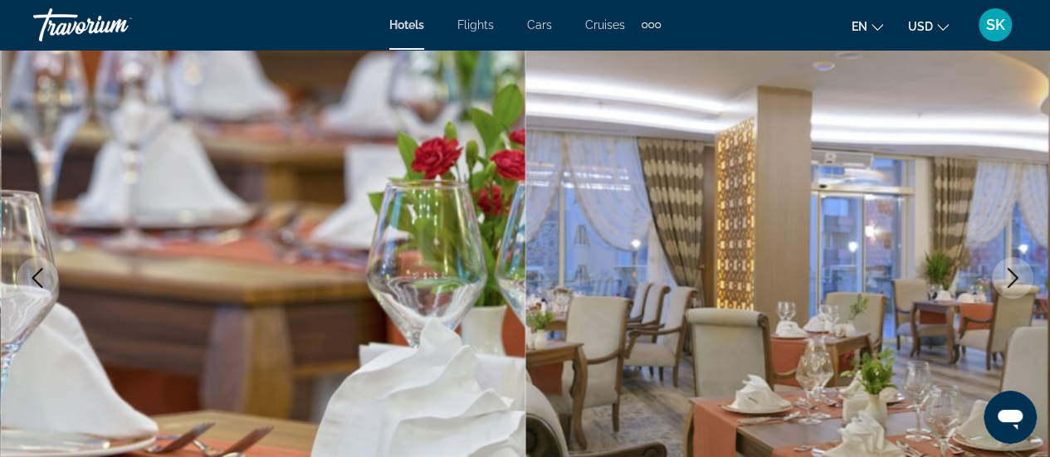
click at [1014, 285] on icon "Next image" at bounding box center [1013, 278] width 20 height 20
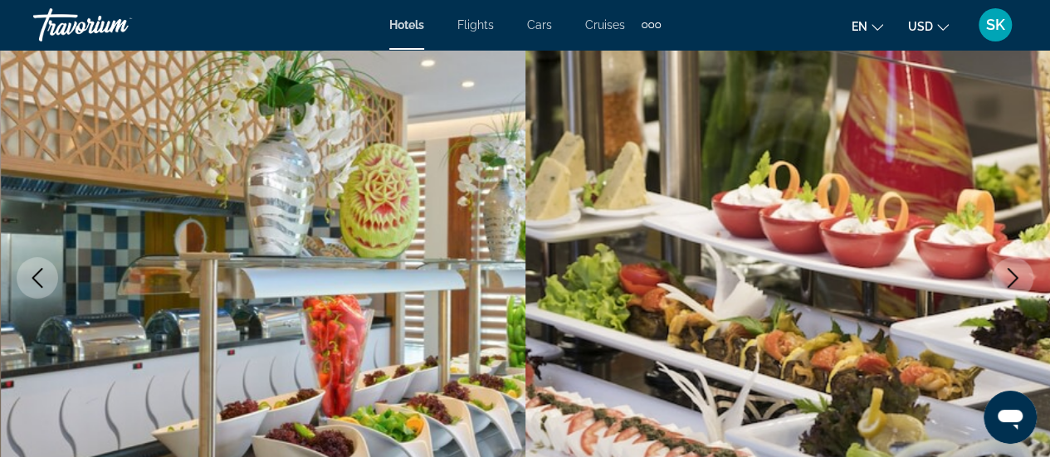
click at [1014, 285] on icon "Next image" at bounding box center [1013, 278] width 20 height 20
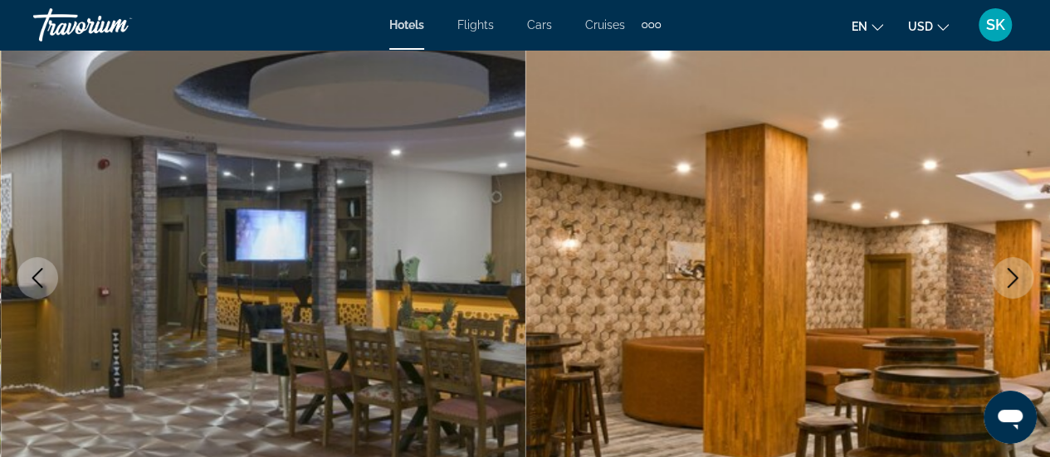
click at [1014, 285] on icon "Next image" at bounding box center [1013, 278] width 20 height 20
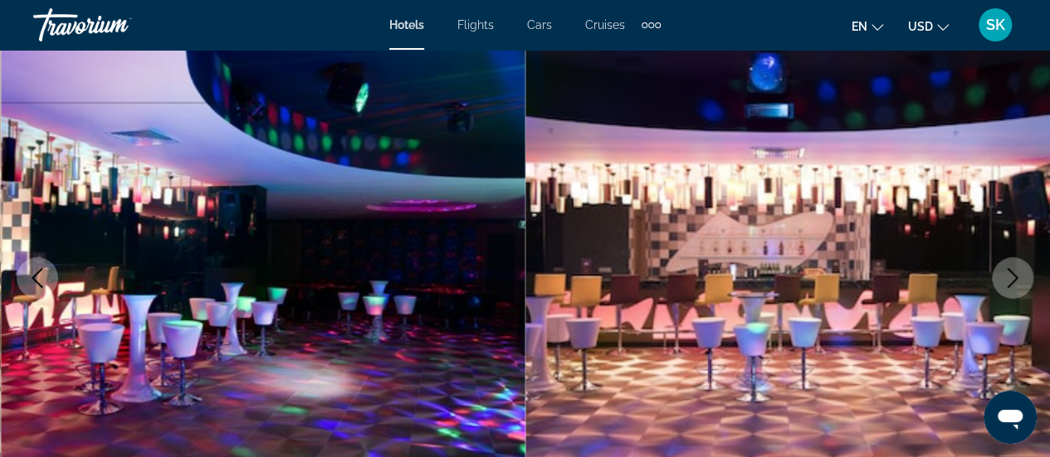
click at [1014, 285] on icon "Next image" at bounding box center [1013, 278] width 20 height 20
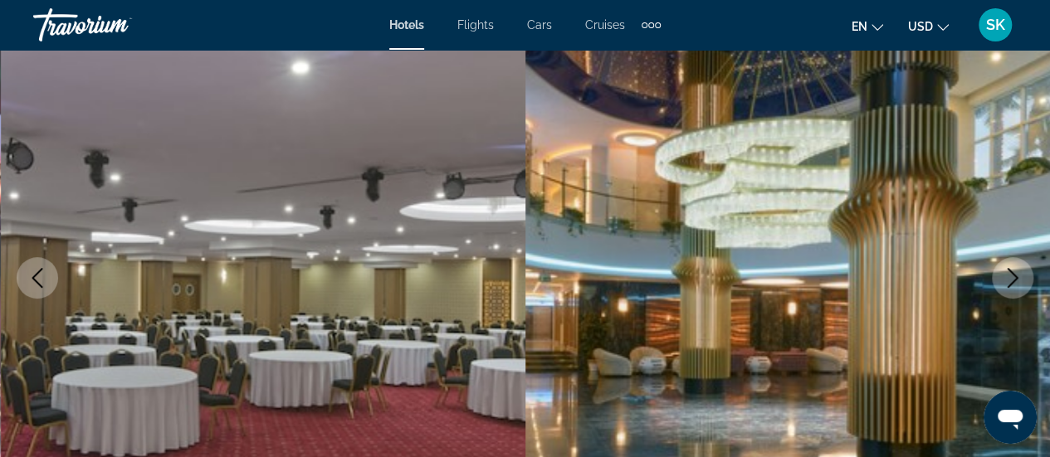
click at [1014, 285] on icon "Next image" at bounding box center [1013, 278] width 20 height 20
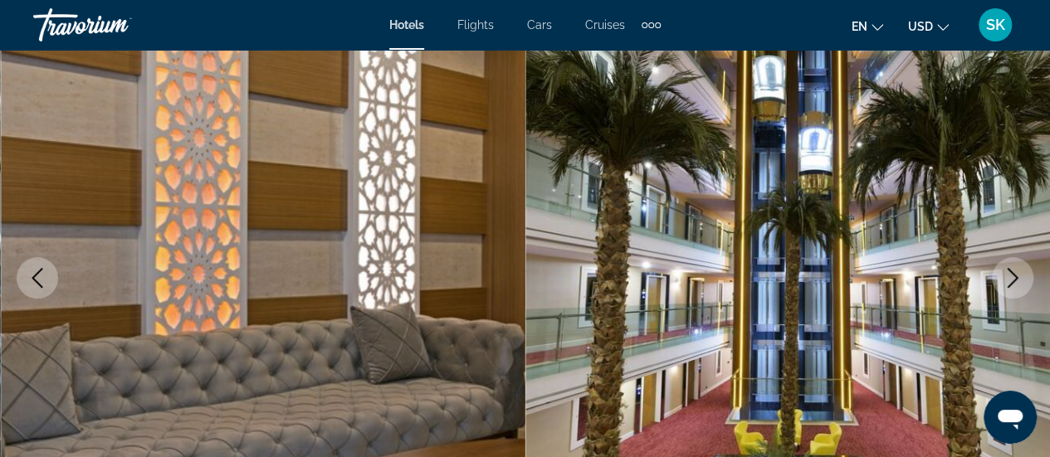
click at [1014, 285] on icon "Next image" at bounding box center [1013, 278] width 20 height 20
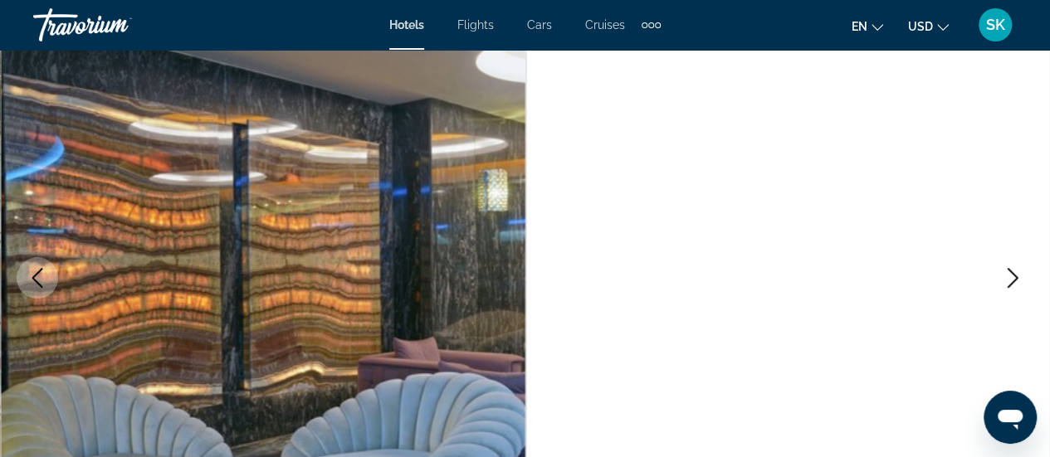
click at [1014, 285] on icon "Next image" at bounding box center [1013, 278] width 20 height 20
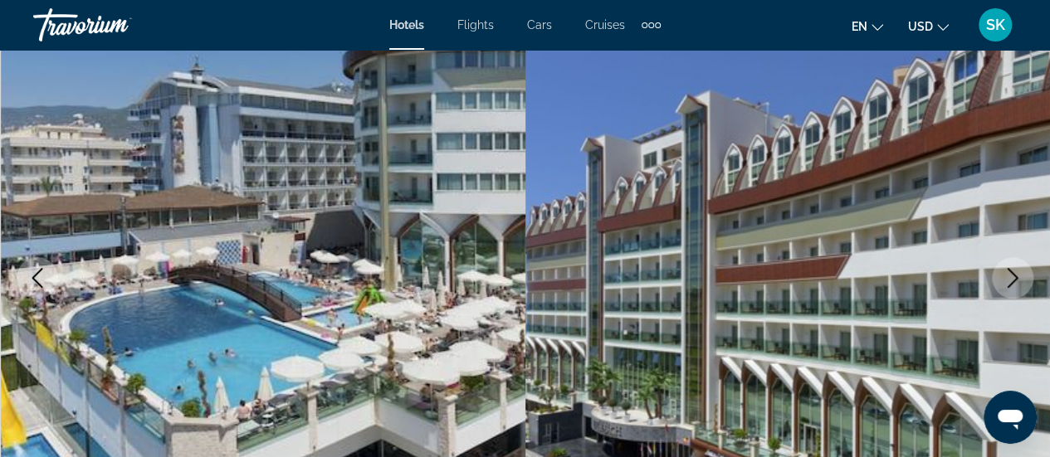
click at [1014, 285] on icon "Next image" at bounding box center [1013, 278] width 20 height 20
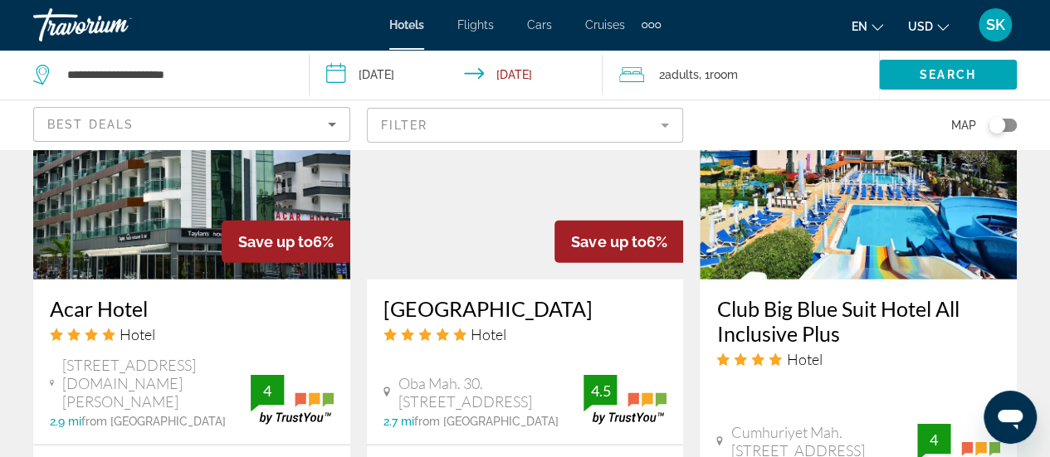
scroll to position [2262, 0]
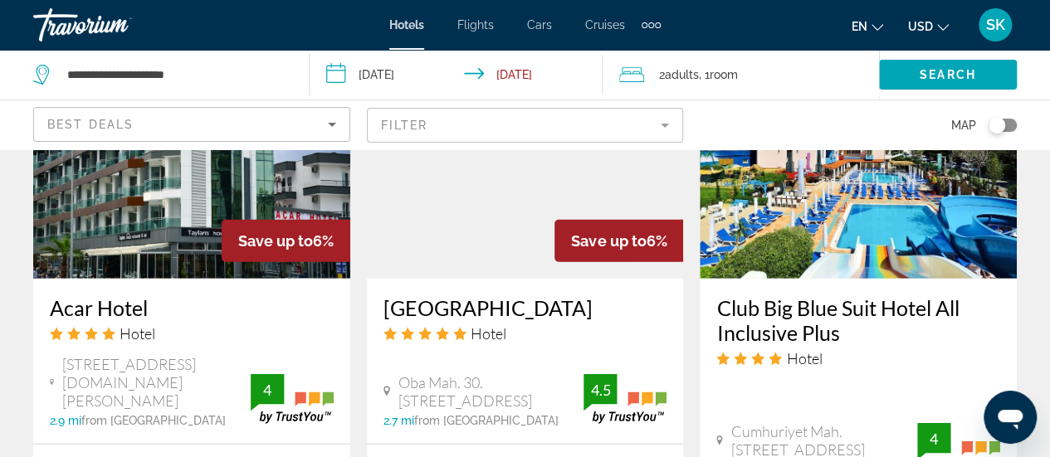
click at [161, 190] on img "Main content" at bounding box center [191, 146] width 317 height 266
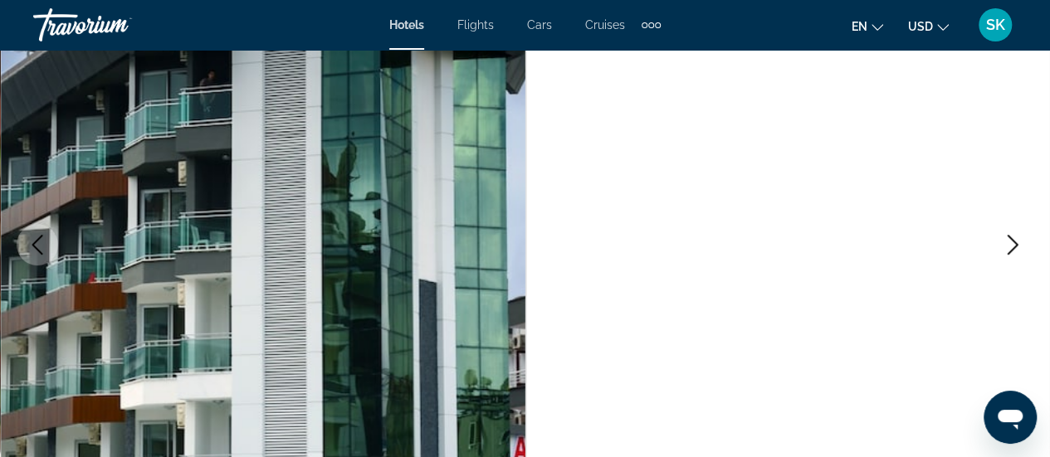
scroll to position [232, 0]
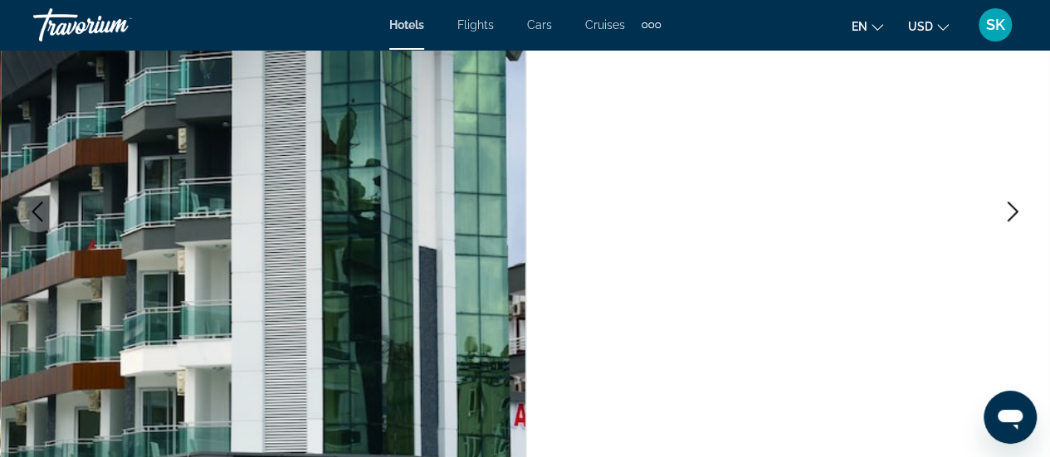
click at [1012, 205] on icon "Next image" at bounding box center [1013, 212] width 20 height 20
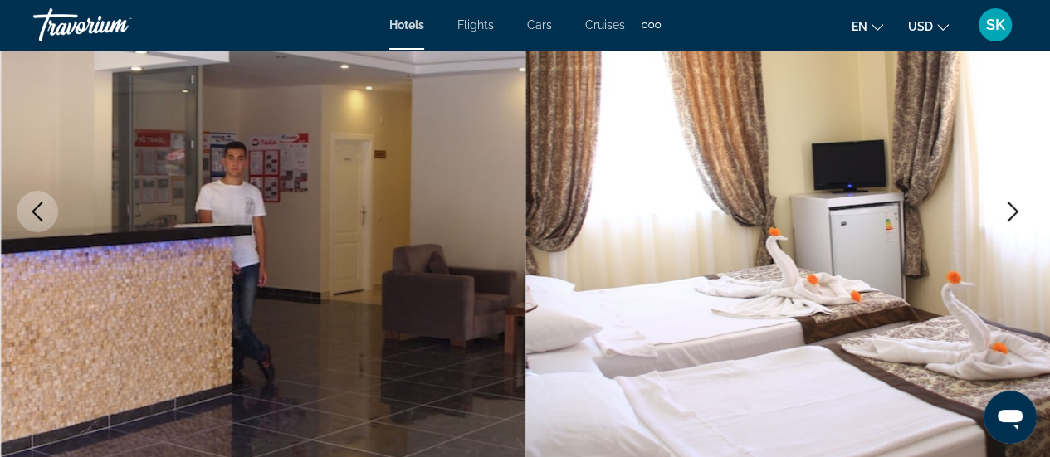
click at [1012, 205] on icon "Next image" at bounding box center [1013, 212] width 20 height 20
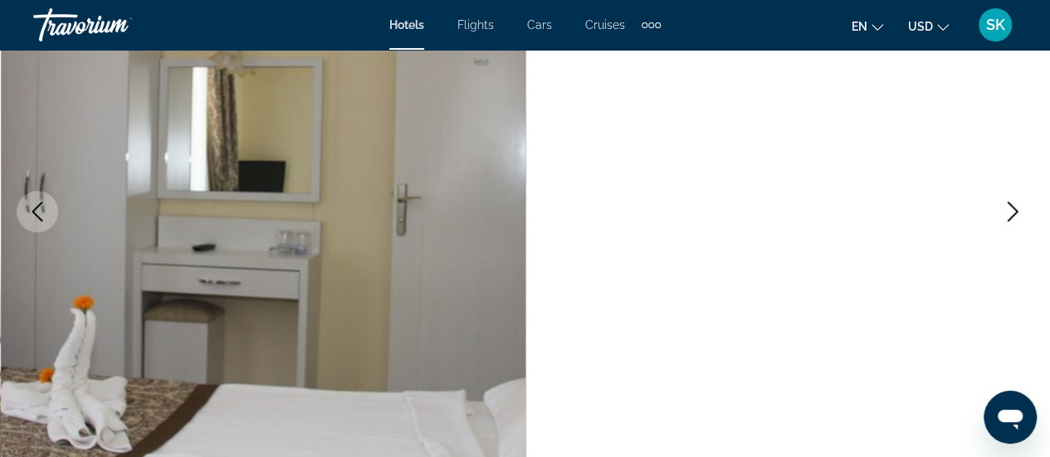
click at [1012, 205] on icon "Next image" at bounding box center [1013, 212] width 20 height 20
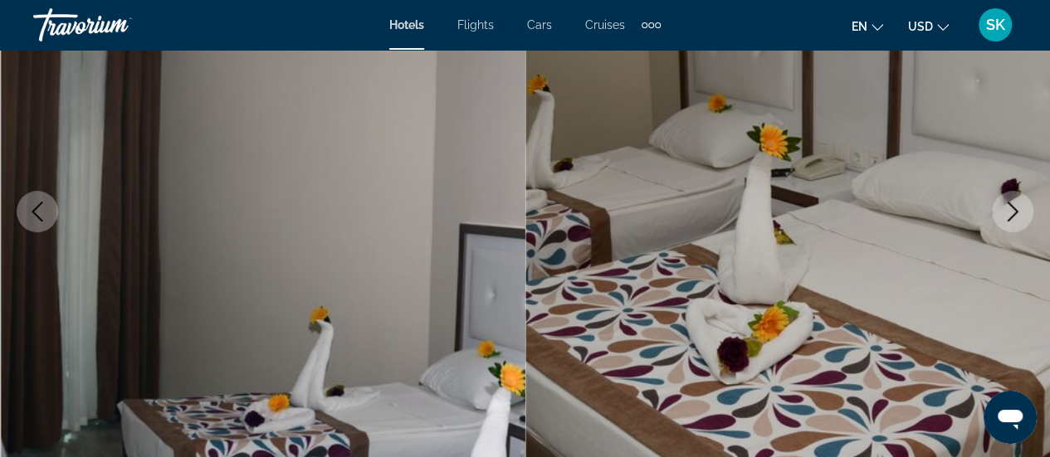
click at [1012, 205] on icon "Next image" at bounding box center [1013, 212] width 20 height 20
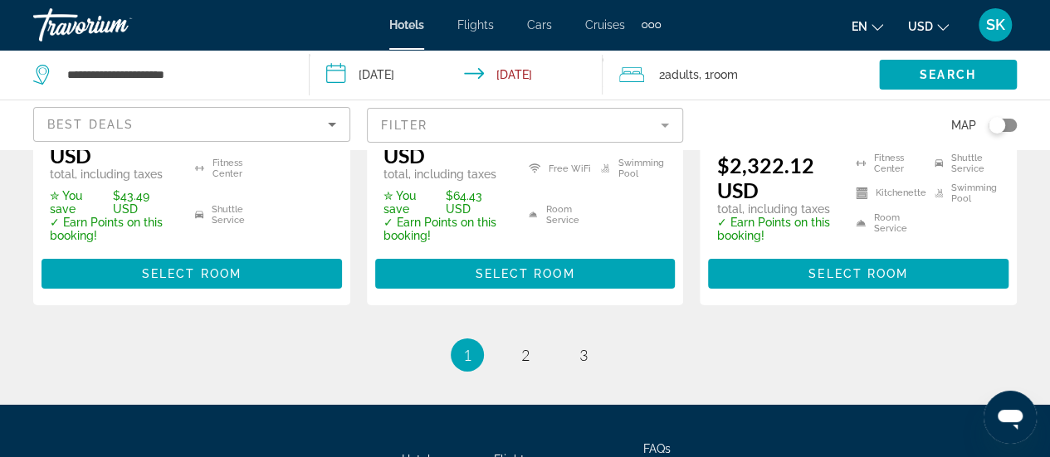
scroll to position [2624, 0]
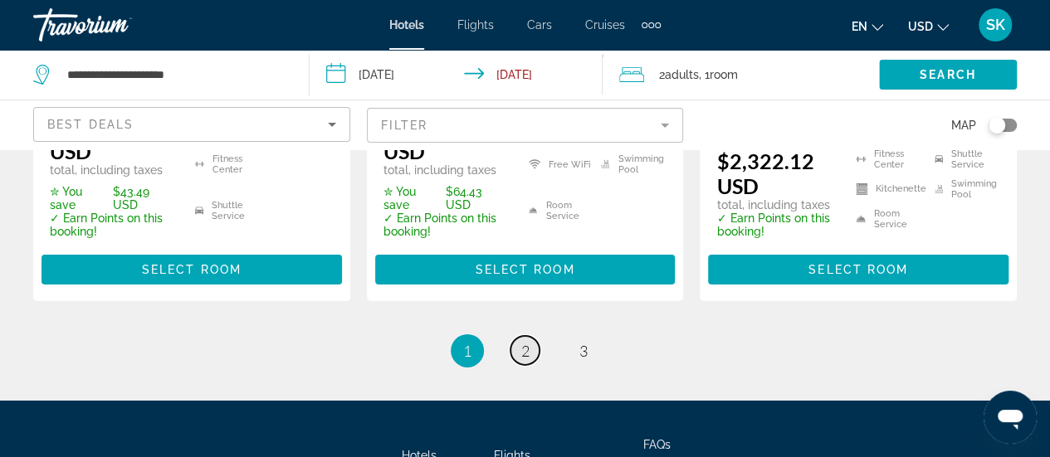
click at [520, 360] on link "page 2" at bounding box center [525, 350] width 29 height 29
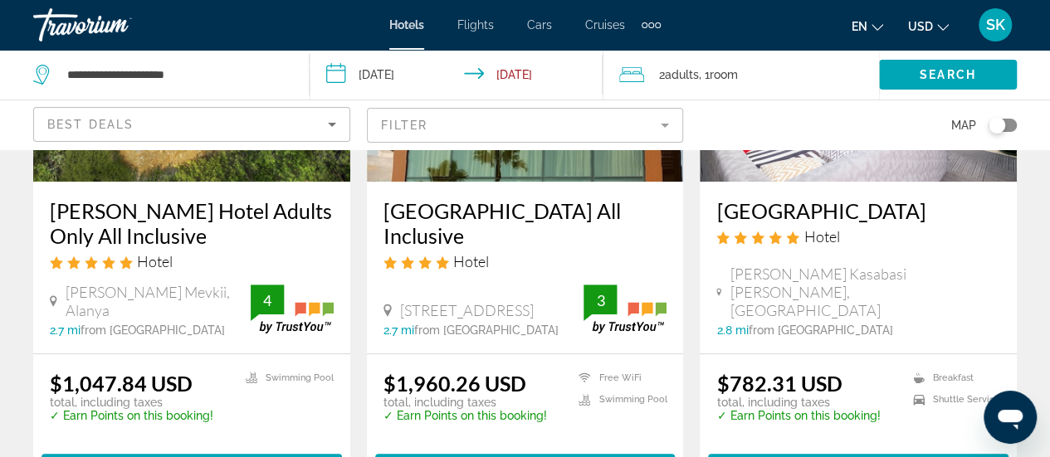
scroll to position [299, 0]
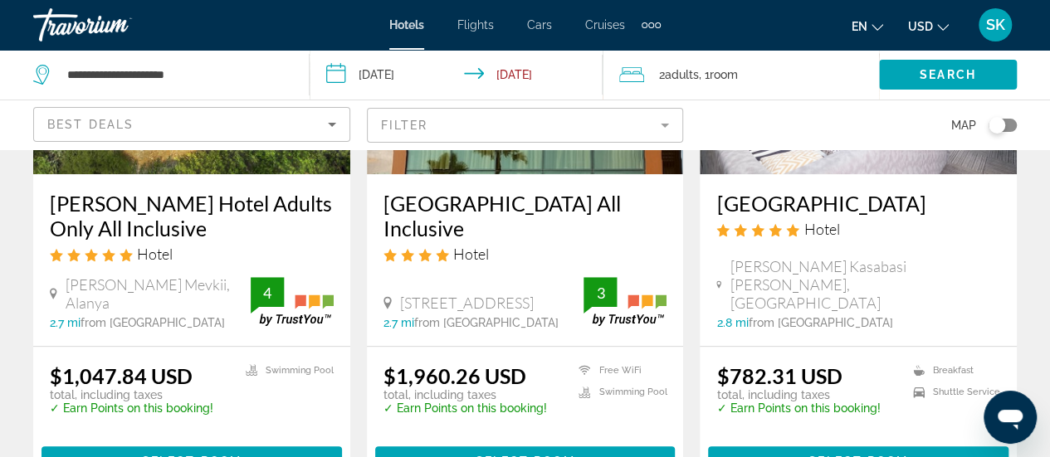
click at [238, 159] on img "Main content" at bounding box center [191, 42] width 317 height 266
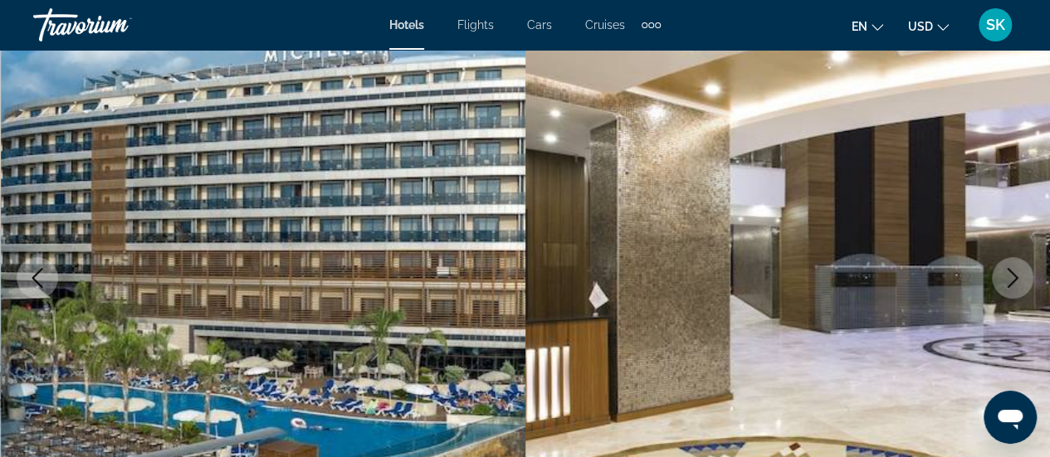
scroll to position [199, 0]
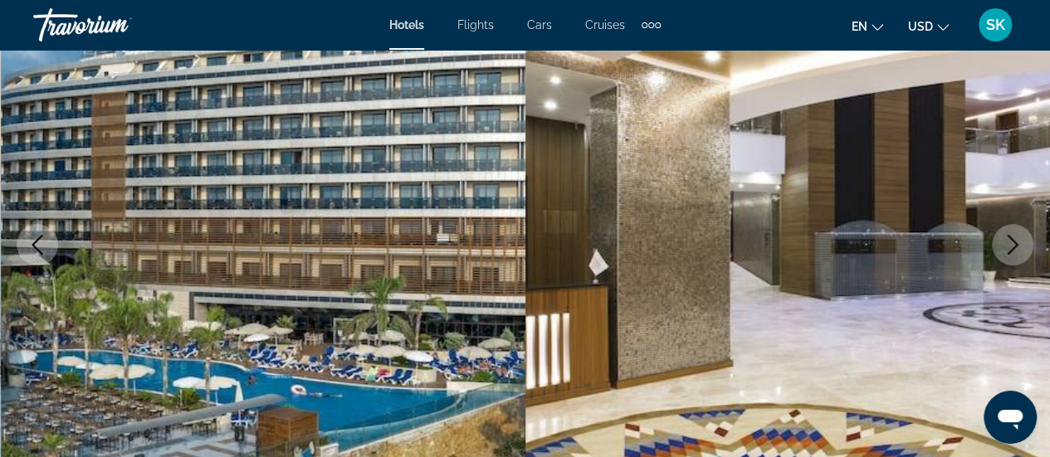
click at [1015, 251] on icon "Next image" at bounding box center [1013, 245] width 20 height 20
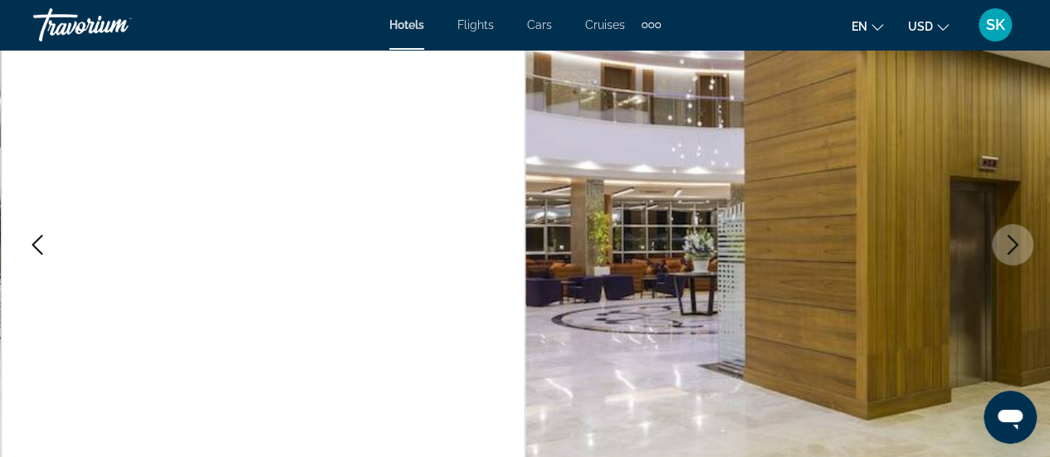
click at [1015, 251] on icon "Next image" at bounding box center [1013, 245] width 20 height 20
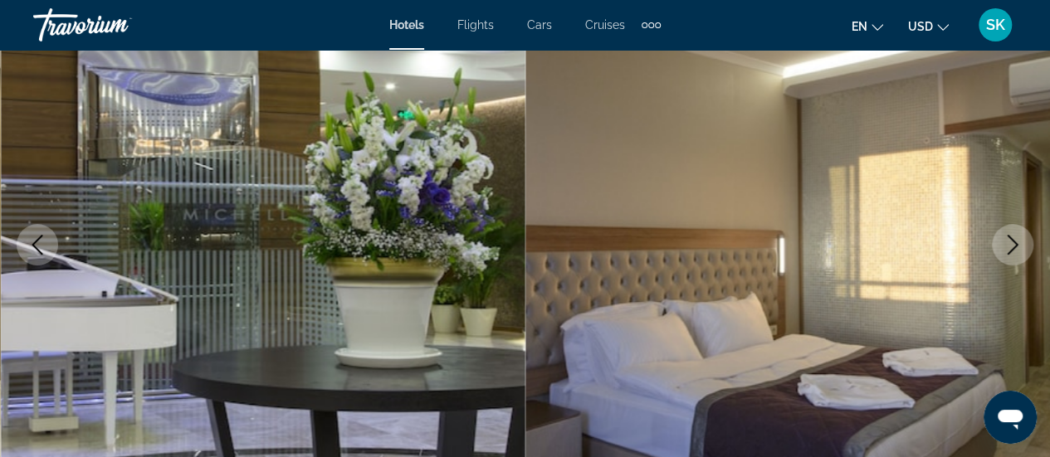
click at [1015, 251] on icon "Next image" at bounding box center [1013, 245] width 20 height 20
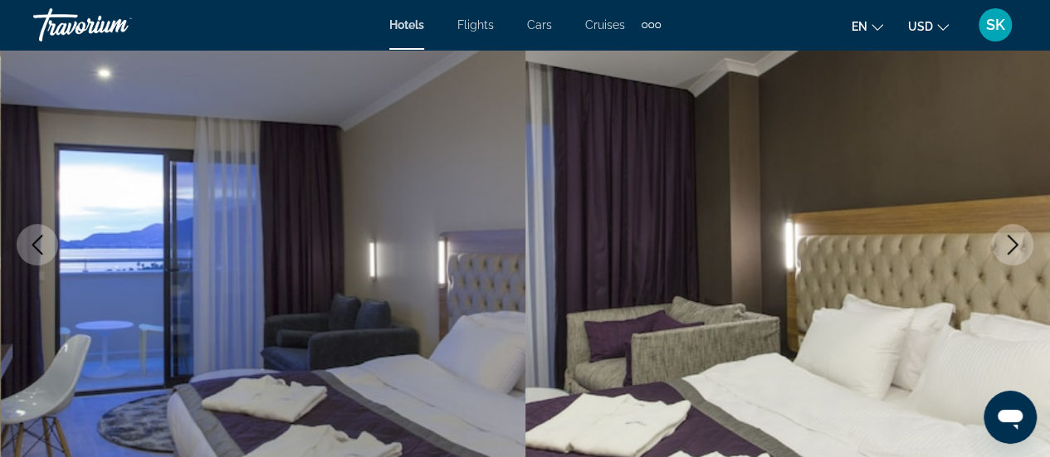
click at [1015, 251] on icon "Next image" at bounding box center [1013, 245] width 20 height 20
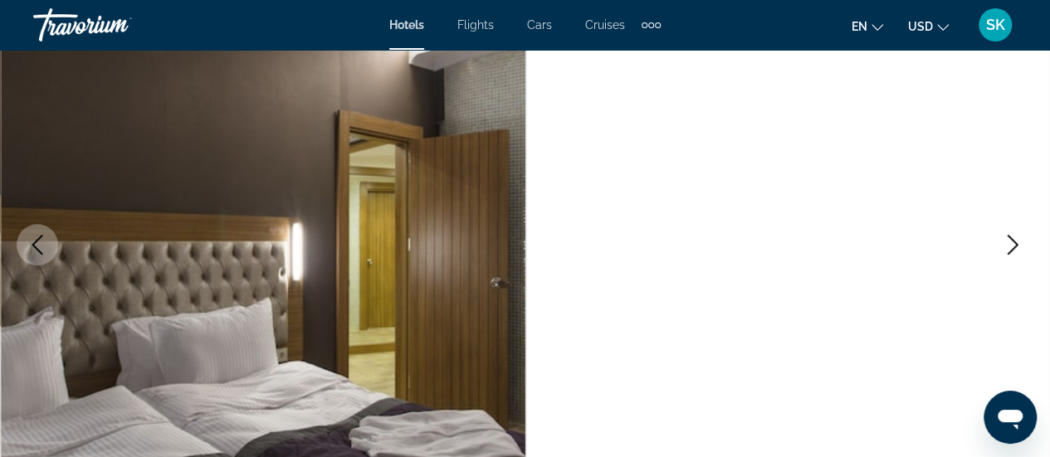
click at [1015, 251] on icon "Next image" at bounding box center [1013, 245] width 20 height 20
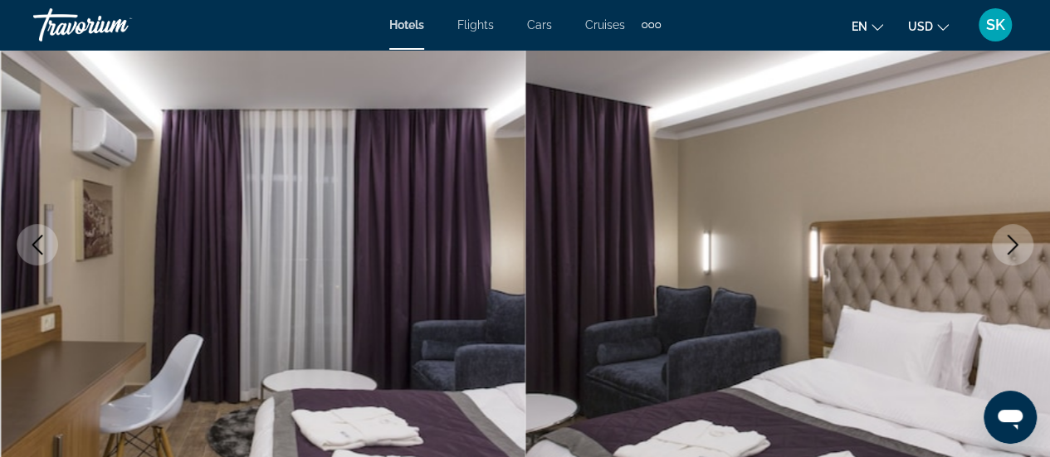
click at [1015, 251] on icon "Next image" at bounding box center [1013, 245] width 20 height 20
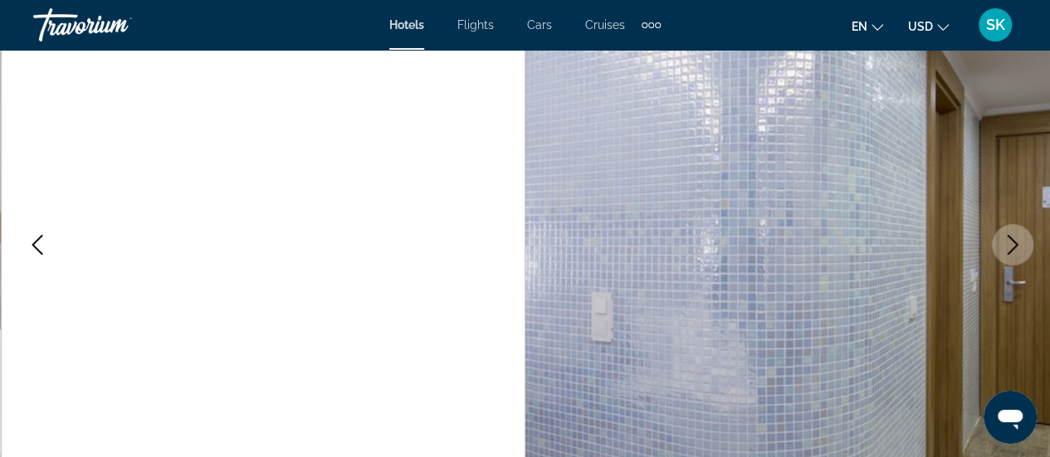
click at [1015, 251] on icon "Next image" at bounding box center [1013, 245] width 20 height 20
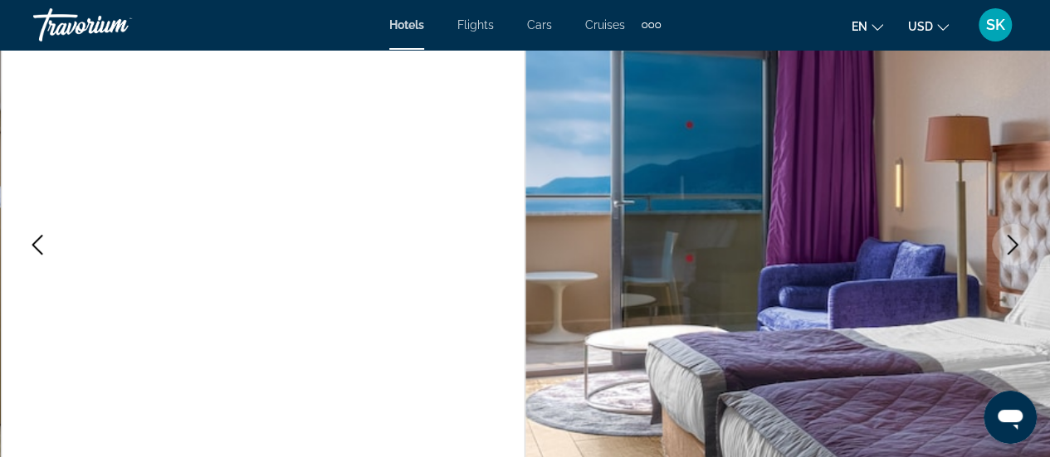
click at [1015, 251] on icon "Next image" at bounding box center [1013, 245] width 20 height 20
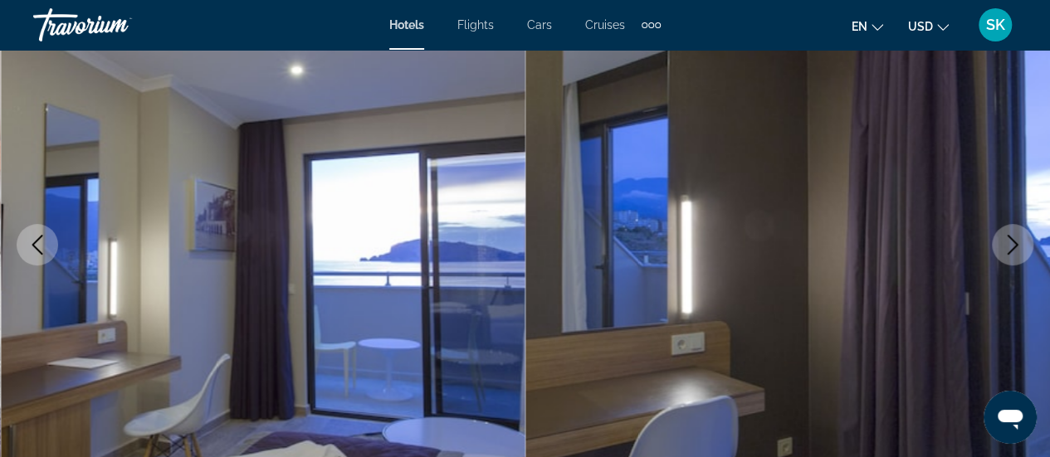
click at [1015, 251] on icon "Next image" at bounding box center [1013, 245] width 20 height 20
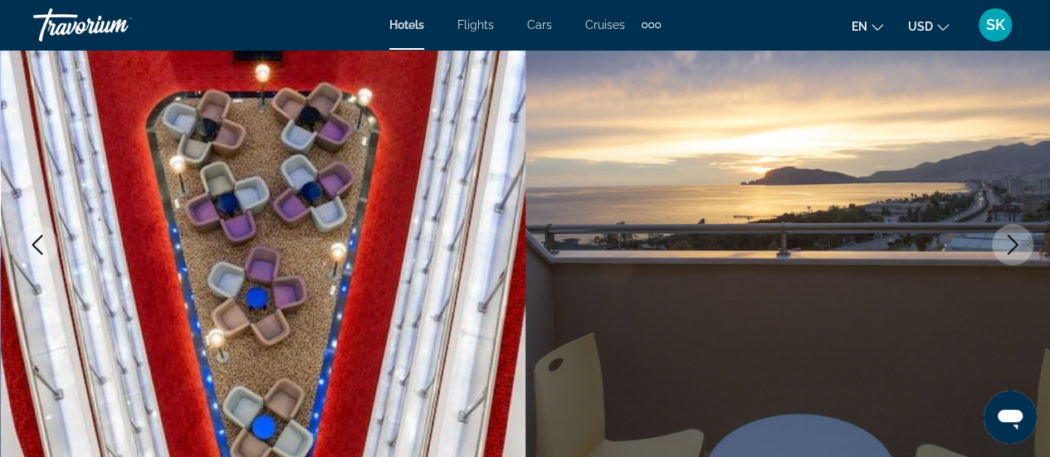
click at [1015, 251] on icon "Next image" at bounding box center [1013, 245] width 20 height 20
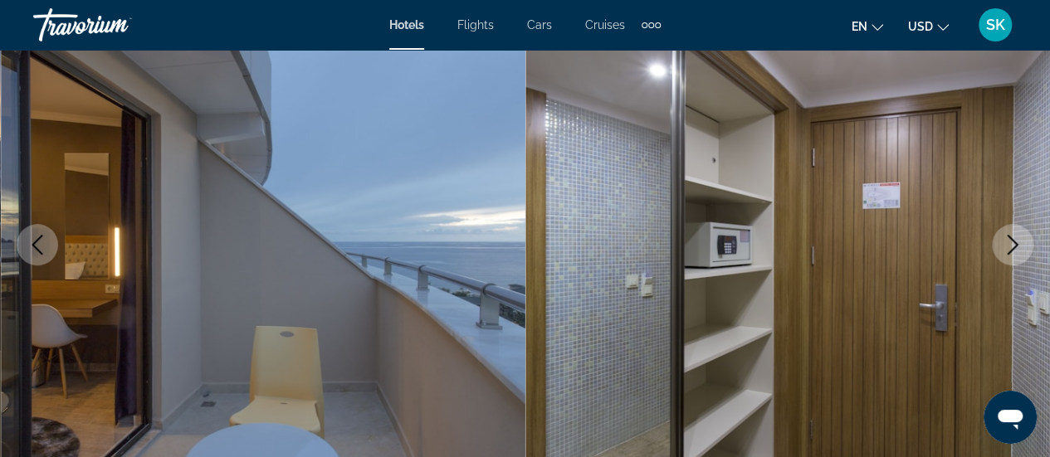
click at [1015, 251] on icon "Next image" at bounding box center [1013, 245] width 20 height 20
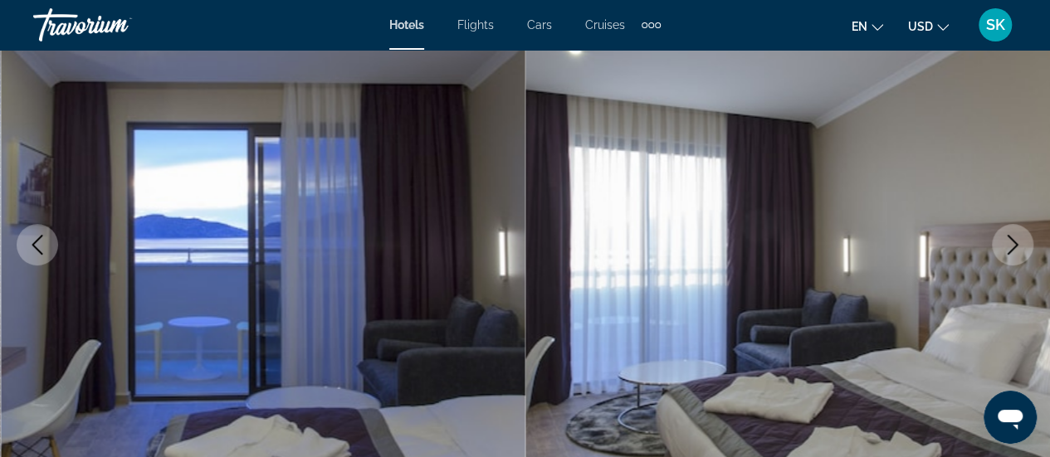
click at [1015, 251] on icon "Next image" at bounding box center [1013, 245] width 20 height 20
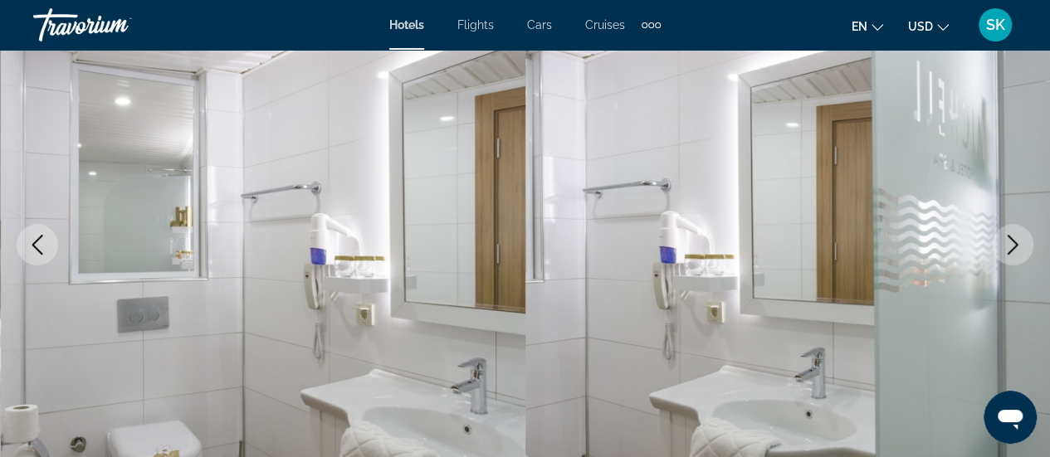
click at [1015, 251] on icon "Next image" at bounding box center [1013, 245] width 20 height 20
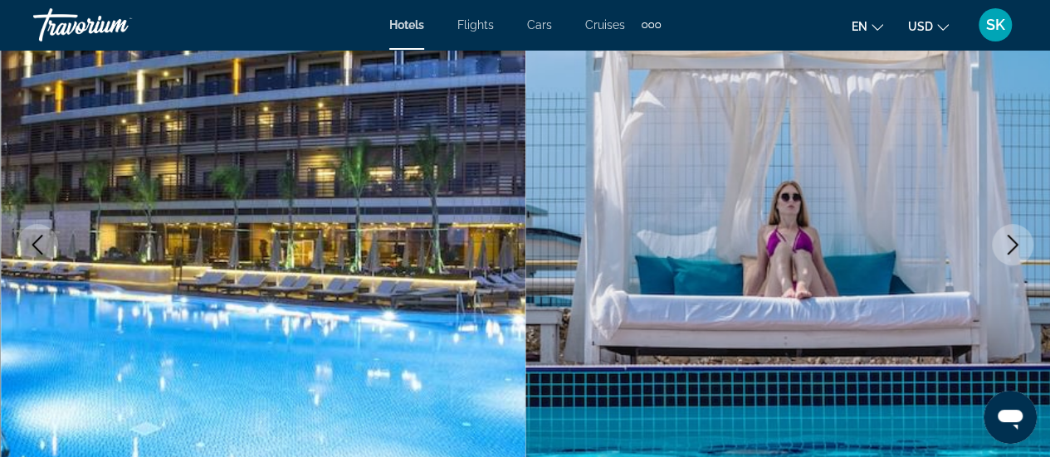
click at [1015, 251] on icon "Next image" at bounding box center [1013, 245] width 20 height 20
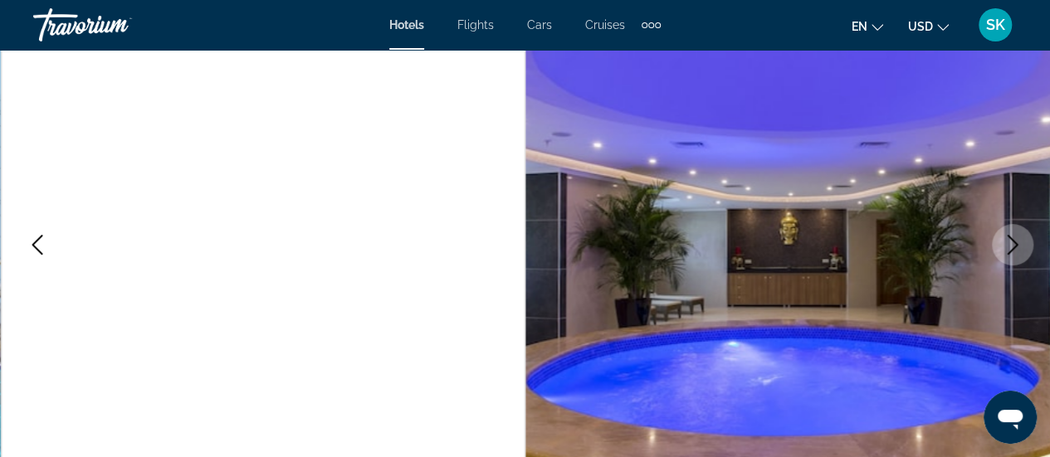
click at [1015, 251] on icon "Next image" at bounding box center [1013, 245] width 20 height 20
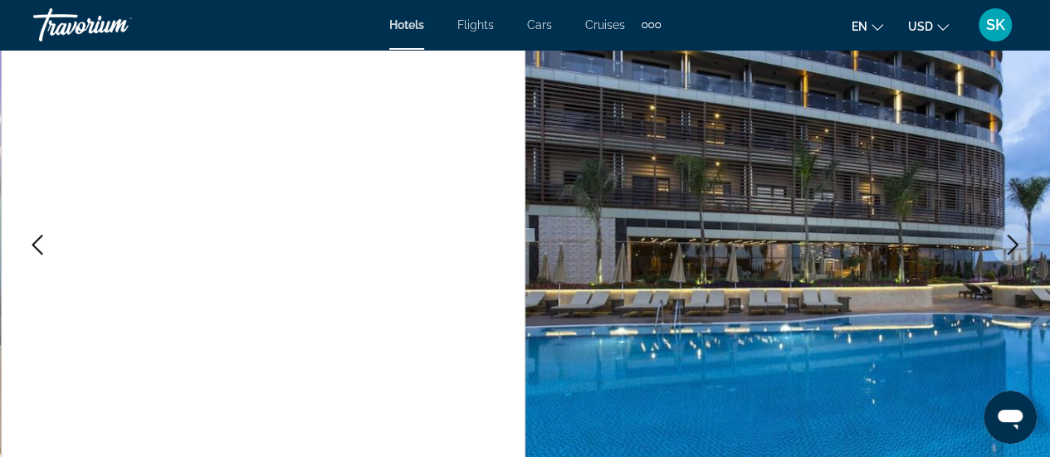
click at [1015, 251] on icon "Next image" at bounding box center [1013, 245] width 20 height 20
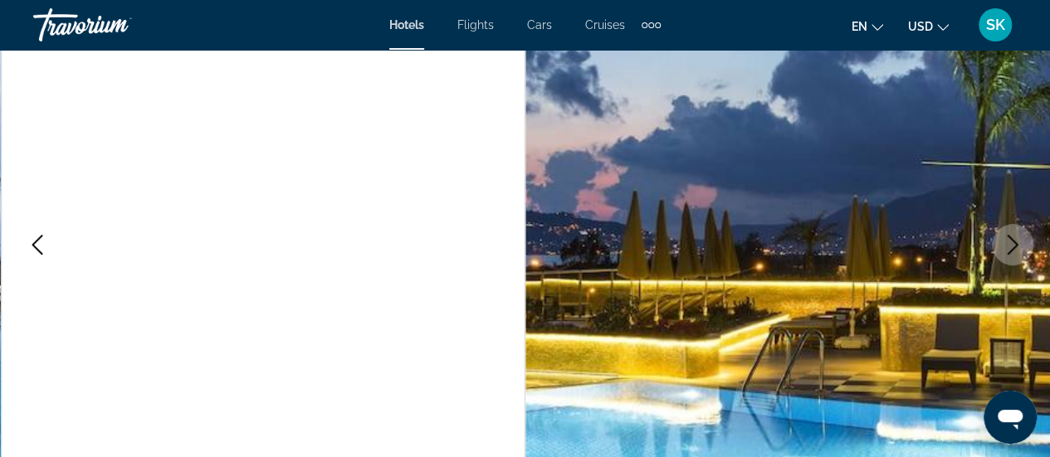
click at [1015, 251] on icon "Next image" at bounding box center [1013, 245] width 20 height 20
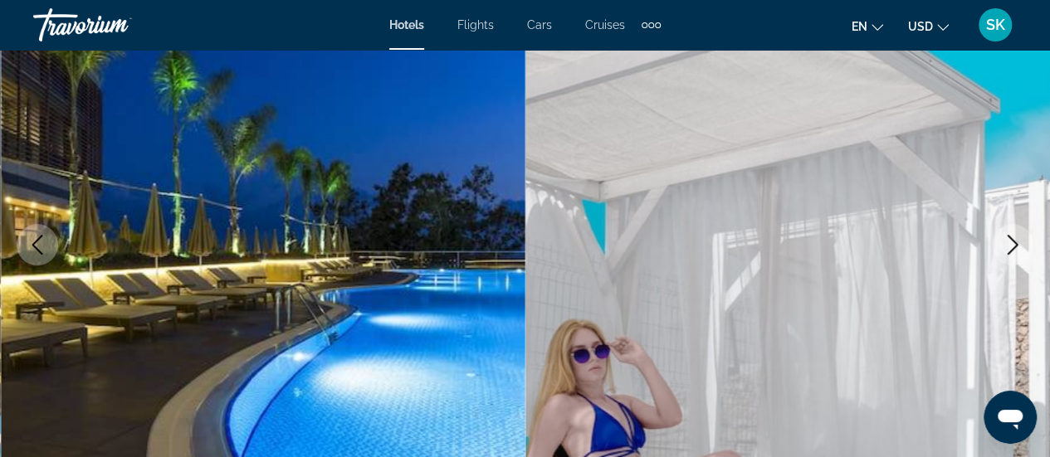
click at [1015, 251] on icon "Next image" at bounding box center [1013, 245] width 20 height 20
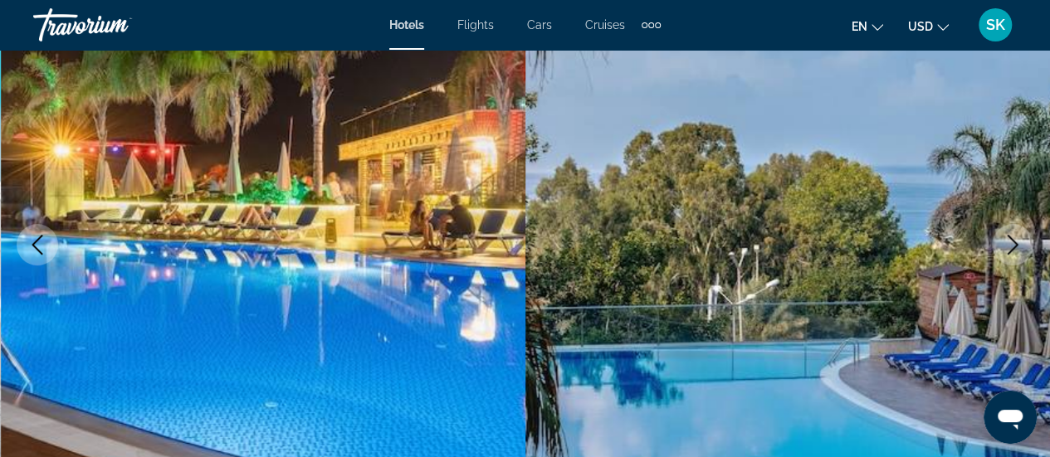
click at [1015, 251] on icon "Next image" at bounding box center [1013, 245] width 20 height 20
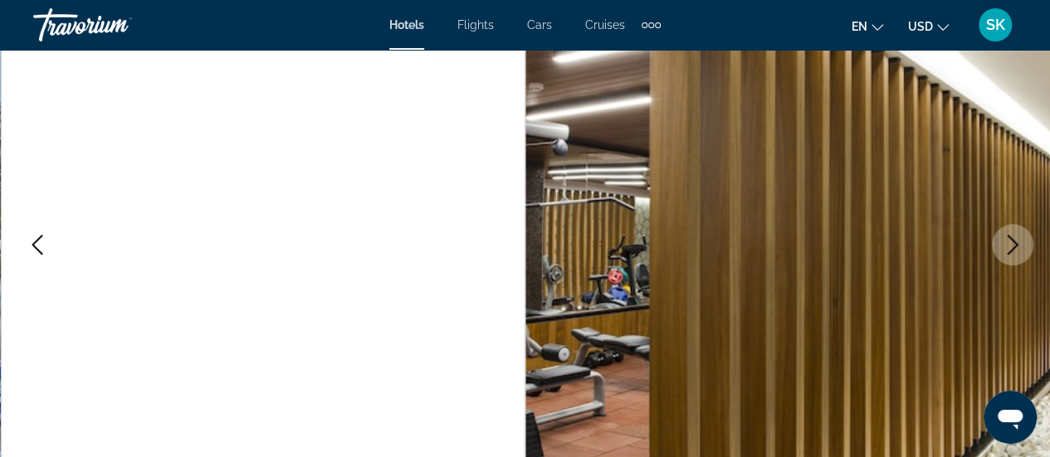
click at [1015, 251] on icon "Next image" at bounding box center [1013, 245] width 20 height 20
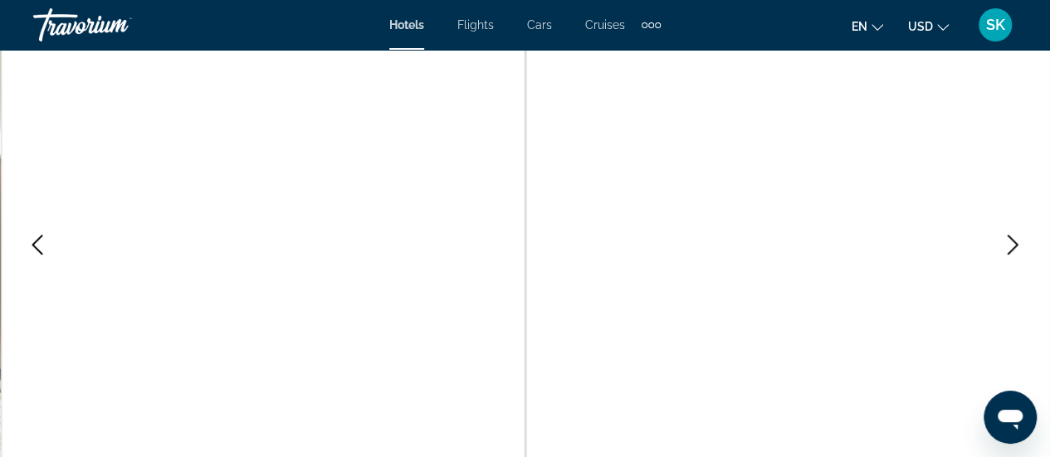
click at [1015, 251] on icon "Next image" at bounding box center [1013, 245] width 20 height 20
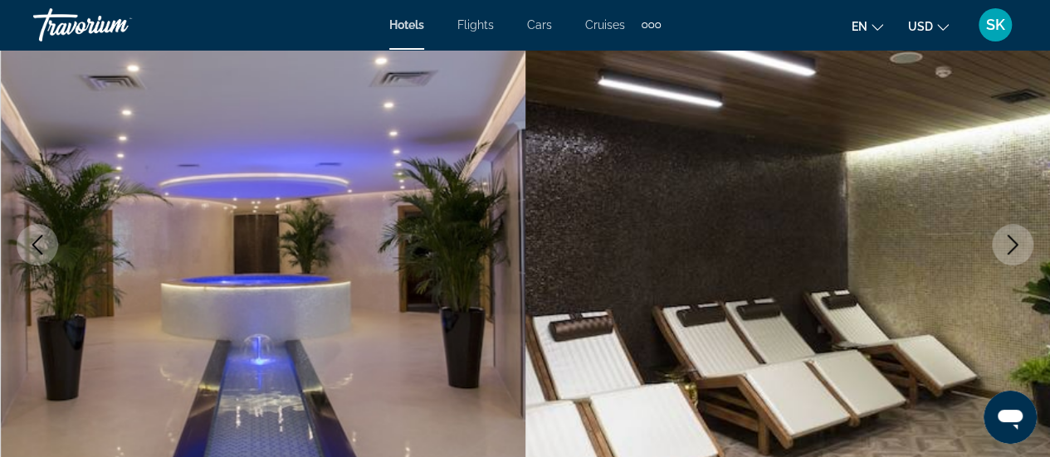
click at [1015, 251] on icon "Next image" at bounding box center [1013, 245] width 20 height 20
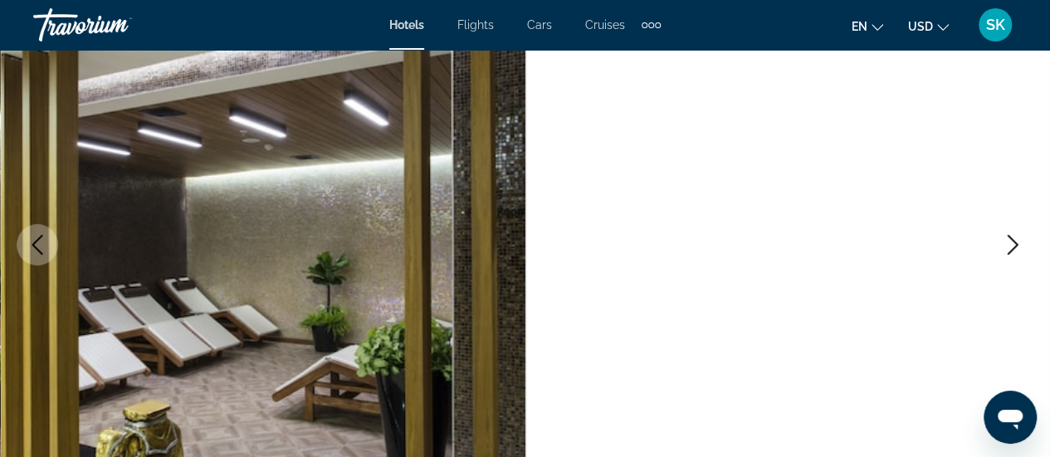
click at [1015, 251] on icon "Next image" at bounding box center [1013, 245] width 20 height 20
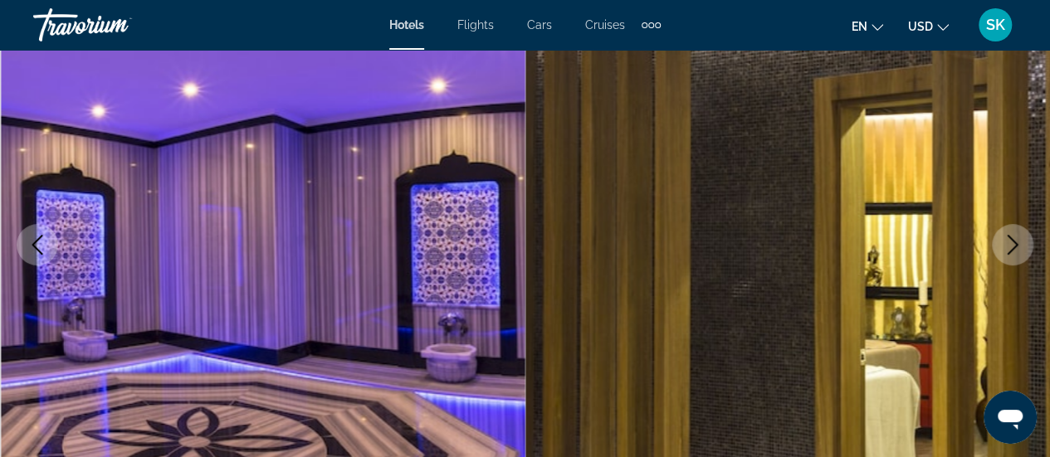
click at [1015, 251] on icon "Next image" at bounding box center [1013, 245] width 20 height 20
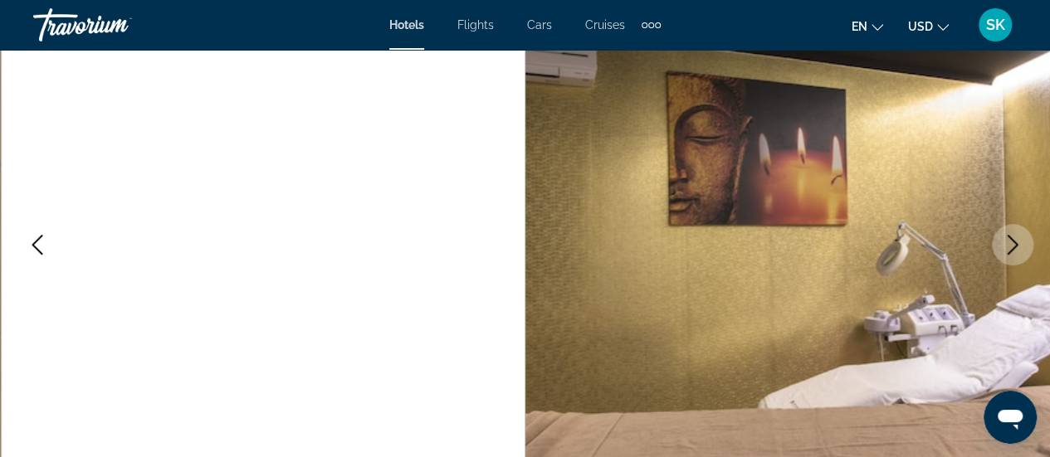
click at [1015, 251] on icon "Next image" at bounding box center [1013, 245] width 20 height 20
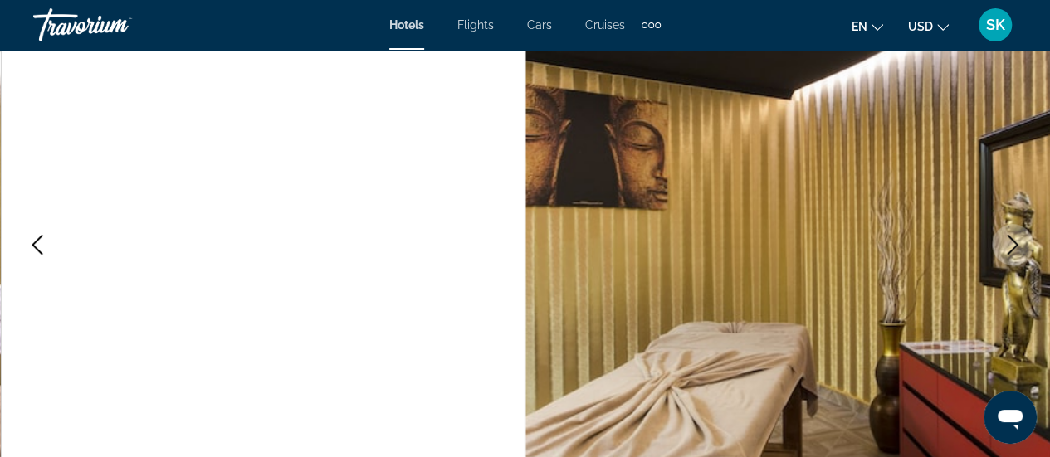
click at [1015, 251] on icon "Next image" at bounding box center [1013, 245] width 20 height 20
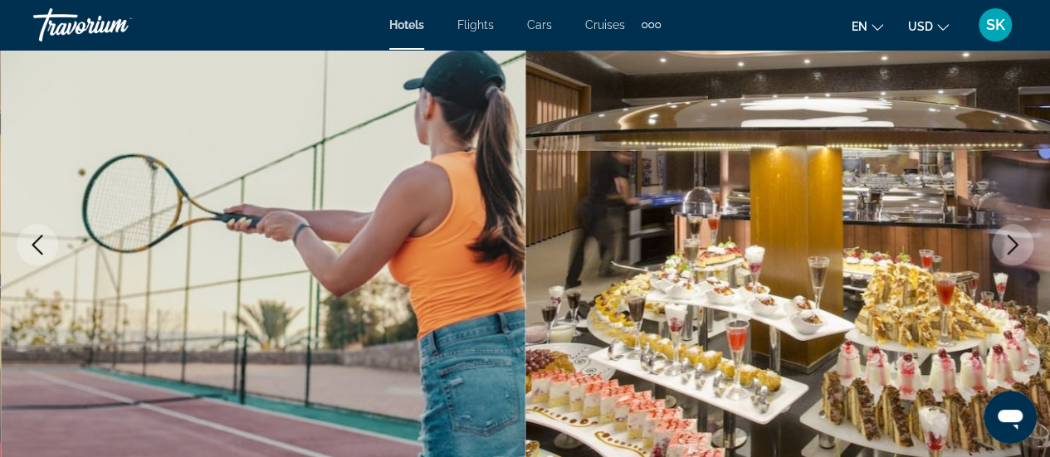
click at [1015, 251] on icon "Next image" at bounding box center [1013, 245] width 20 height 20
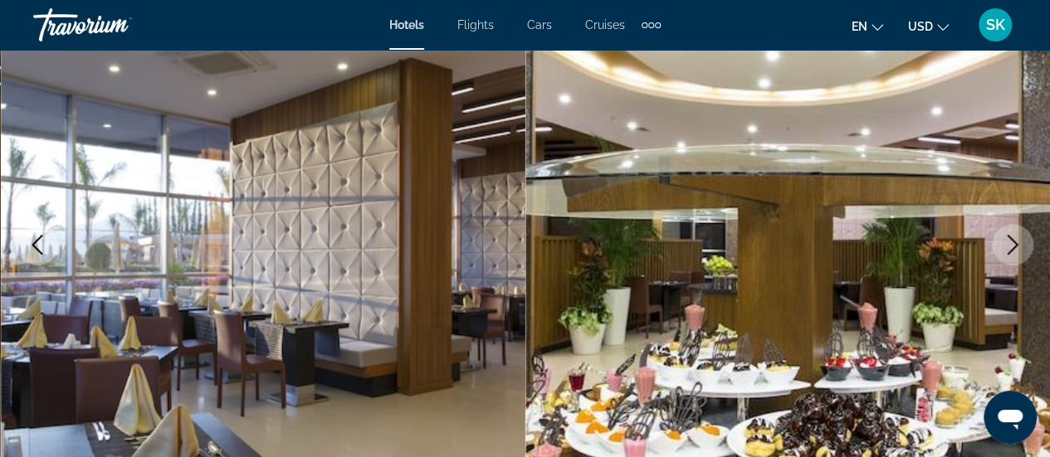
click at [1015, 251] on icon "Next image" at bounding box center [1013, 245] width 20 height 20
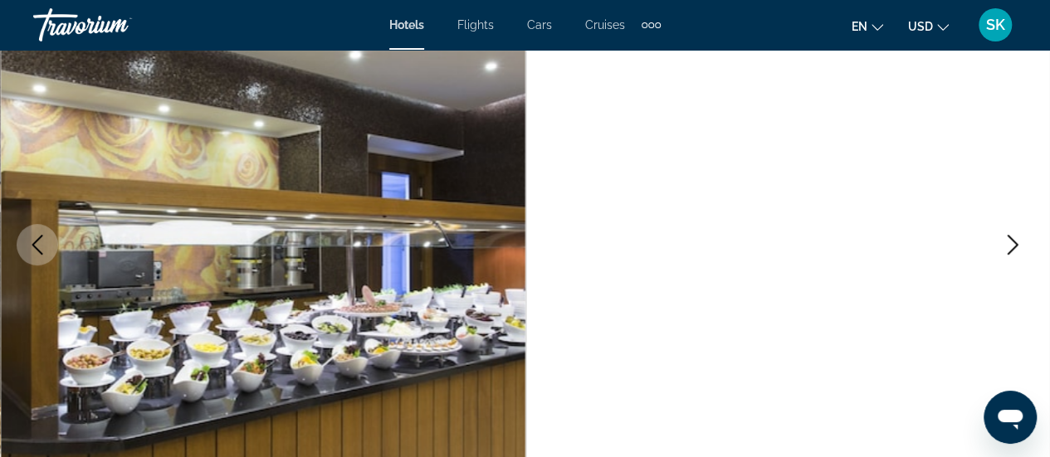
click at [1015, 251] on icon "Next image" at bounding box center [1013, 245] width 20 height 20
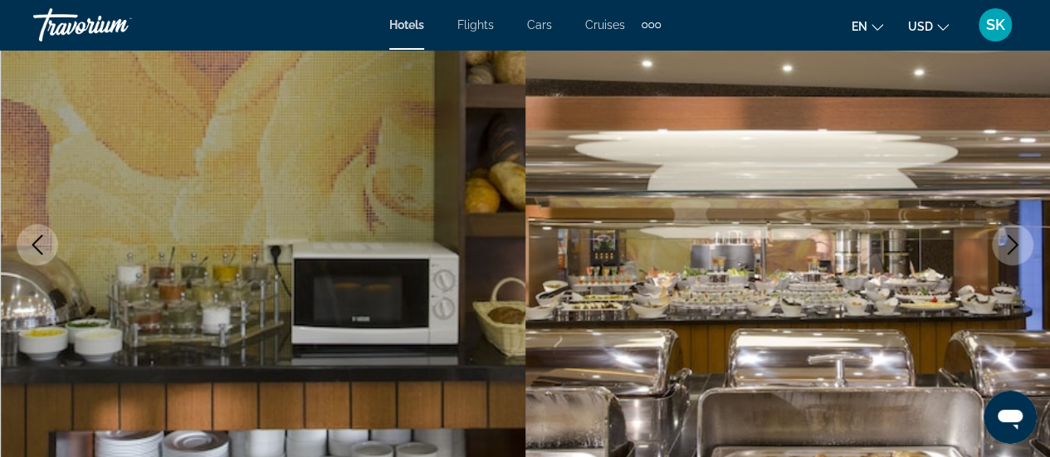
click at [43, 248] on icon "Previous image" at bounding box center [37, 245] width 20 height 20
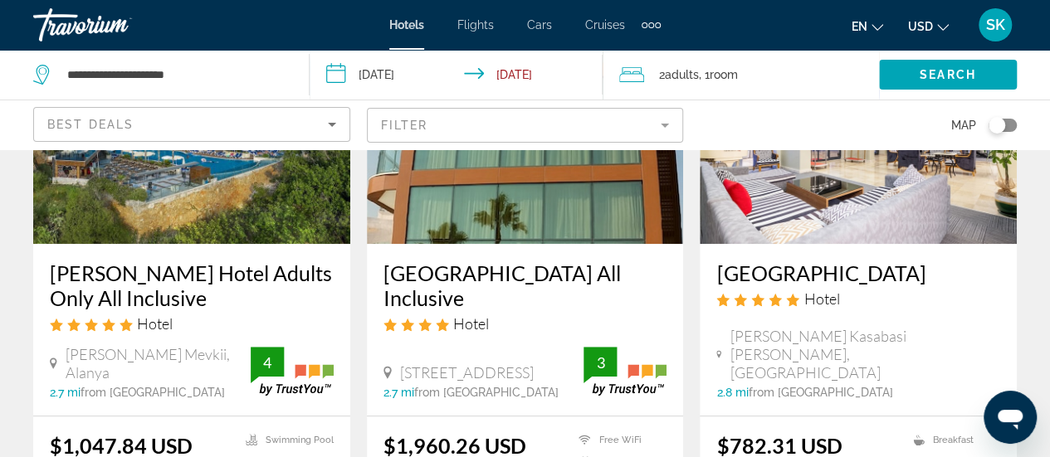
scroll to position [232, 0]
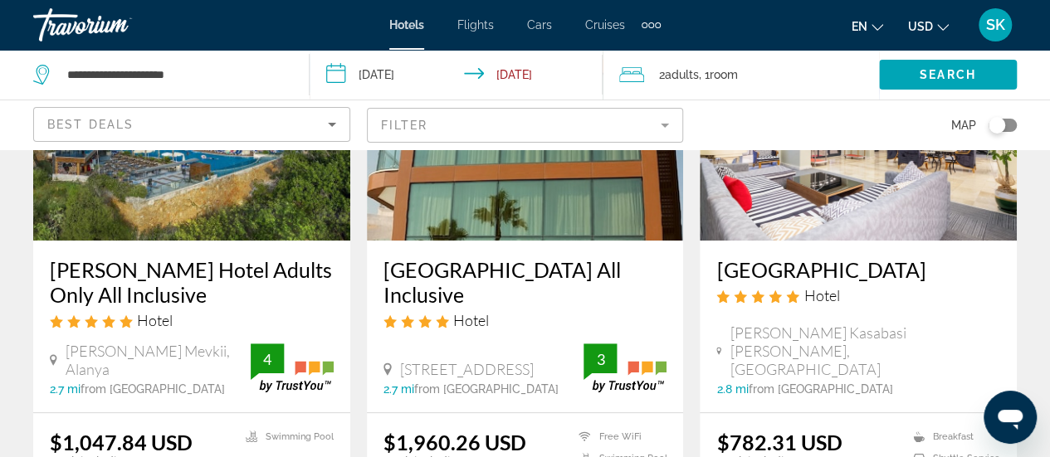
click at [871, 218] on img "Main content" at bounding box center [858, 108] width 317 height 266
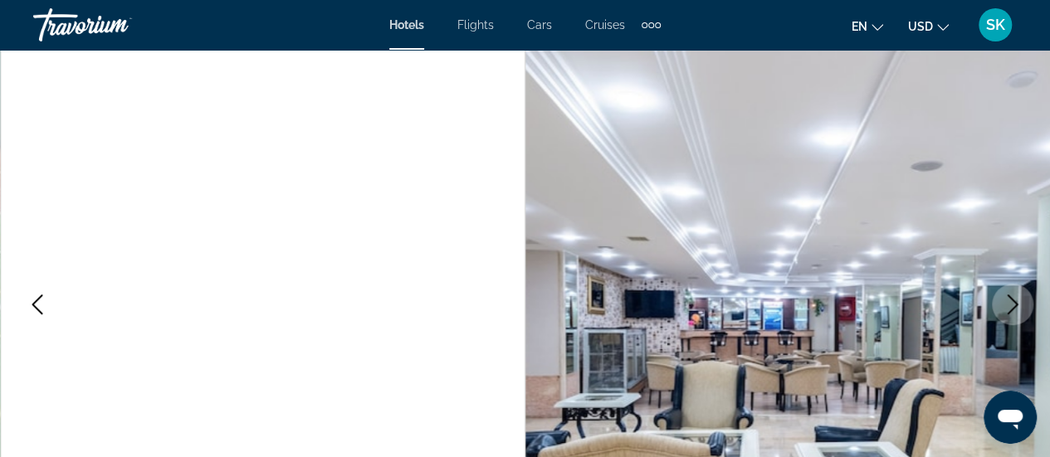
scroll to position [166, 0]
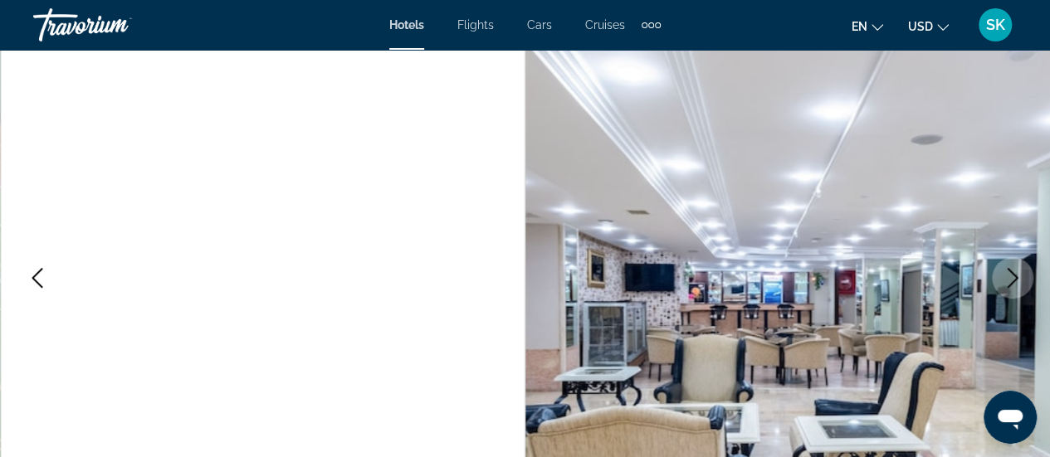
click at [1005, 276] on icon "Next image" at bounding box center [1013, 278] width 20 height 20
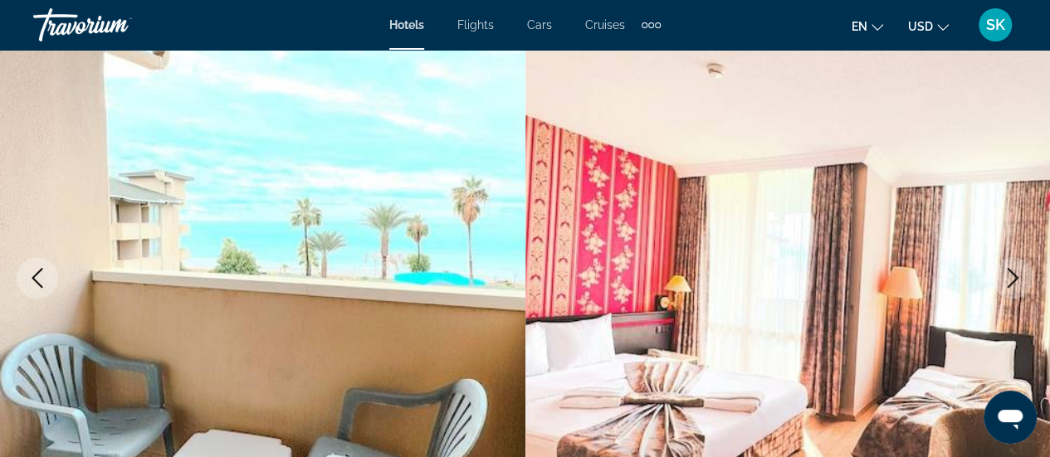
click at [1005, 276] on icon "Next image" at bounding box center [1013, 278] width 20 height 20
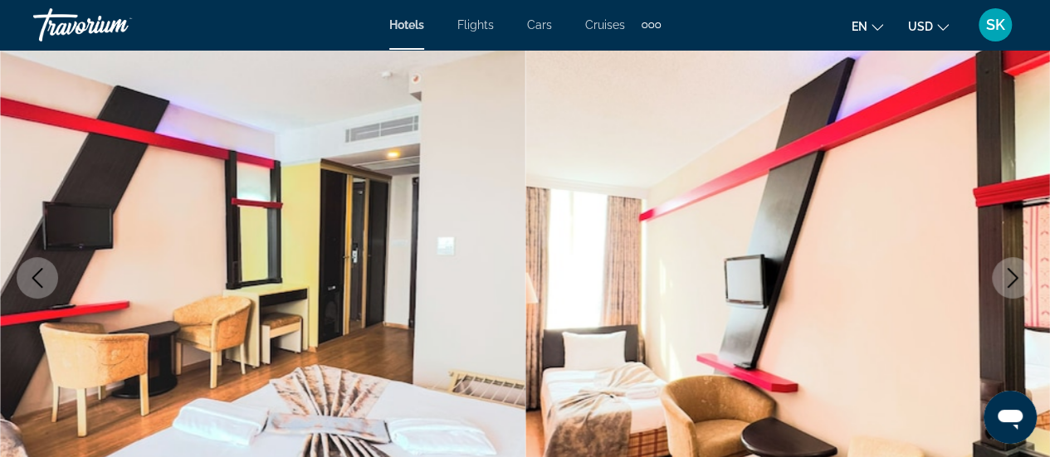
click at [1005, 276] on icon "Next image" at bounding box center [1013, 278] width 20 height 20
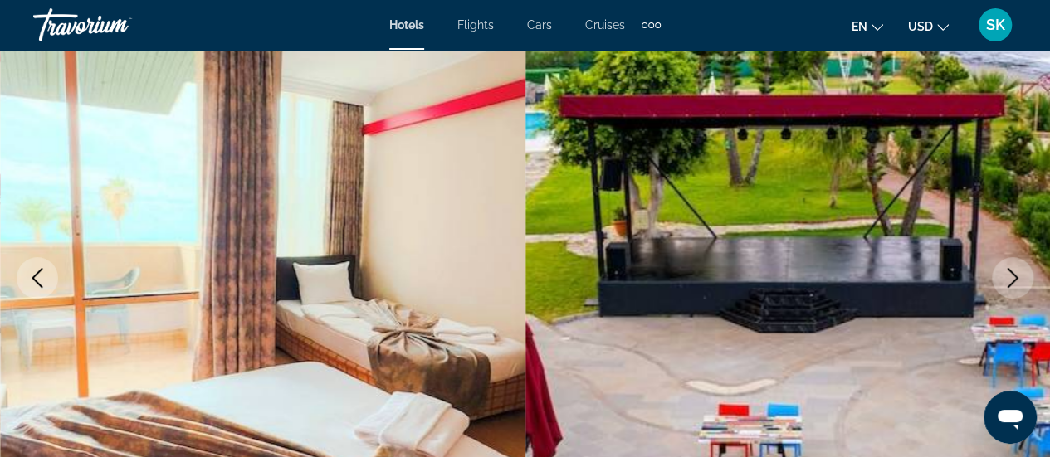
click at [1005, 276] on icon "Next image" at bounding box center [1013, 278] width 20 height 20
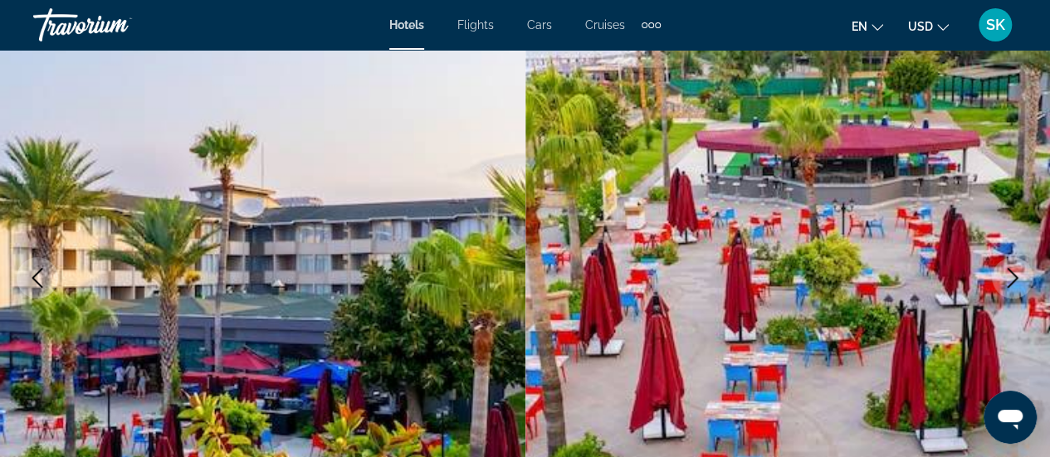
click at [1005, 276] on icon "Next image" at bounding box center [1013, 278] width 20 height 20
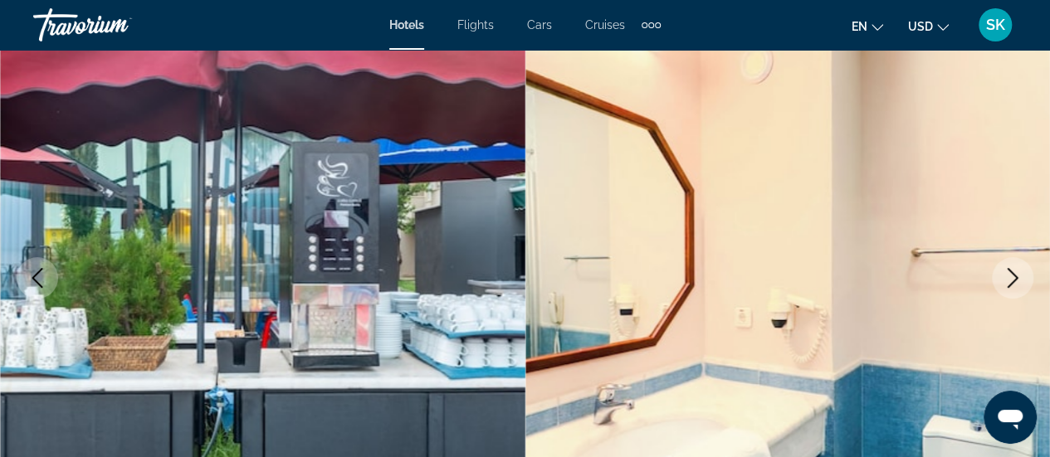
click at [1005, 276] on icon "Next image" at bounding box center [1013, 278] width 20 height 20
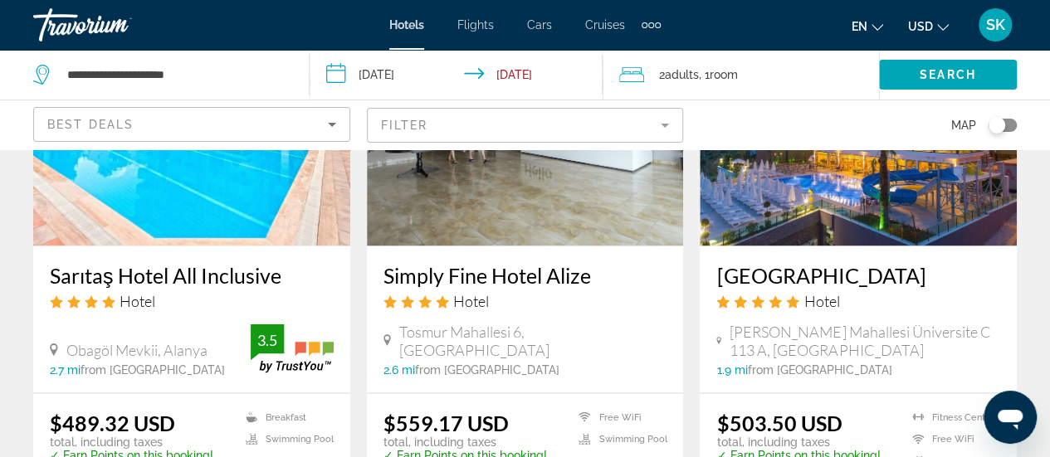
scroll to position [1428, 0]
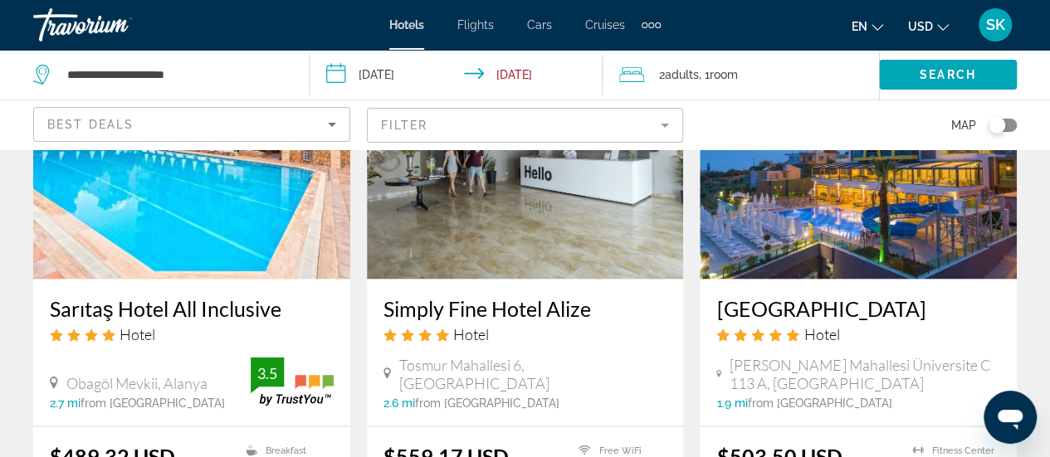
click at [784, 192] on img "Main content" at bounding box center [858, 146] width 317 height 266
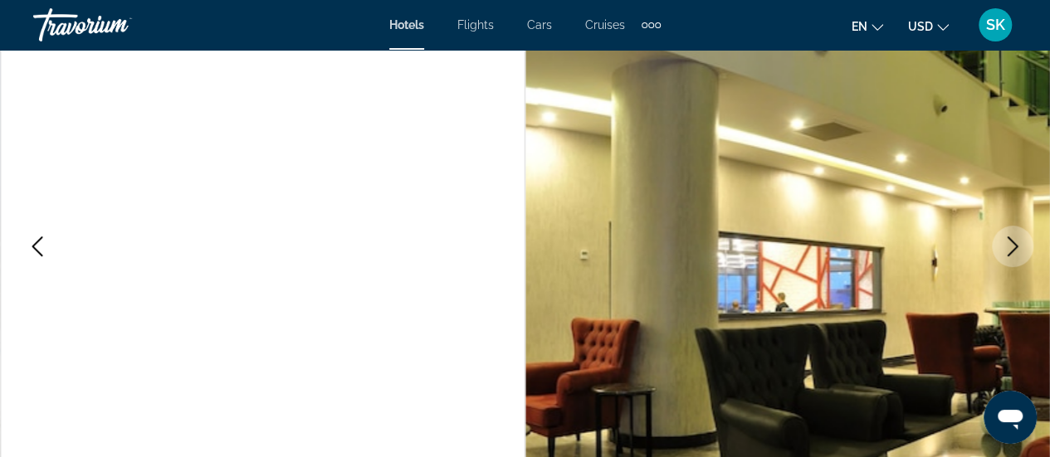
scroll to position [199, 0]
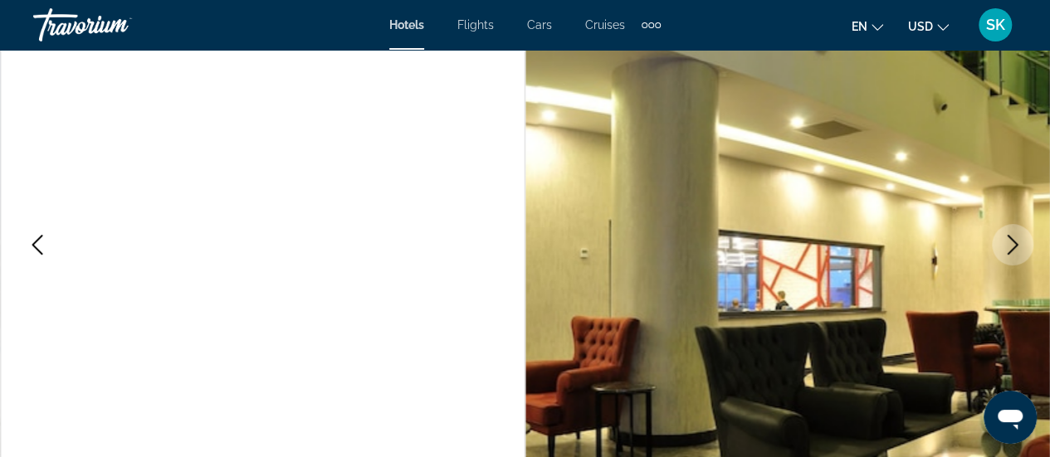
click at [1025, 242] on button "Next image" at bounding box center [1013, 245] width 42 height 42
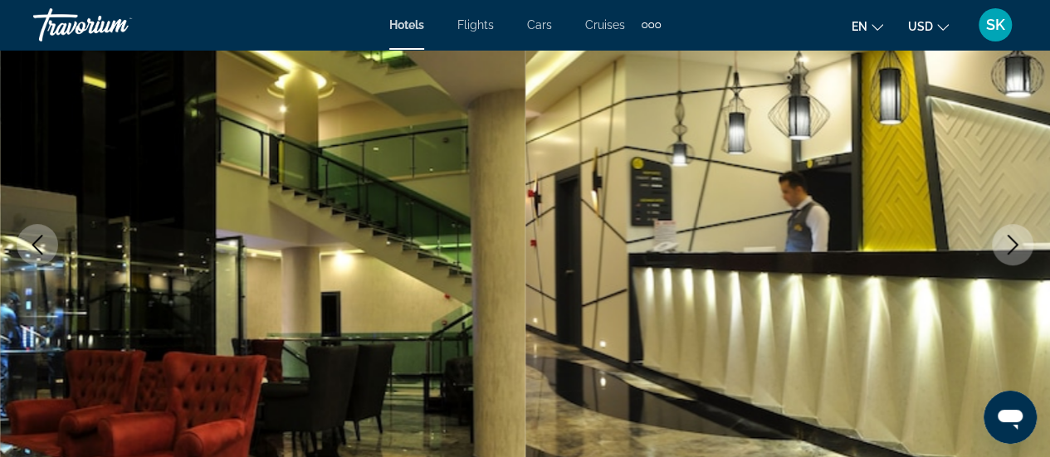
click at [1025, 242] on button "Next image" at bounding box center [1013, 245] width 42 height 42
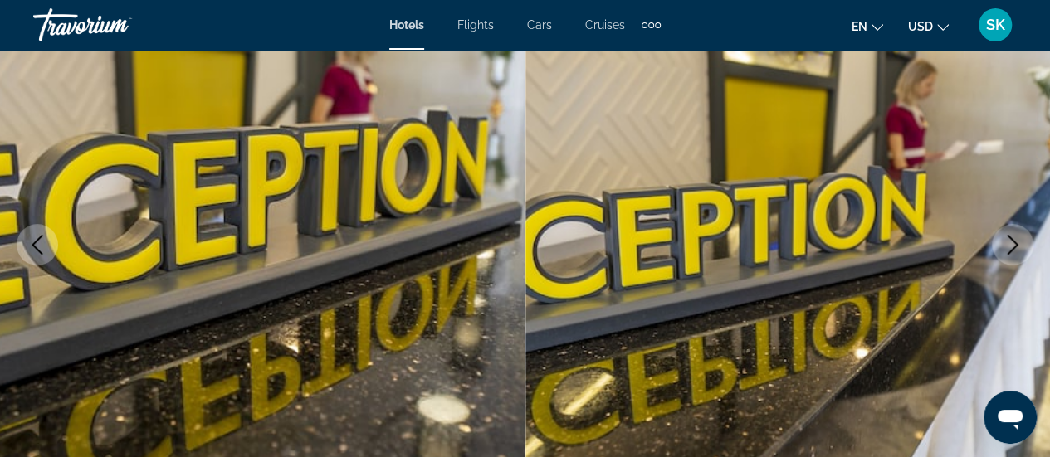
click at [1025, 242] on button "Next image" at bounding box center [1013, 245] width 42 height 42
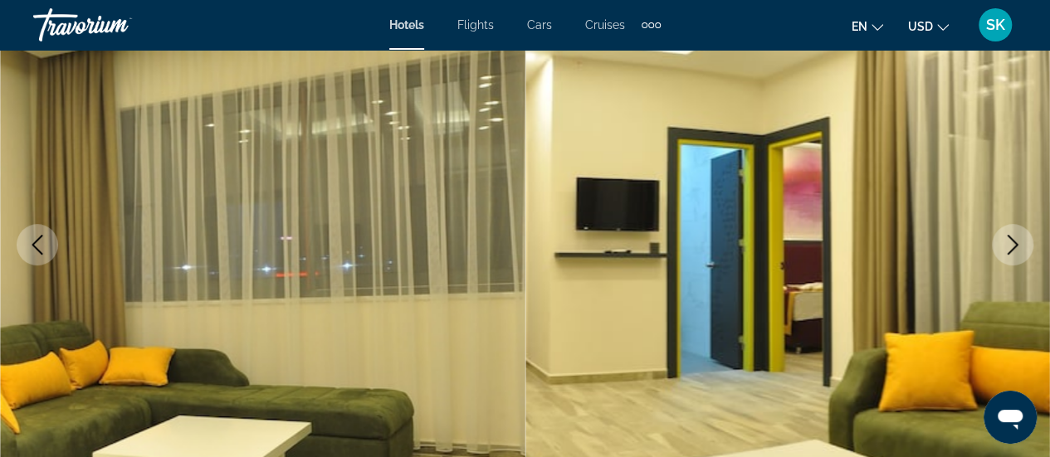
click at [1025, 242] on button "Next image" at bounding box center [1013, 245] width 42 height 42
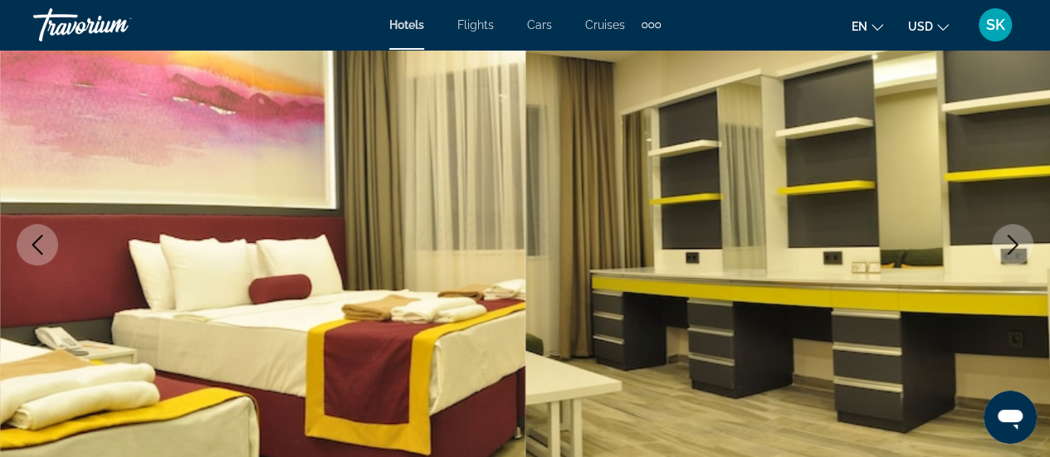
click at [1025, 242] on button "Next image" at bounding box center [1013, 245] width 42 height 42
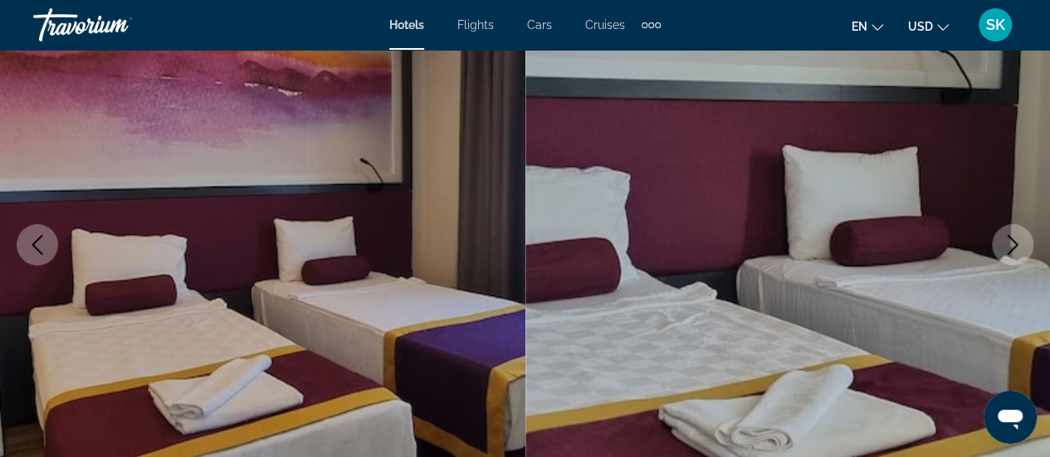
click at [1025, 242] on button "Next image" at bounding box center [1013, 245] width 42 height 42
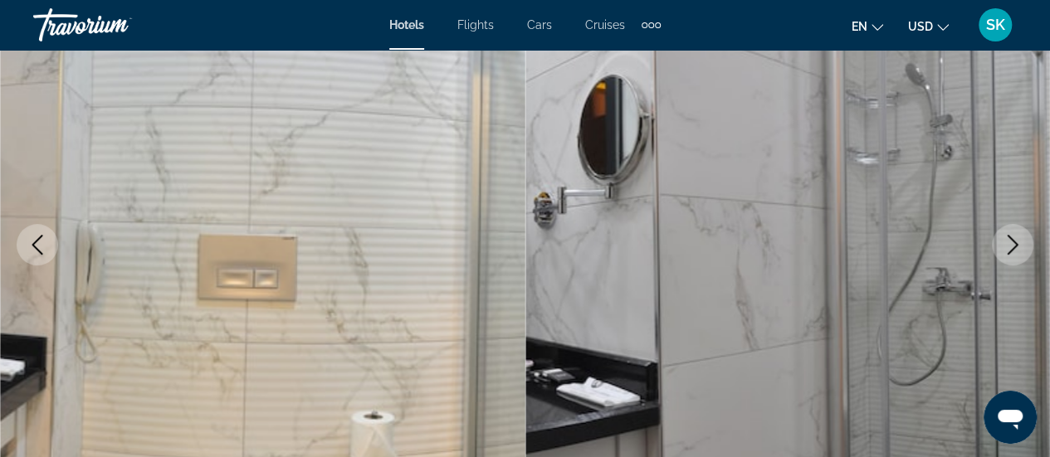
click at [1025, 242] on button "Next image" at bounding box center [1013, 245] width 42 height 42
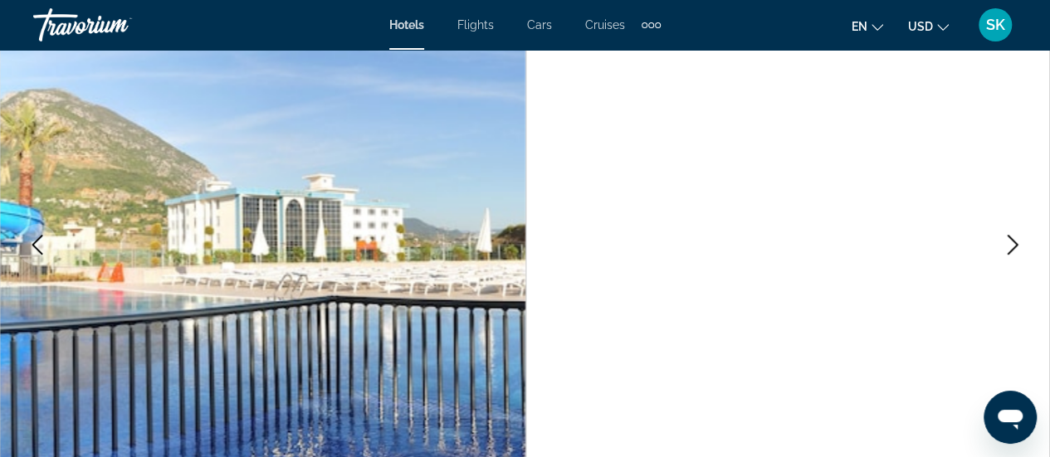
click at [1025, 242] on button "Next image" at bounding box center [1013, 245] width 42 height 42
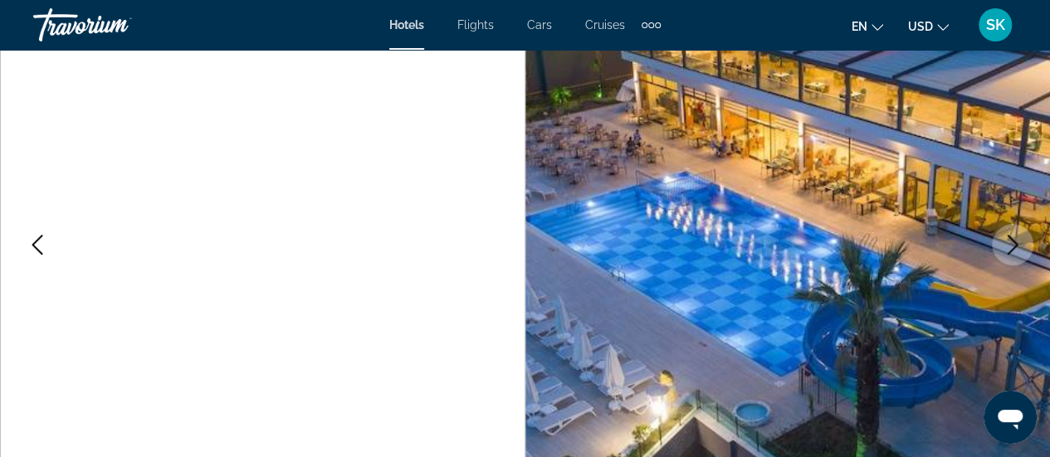
click at [1025, 242] on button "Next image" at bounding box center [1013, 245] width 42 height 42
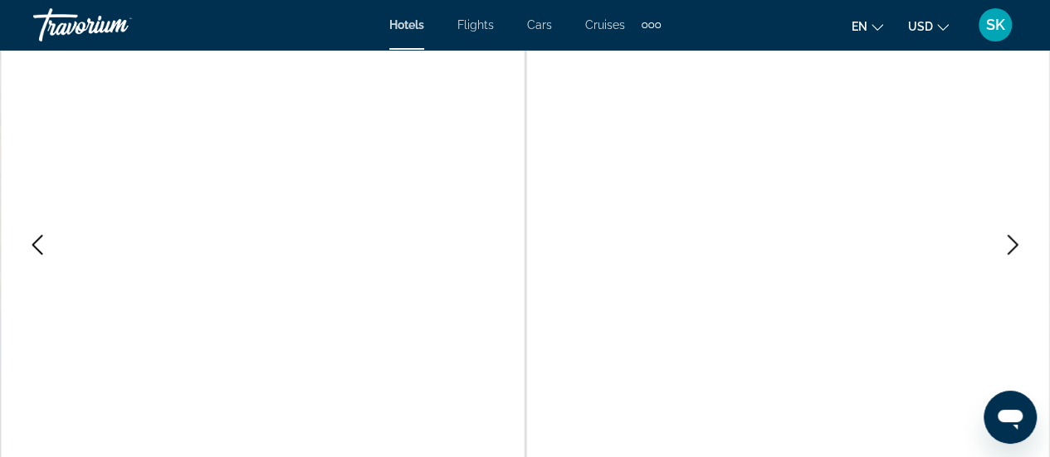
click at [1025, 242] on button "Next image" at bounding box center [1013, 245] width 42 height 42
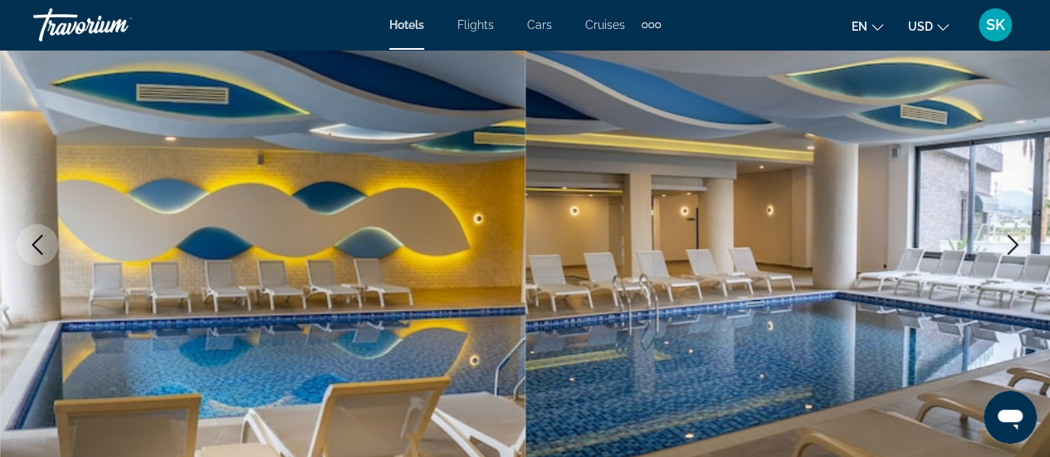
click at [1025, 242] on button "Next image" at bounding box center [1013, 245] width 42 height 42
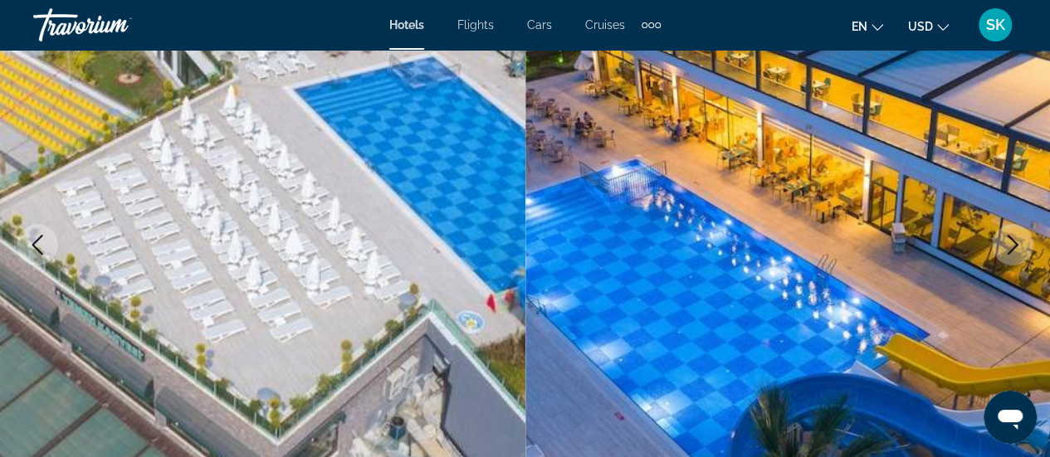
click at [1025, 242] on button "Next image" at bounding box center [1013, 245] width 42 height 42
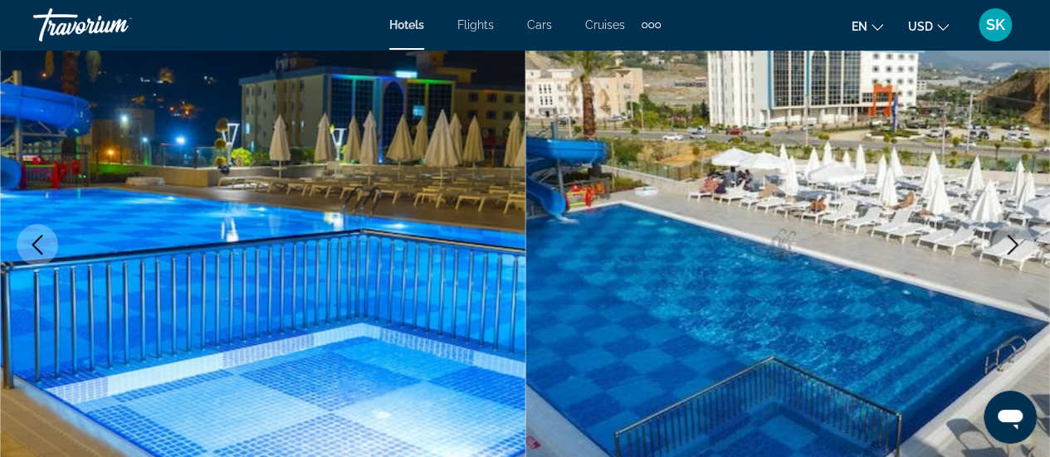
click at [1025, 242] on button "Next image" at bounding box center [1013, 245] width 42 height 42
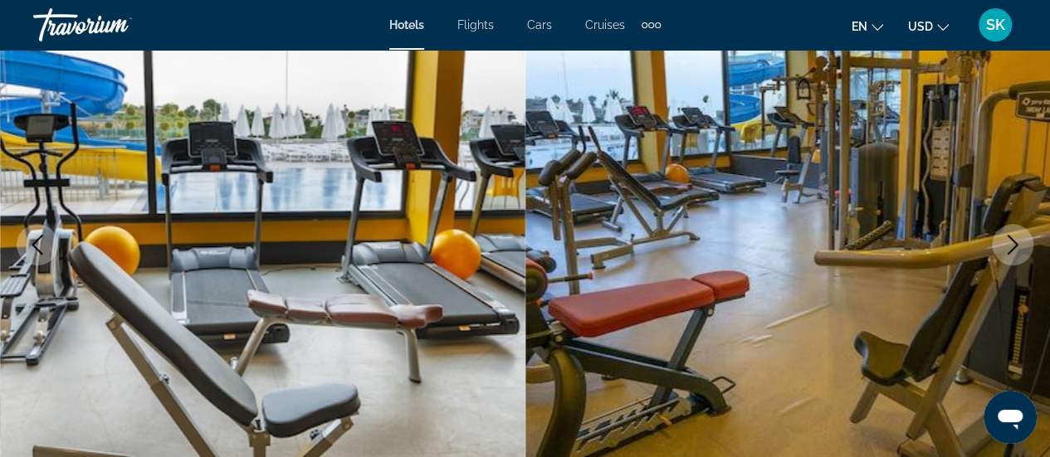
click at [1025, 242] on button "Next image" at bounding box center [1013, 245] width 42 height 42
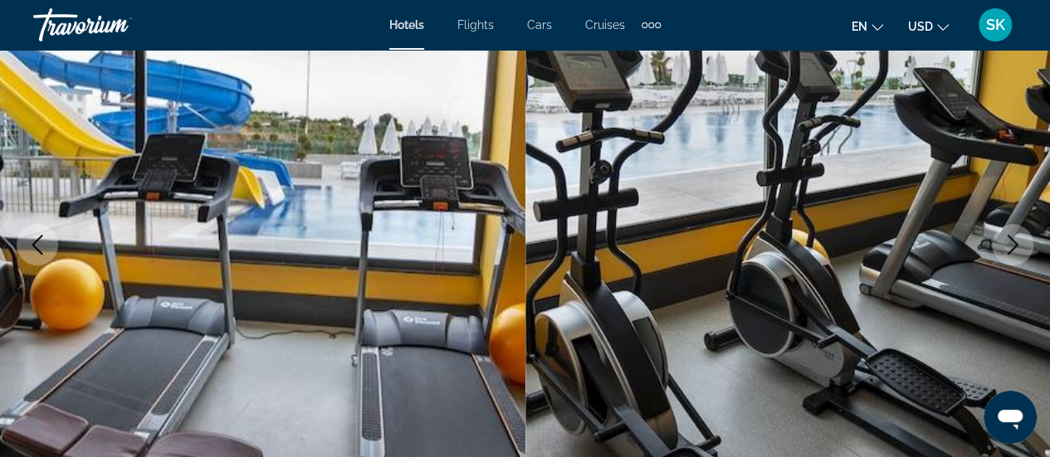
click at [1025, 242] on button "Next image" at bounding box center [1013, 245] width 42 height 42
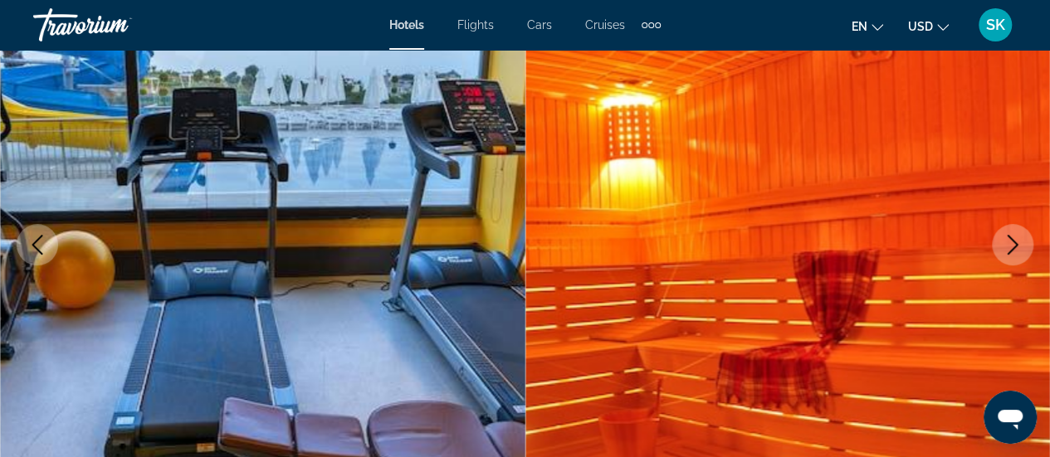
click at [1025, 242] on button "Next image" at bounding box center [1013, 245] width 42 height 42
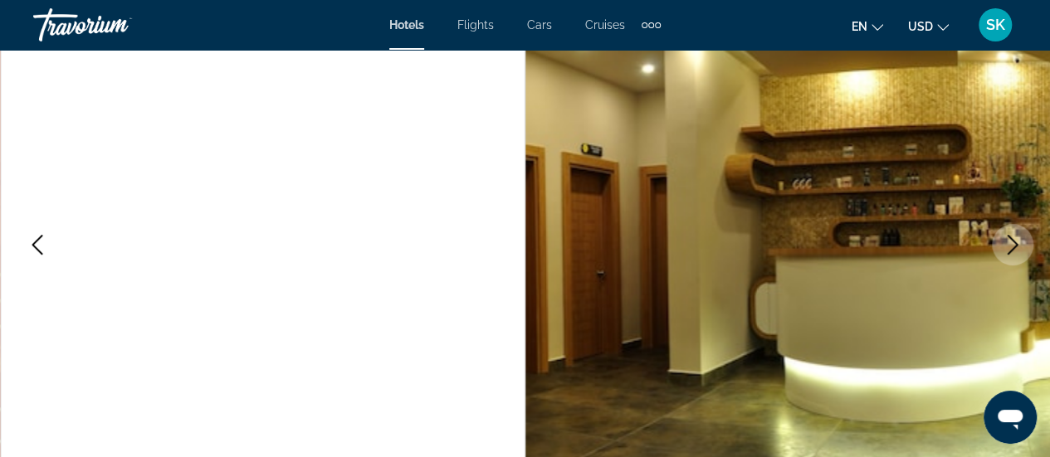
click at [1025, 242] on button "Next image" at bounding box center [1013, 245] width 42 height 42
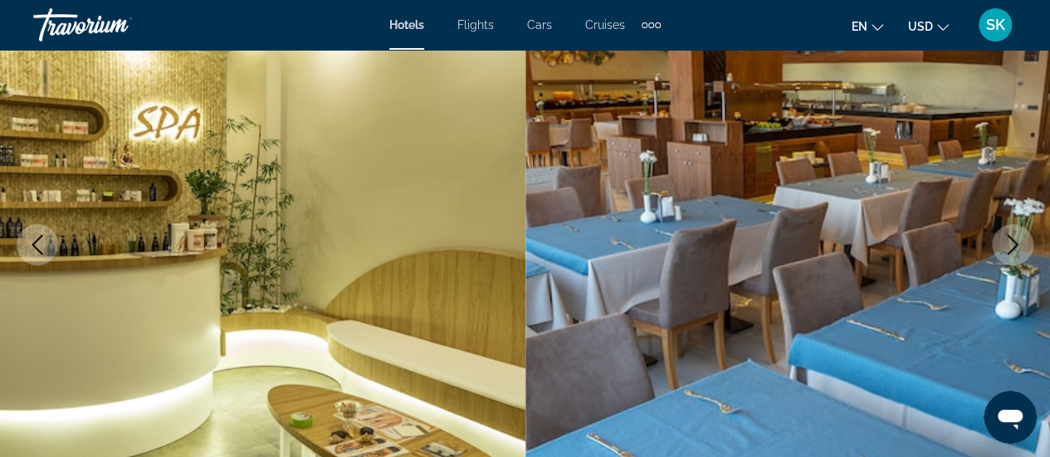
click at [1025, 242] on button "Next image" at bounding box center [1013, 245] width 42 height 42
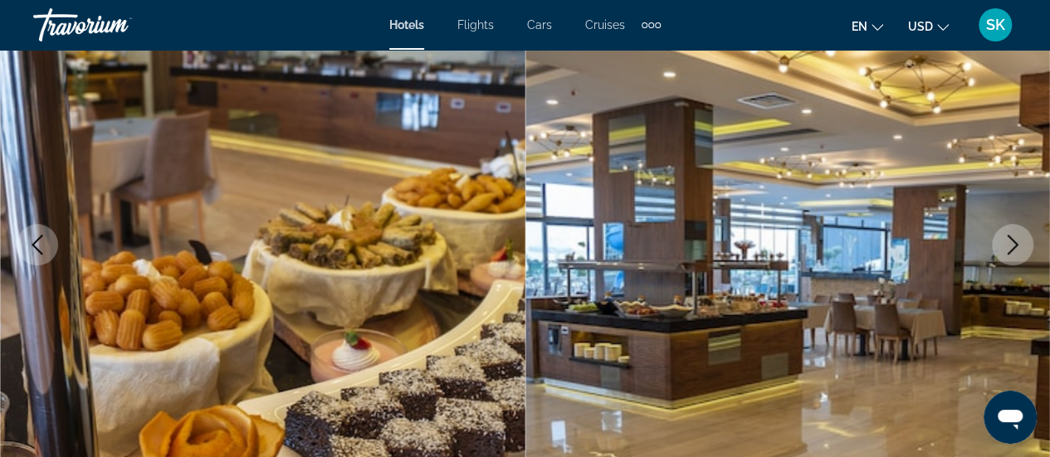
click at [1025, 242] on button "Next image" at bounding box center [1013, 245] width 42 height 42
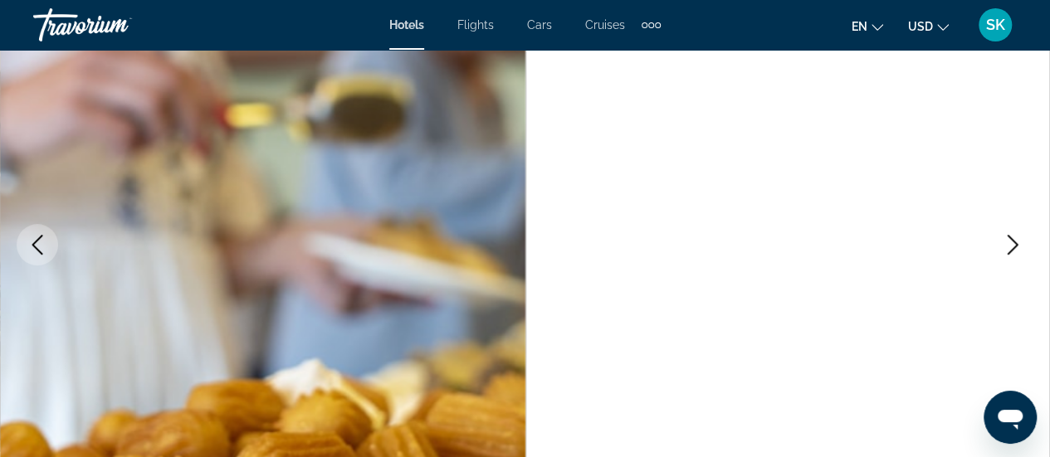
click at [1025, 242] on button "Next image" at bounding box center [1013, 245] width 42 height 42
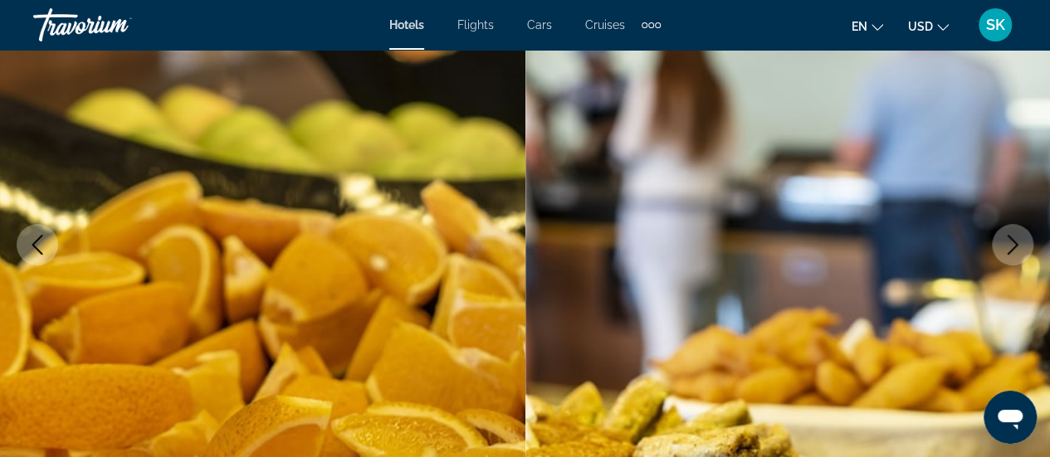
click at [1025, 242] on button "Next image" at bounding box center [1013, 245] width 42 height 42
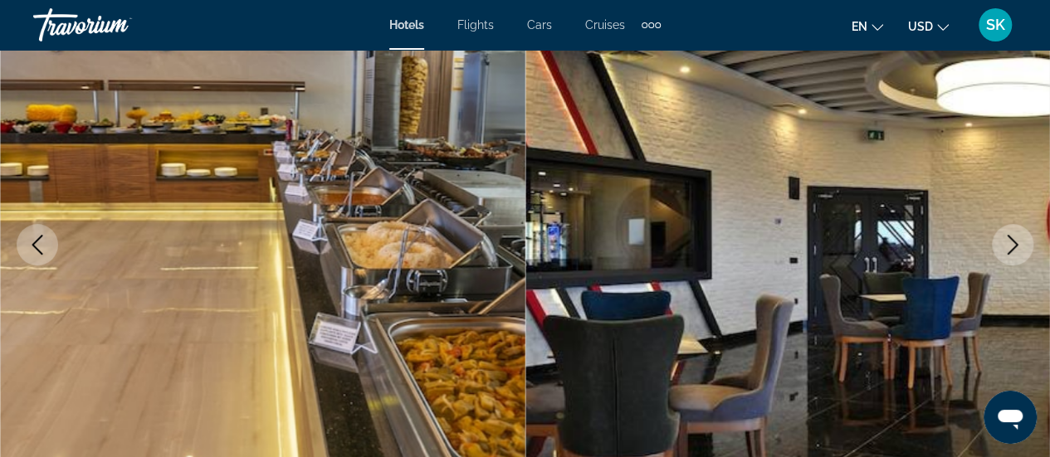
click at [1025, 242] on button "Next image" at bounding box center [1013, 245] width 42 height 42
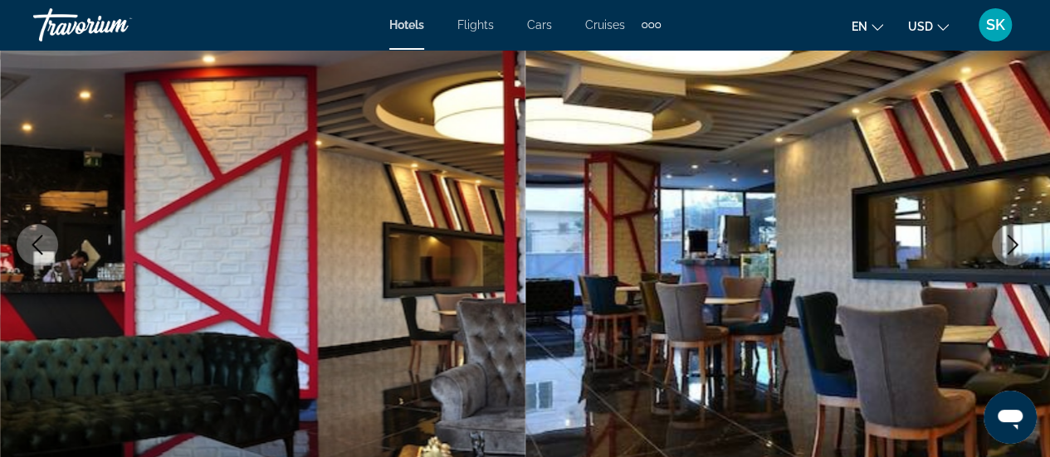
click at [1025, 242] on button "Next image" at bounding box center [1013, 245] width 42 height 42
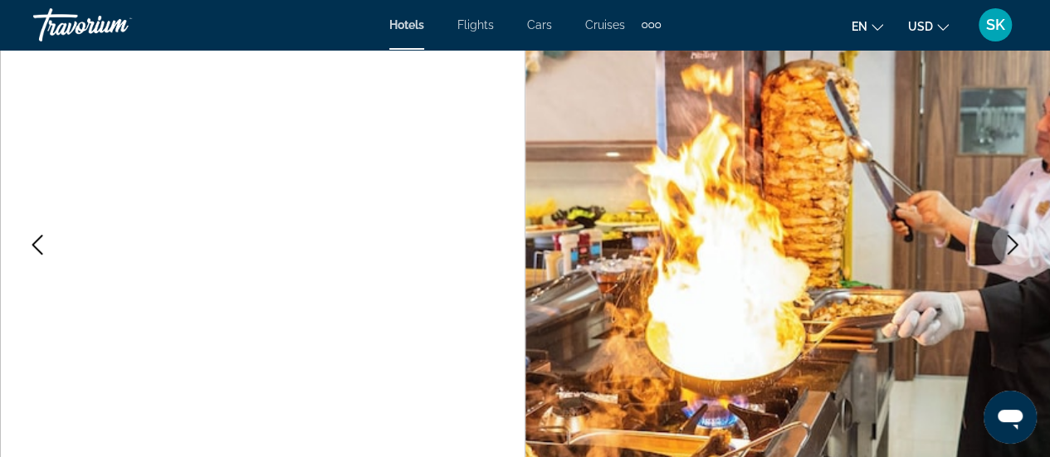
click at [1025, 242] on button "Next image" at bounding box center [1013, 245] width 42 height 42
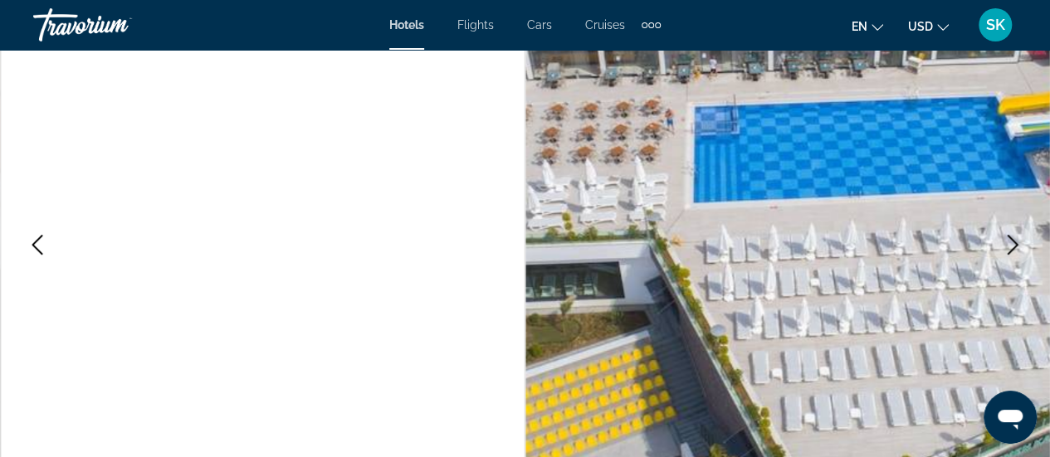
click at [1025, 242] on button "Next image" at bounding box center [1013, 245] width 42 height 42
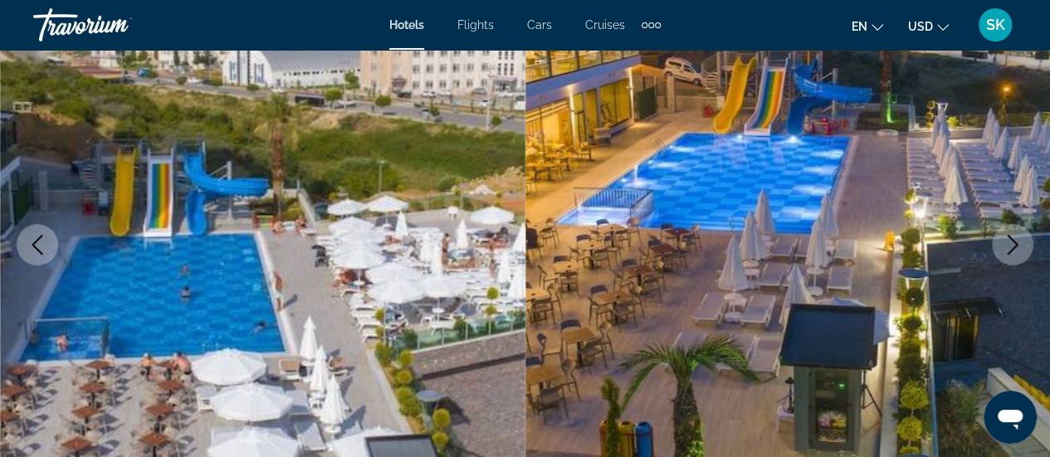
click at [1025, 242] on button "Next image" at bounding box center [1013, 245] width 42 height 42
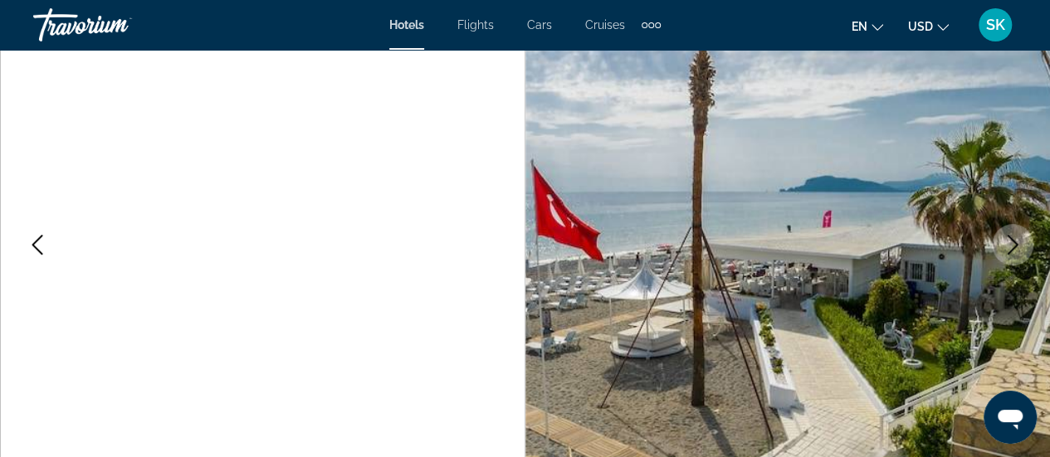
click at [1025, 242] on button "Next image" at bounding box center [1013, 245] width 42 height 42
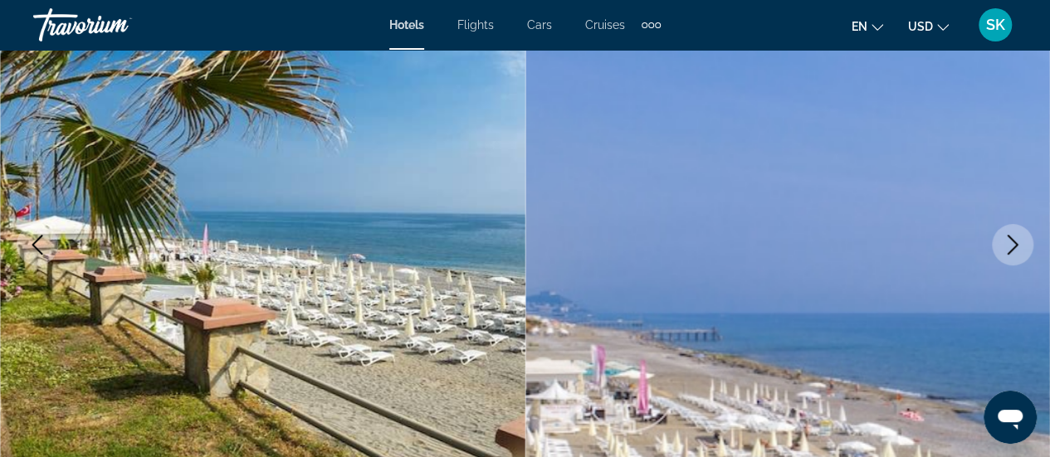
click at [1025, 242] on button "Next image" at bounding box center [1013, 245] width 42 height 42
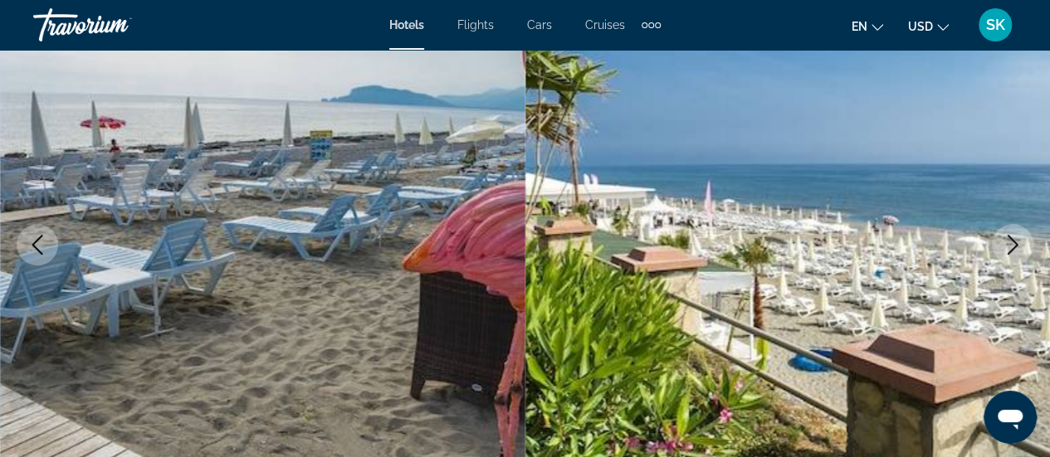
click at [1025, 242] on button "Next image" at bounding box center [1013, 245] width 42 height 42
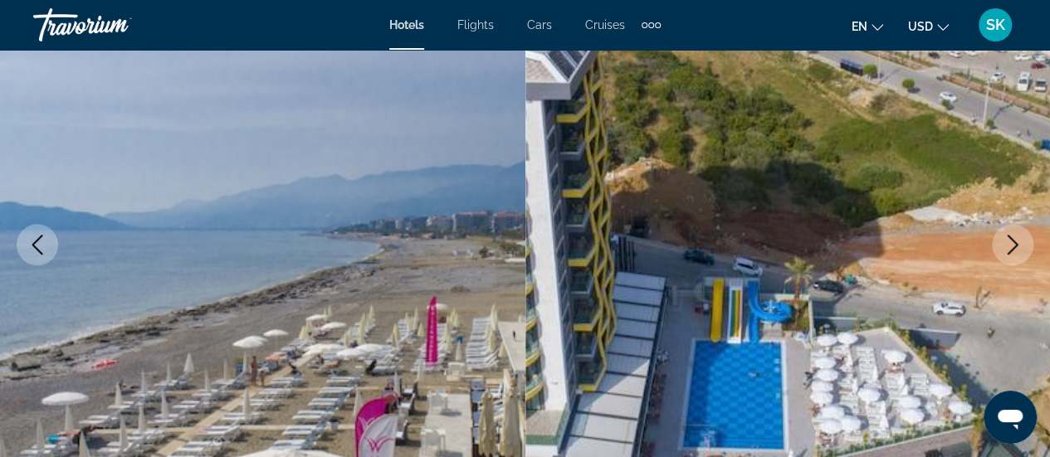
click at [1025, 242] on button "Next image" at bounding box center [1013, 245] width 42 height 42
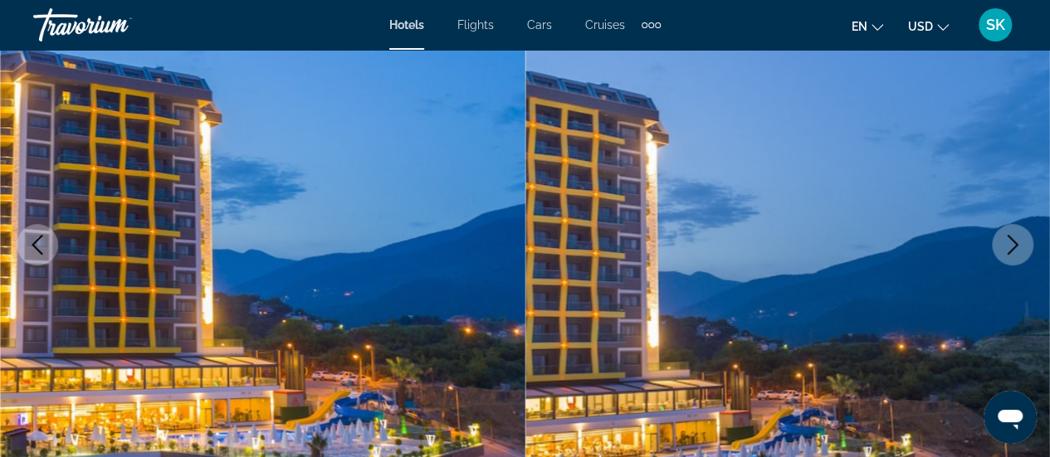
click at [1025, 242] on button "Next image" at bounding box center [1013, 245] width 42 height 42
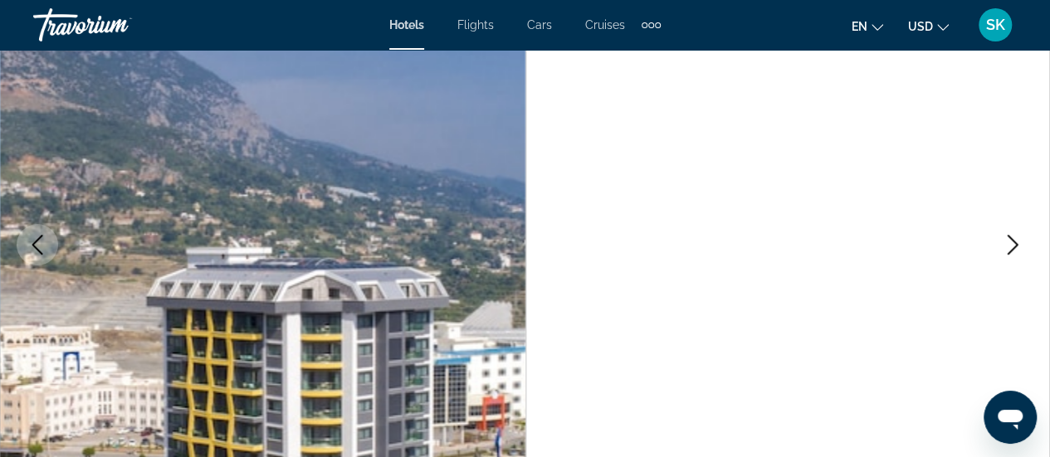
click at [1025, 242] on button "Next image" at bounding box center [1013, 245] width 42 height 42
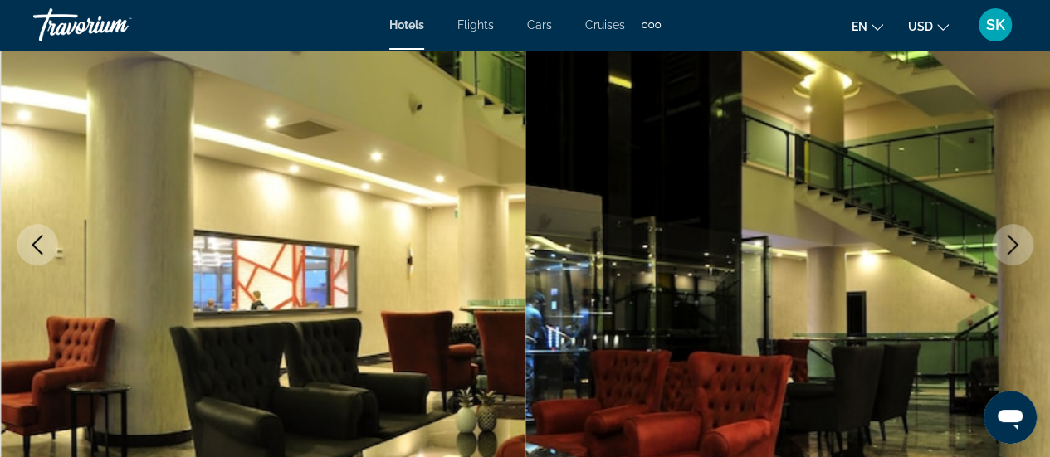
click at [1025, 242] on button "Next image" at bounding box center [1013, 245] width 42 height 42
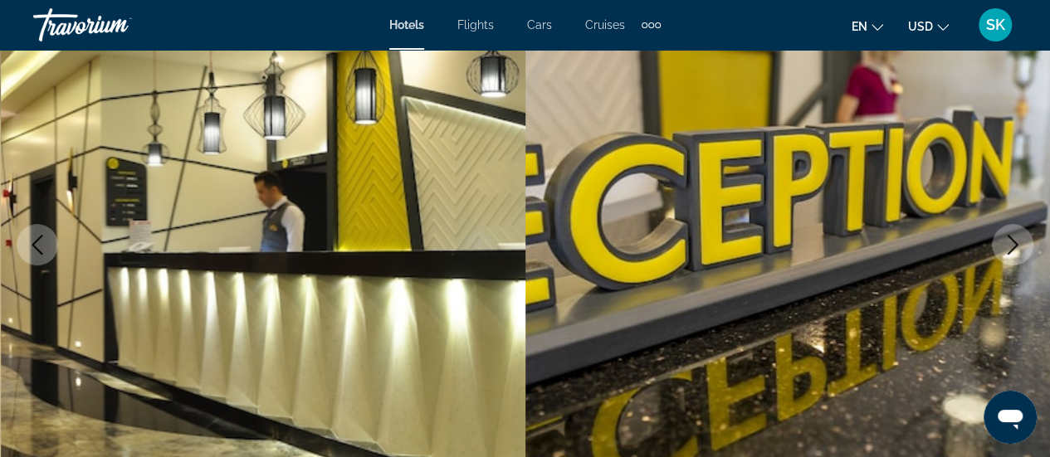
click at [1025, 242] on button "Next image" at bounding box center [1013, 245] width 42 height 42
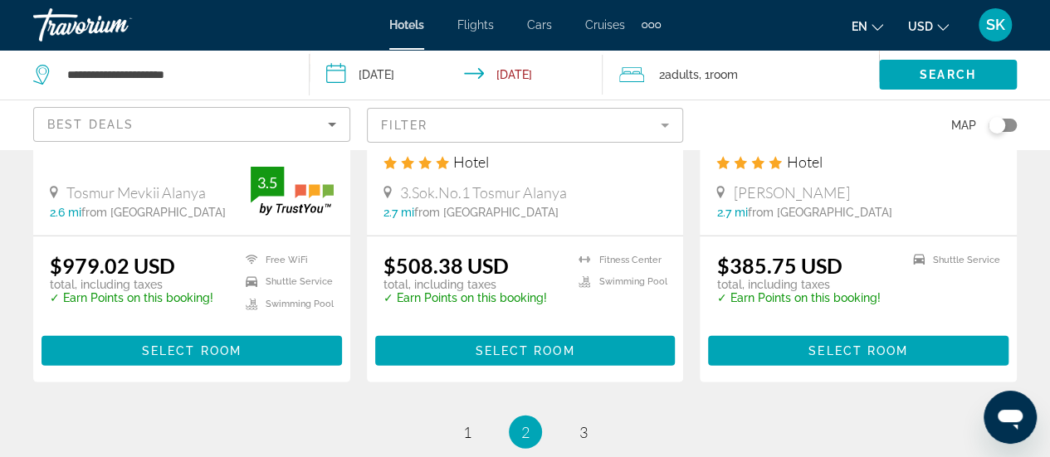
scroll to position [2225, 0]
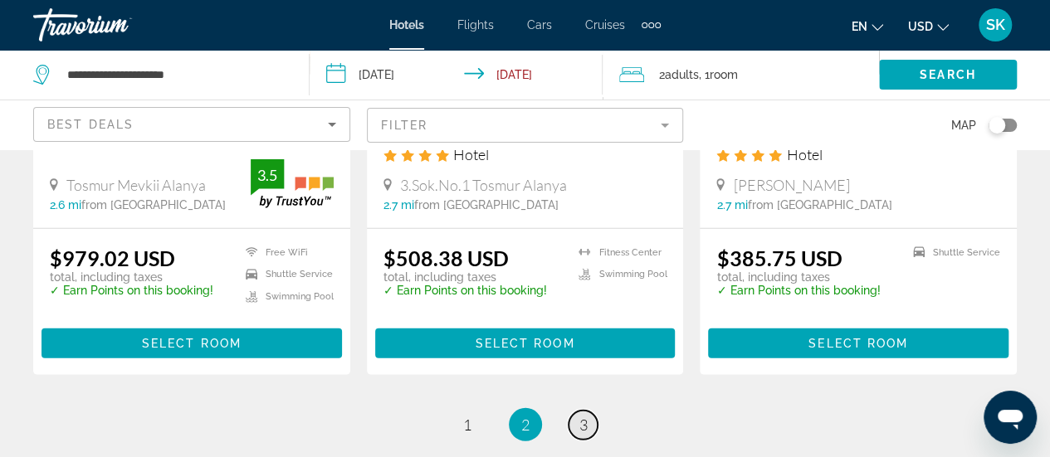
click at [584, 428] on span "3" at bounding box center [584, 425] width 8 height 18
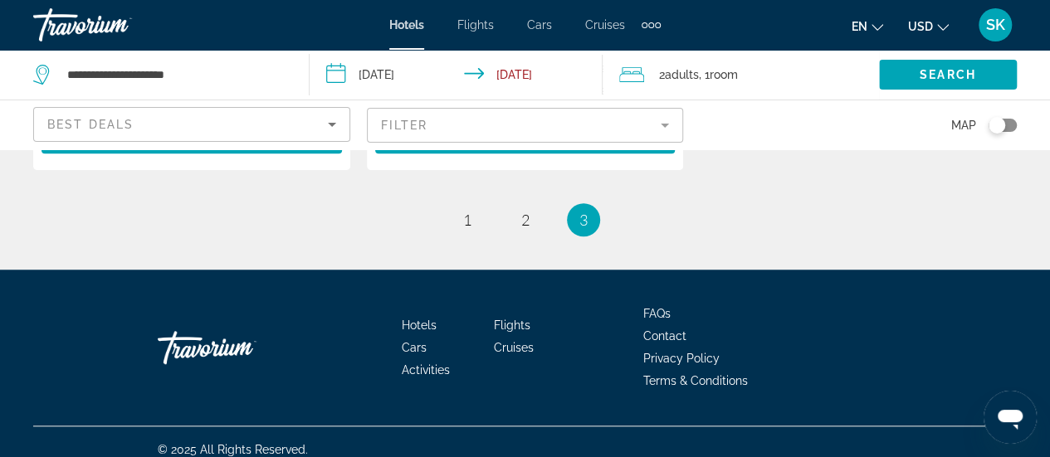
scroll to position [617, 0]
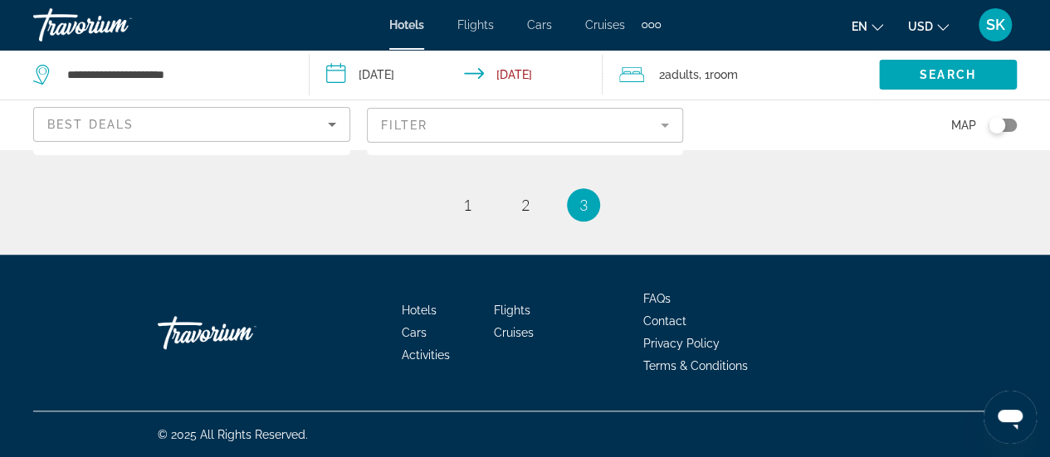
click at [668, 125] on mat-form-field "Filter" at bounding box center [525, 125] width 317 height 35
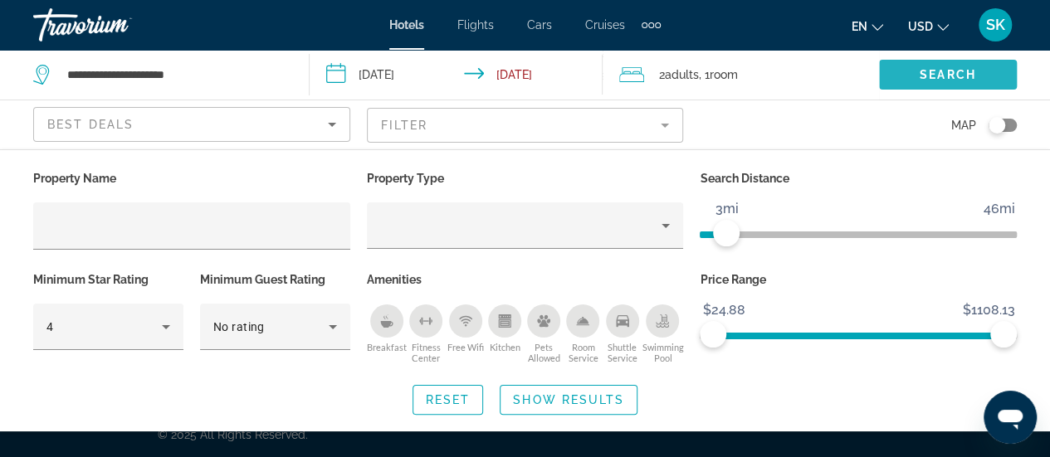
click at [927, 71] on span "Search" at bounding box center [948, 74] width 56 height 13
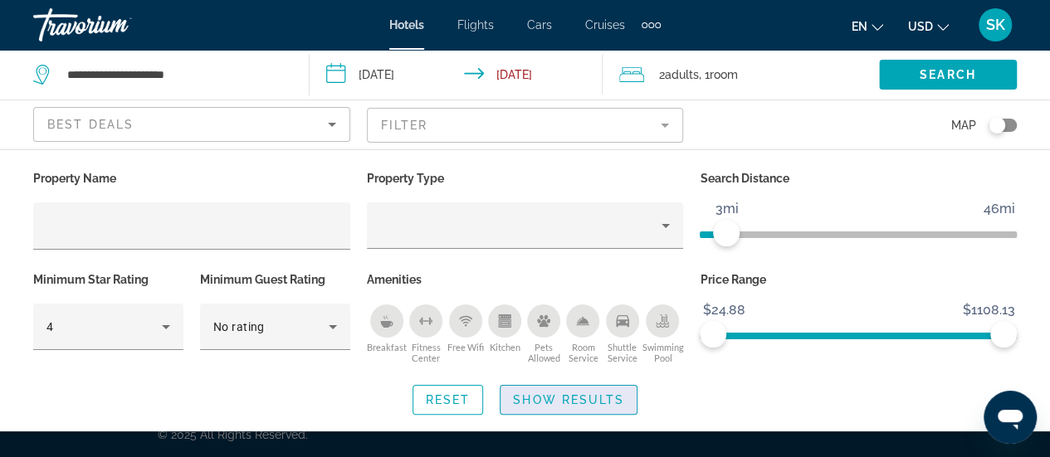
click at [584, 407] on span "Search widget" at bounding box center [569, 400] width 136 height 40
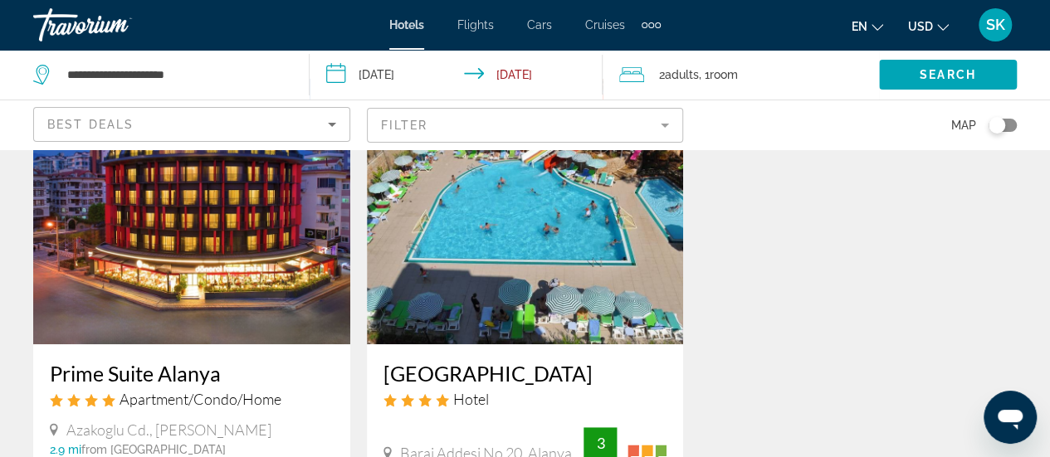
scroll to position [0, 0]
